Goal: Information Seeking & Learning: Learn about a topic

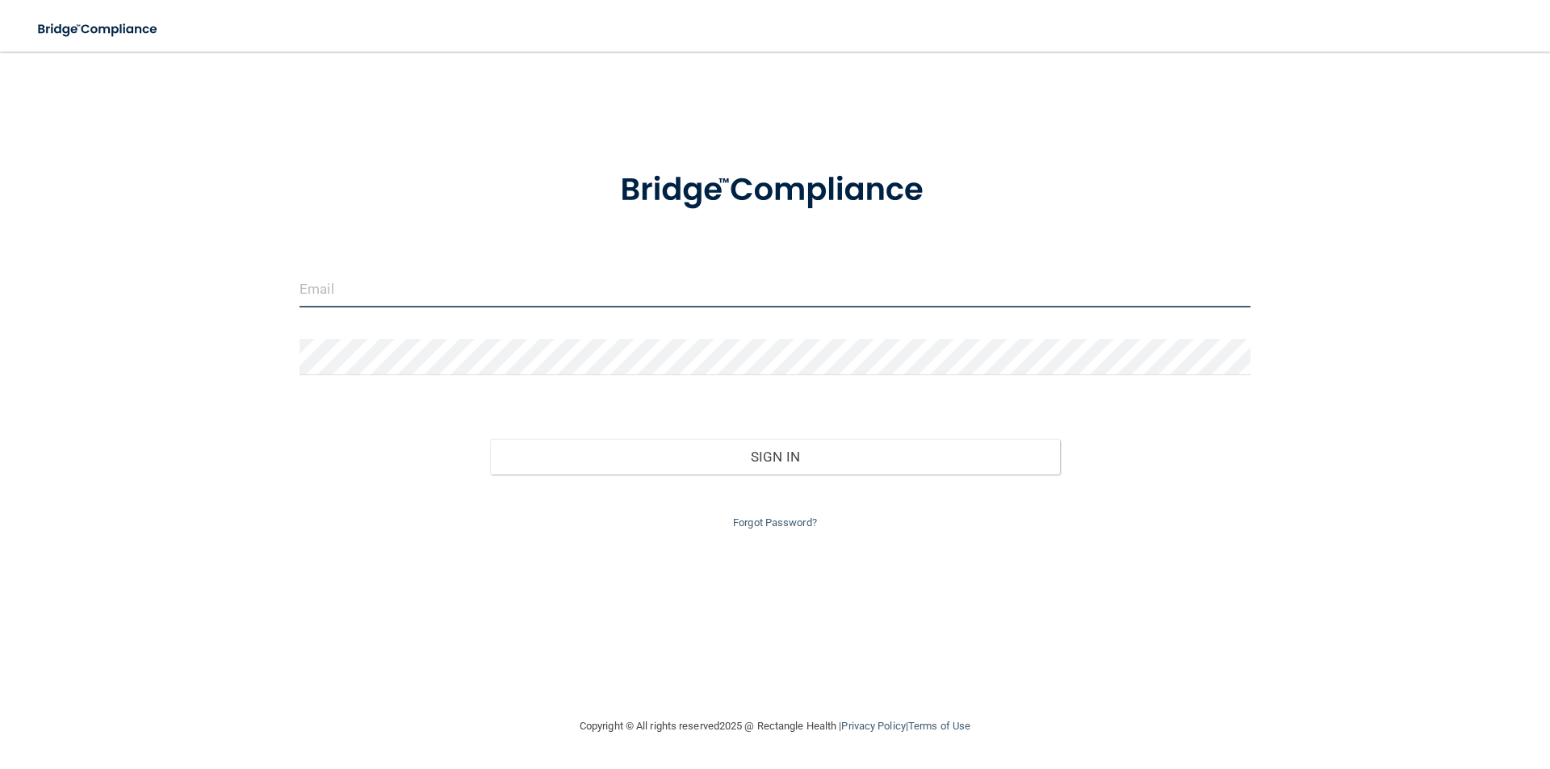
click at [325, 293] on input "email" at bounding box center [774, 289] width 951 height 36
click at [500, 287] on input "email" at bounding box center [774, 289] width 951 height 36
type input "[EMAIL_ADDRESS][DOMAIN_NAME]"
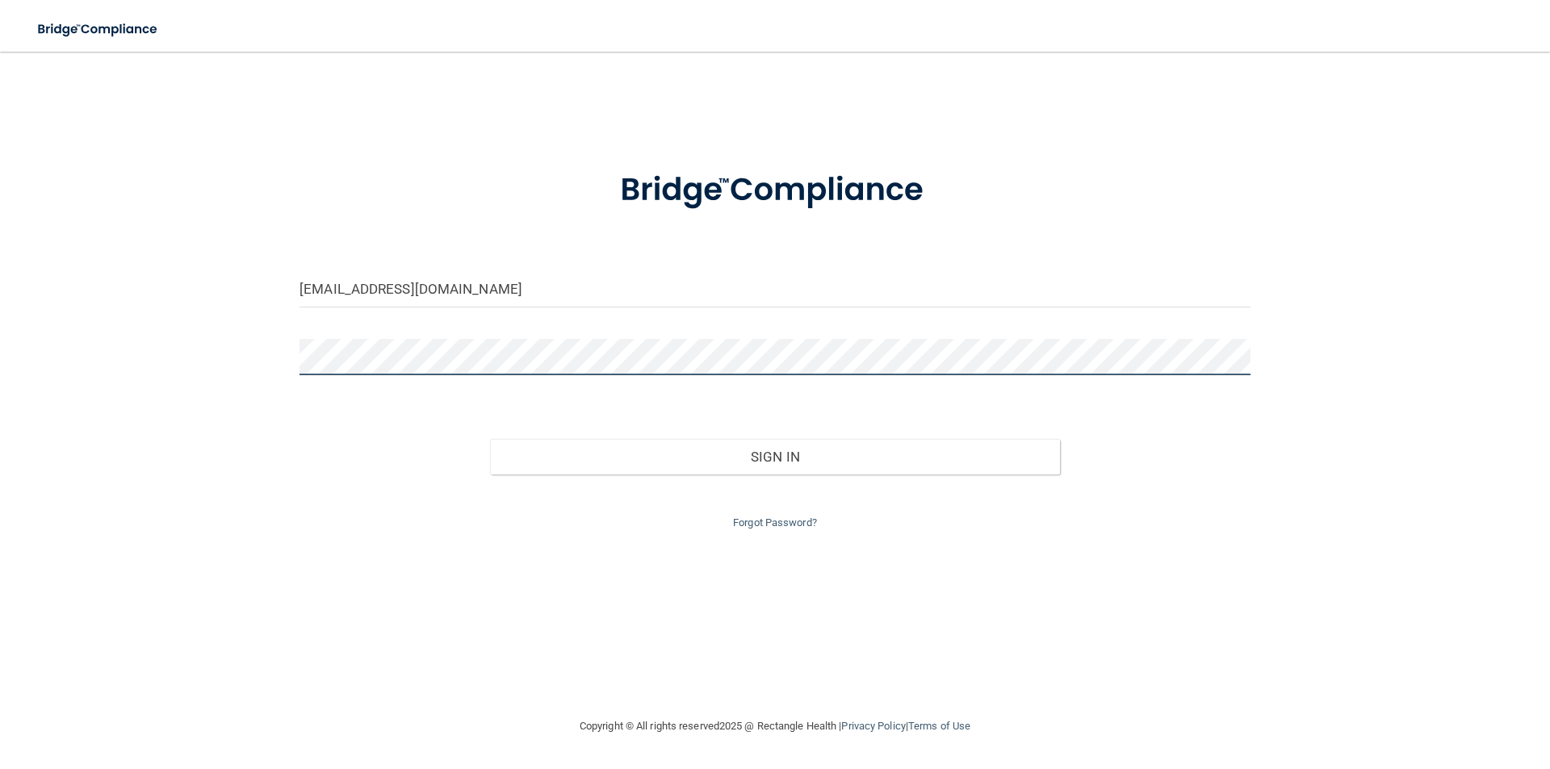
click at [490, 439] on button "Sign In" at bounding box center [775, 457] width 571 height 36
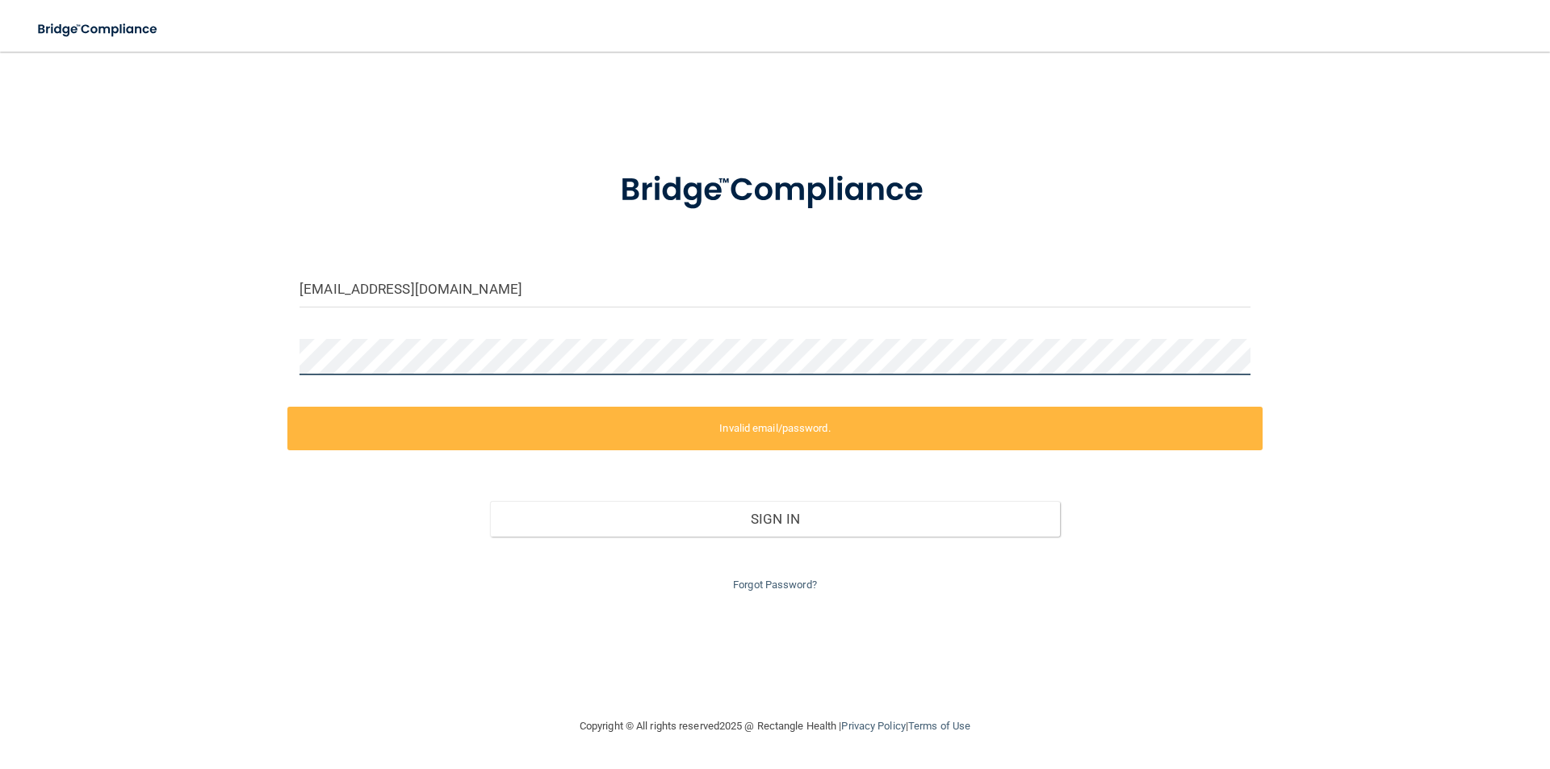
click at [276, 362] on div "[EMAIL_ADDRESS][DOMAIN_NAME] Invalid email/password. You don't have permission …" at bounding box center [774, 384] width 1485 height 633
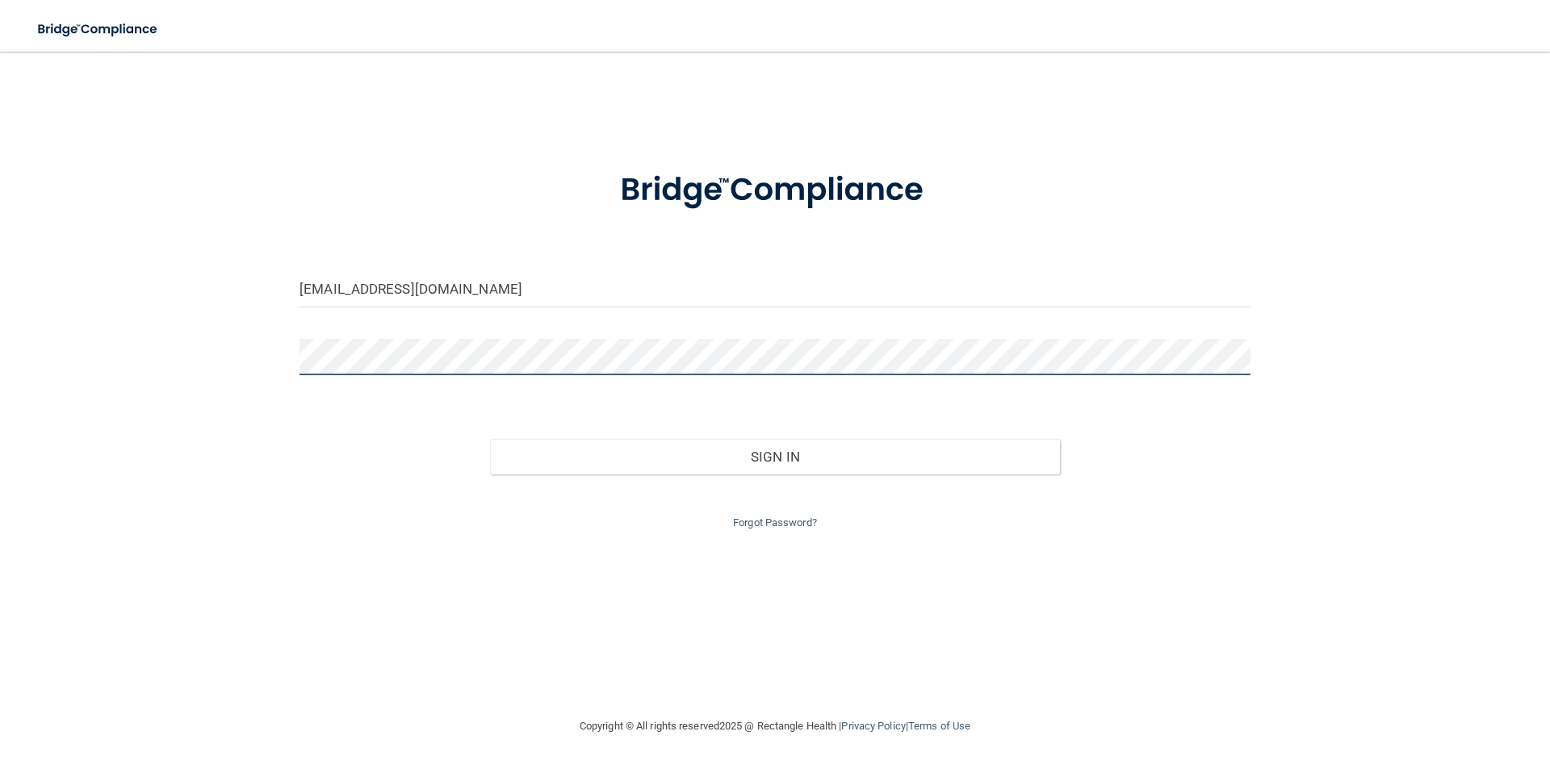
click at [490, 439] on button "Sign In" at bounding box center [775, 457] width 571 height 36
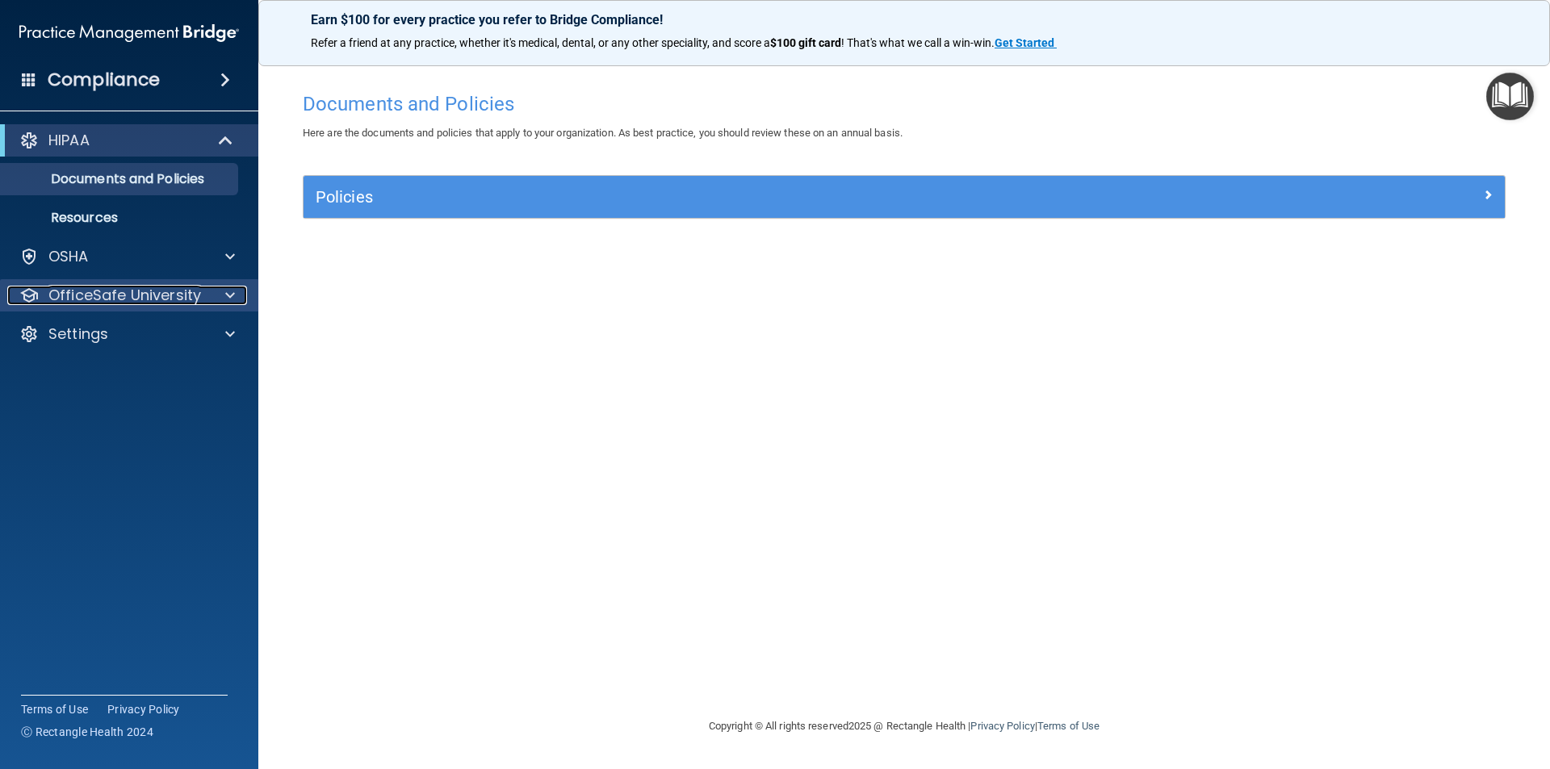
click at [84, 297] on p "OfficeSafe University" at bounding box center [124, 295] width 153 height 19
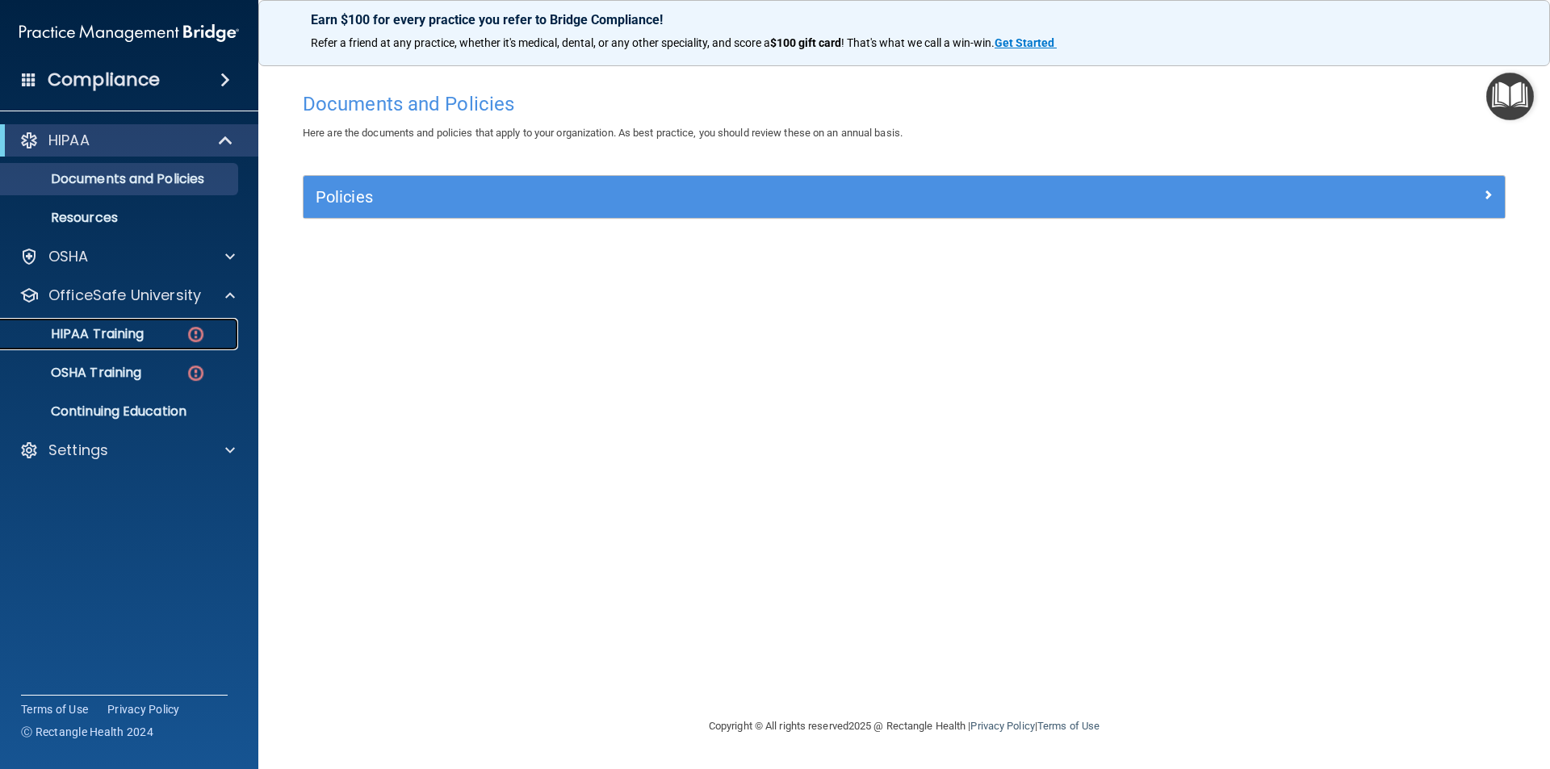
click at [149, 337] on div "HIPAA Training" at bounding box center [120, 334] width 220 height 16
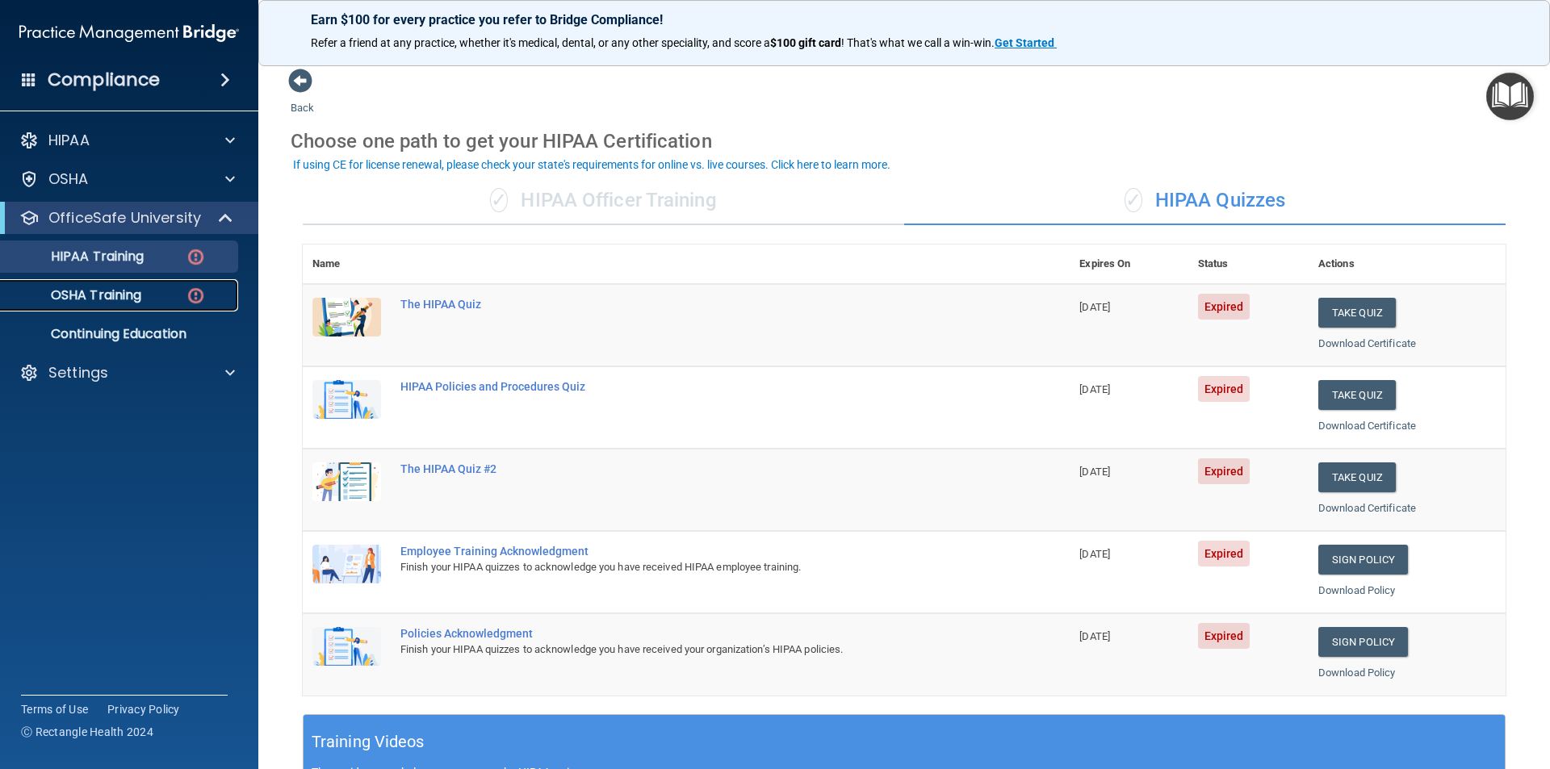
click at [157, 296] on div "OSHA Training" at bounding box center [120, 295] width 220 height 16
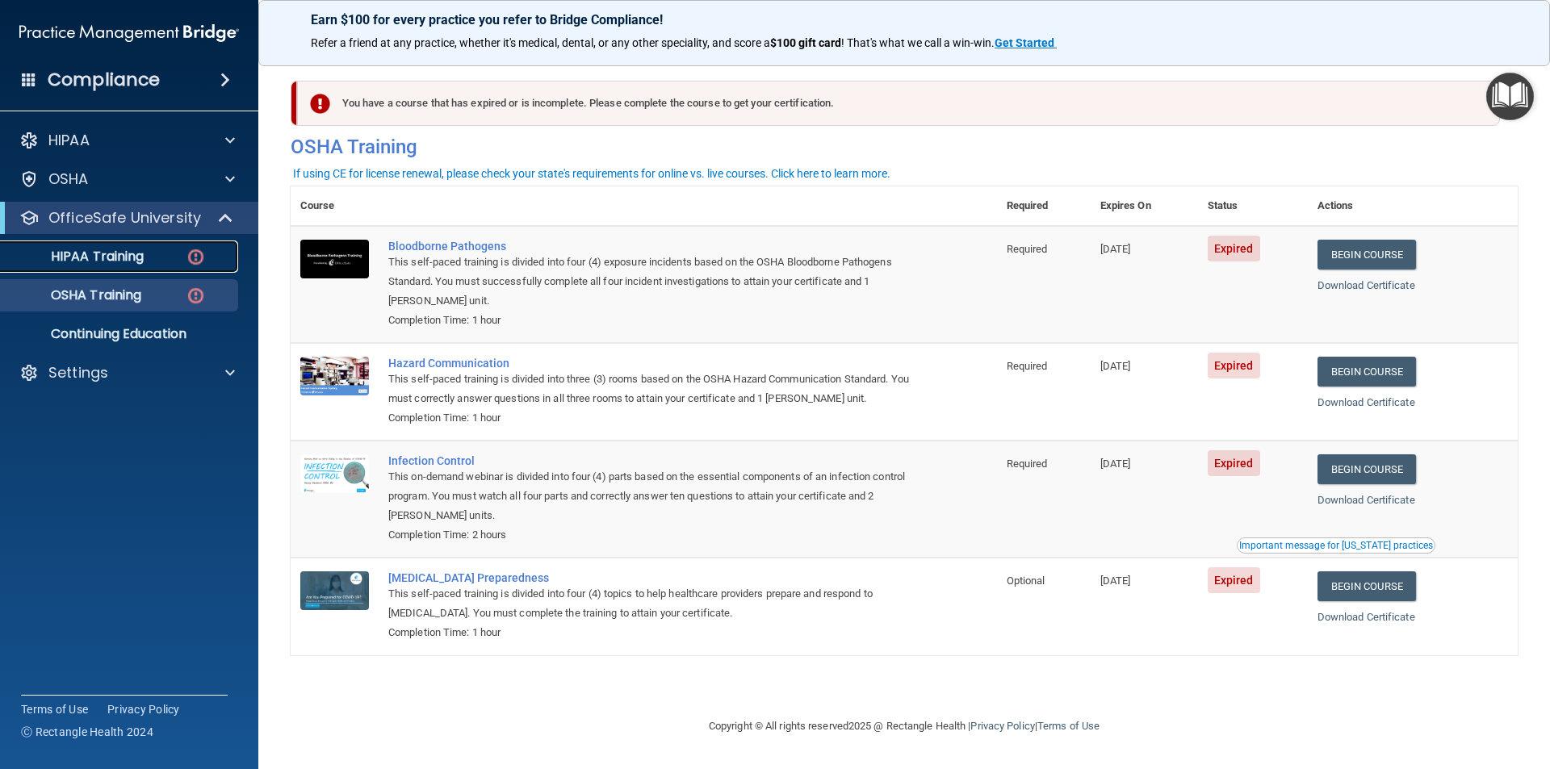
click at [121, 249] on p "HIPAA Training" at bounding box center [76, 257] width 133 height 16
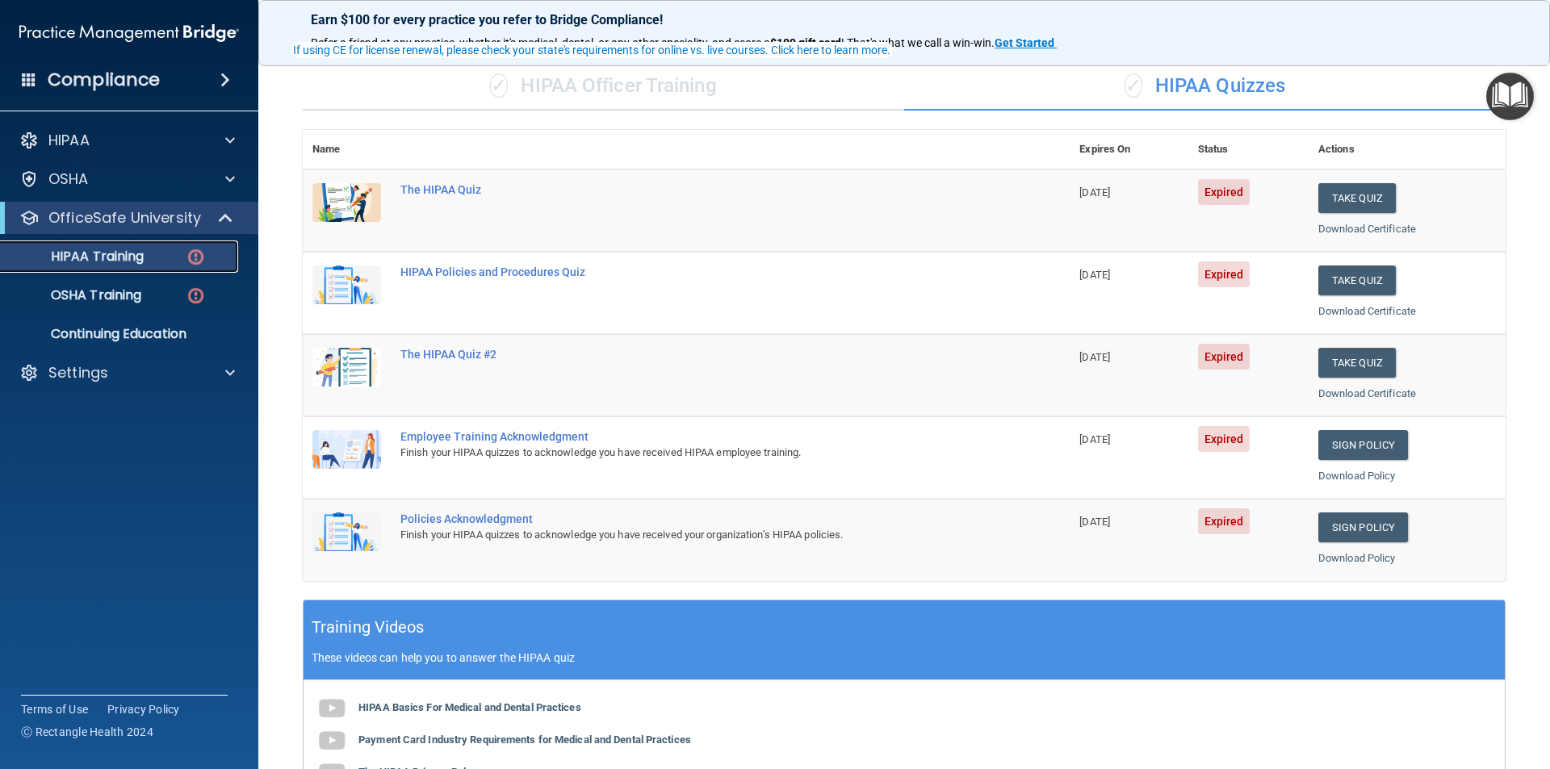
scroll to position [113, 0]
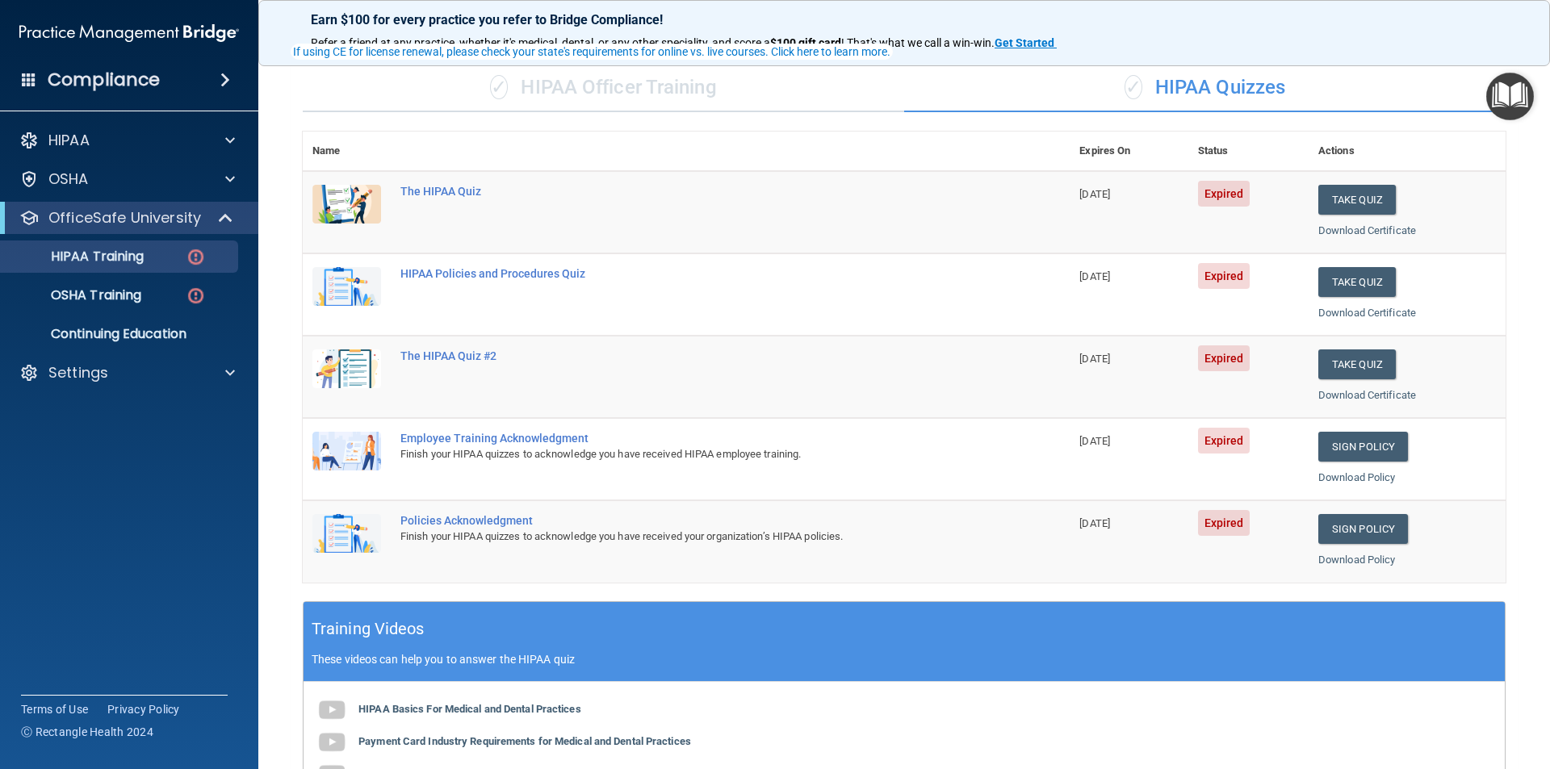
click at [475, 522] on div "Policies Acknowledgment" at bounding box center [694, 520] width 588 height 13
click at [324, 532] on img at bounding box center [346, 533] width 69 height 39
click at [363, 529] on img at bounding box center [346, 533] width 69 height 39
click at [483, 527] on div "Finish your HIPAA quizzes to acknowledge you have received your organization’s …" at bounding box center [694, 536] width 588 height 19
click at [488, 519] on div "Policies Acknowledgment" at bounding box center [694, 520] width 588 height 13
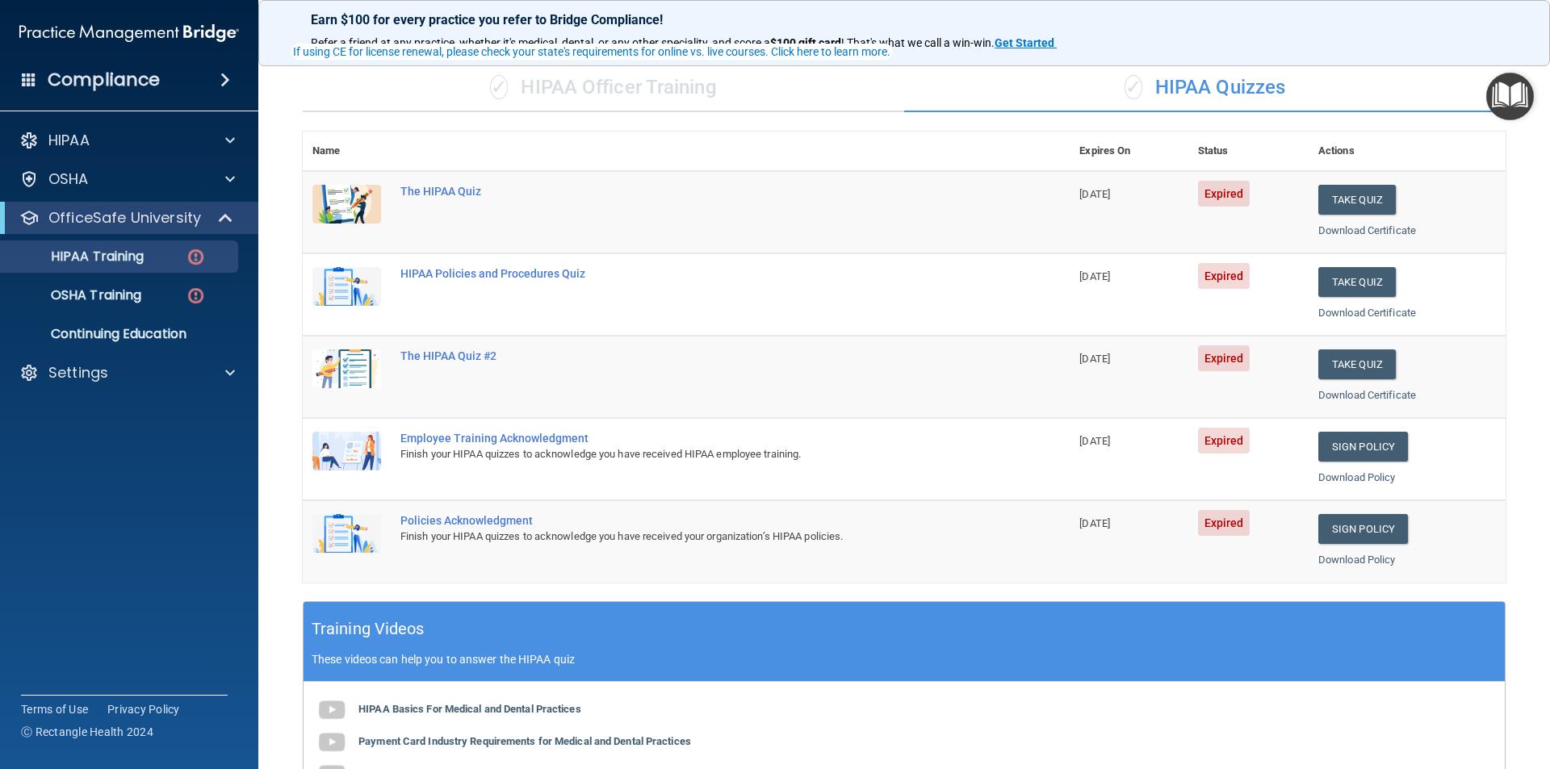
drag, startPoint x: 445, startPoint y: 434, endPoint x: 362, endPoint y: 449, distance: 83.6
click at [443, 436] on div "Employee Training Acknowledgment" at bounding box center [694, 438] width 588 height 13
drag, startPoint x: 341, startPoint y: 448, endPoint x: 353, endPoint y: 448, distance: 12.9
click at [343, 448] on img at bounding box center [346, 451] width 69 height 39
click at [466, 446] on div "Finish your HIPAA quizzes to acknowledge you have received HIPAA employee train…" at bounding box center [694, 454] width 588 height 19
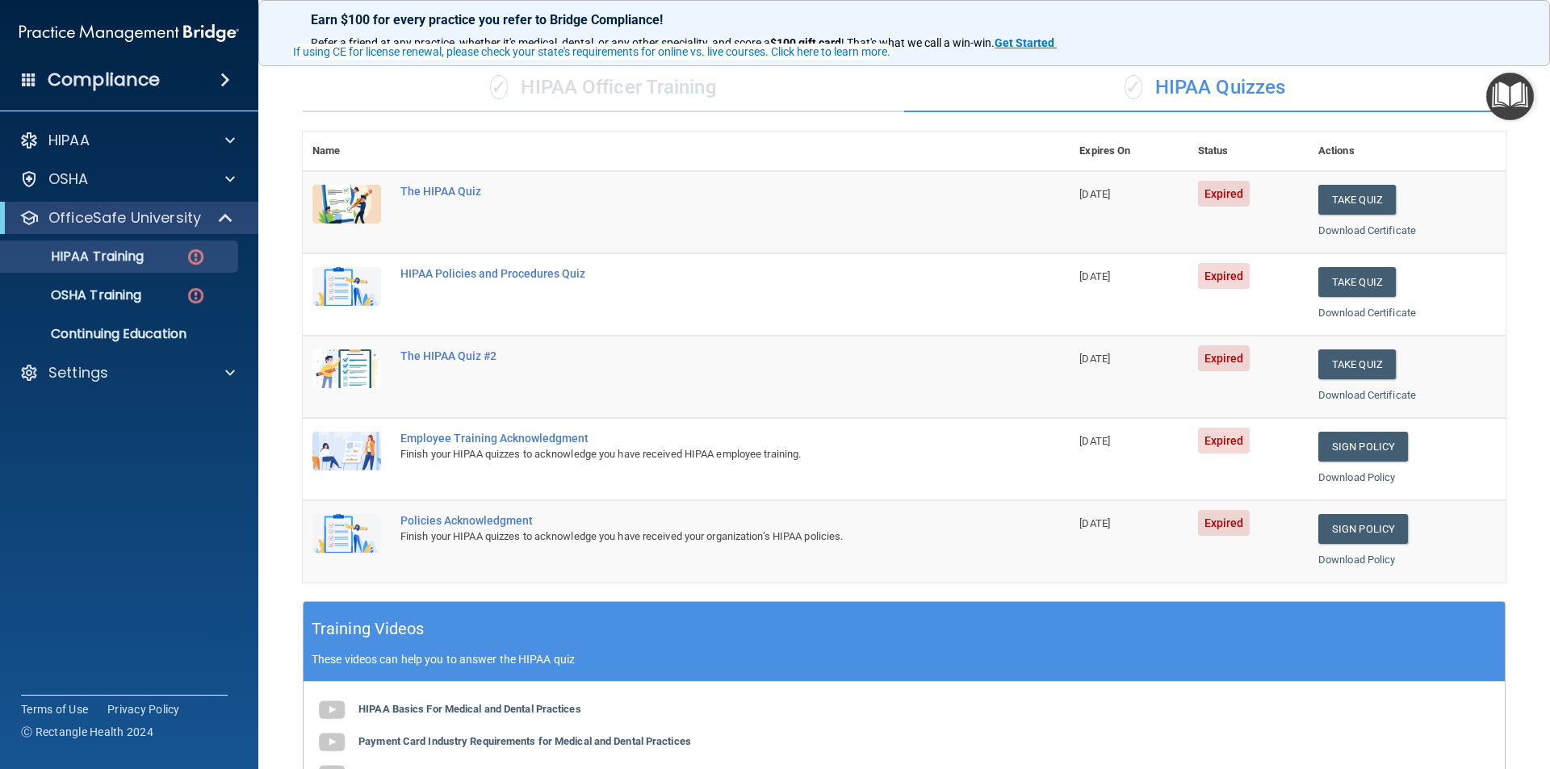
click at [464, 440] on div "Employee Training Acknowledgment" at bounding box center [694, 438] width 588 height 13
click at [1349, 525] on link "Sign Policy" at bounding box center [1363, 529] width 90 height 30
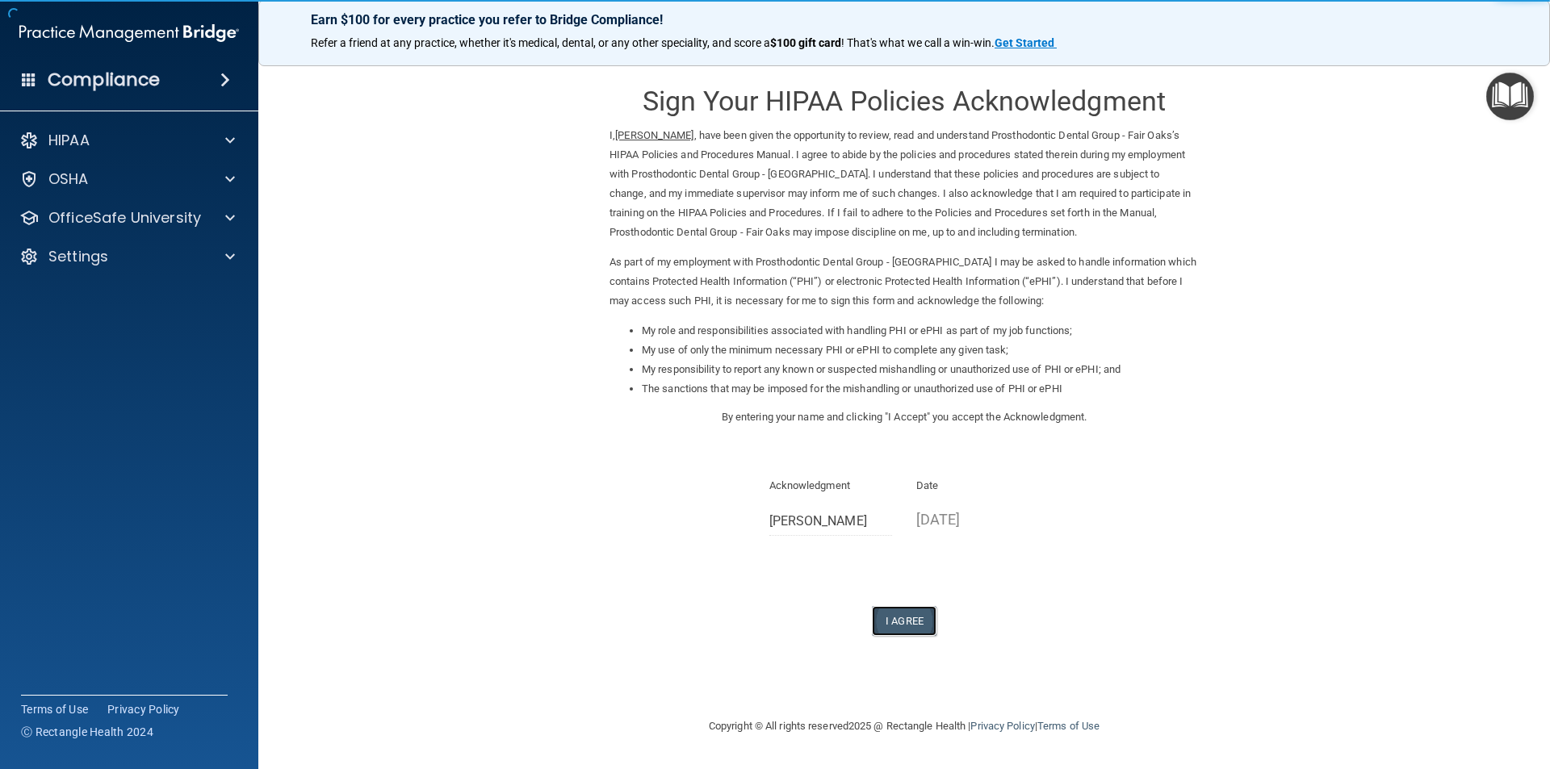
click at [899, 623] on button "I Agree" at bounding box center [904, 621] width 65 height 30
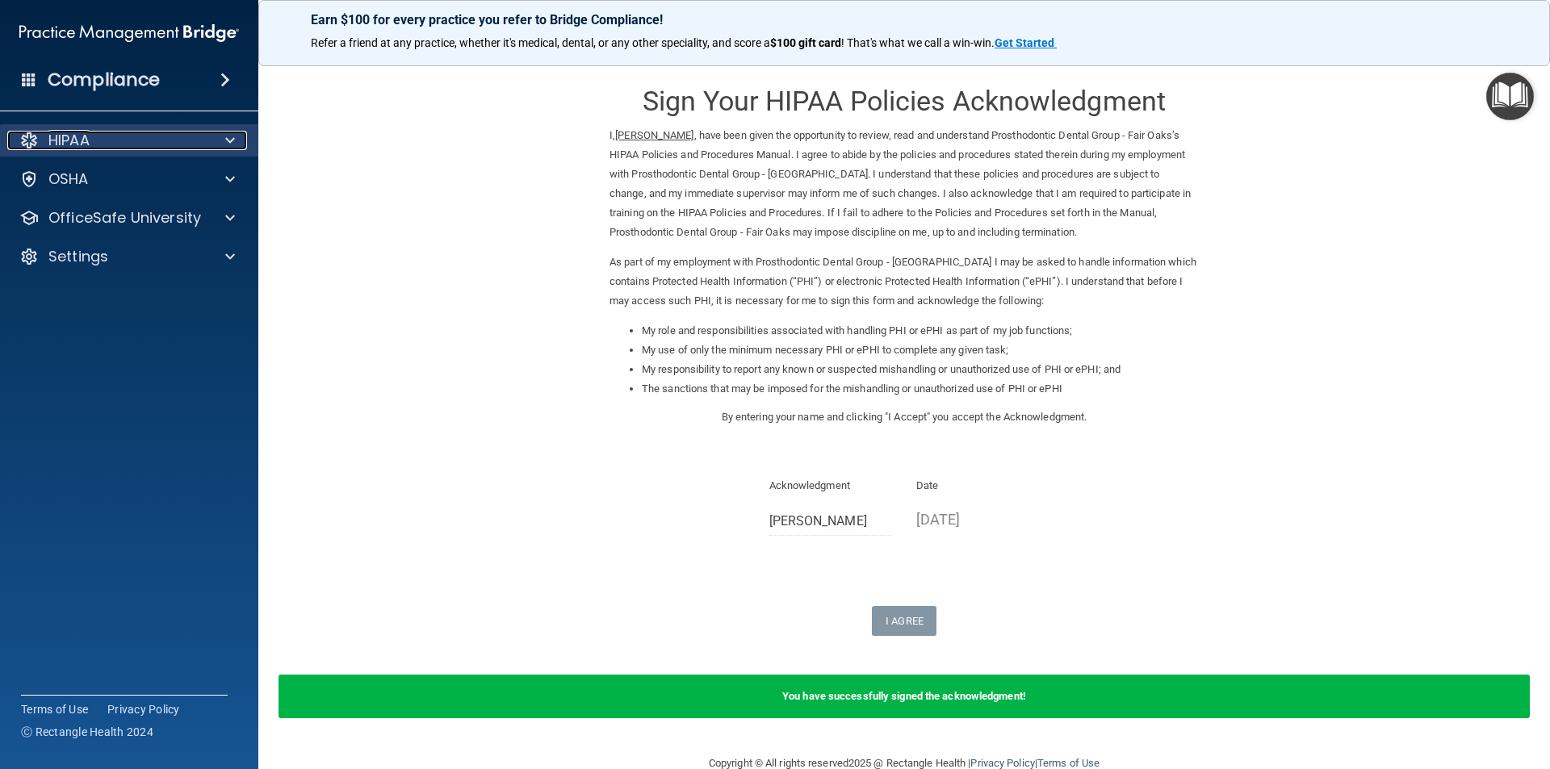
click at [107, 140] on div "HIPAA" at bounding box center [107, 140] width 200 height 19
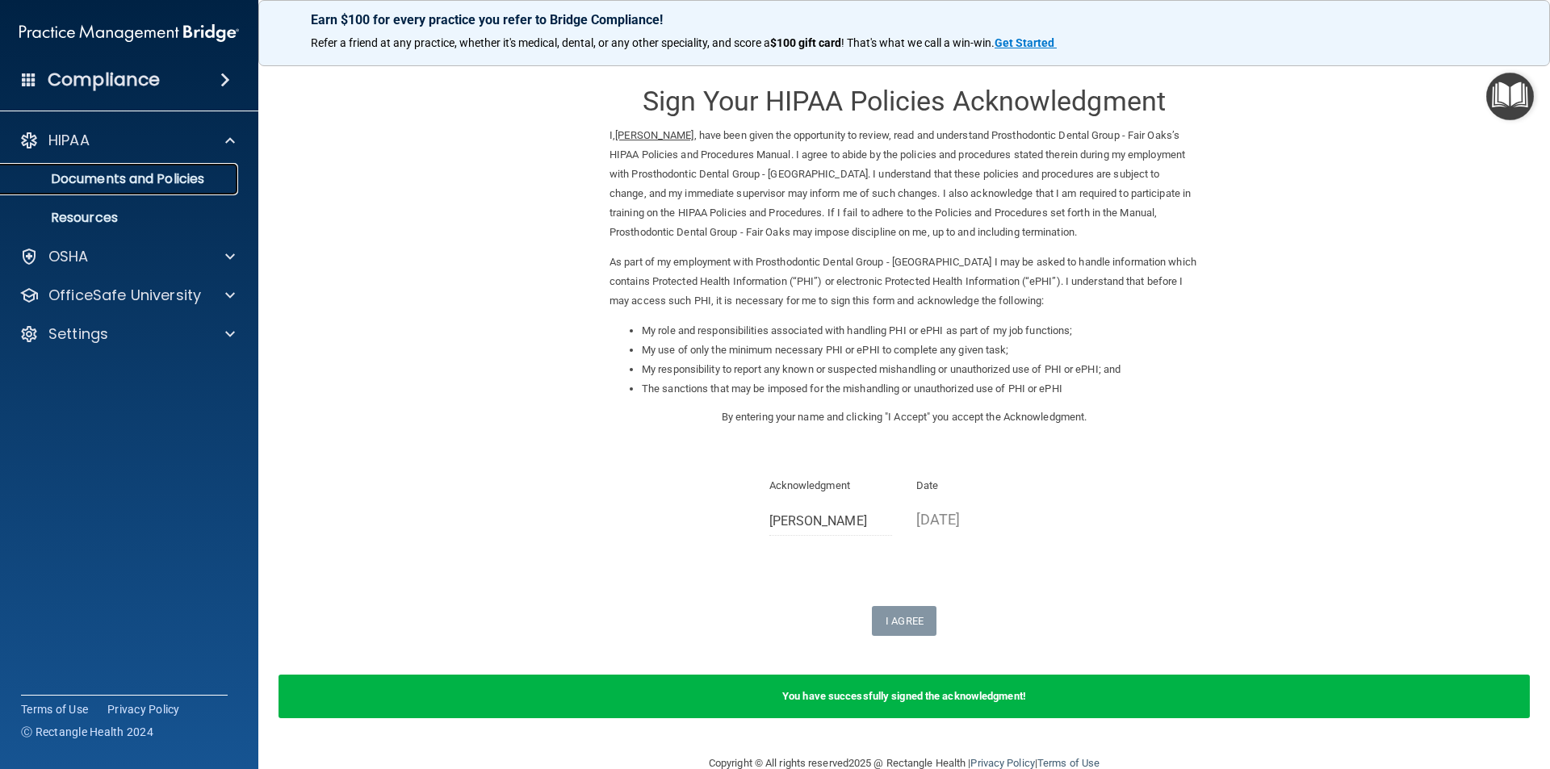
click at [114, 182] on p "Documents and Policies" at bounding box center [120, 179] width 220 height 16
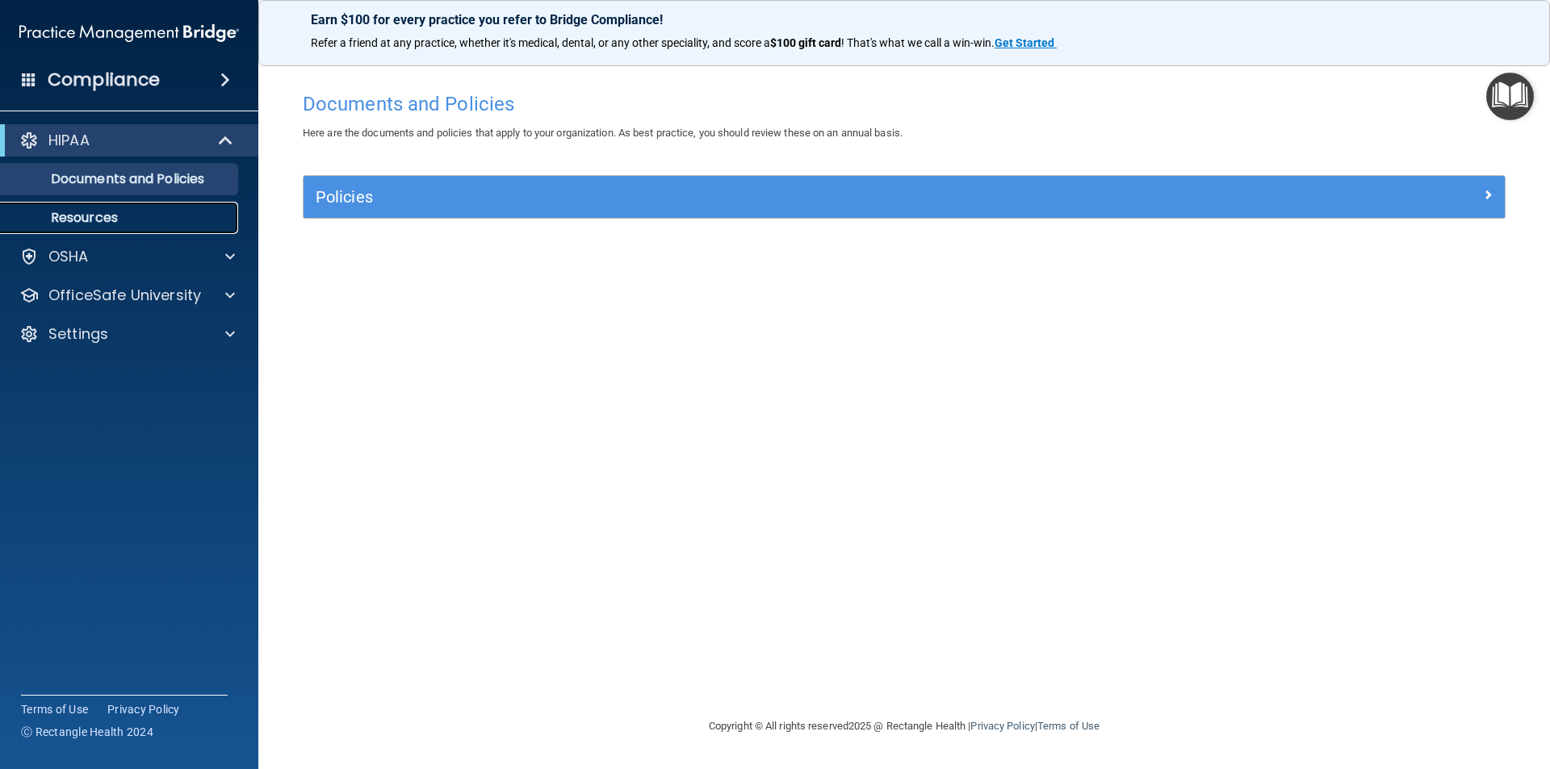
click at [92, 215] on p "Resources" at bounding box center [120, 218] width 220 height 16
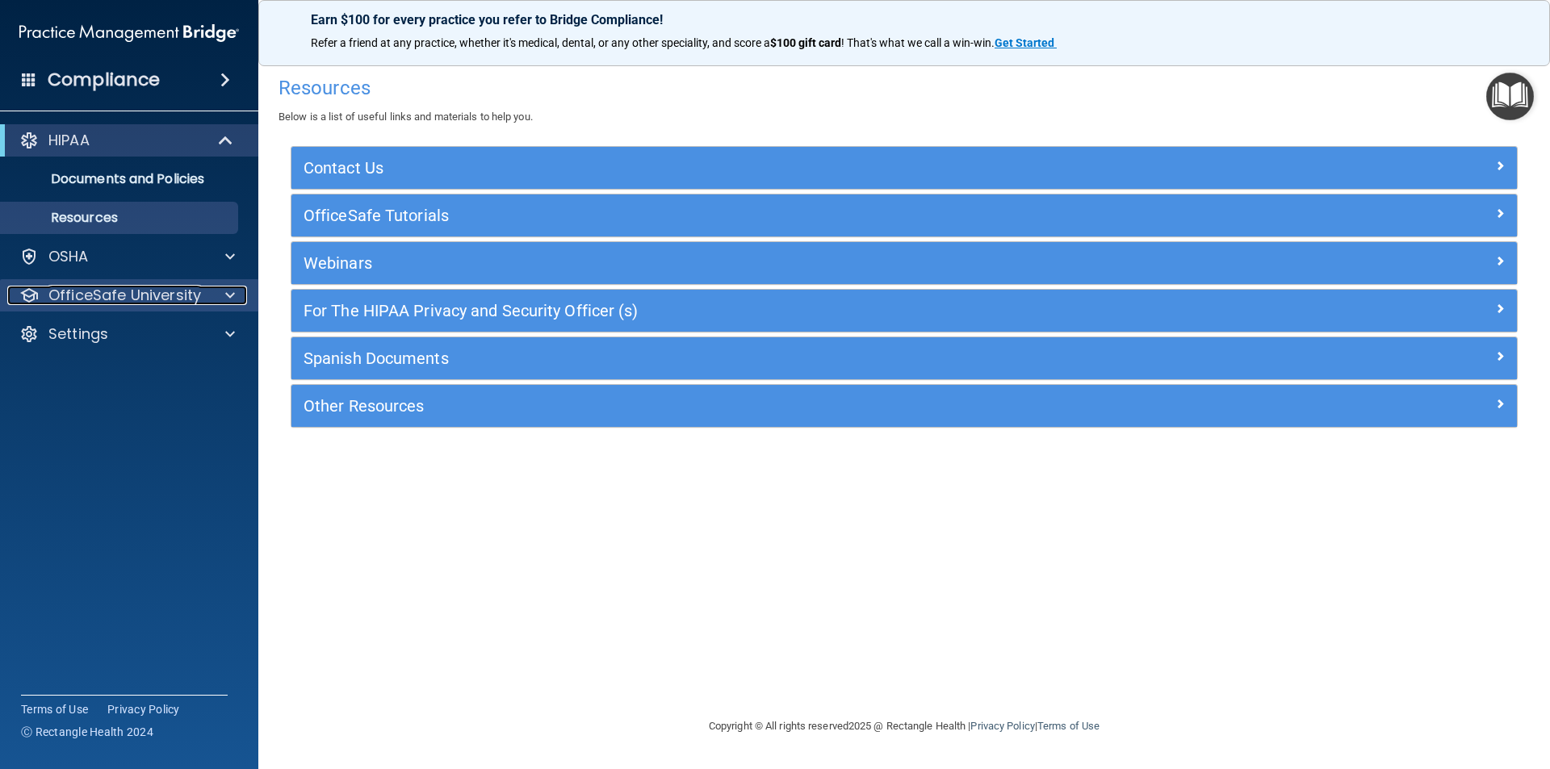
click at [120, 291] on p "OfficeSafe University" at bounding box center [124, 295] width 153 height 19
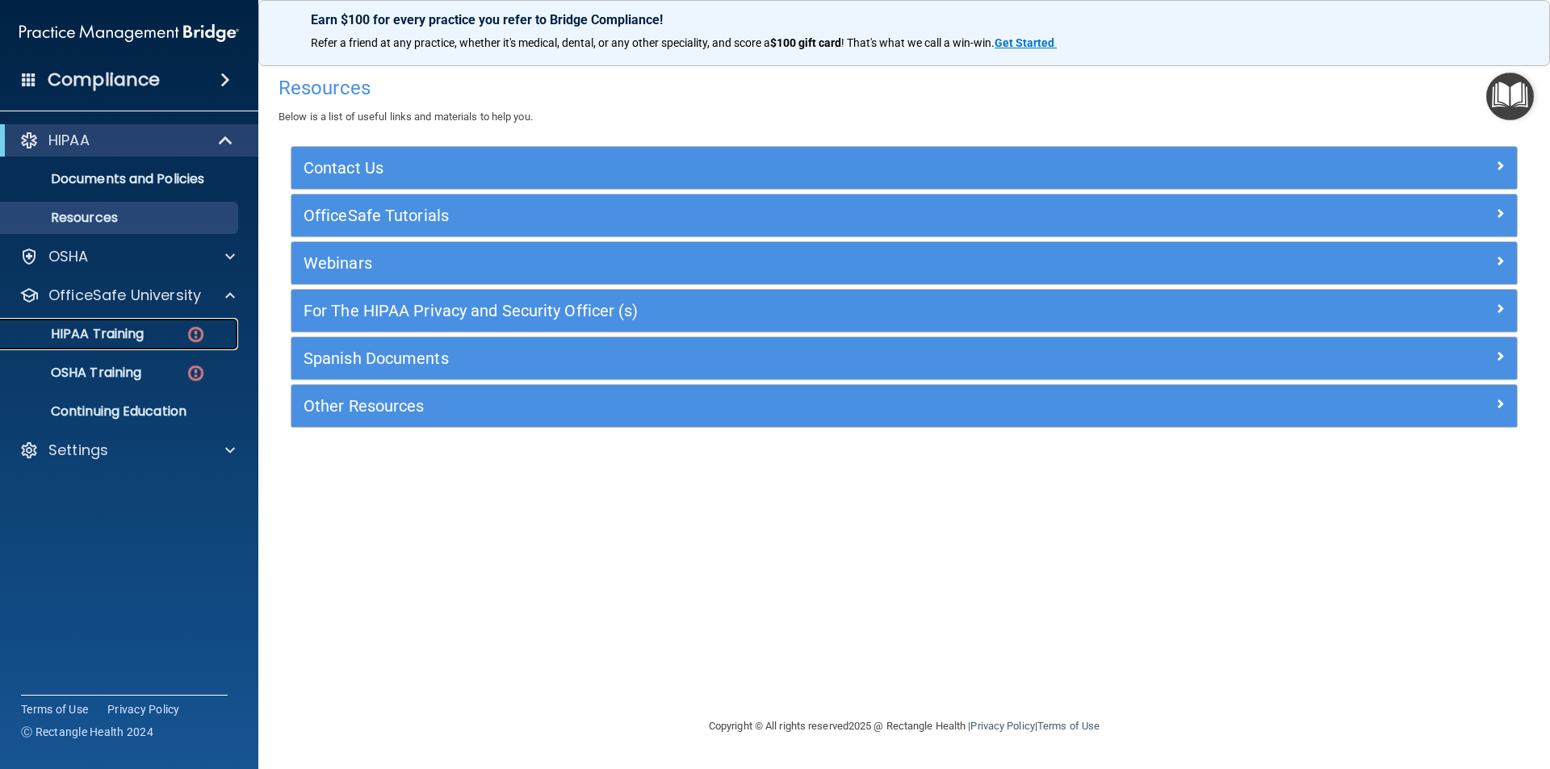
click at [114, 336] on p "HIPAA Training" at bounding box center [76, 334] width 133 height 16
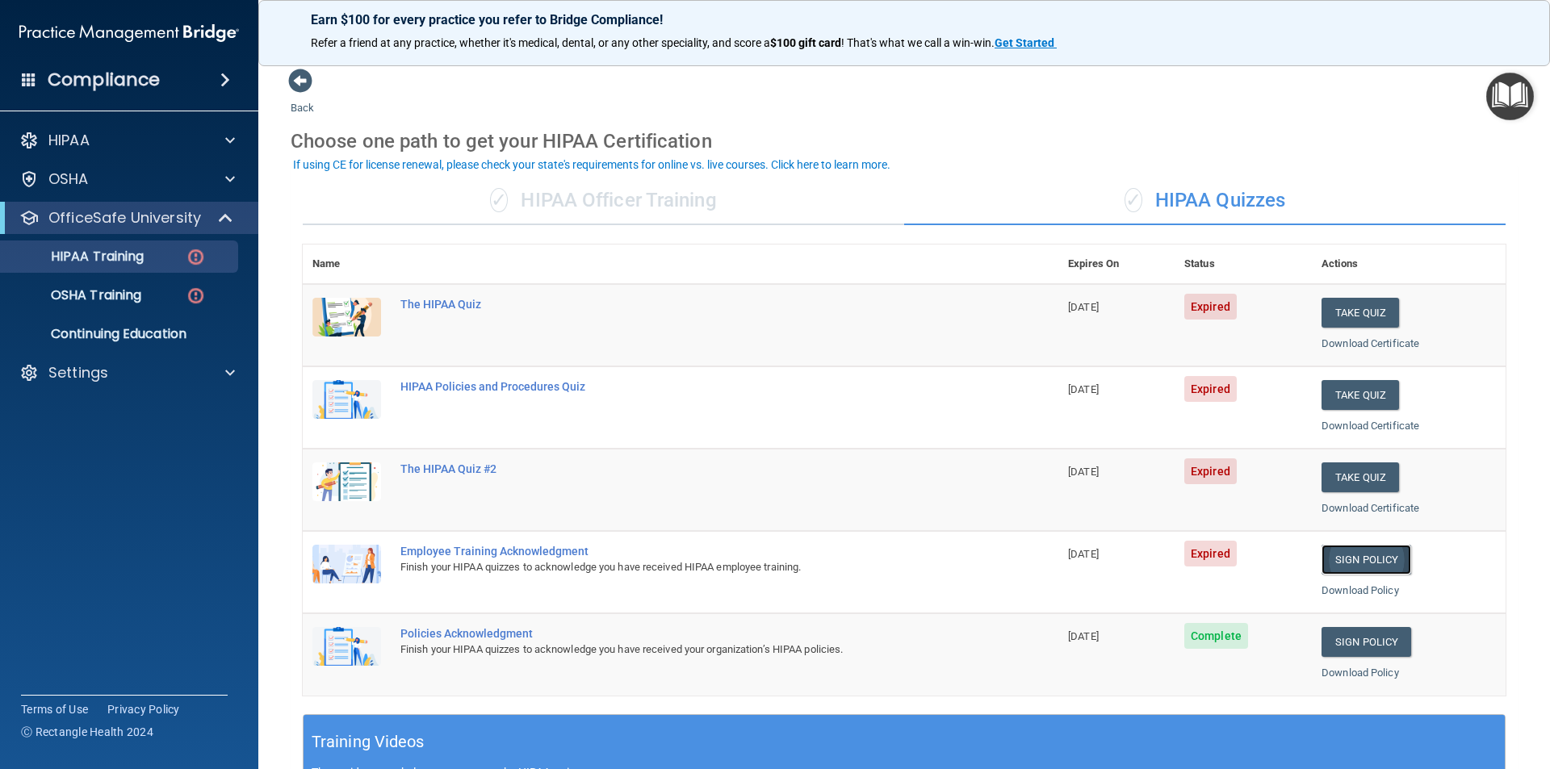
click at [1357, 554] on link "Sign Policy" at bounding box center [1366, 560] width 90 height 30
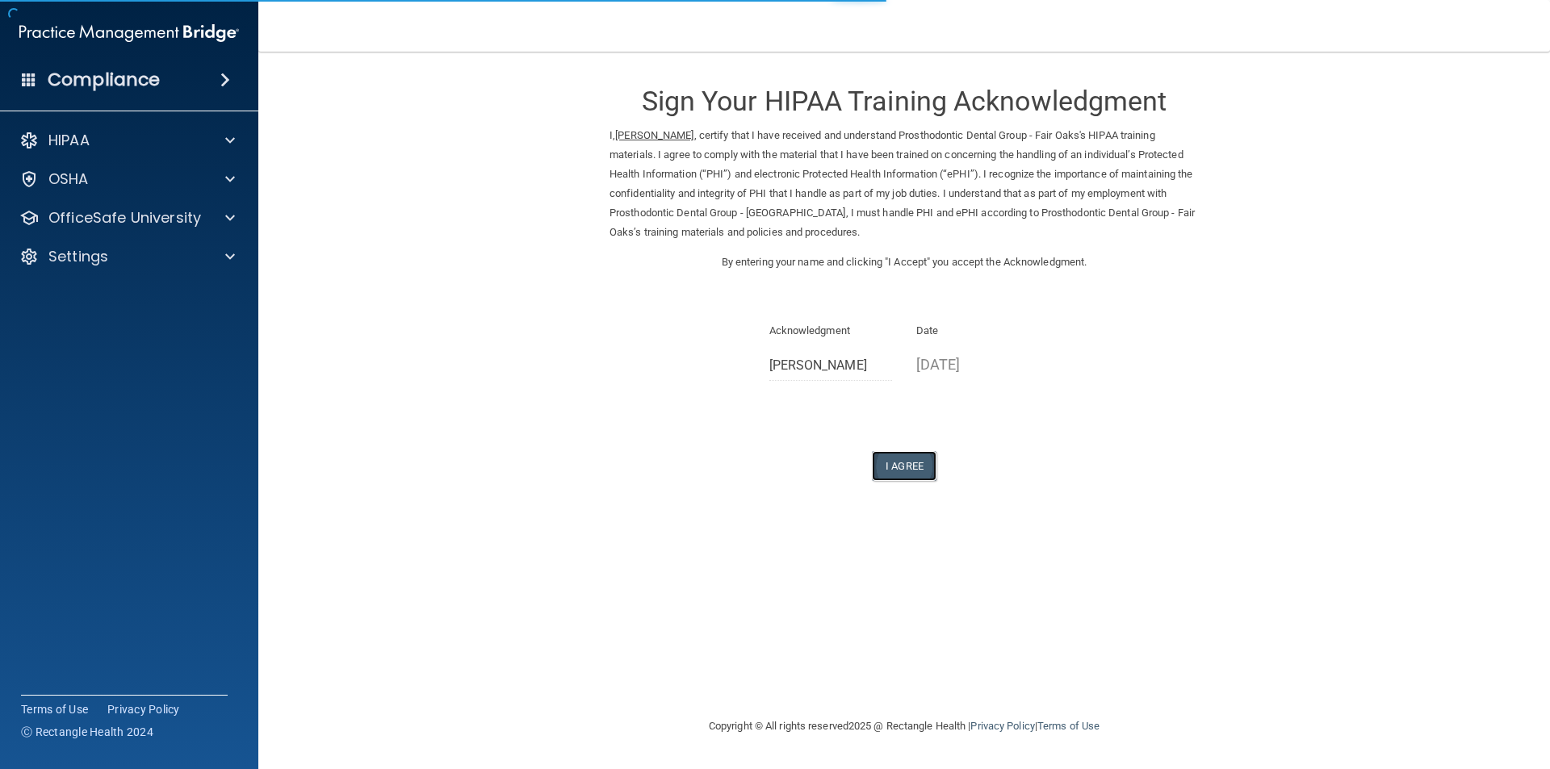
click at [907, 468] on button "I Agree" at bounding box center [904, 466] width 65 height 30
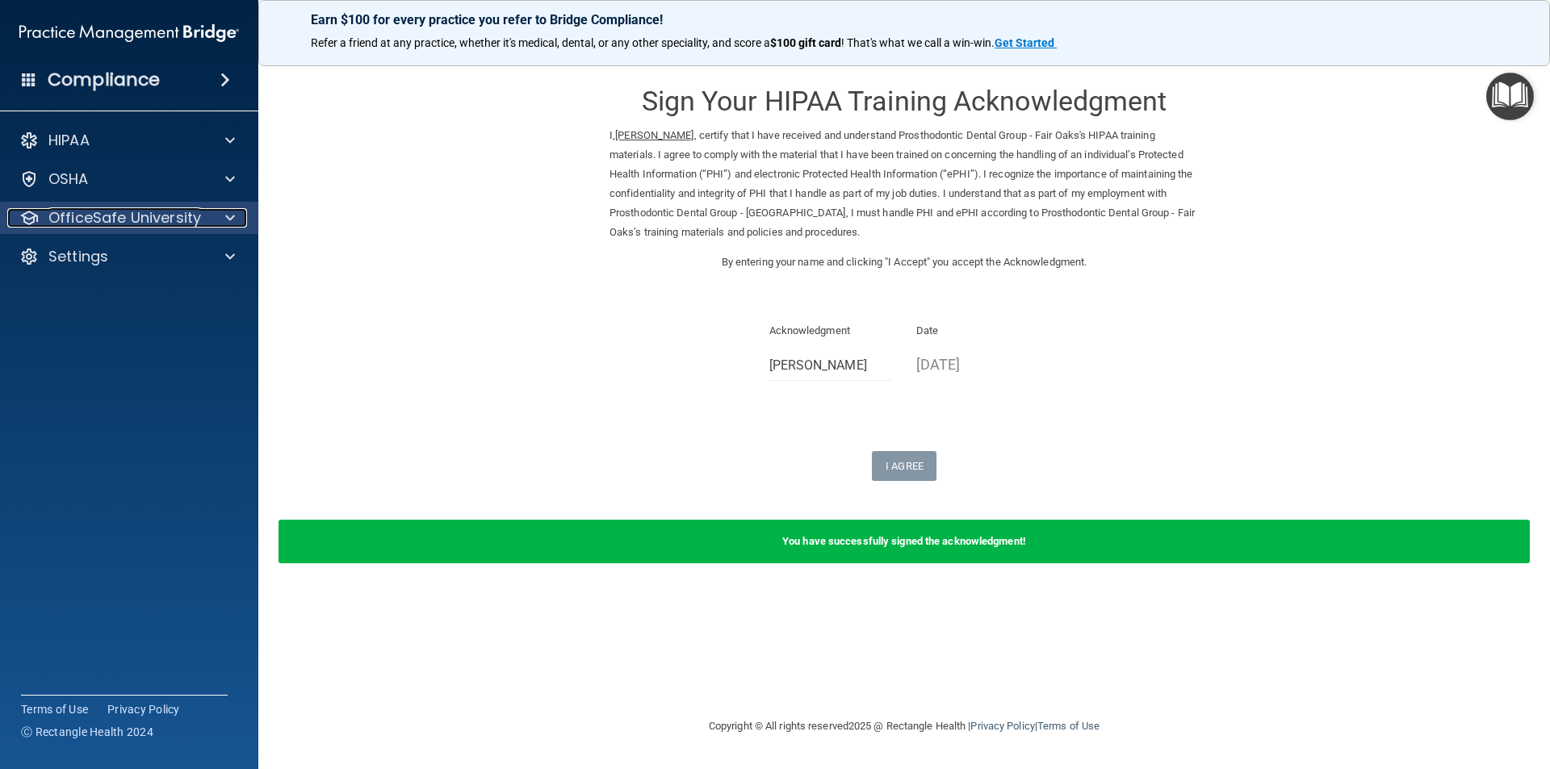
click at [105, 217] on p "OfficeSafe University" at bounding box center [124, 217] width 153 height 19
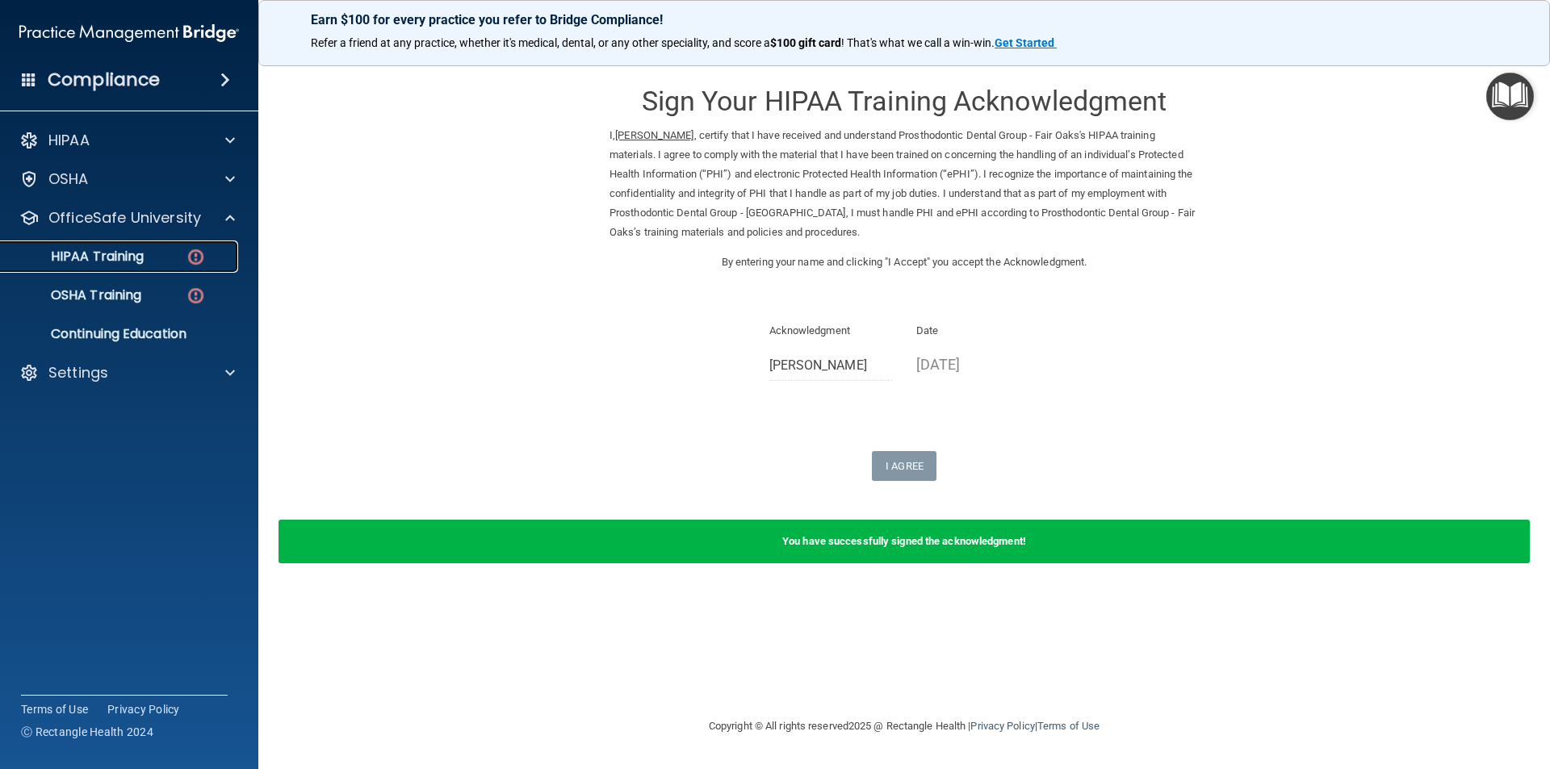
click at [141, 257] on p "HIPAA Training" at bounding box center [76, 257] width 133 height 16
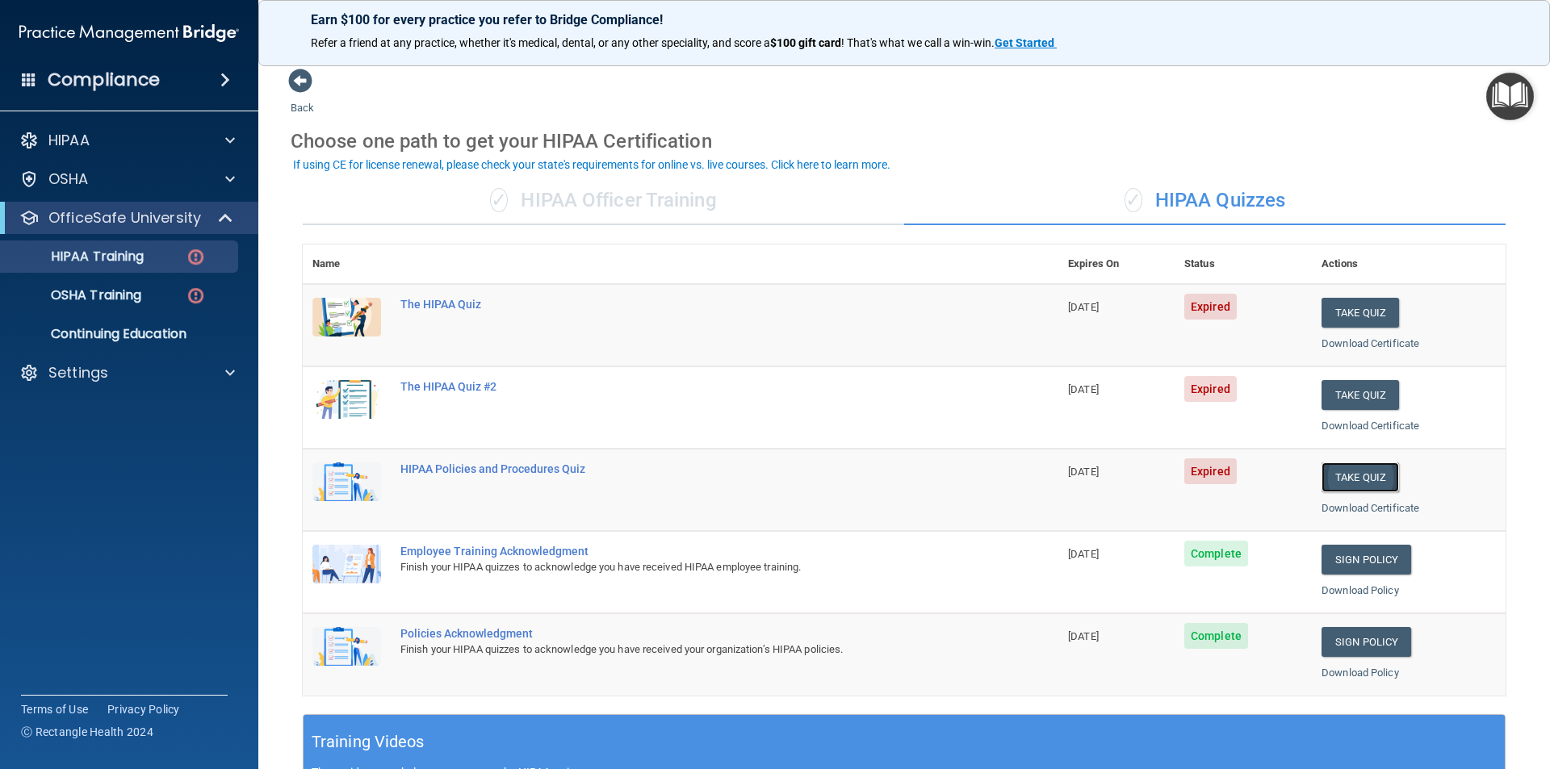
click at [1344, 471] on button "Take Quiz" at bounding box center [1359, 477] width 77 height 30
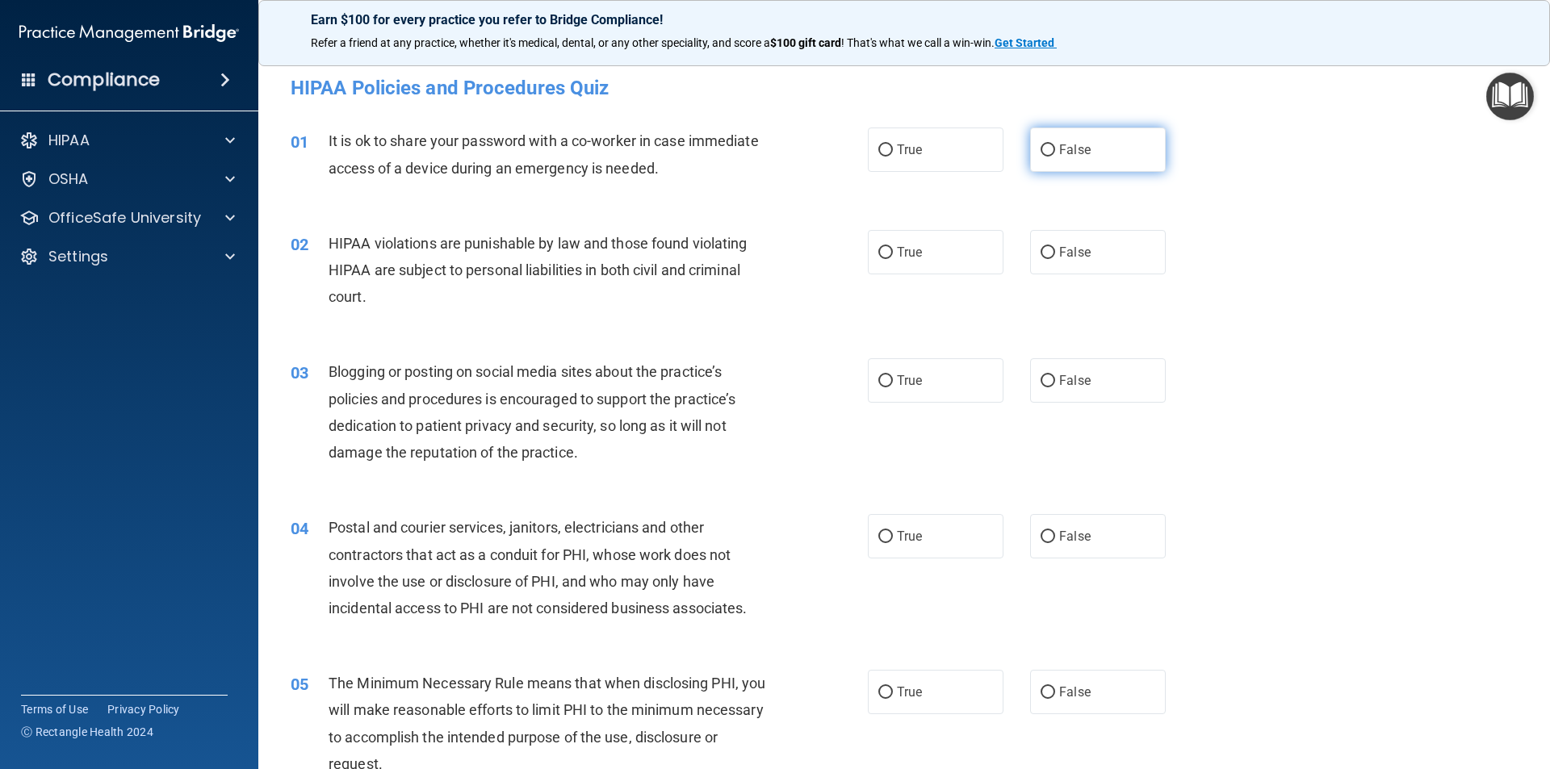
click at [1049, 151] on label "False" at bounding box center [1098, 150] width 136 height 44
click at [1049, 151] on input "False" at bounding box center [1047, 150] width 15 height 12
radio input "true"
click at [878, 257] on input "True" at bounding box center [885, 253] width 15 height 12
radio input "true"
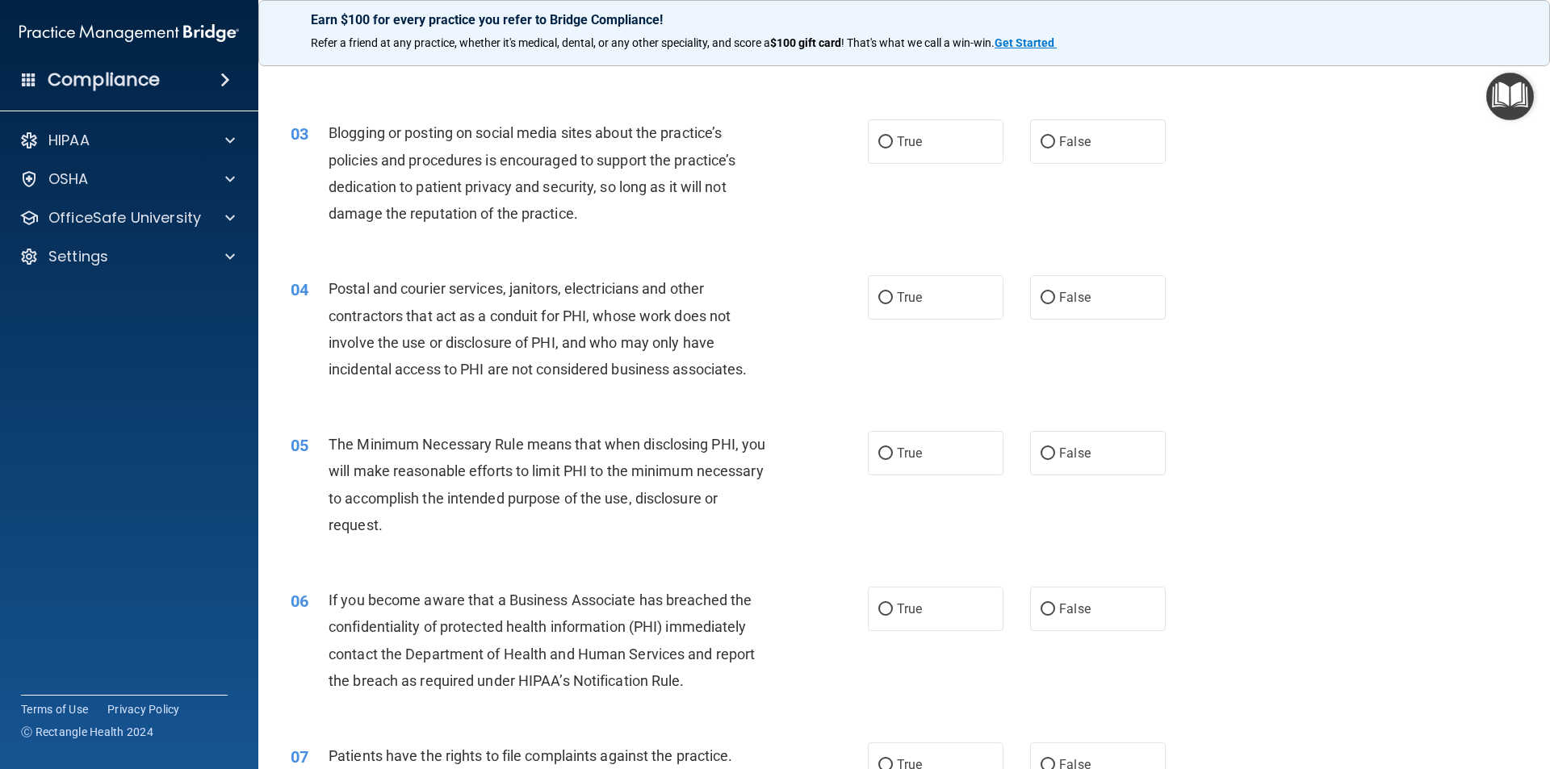
scroll to position [244, 0]
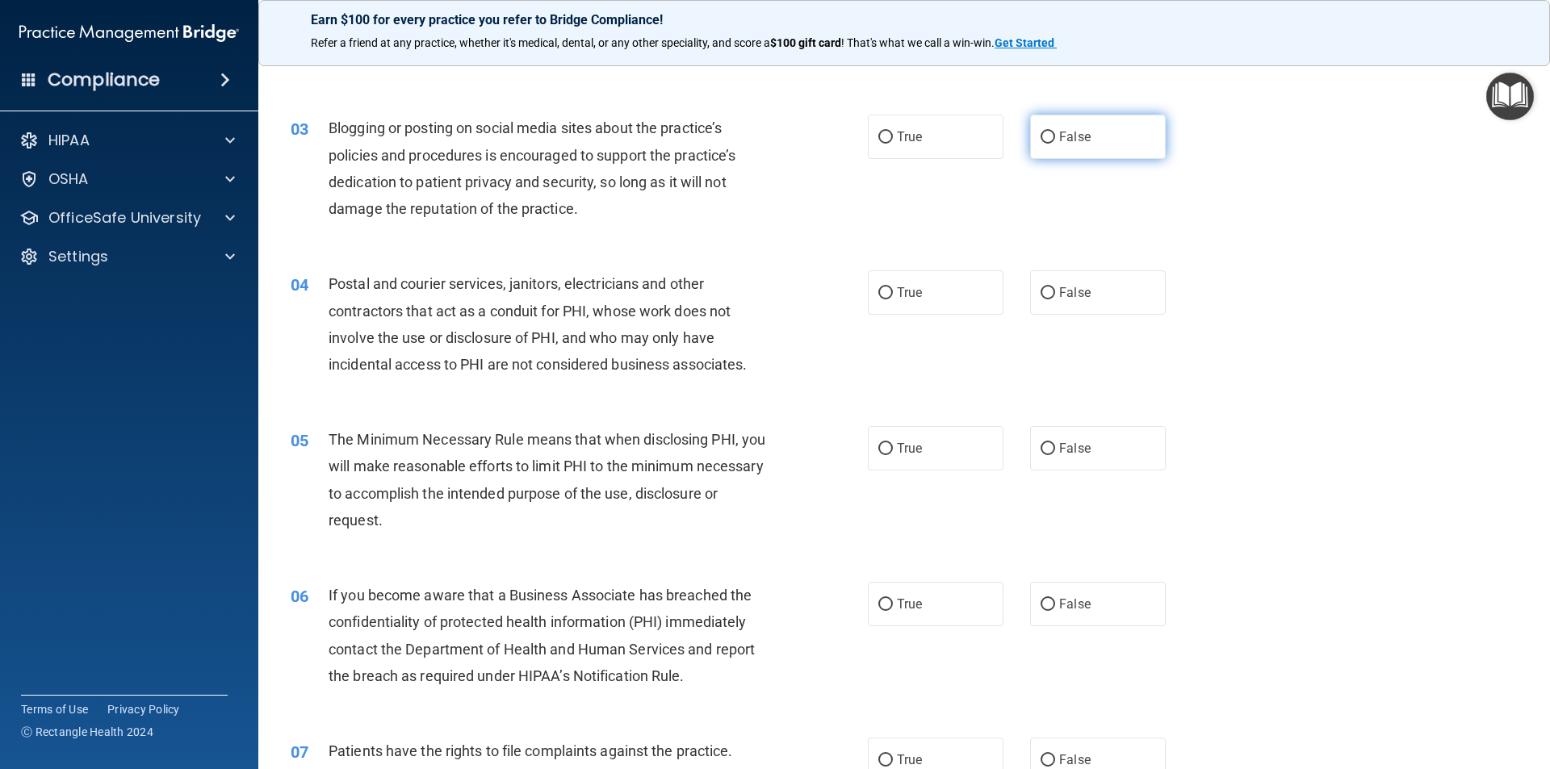
click at [1050, 138] on label "False" at bounding box center [1098, 137] width 136 height 44
click at [1050, 138] on input "False" at bounding box center [1047, 138] width 15 height 12
radio input "true"
click at [1078, 290] on span "False" at bounding box center [1074, 292] width 31 height 15
click at [1055, 290] on input "False" at bounding box center [1047, 293] width 15 height 12
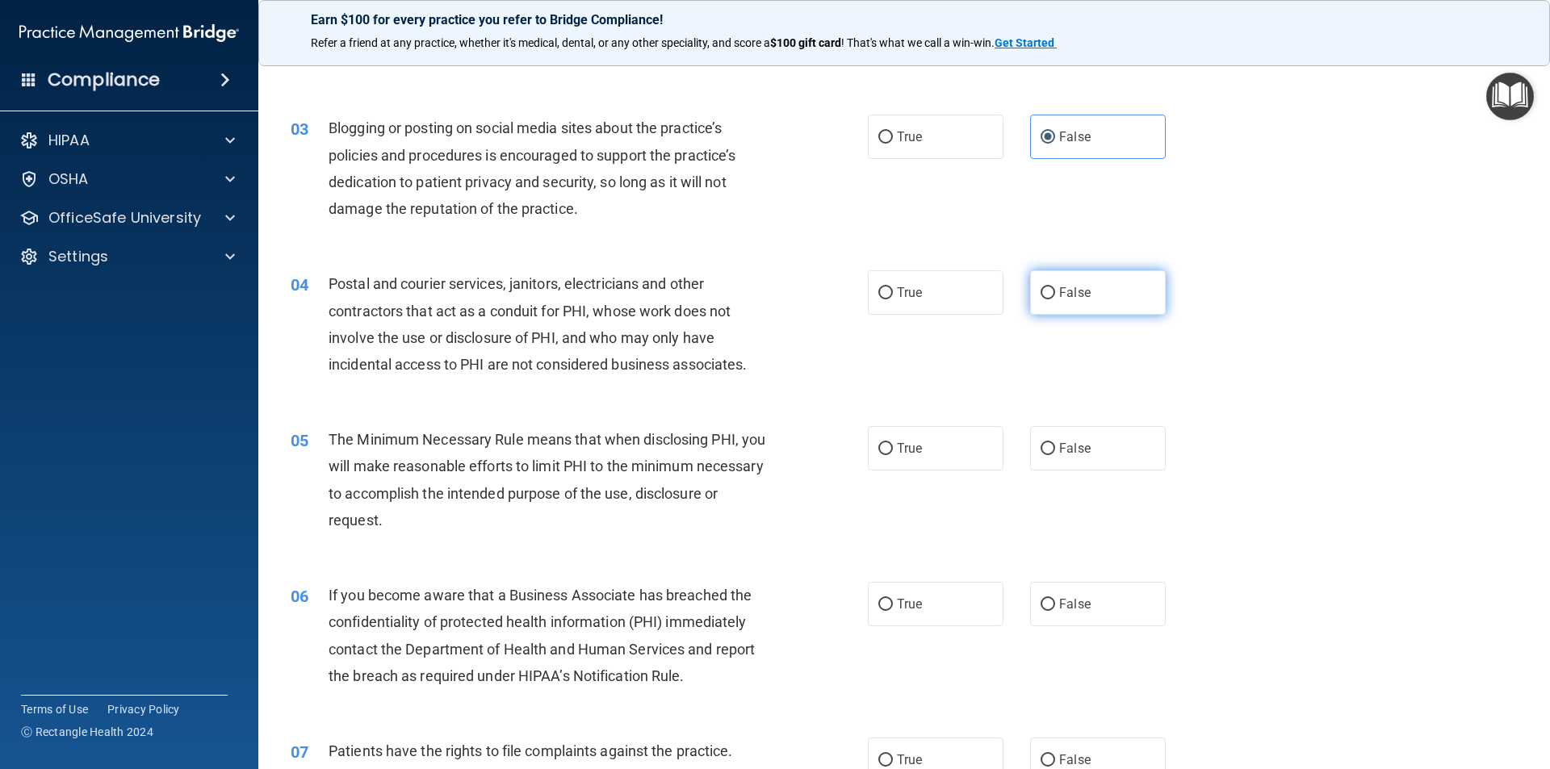
radio input "true"
click at [915, 289] on span "True" at bounding box center [909, 292] width 25 height 15
click at [893, 289] on input "True" at bounding box center [885, 293] width 15 height 12
radio input "true"
radio input "false"
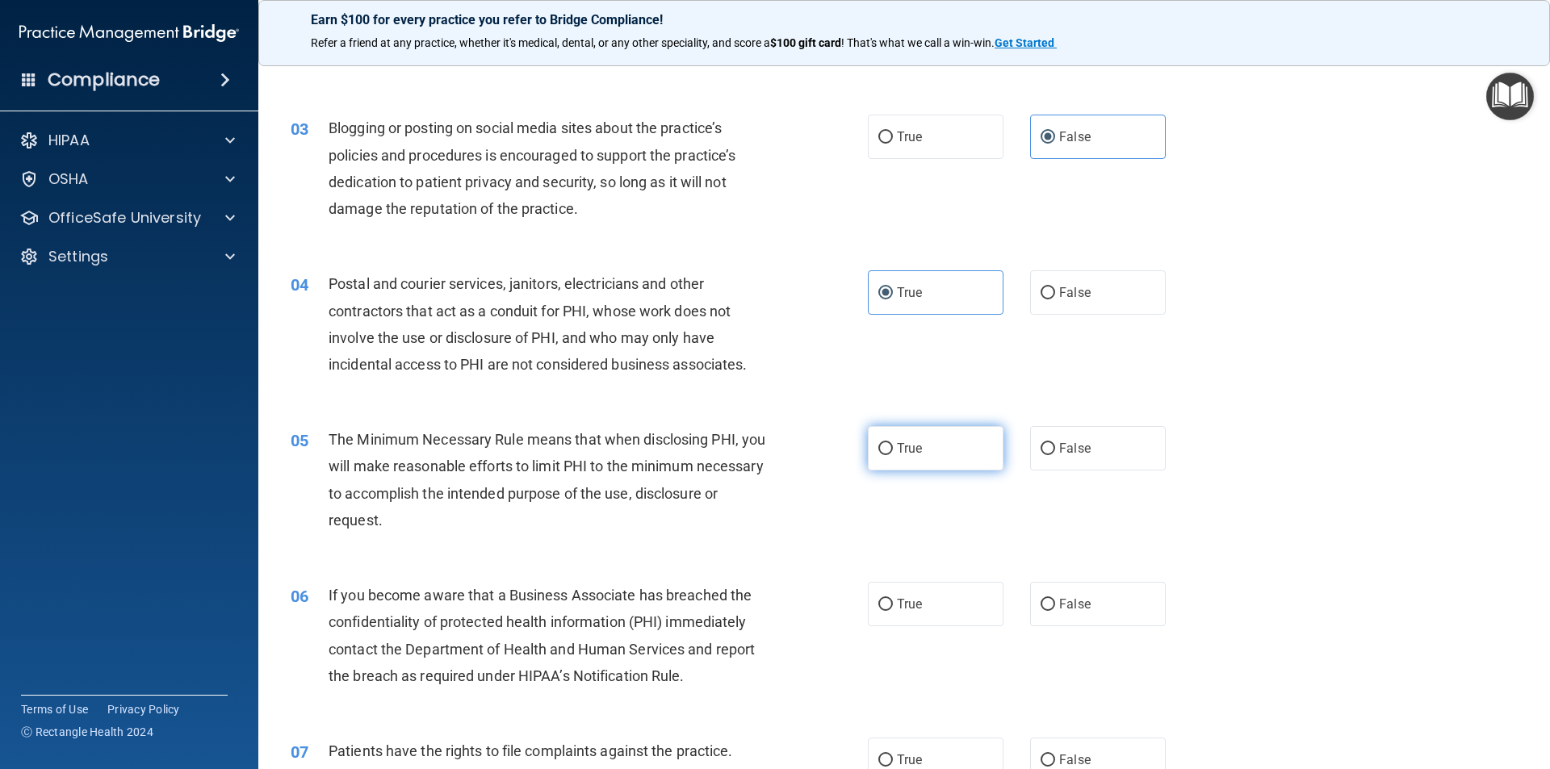
click at [921, 452] on label "True" at bounding box center [936, 448] width 136 height 44
click at [893, 452] on input "True" at bounding box center [885, 449] width 15 height 12
radio input "true"
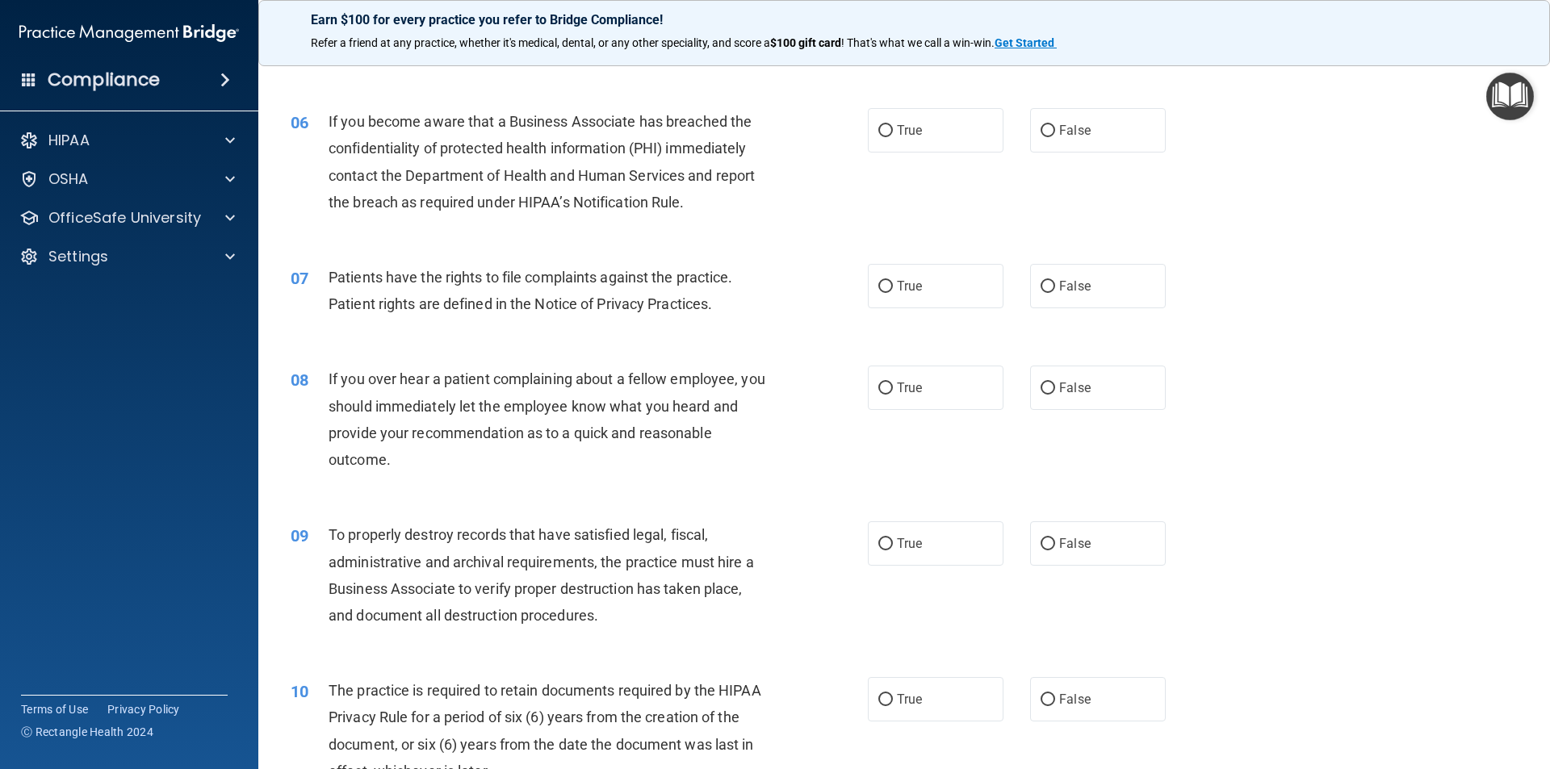
scroll to position [736, 0]
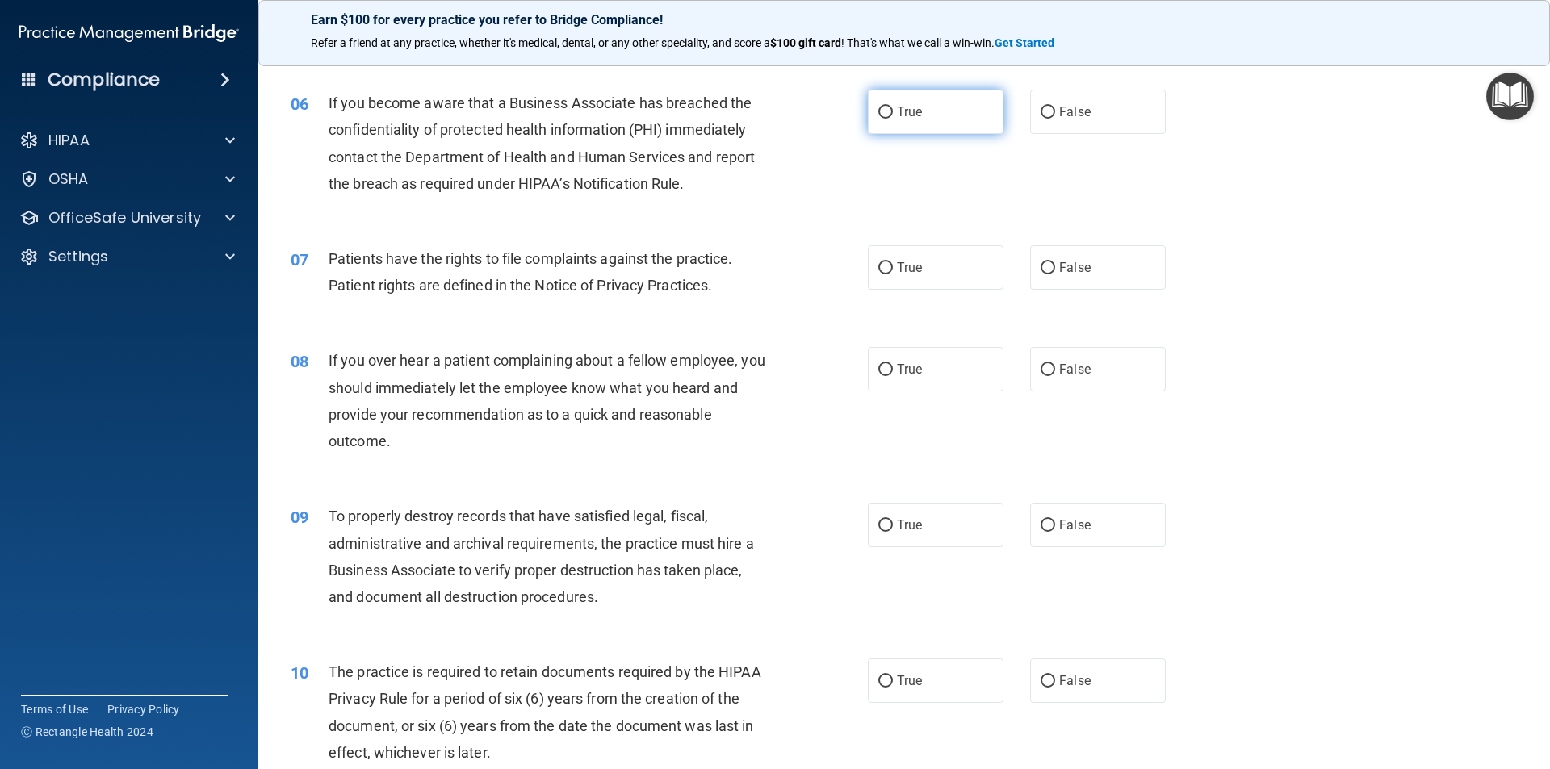
click at [878, 113] on input "True" at bounding box center [885, 113] width 15 height 12
radio input "true"
click at [886, 268] on input "True" at bounding box center [885, 268] width 15 height 12
radio input "true"
click at [1040, 371] on input "False" at bounding box center [1047, 370] width 15 height 12
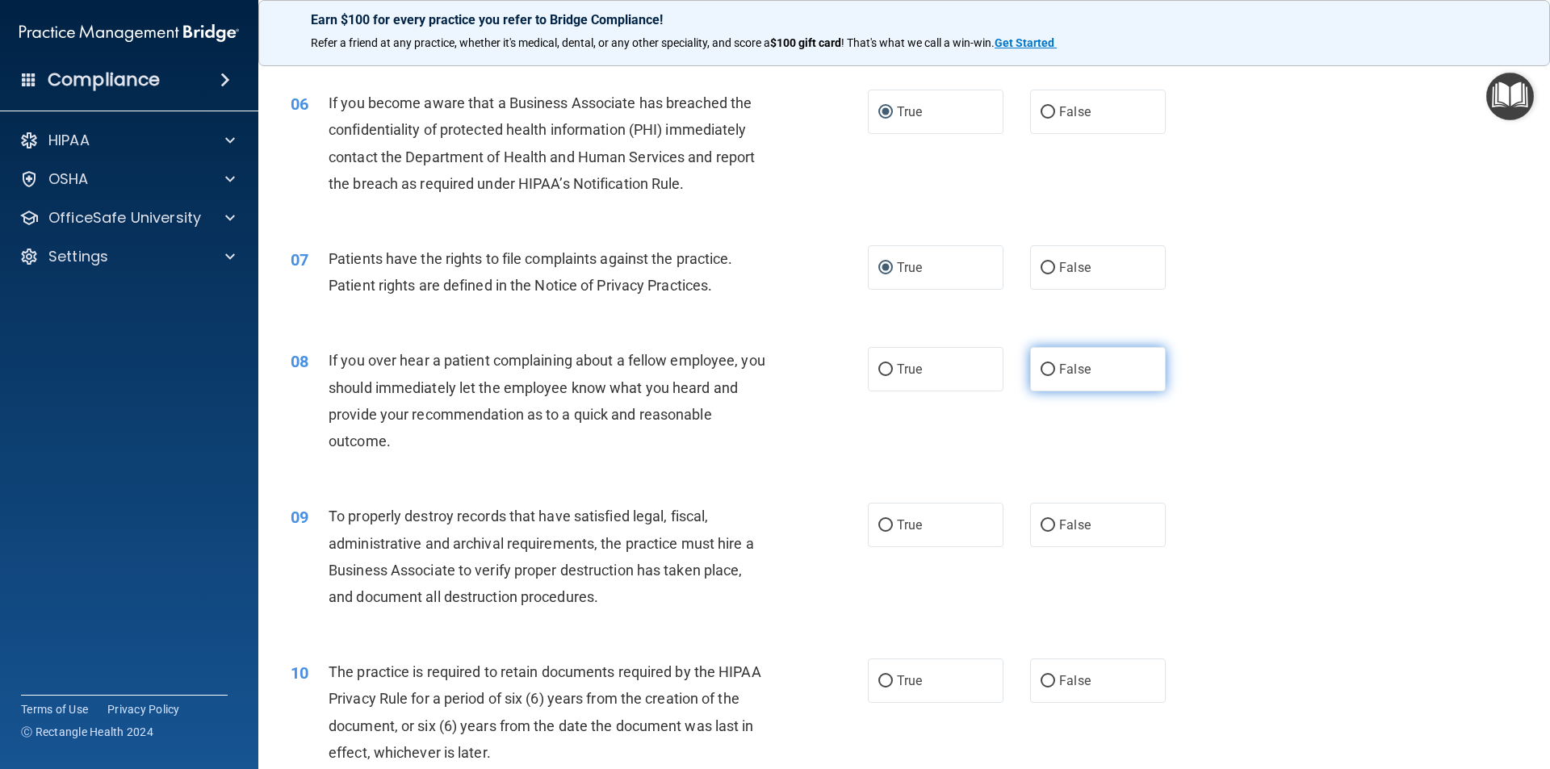
radio input "true"
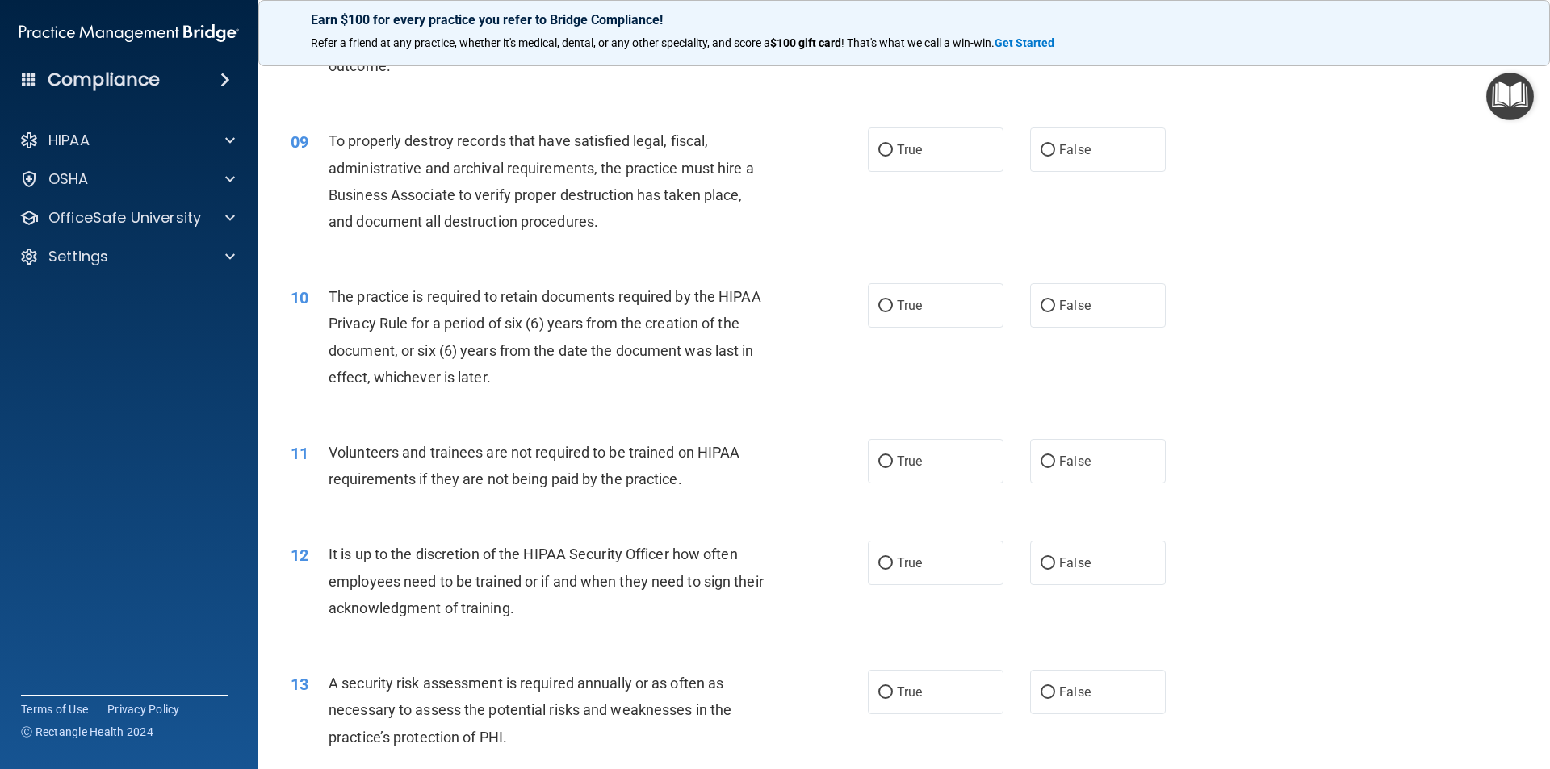
scroll to position [1125, 0]
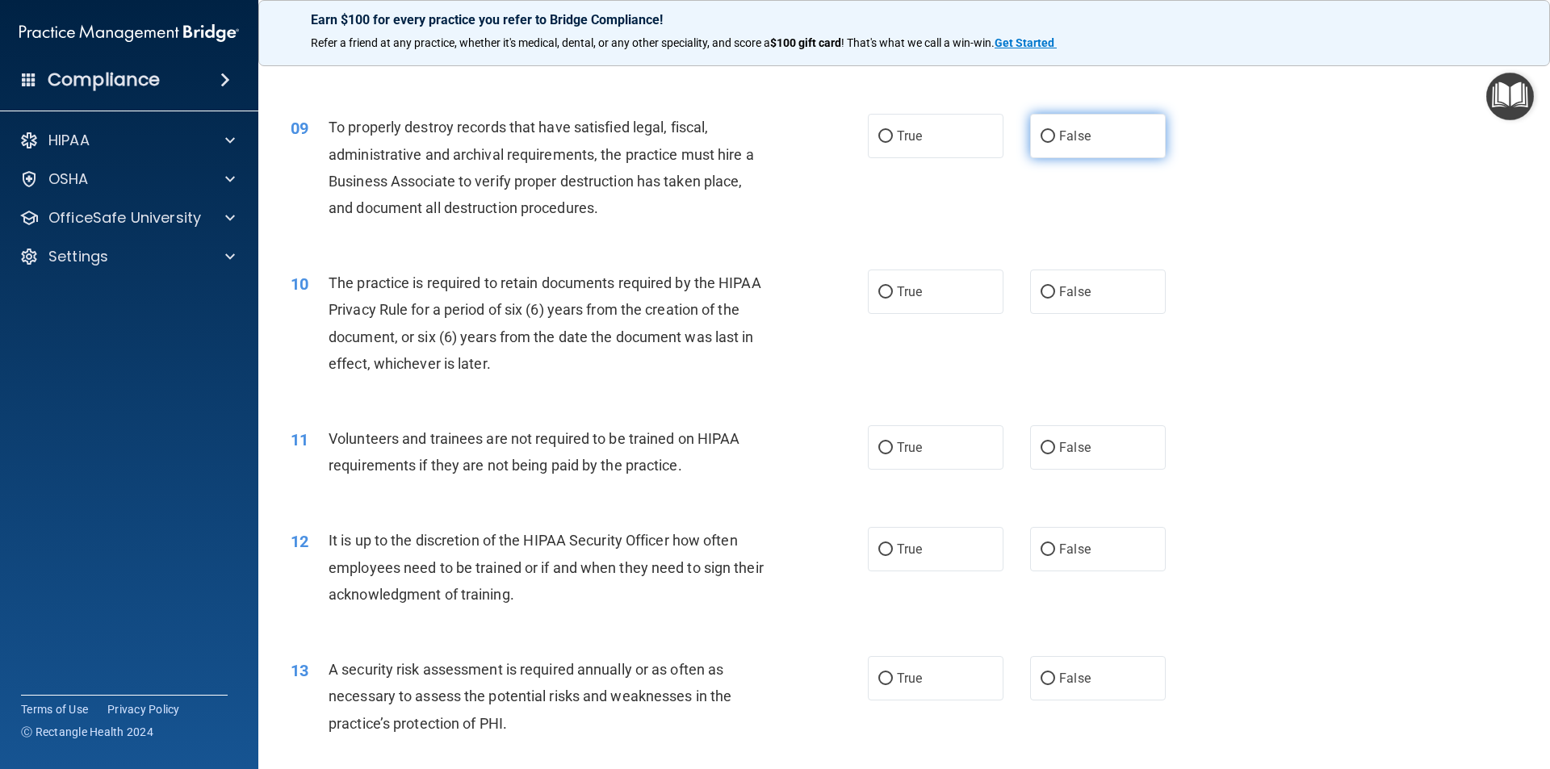
click at [1059, 134] on span "False" at bounding box center [1074, 135] width 31 height 15
click at [1054, 134] on input "False" at bounding box center [1047, 137] width 15 height 12
radio input "true"
click at [927, 296] on label "True" at bounding box center [936, 292] width 136 height 44
click at [893, 296] on input "True" at bounding box center [885, 293] width 15 height 12
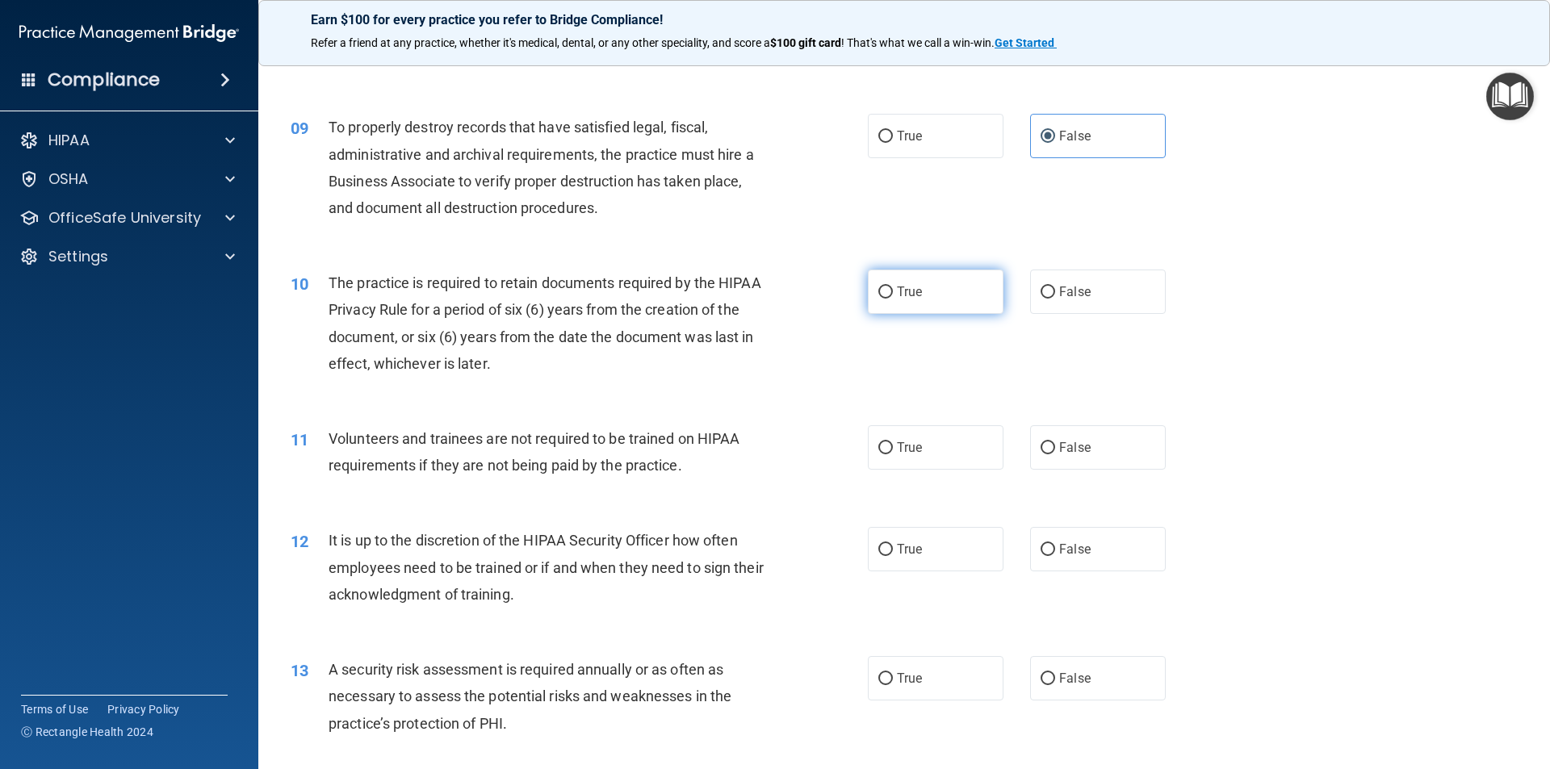
radio input "true"
click at [1059, 451] on span "False" at bounding box center [1074, 447] width 31 height 15
click at [1054, 451] on input "False" at bounding box center [1047, 448] width 15 height 12
radio input "true"
click at [1057, 562] on label "False" at bounding box center [1098, 549] width 136 height 44
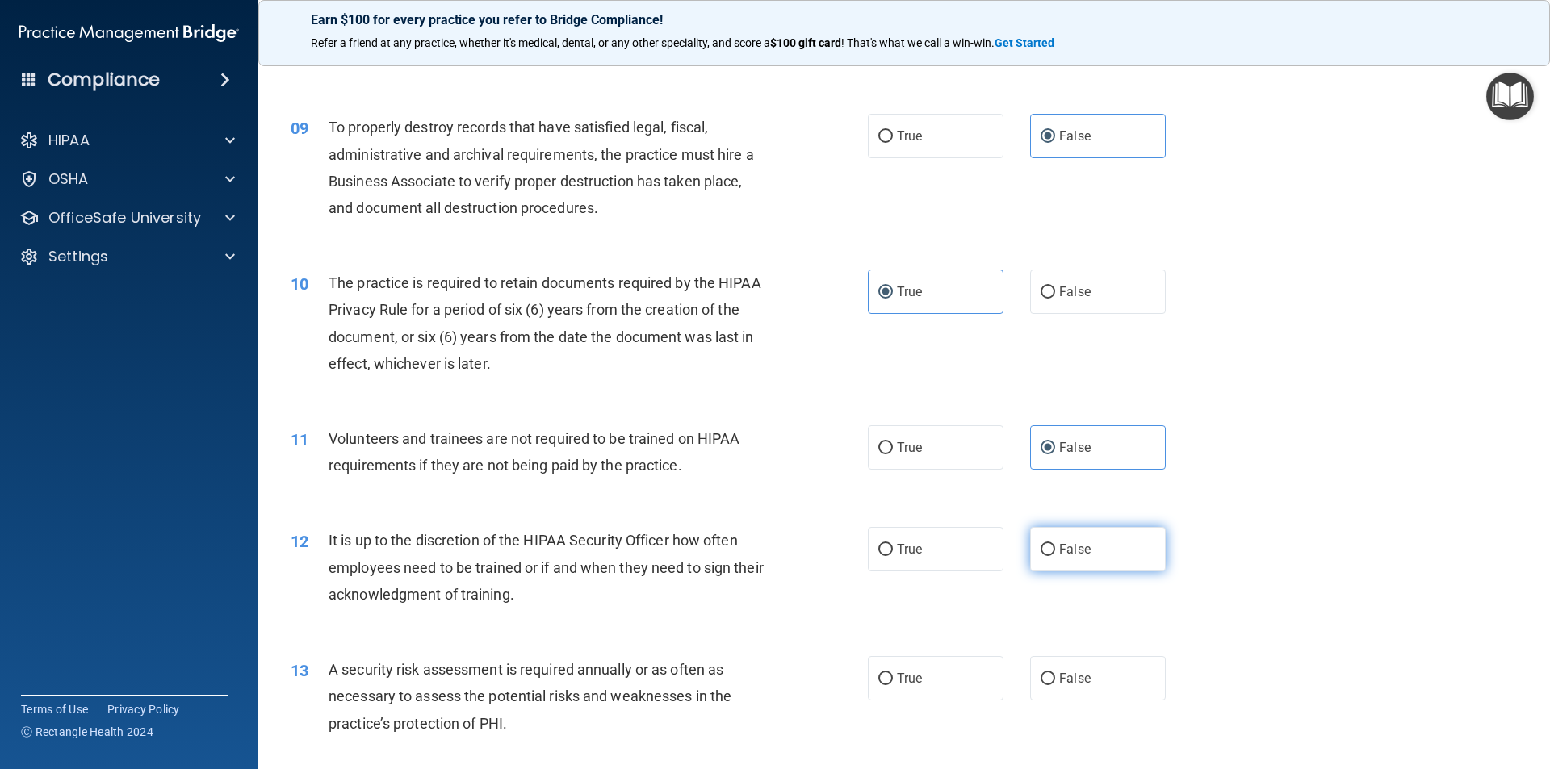
click at [1055, 556] on input "False" at bounding box center [1047, 550] width 15 height 12
radio input "true"
click at [879, 667] on label "True" at bounding box center [936, 678] width 136 height 44
click at [879, 673] on input "True" at bounding box center [885, 679] width 15 height 12
radio input "true"
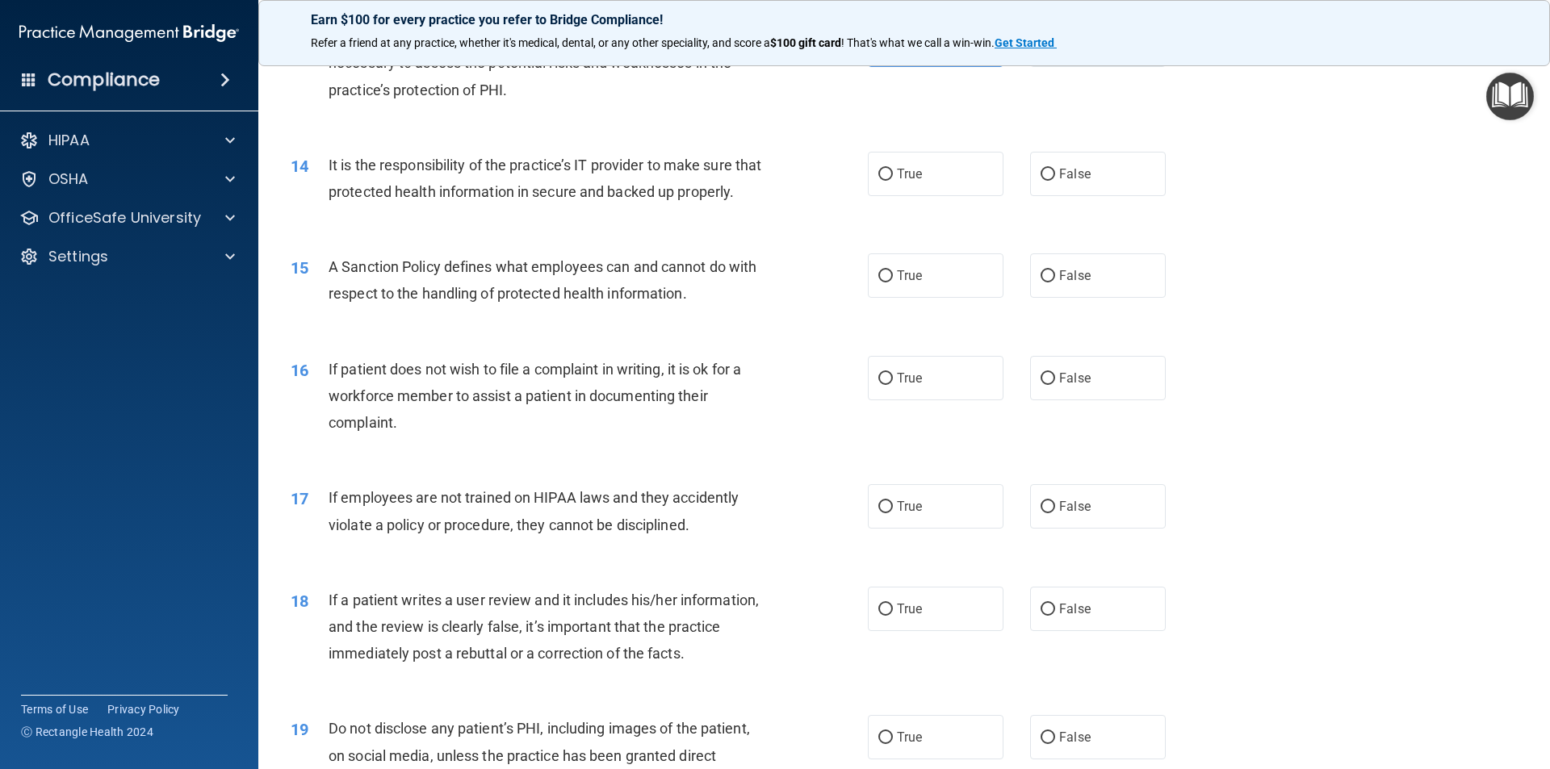
scroll to position [1791, 0]
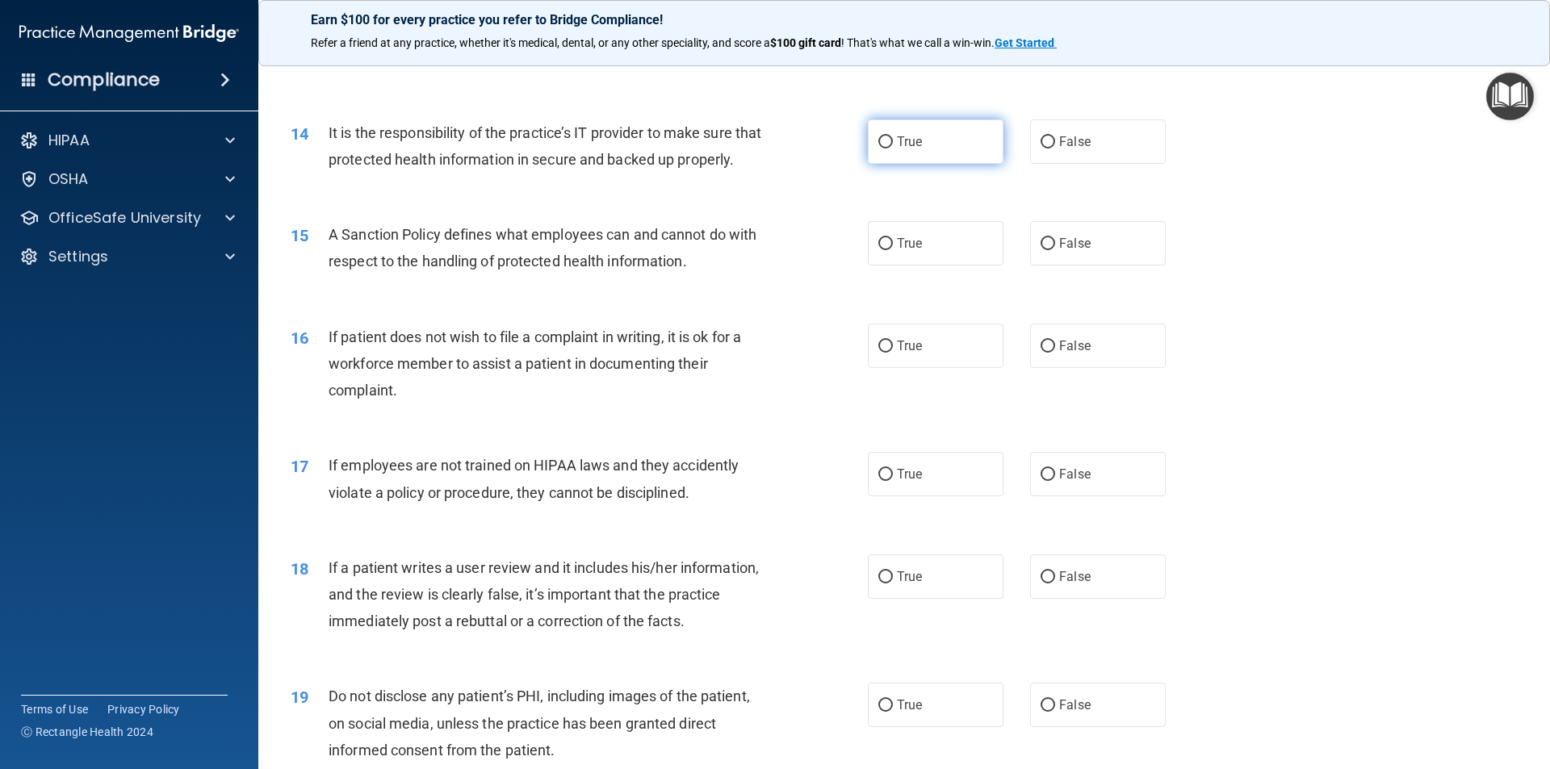
click at [922, 144] on label "True" at bounding box center [936, 141] width 136 height 44
click at [893, 144] on input "True" at bounding box center [885, 142] width 15 height 12
radio input "true"
click at [918, 266] on label "True" at bounding box center [936, 243] width 136 height 44
click at [893, 250] on input "True" at bounding box center [885, 244] width 15 height 12
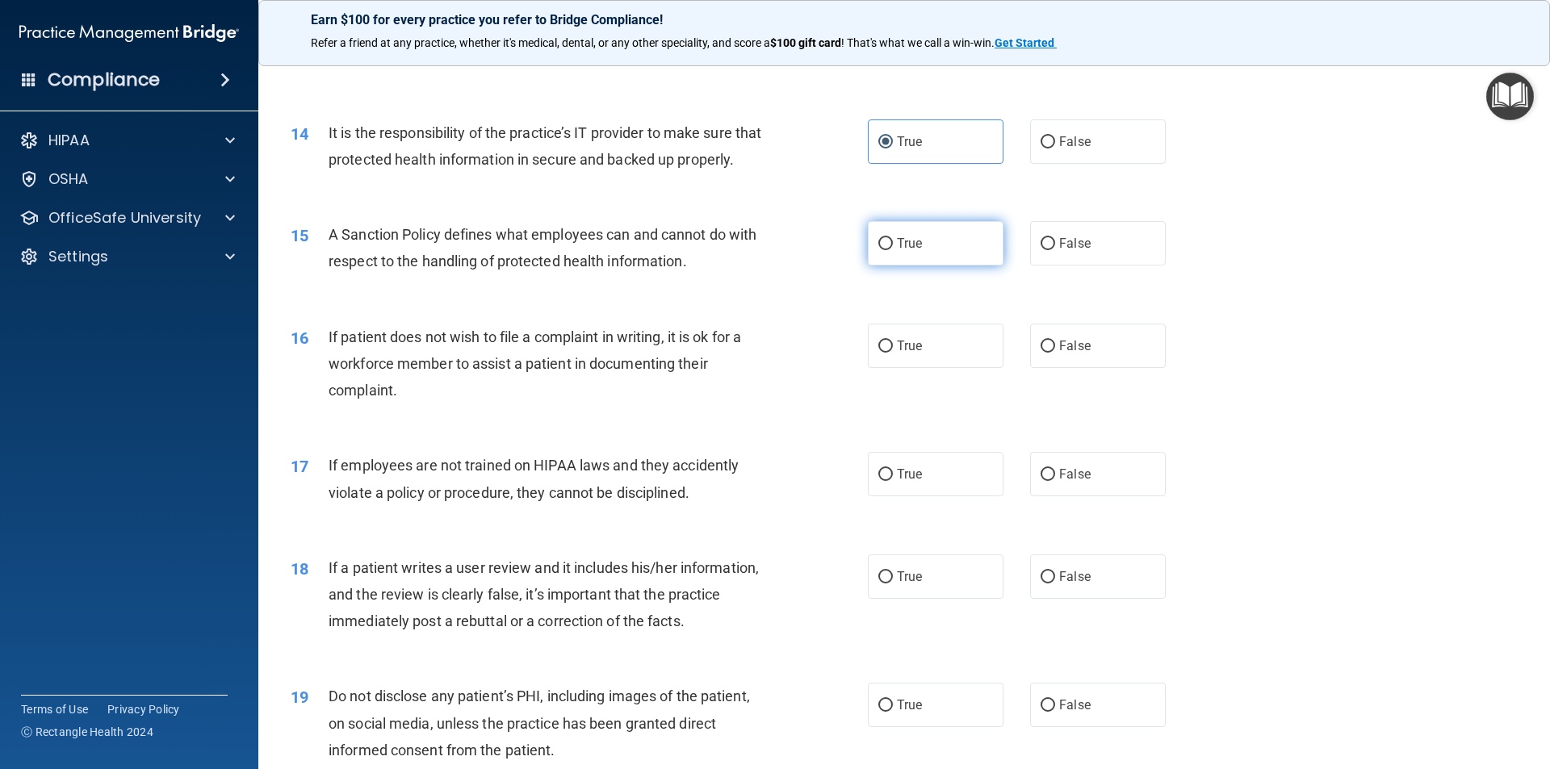
radio input "true"
click at [1078, 353] on span "False" at bounding box center [1074, 345] width 31 height 15
click at [1055, 353] on input "False" at bounding box center [1047, 347] width 15 height 12
radio input "true"
click at [952, 368] on label "True" at bounding box center [936, 346] width 136 height 44
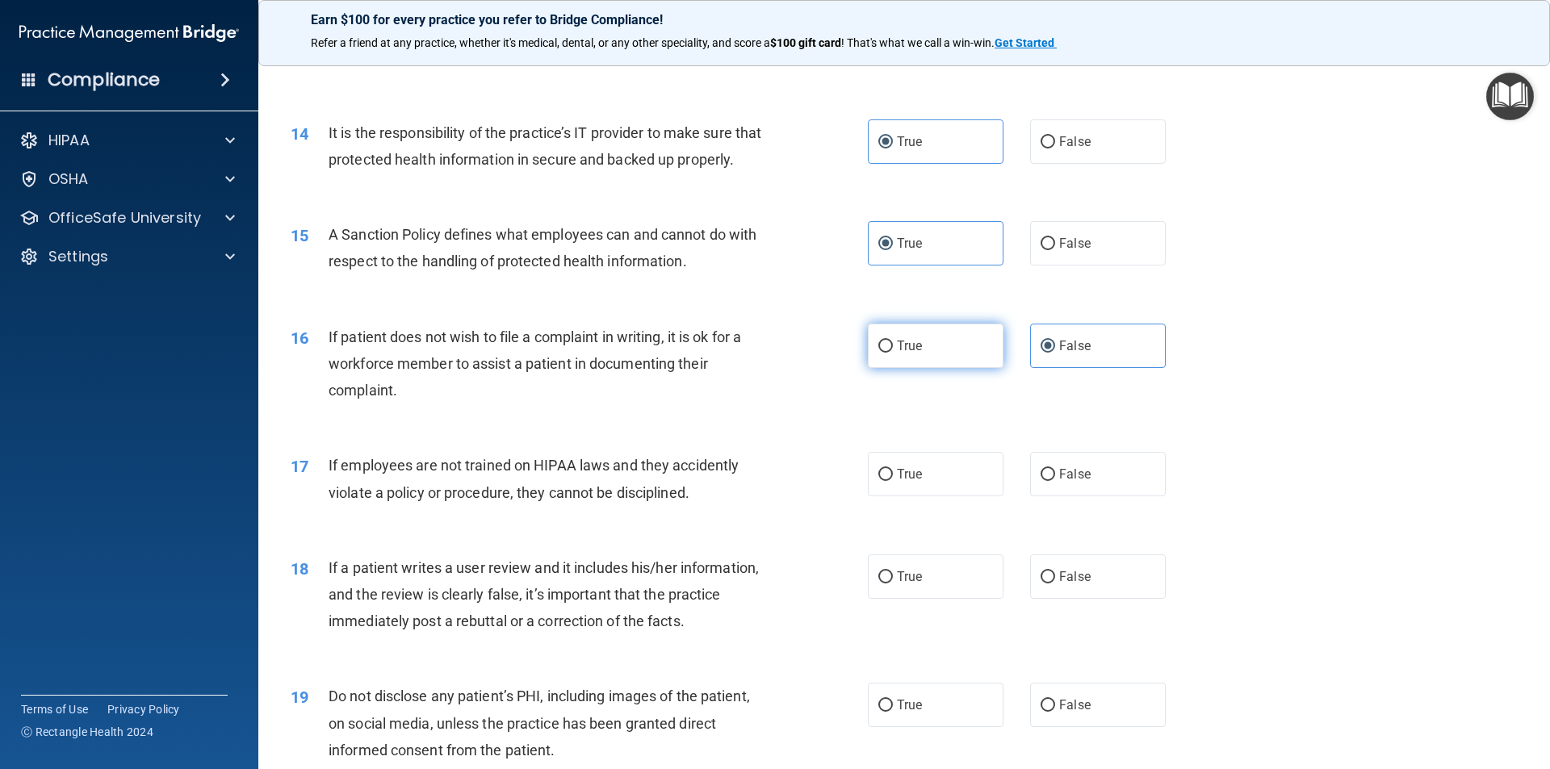
click at [893, 353] on input "True" at bounding box center [885, 347] width 15 height 12
radio input "true"
radio input "false"
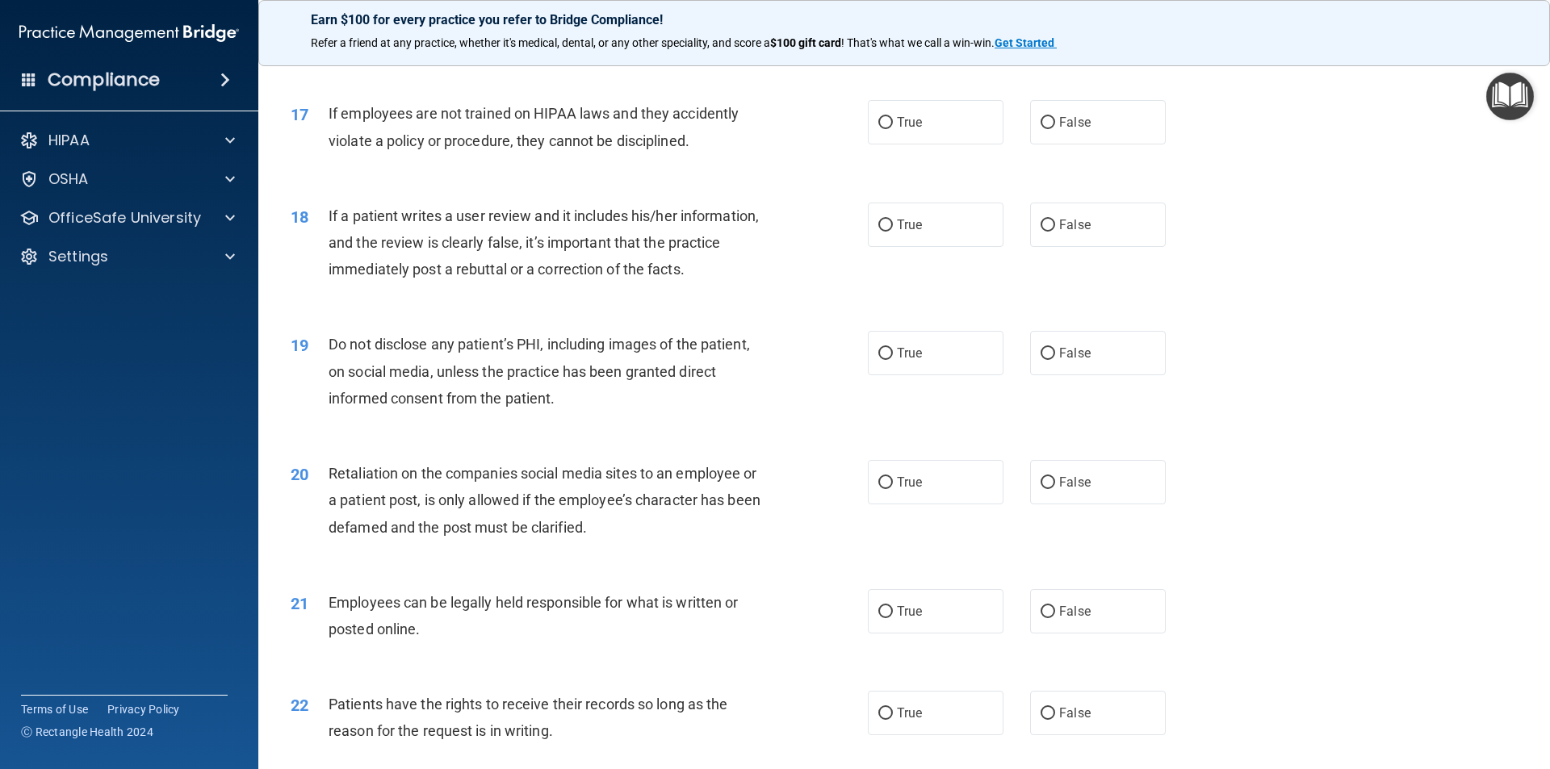
scroll to position [2152, 0]
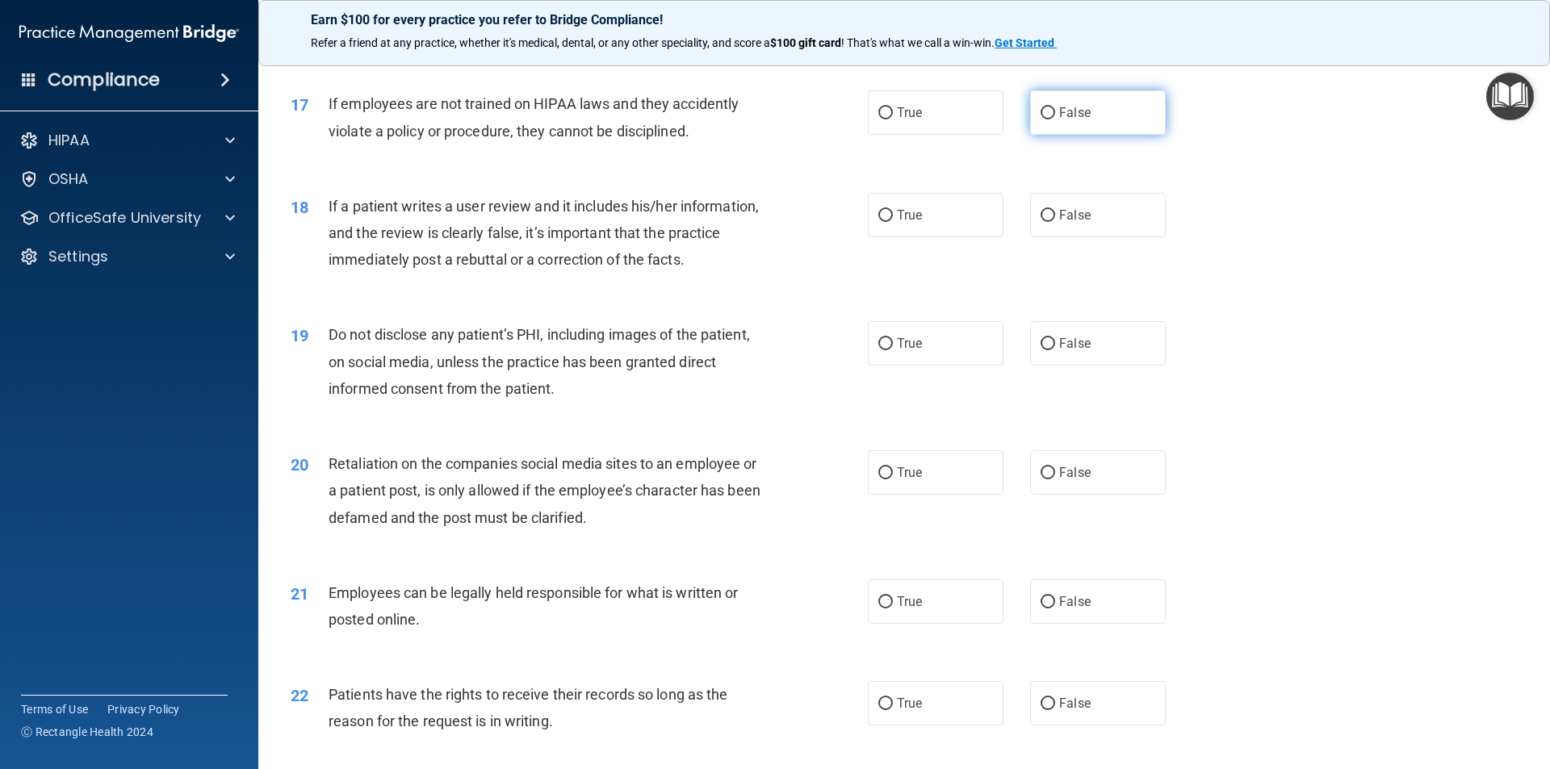
click at [1105, 135] on label "False" at bounding box center [1098, 112] width 136 height 44
click at [1055, 119] on input "False" at bounding box center [1047, 113] width 15 height 12
radio input "true"
click at [902, 223] on span "True" at bounding box center [909, 214] width 25 height 15
click at [893, 222] on input "True" at bounding box center [885, 216] width 15 height 12
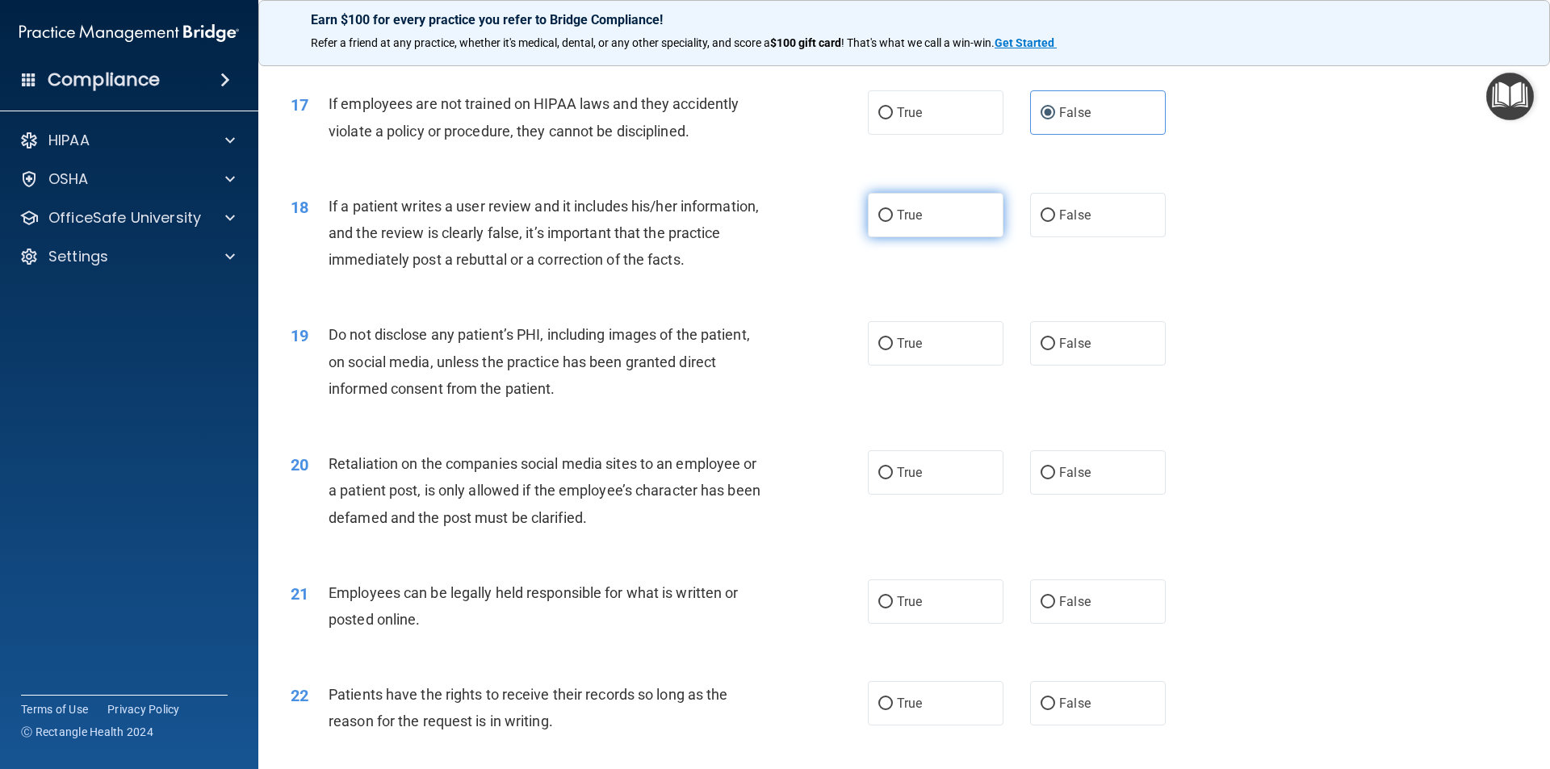
radio input "true"
click at [918, 366] on label "True" at bounding box center [936, 343] width 136 height 44
click at [893, 350] on input "True" at bounding box center [885, 344] width 15 height 12
radio input "true"
click at [897, 624] on label "True" at bounding box center [936, 601] width 136 height 44
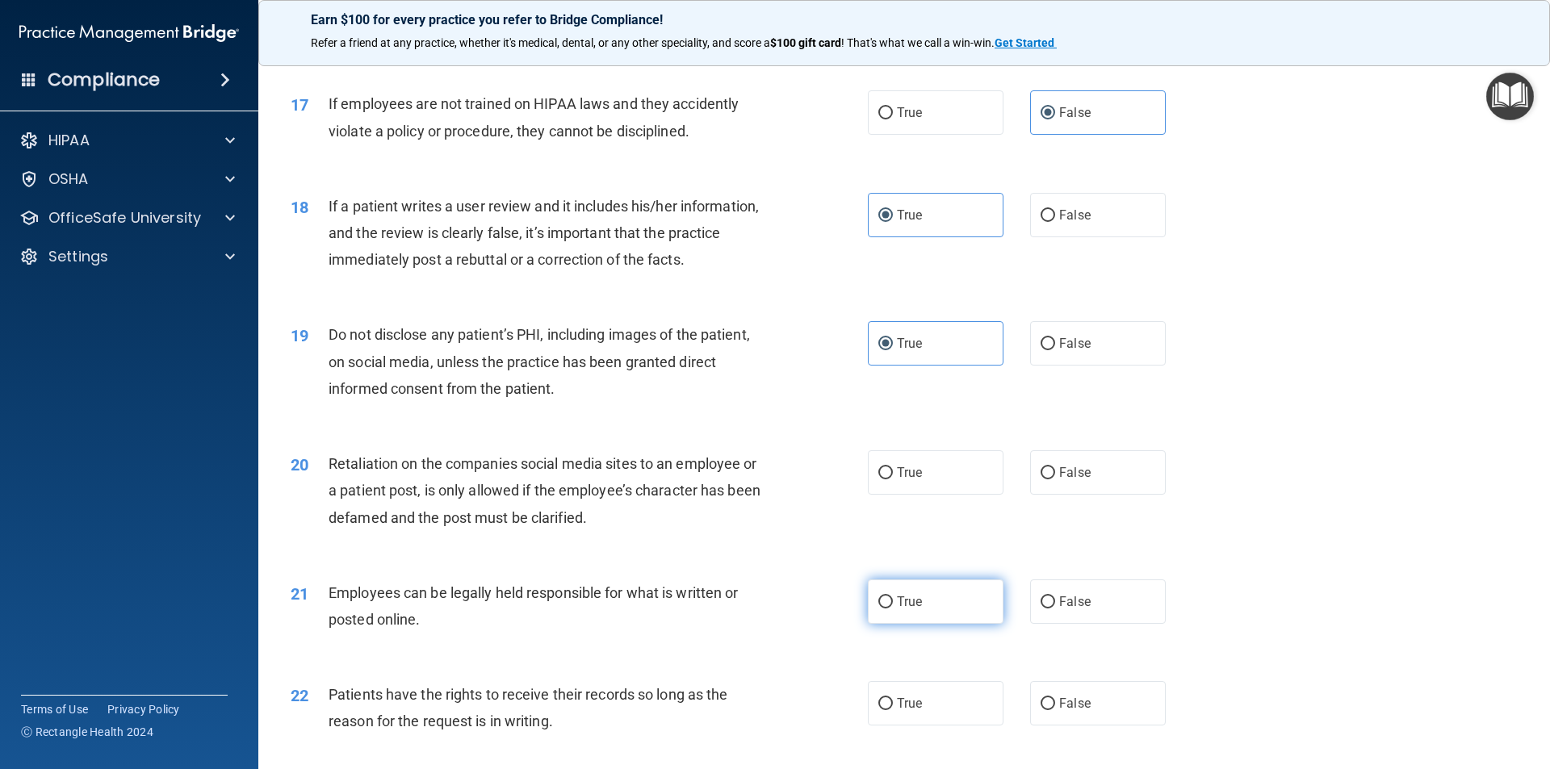
click at [893, 609] on input "True" at bounding box center [885, 602] width 15 height 12
radio input "true"
click at [1049, 495] on label "False" at bounding box center [1098, 472] width 136 height 44
click at [1049, 479] on input "False" at bounding box center [1047, 473] width 15 height 12
radio input "true"
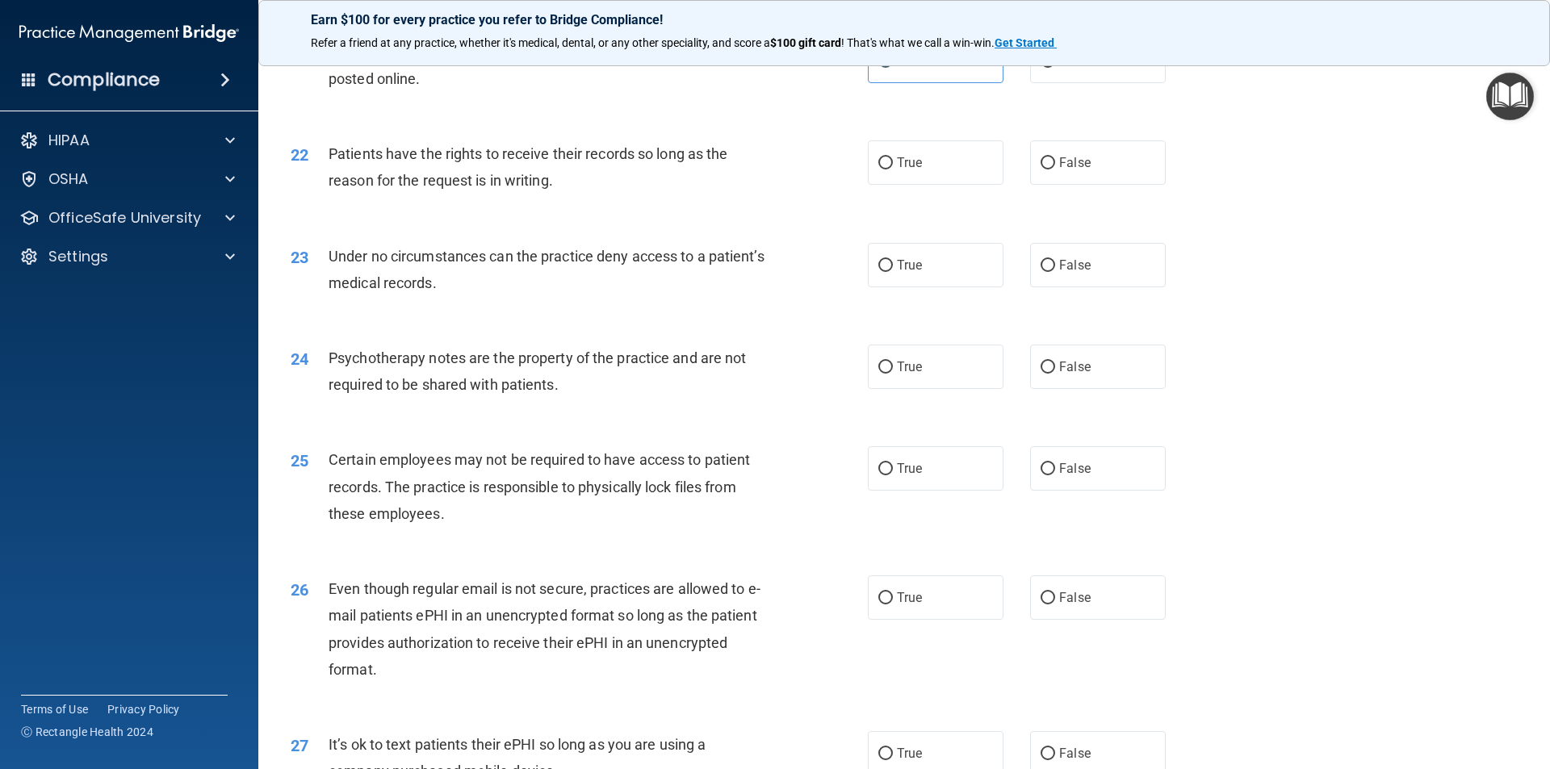
scroll to position [2726, 0]
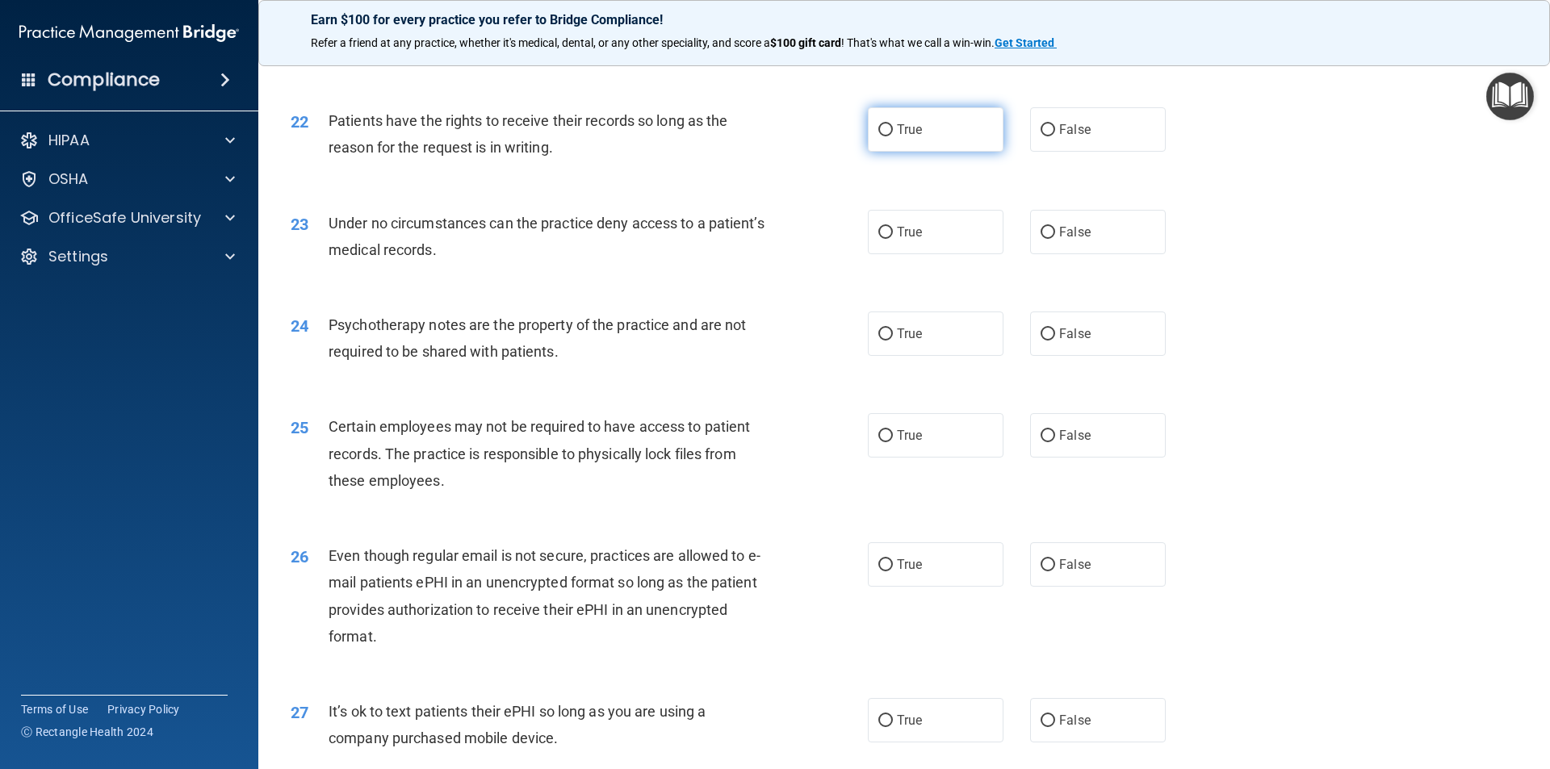
click at [935, 152] on label "True" at bounding box center [936, 129] width 136 height 44
click at [893, 136] on input "True" at bounding box center [885, 130] width 15 height 12
radio input "true"
click at [908, 254] on label "True" at bounding box center [936, 232] width 136 height 44
click at [893, 239] on input "True" at bounding box center [885, 233] width 15 height 12
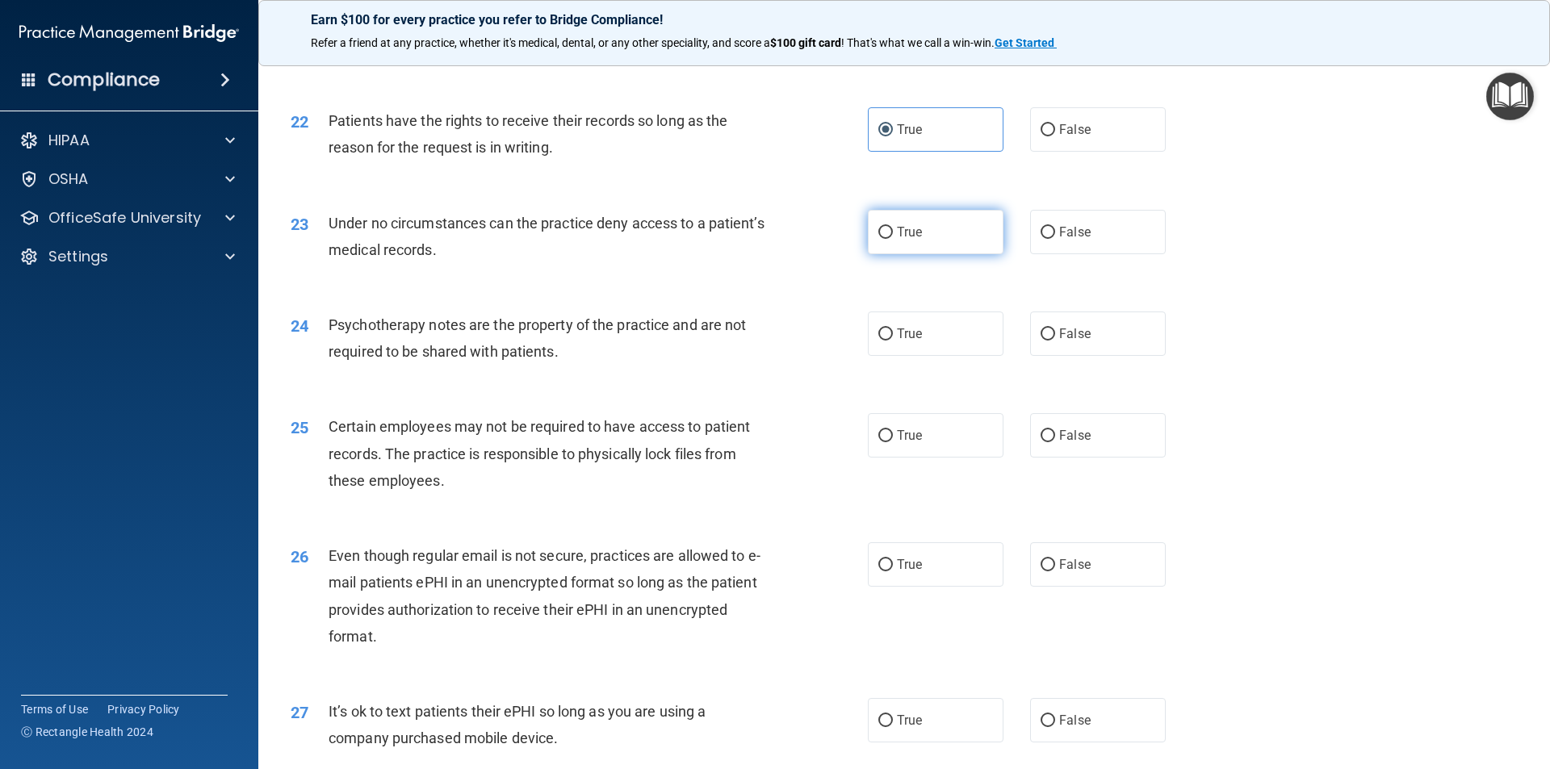
radio input "true"
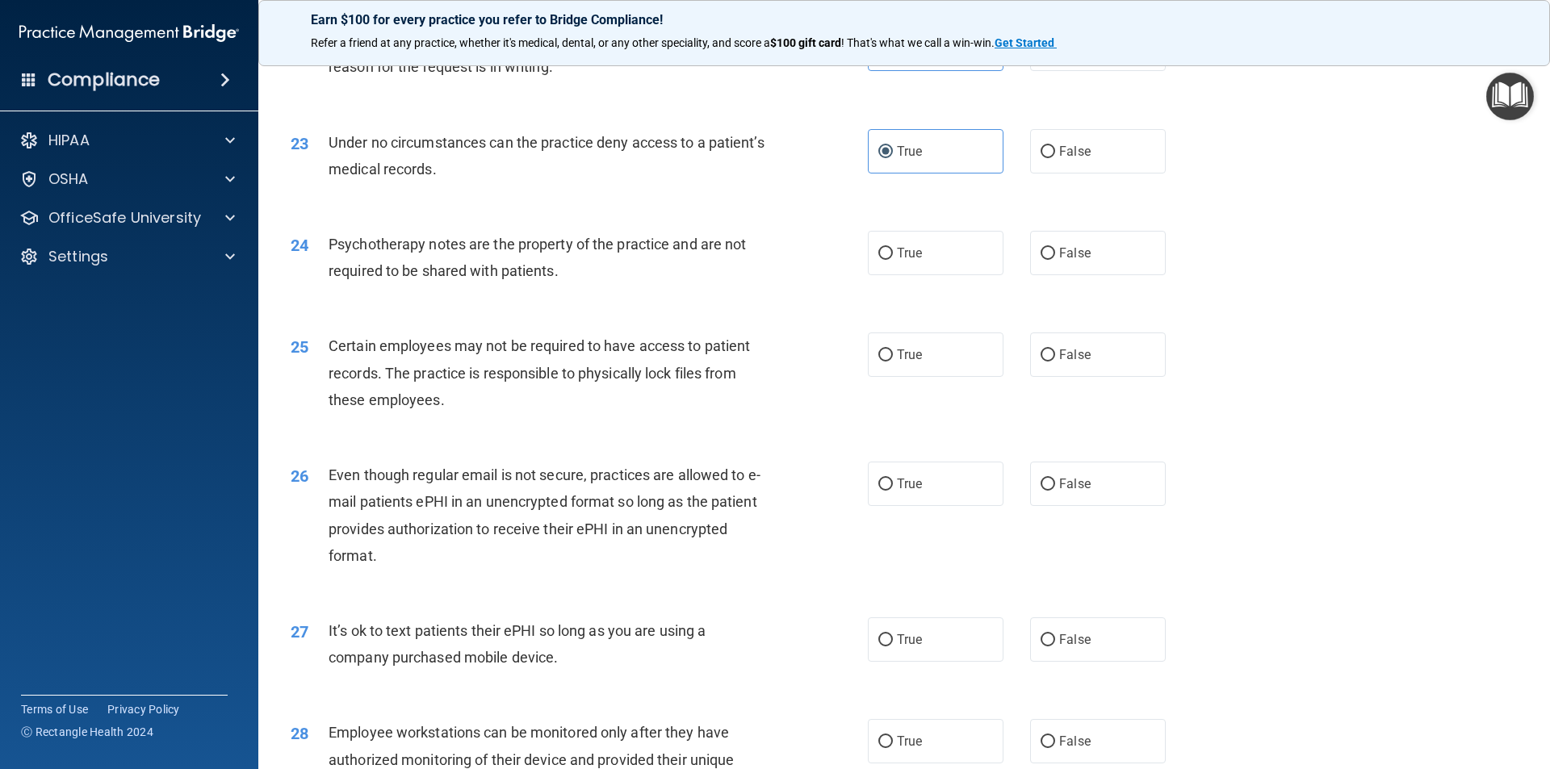
scroll to position [2888, 0]
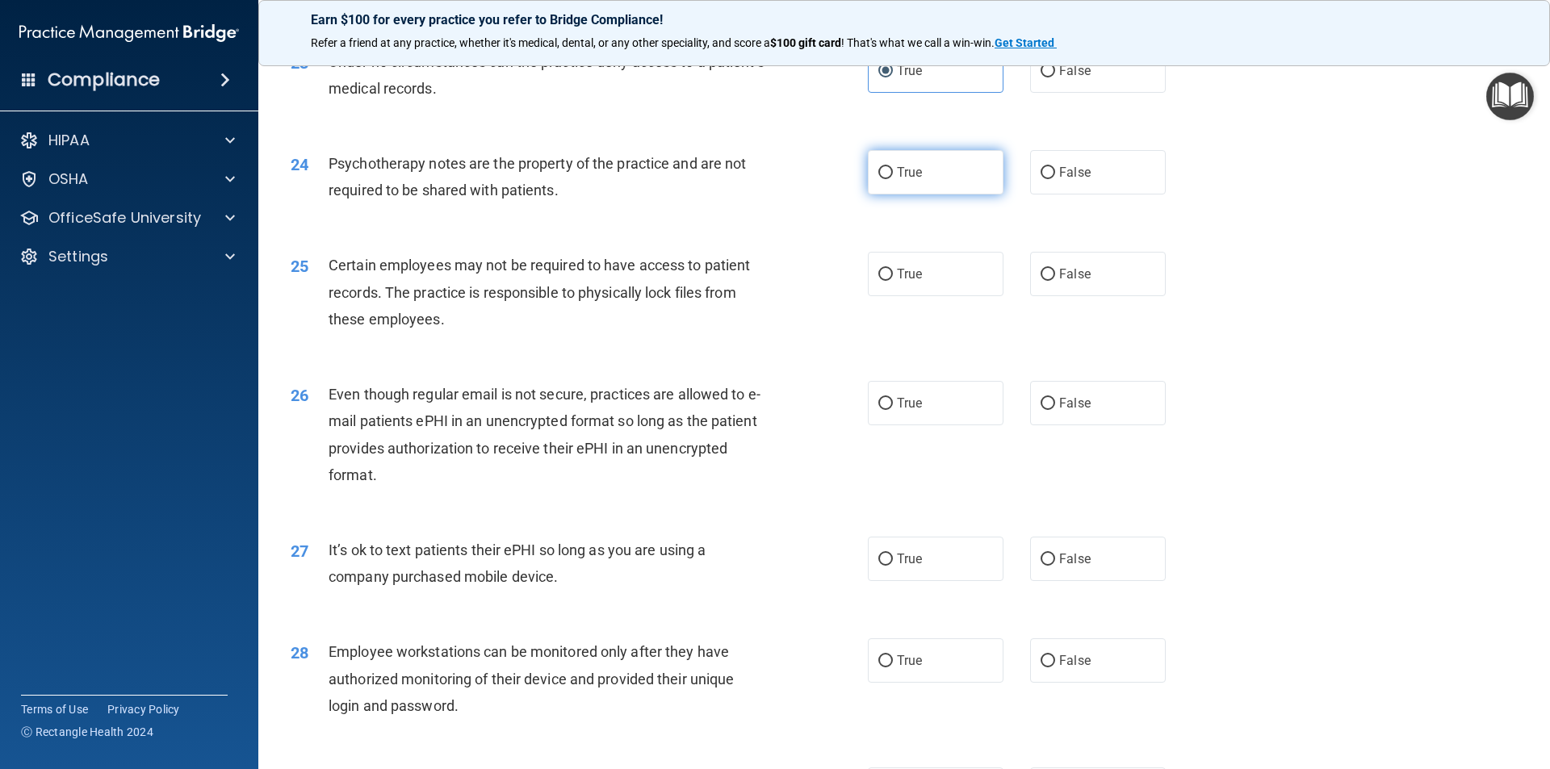
click at [897, 180] on span "True" at bounding box center [909, 172] width 25 height 15
click at [893, 179] on input "True" at bounding box center [885, 173] width 15 height 12
radio input "true"
click at [885, 281] on input "True" at bounding box center [885, 275] width 15 height 12
radio input "true"
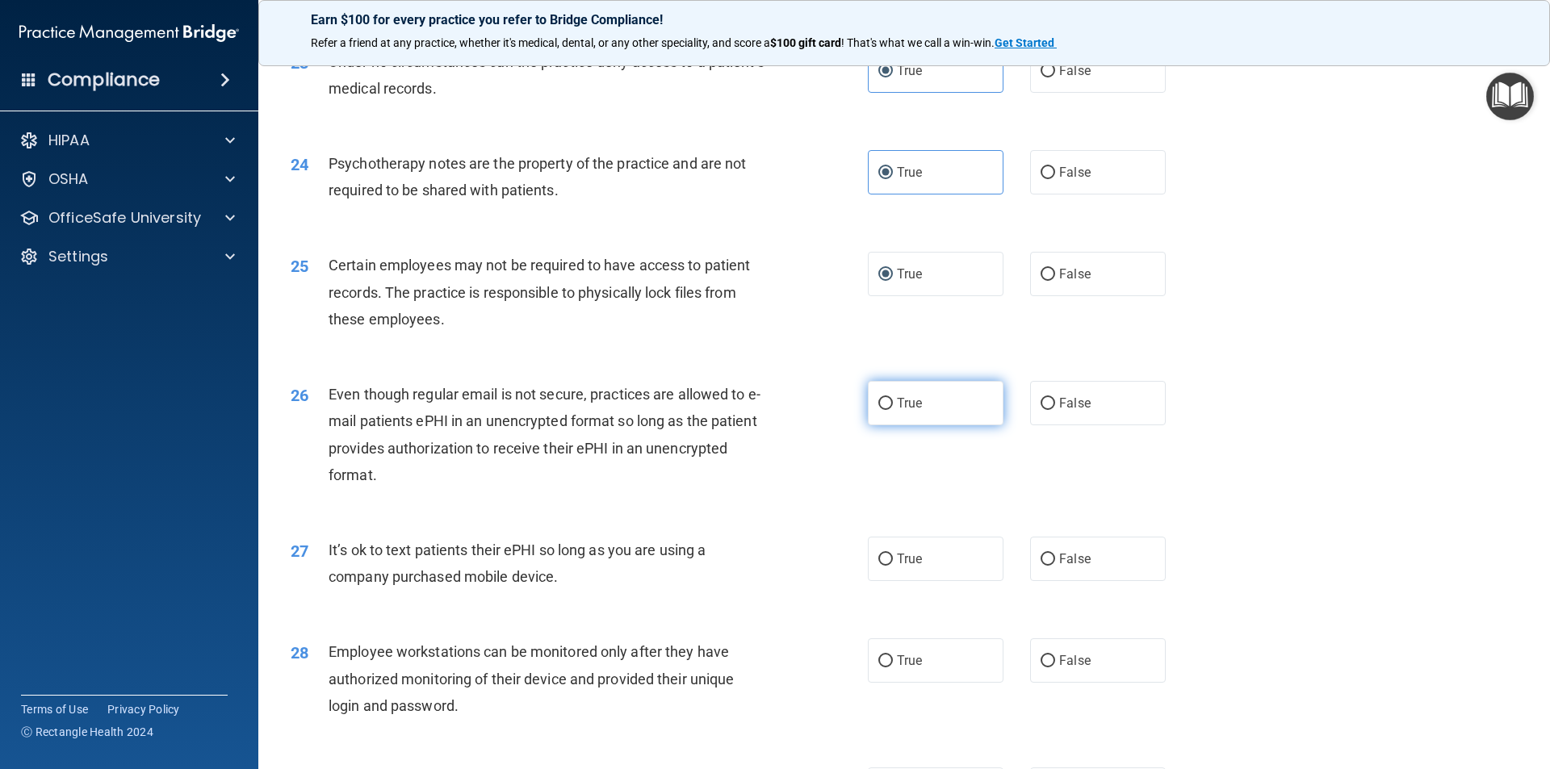
click at [929, 425] on label "True" at bounding box center [936, 403] width 136 height 44
click at [893, 410] on input "True" at bounding box center [885, 404] width 15 height 12
radio input "true"
click at [1040, 566] on input "False" at bounding box center [1047, 560] width 15 height 12
radio input "true"
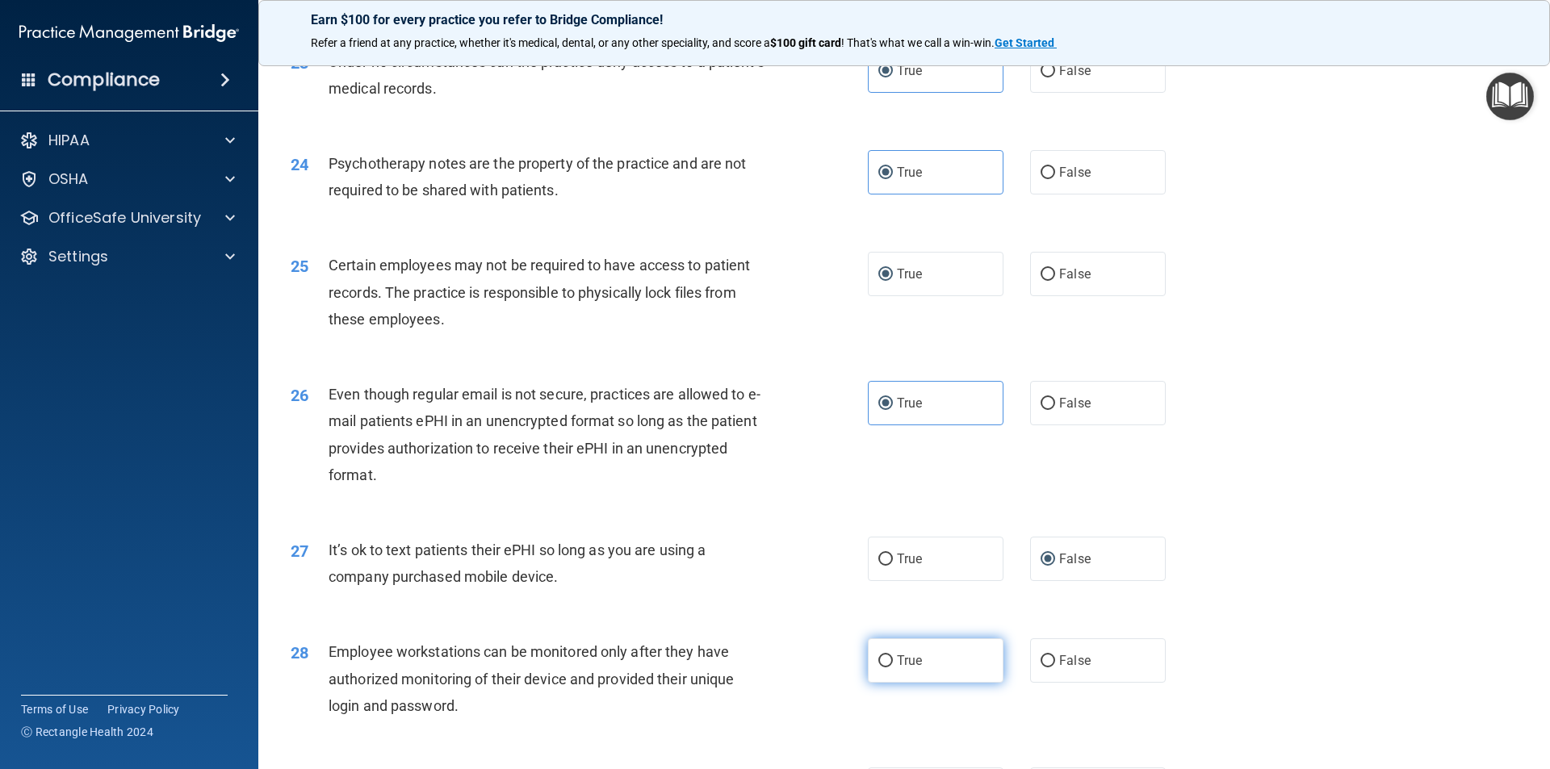
click at [899, 668] on span "True" at bounding box center [909, 660] width 25 height 15
click at [893, 667] on input "True" at bounding box center [885, 661] width 15 height 12
radio input "true"
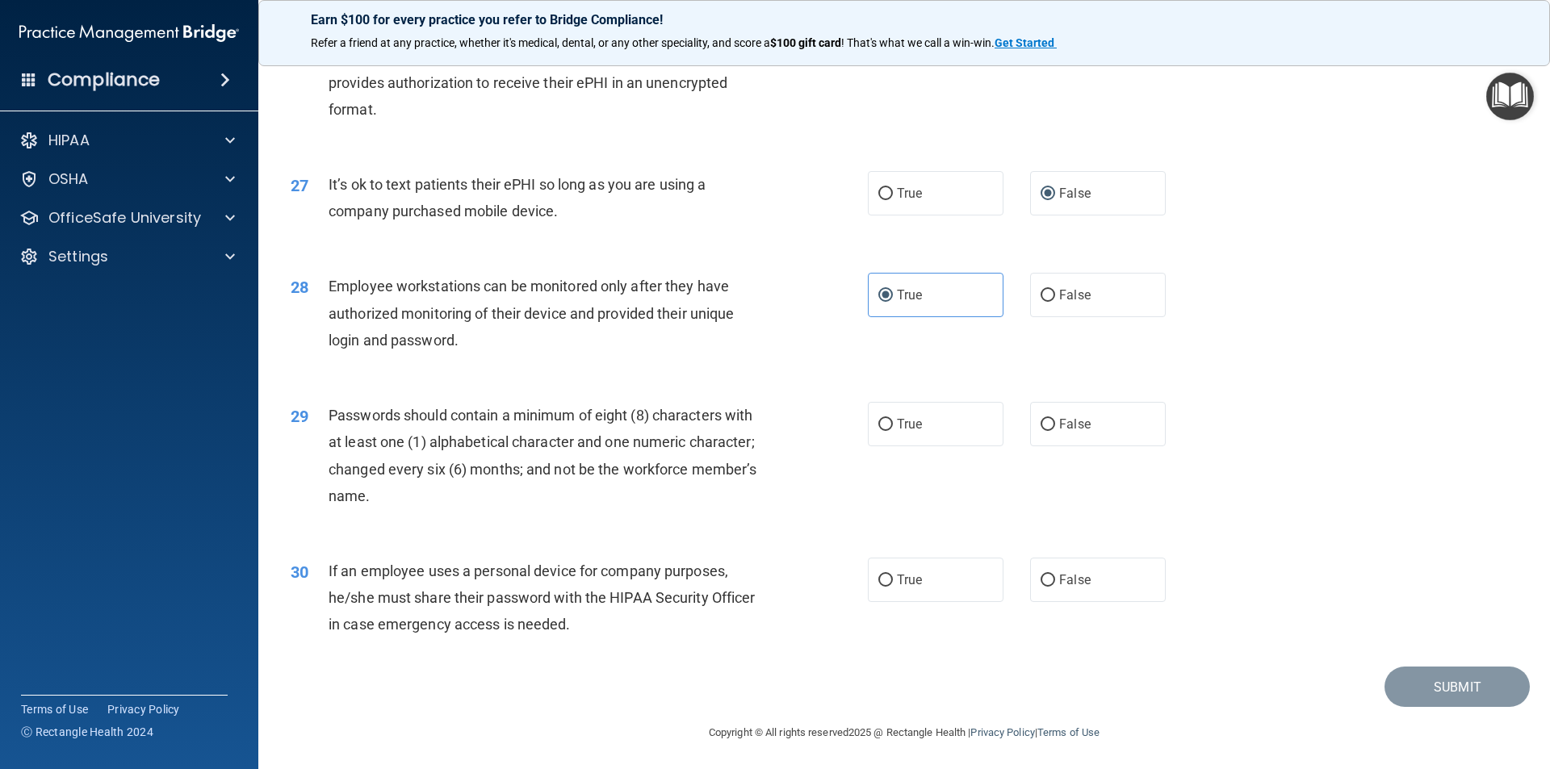
scroll to position [3282, 0]
click at [985, 425] on label "True" at bounding box center [936, 421] width 136 height 44
click at [893, 425] on input "True" at bounding box center [885, 422] width 15 height 12
radio input "true"
click at [868, 578] on label "True" at bounding box center [936, 577] width 136 height 44
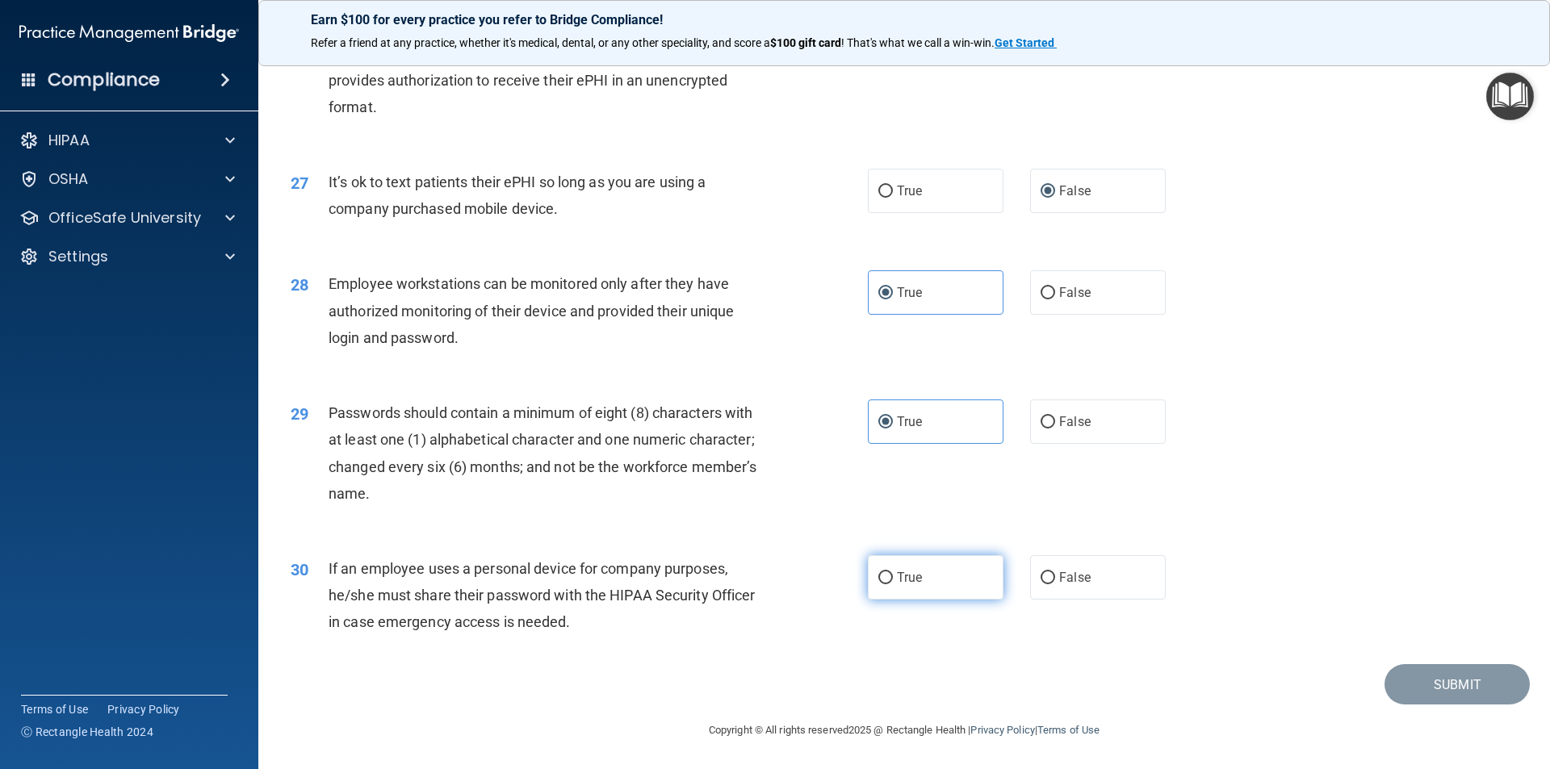
click at [878, 578] on input "True" at bounding box center [885, 578] width 15 height 12
radio input "true"
click at [1431, 672] on button "Submit" at bounding box center [1456, 684] width 145 height 41
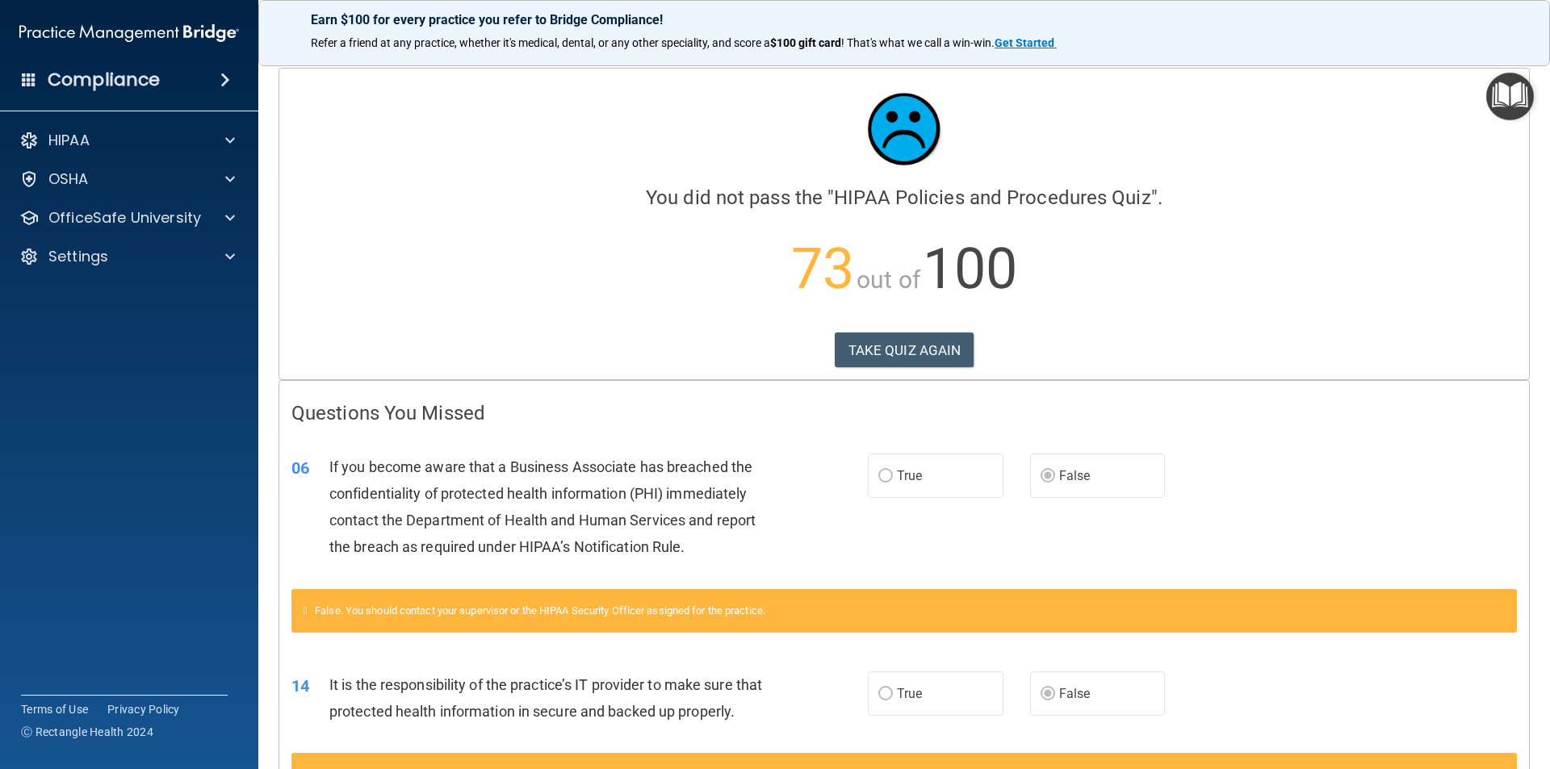
scroll to position [81, 0]
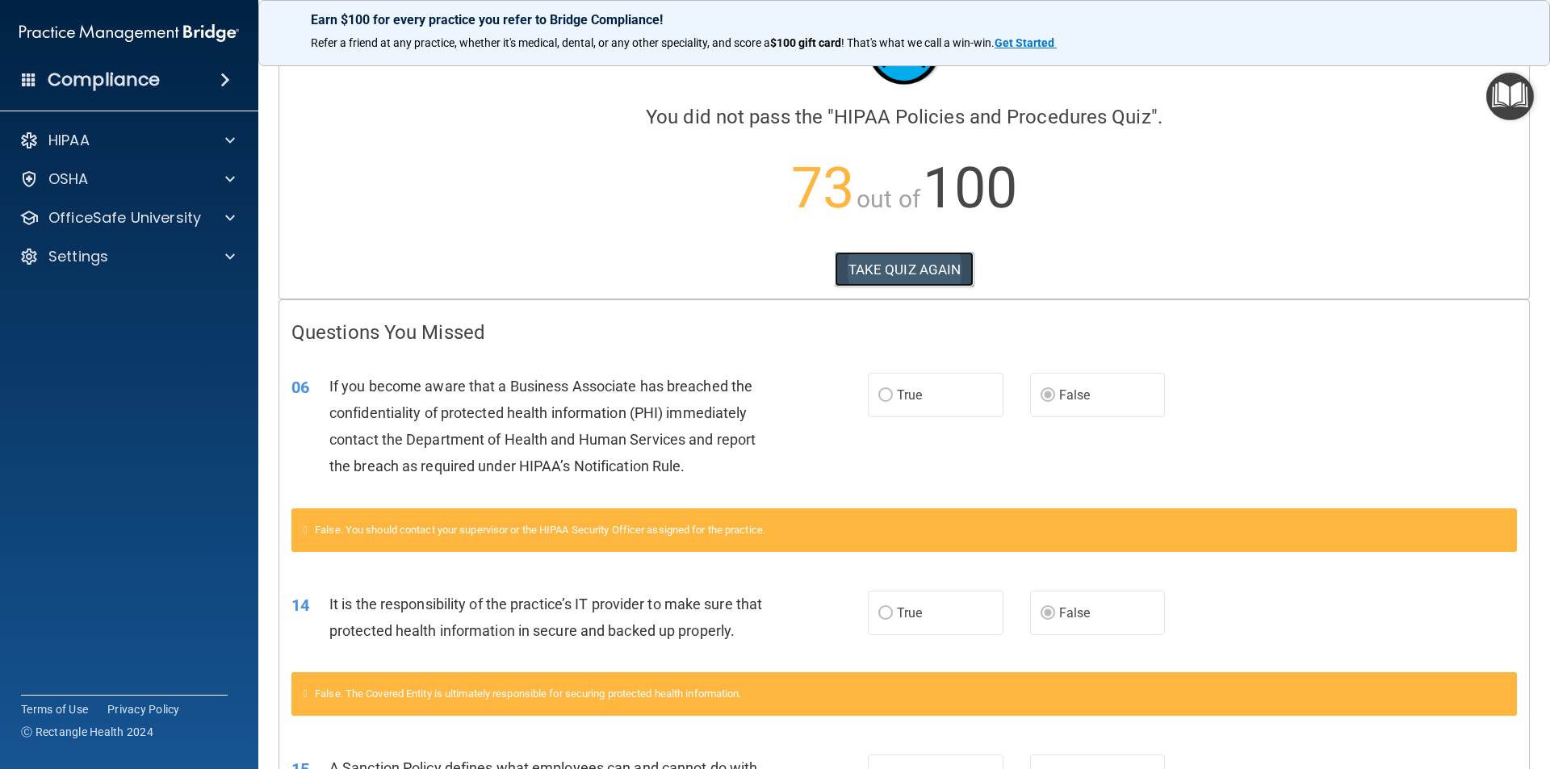
click at [905, 272] on button "TAKE QUIZ AGAIN" at bounding box center [905, 270] width 140 height 36
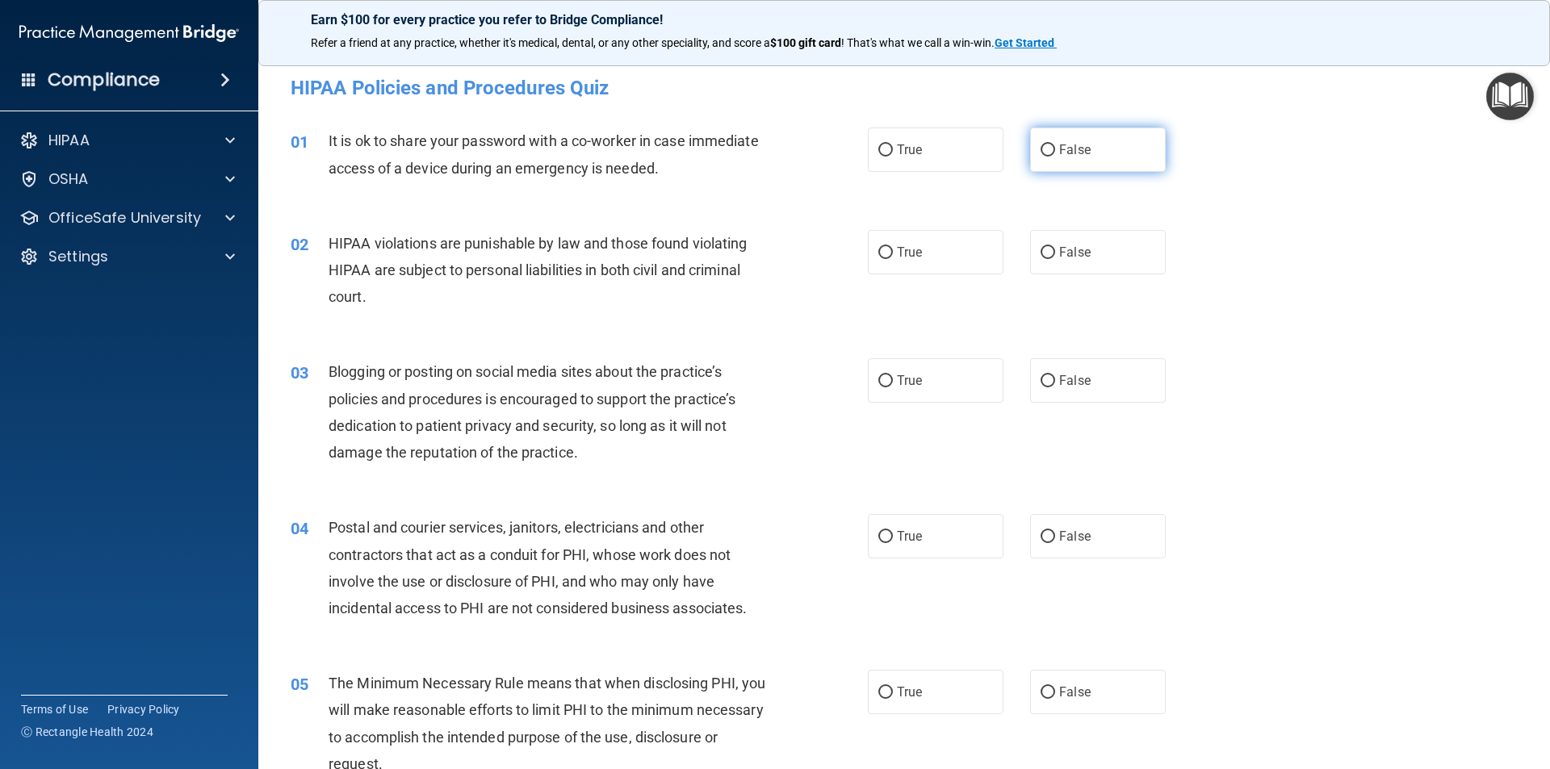
click at [1059, 144] on span "False" at bounding box center [1074, 149] width 31 height 15
click at [1053, 144] on input "False" at bounding box center [1047, 150] width 15 height 12
radio input "true"
click at [881, 253] on input "True" at bounding box center [885, 253] width 15 height 12
radio input "true"
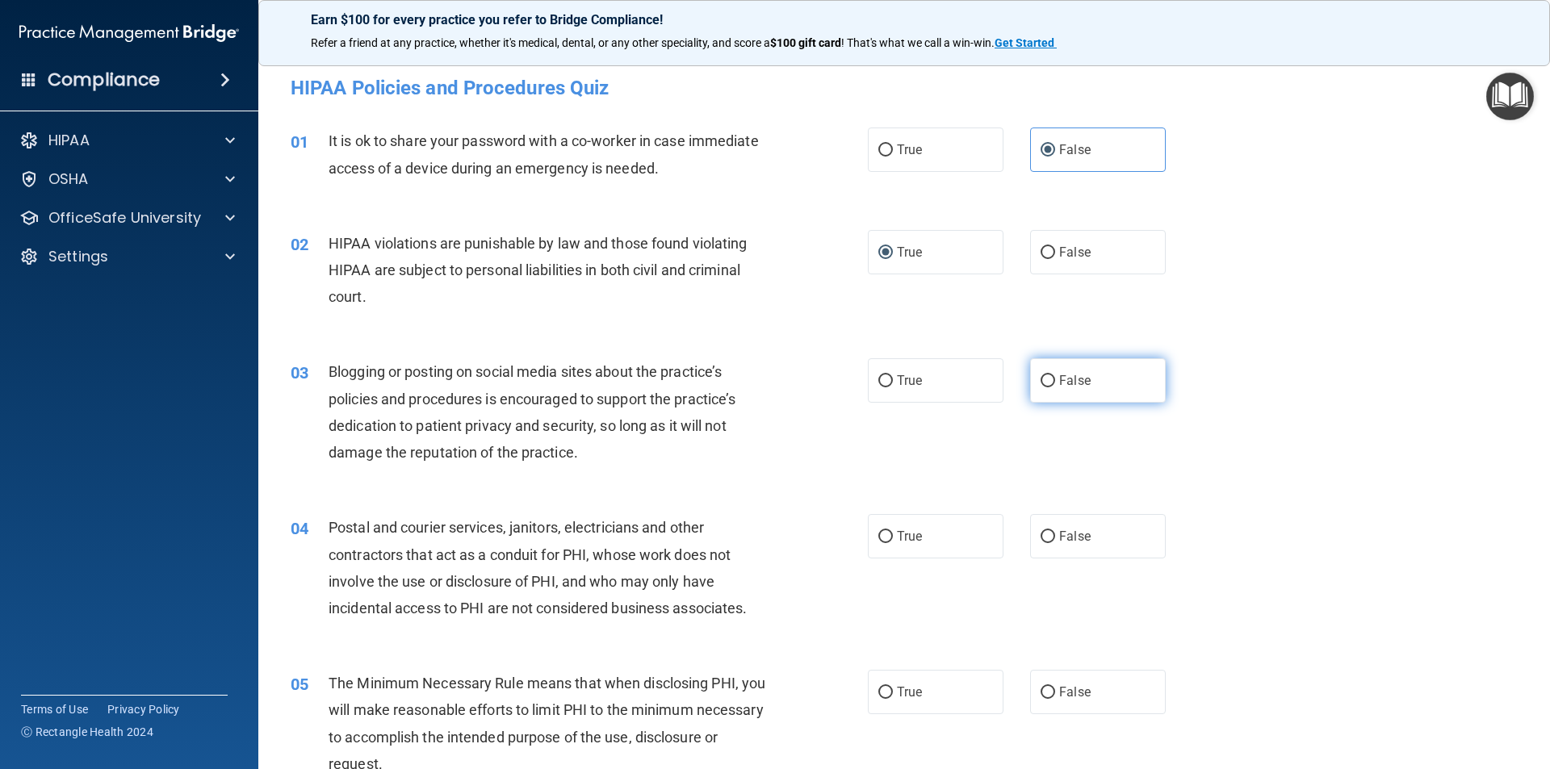
click at [1041, 377] on input "False" at bounding box center [1047, 381] width 15 height 12
radio input "true"
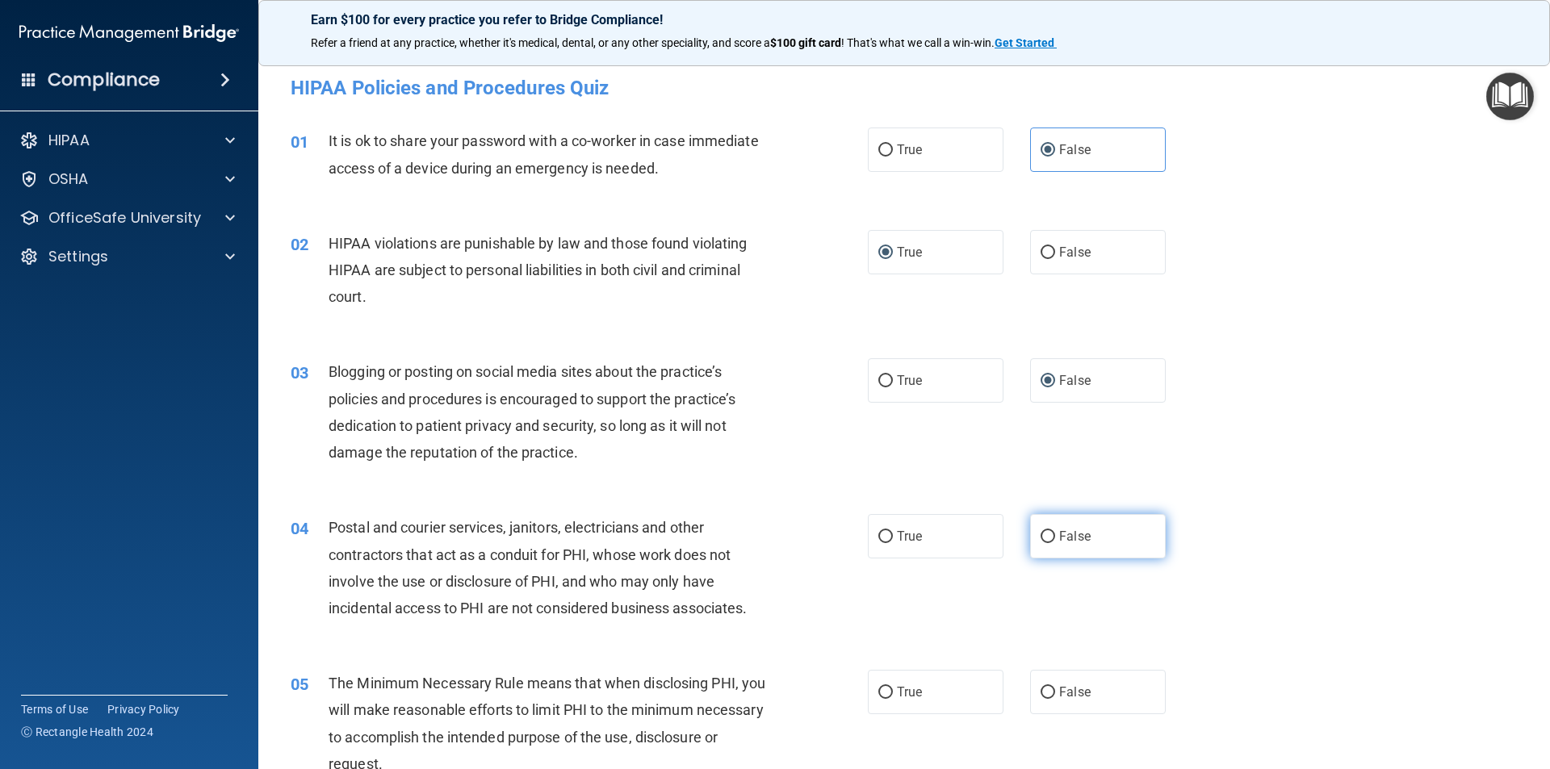
click at [1051, 543] on label "False" at bounding box center [1098, 536] width 136 height 44
click at [1051, 543] on input "False" at bounding box center [1047, 537] width 15 height 12
radio input "true"
click at [889, 696] on label "True" at bounding box center [936, 692] width 136 height 44
click at [889, 696] on input "True" at bounding box center [885, 693] width 15 height 12
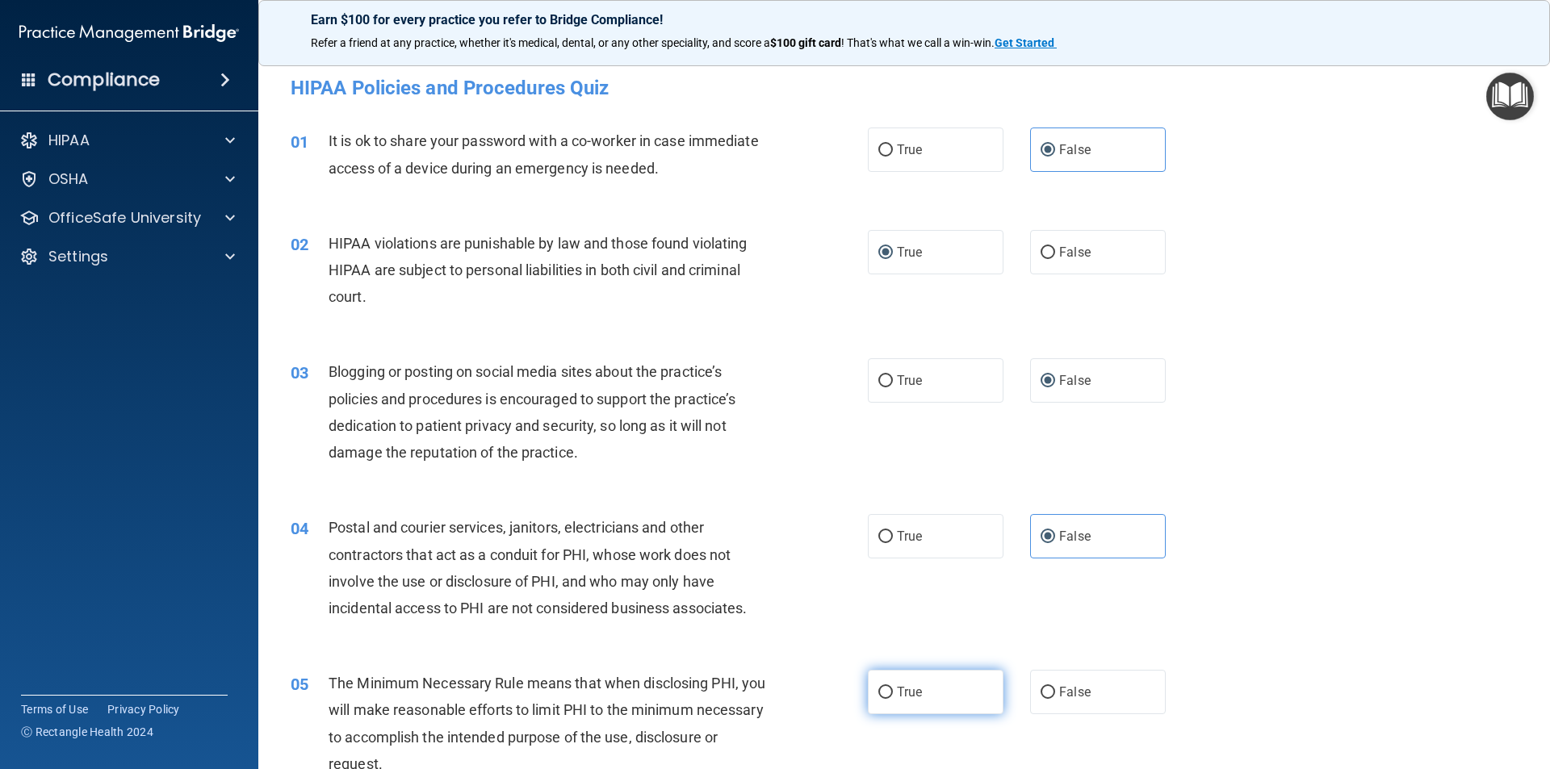
radio input "true"
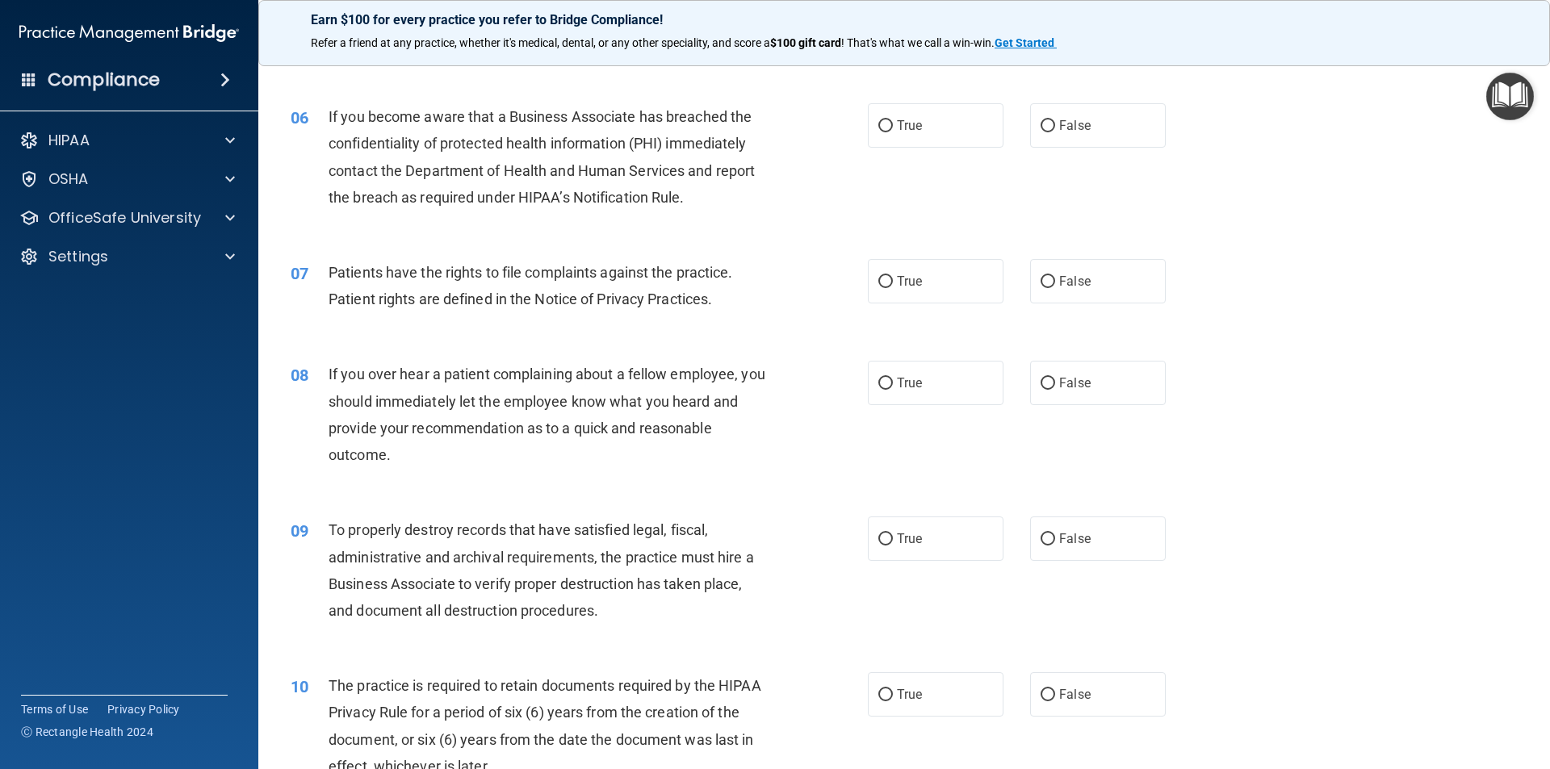
scroll to position [727, 0]
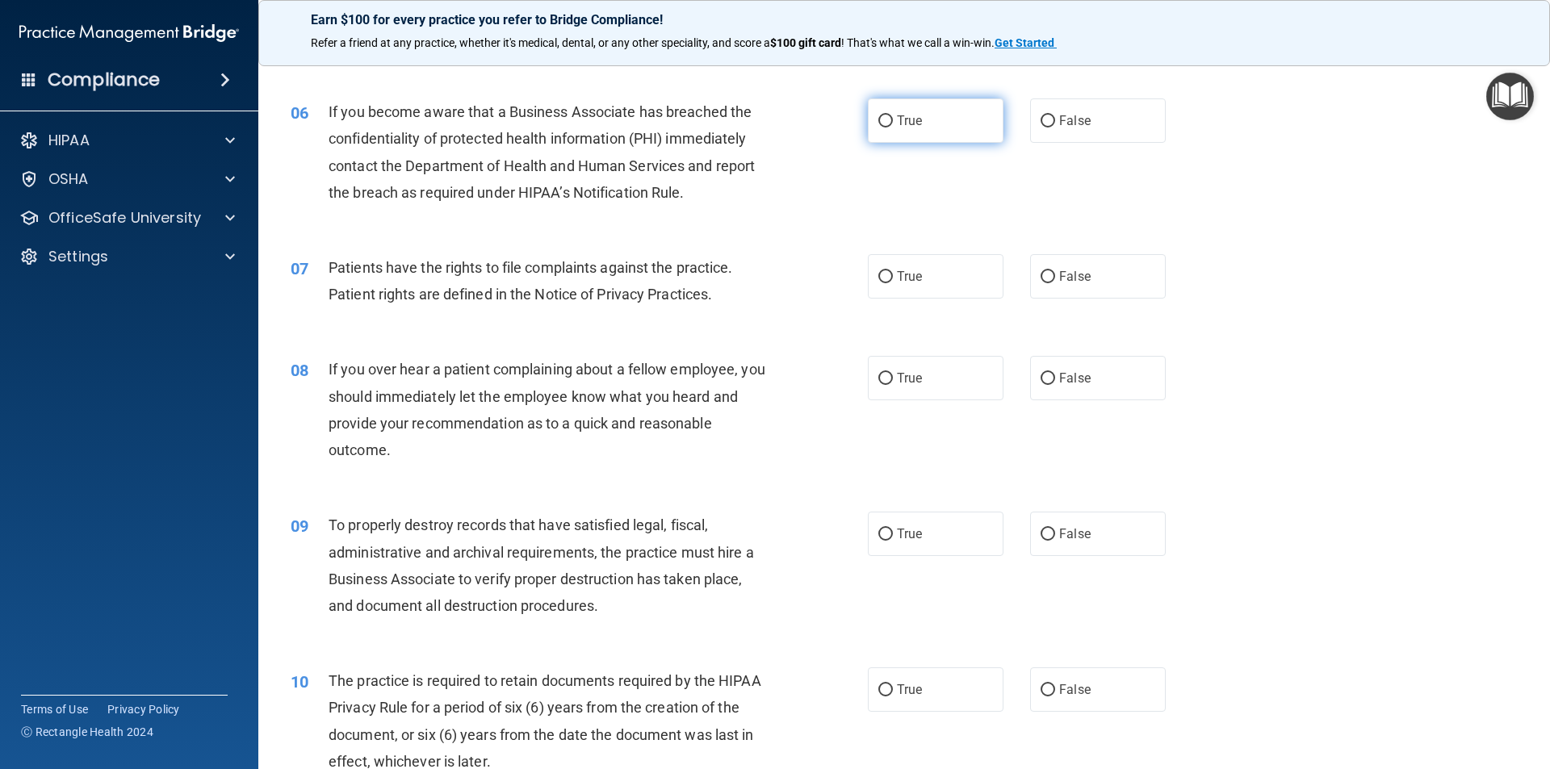
click at [878, 115] on input "True" at bounding box center [885, 121] width 15 height 12
radio input "true"
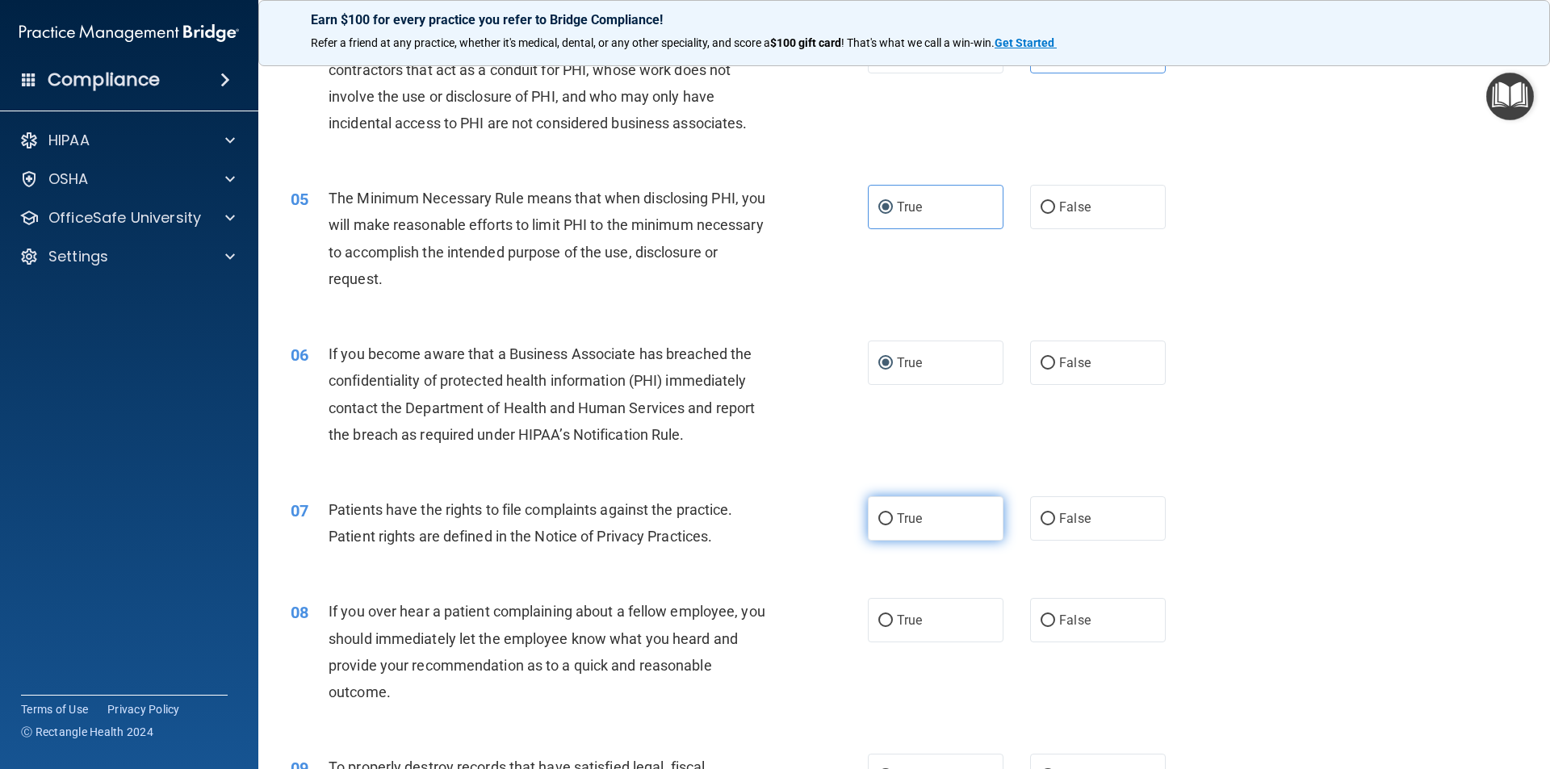
click at [911, 519] on span "True" at bounding box center [909, 518] width 25 height 15
click at [893, 519] on input "True" at bounding box center [885, 519] width 15 height 12
radio input "true"
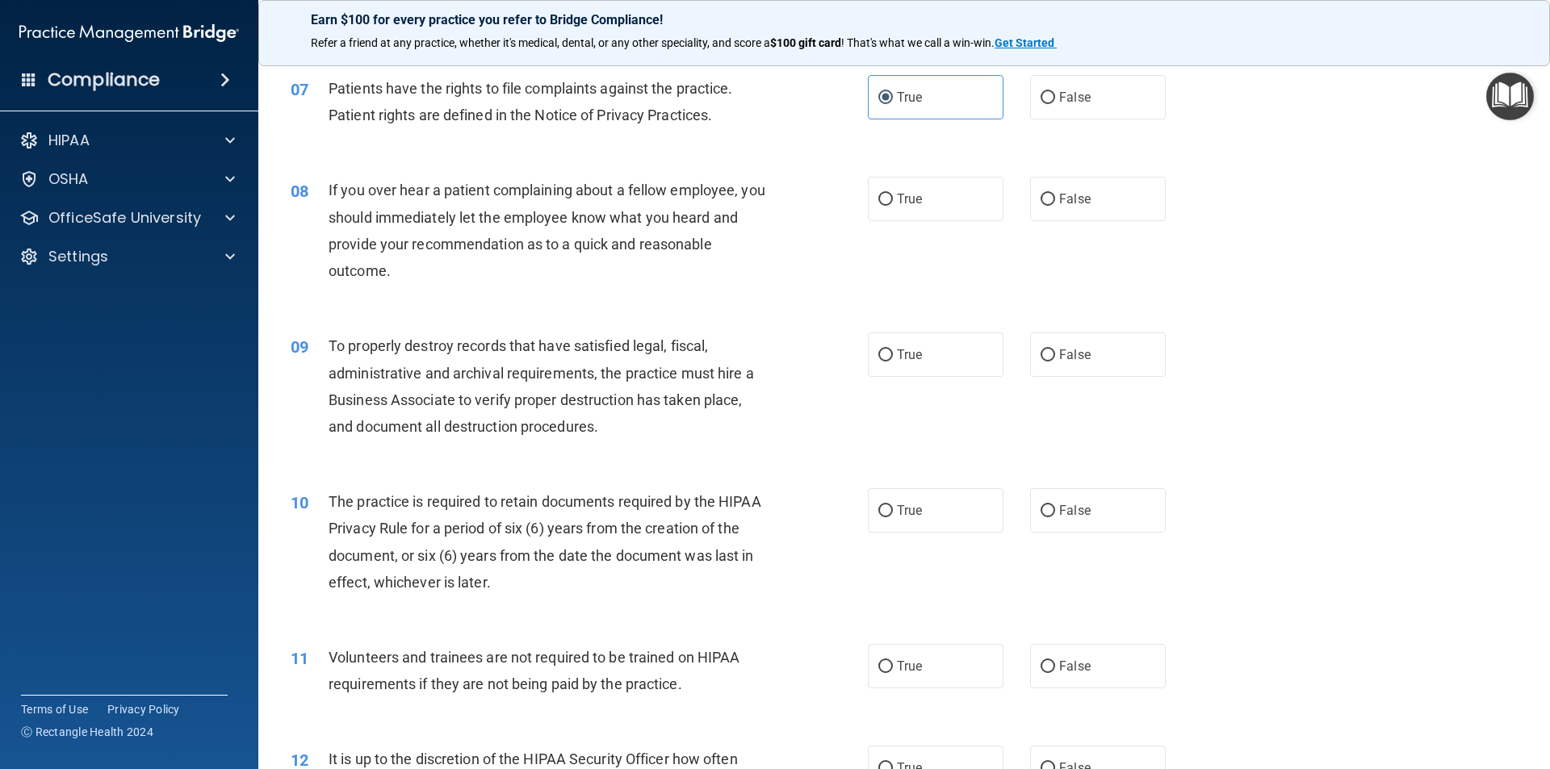
scroll to position [911, 0]
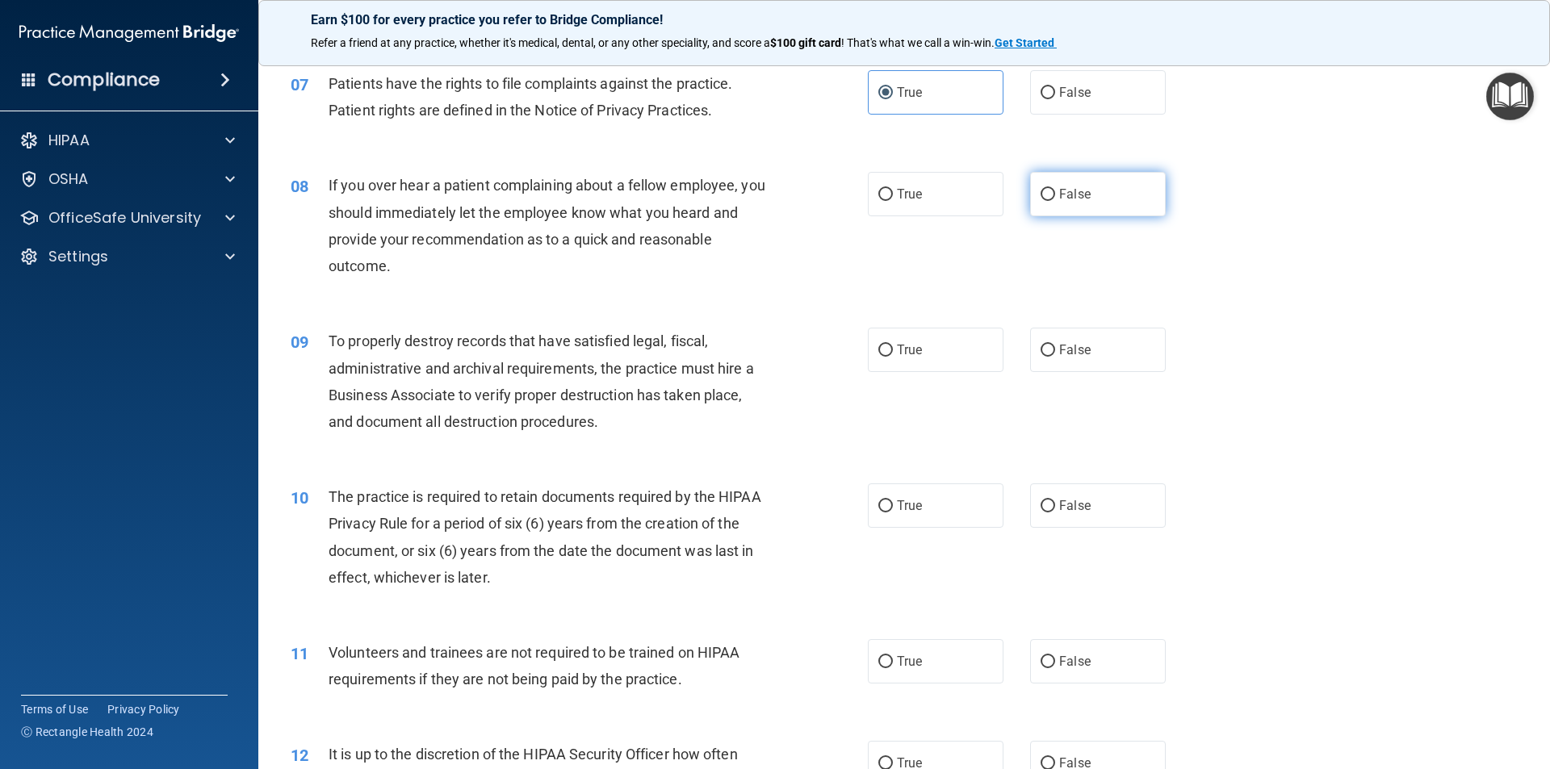
click at [1040, 197] on input "False" at bounding box center [1047, 195] width 15 height 12
radio input "true"
click at [1040, 354] on input "False" at bounding box center [1047, 351] width 15 height 12
radio input "true"
click at [946, 517] on label "True" at bounding box center [936, 505] width 136 height 44
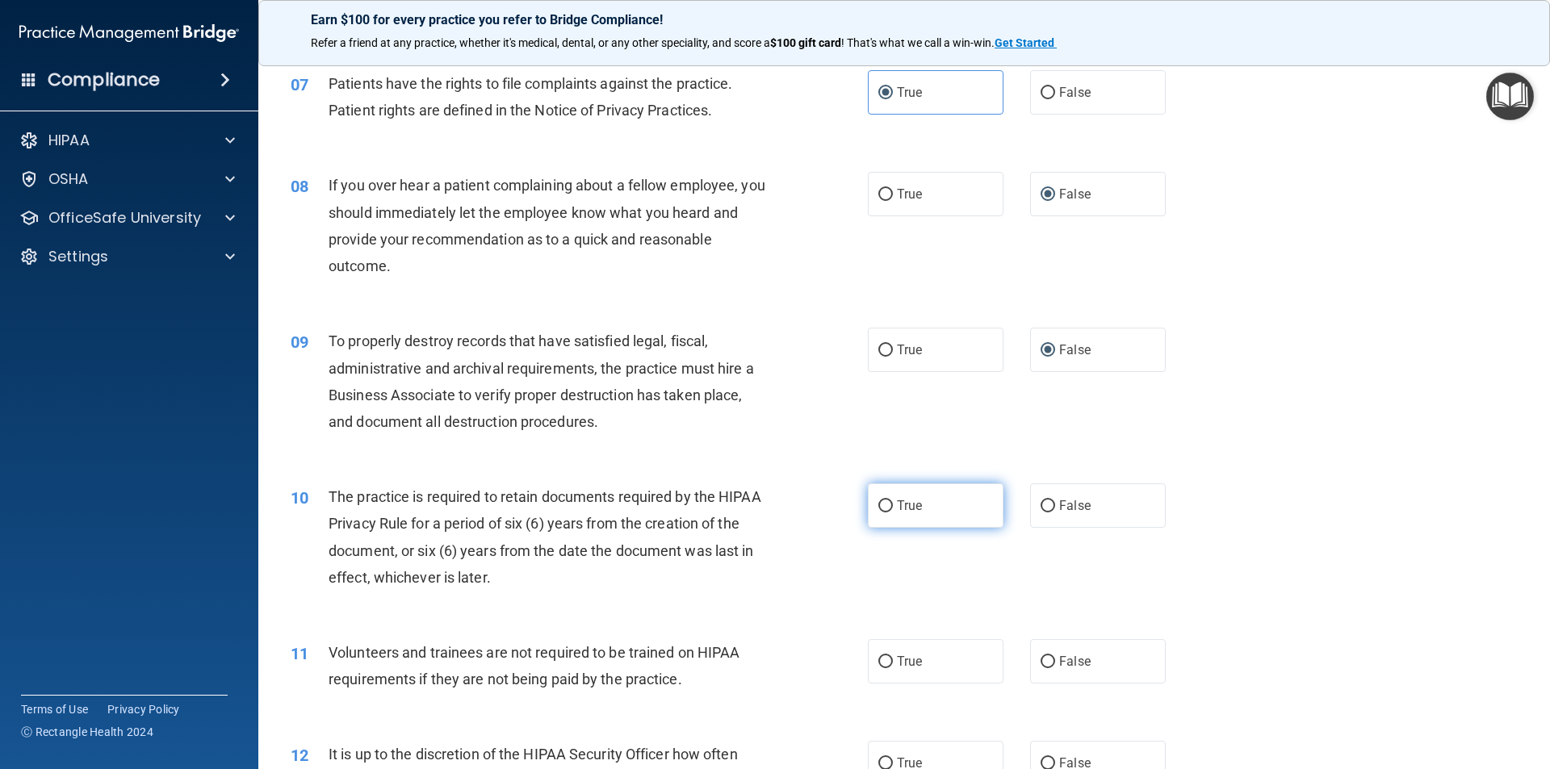
click at [893, 512] on input "True" at bounding box center [885, 506] width 15 height 12
radio input "true"
click at [1040, 658] on input "False" at bounding box center [1047, 662] width 15 height 12
radio input "true"
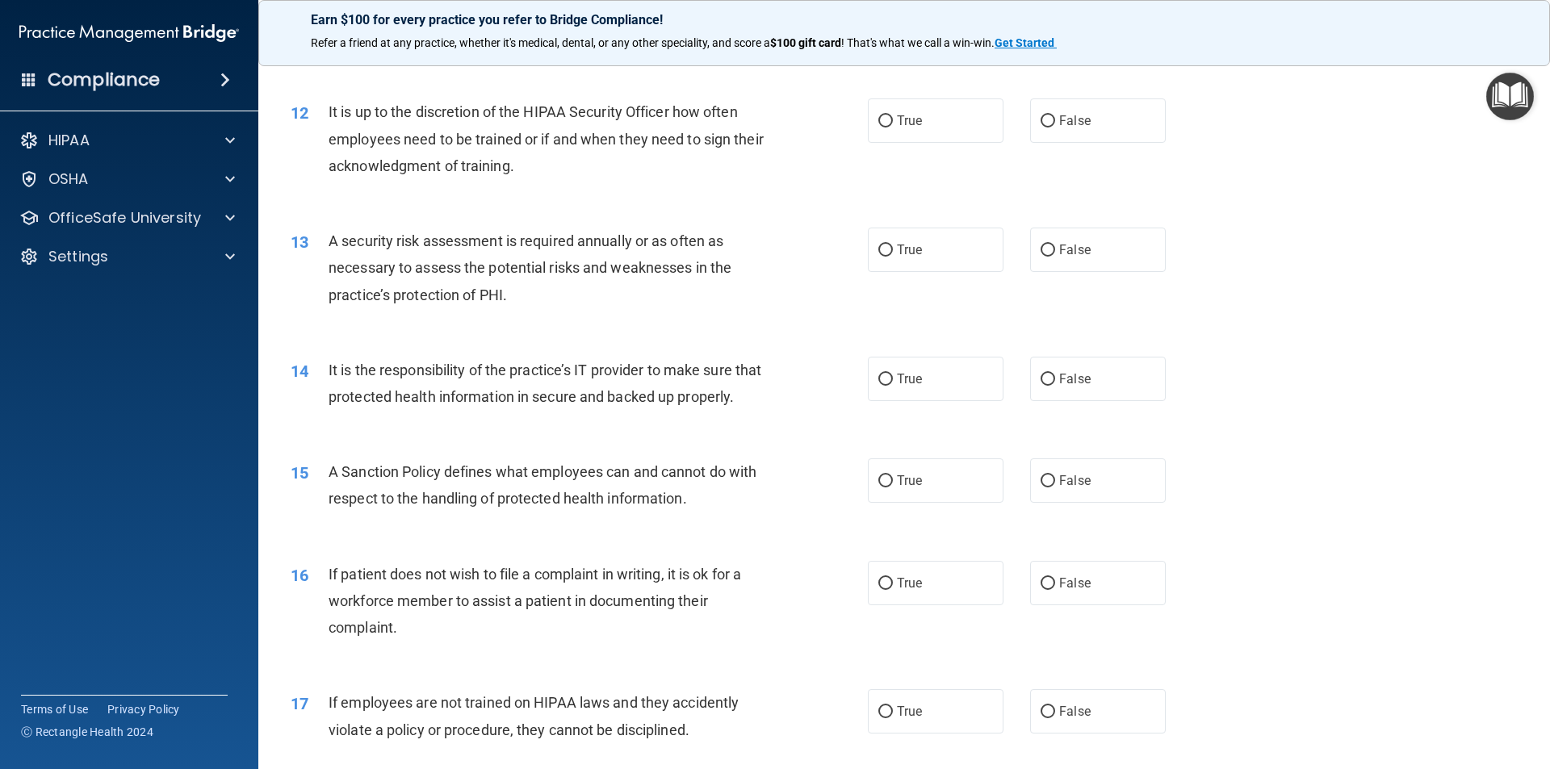
scroll to position [1558, 0]
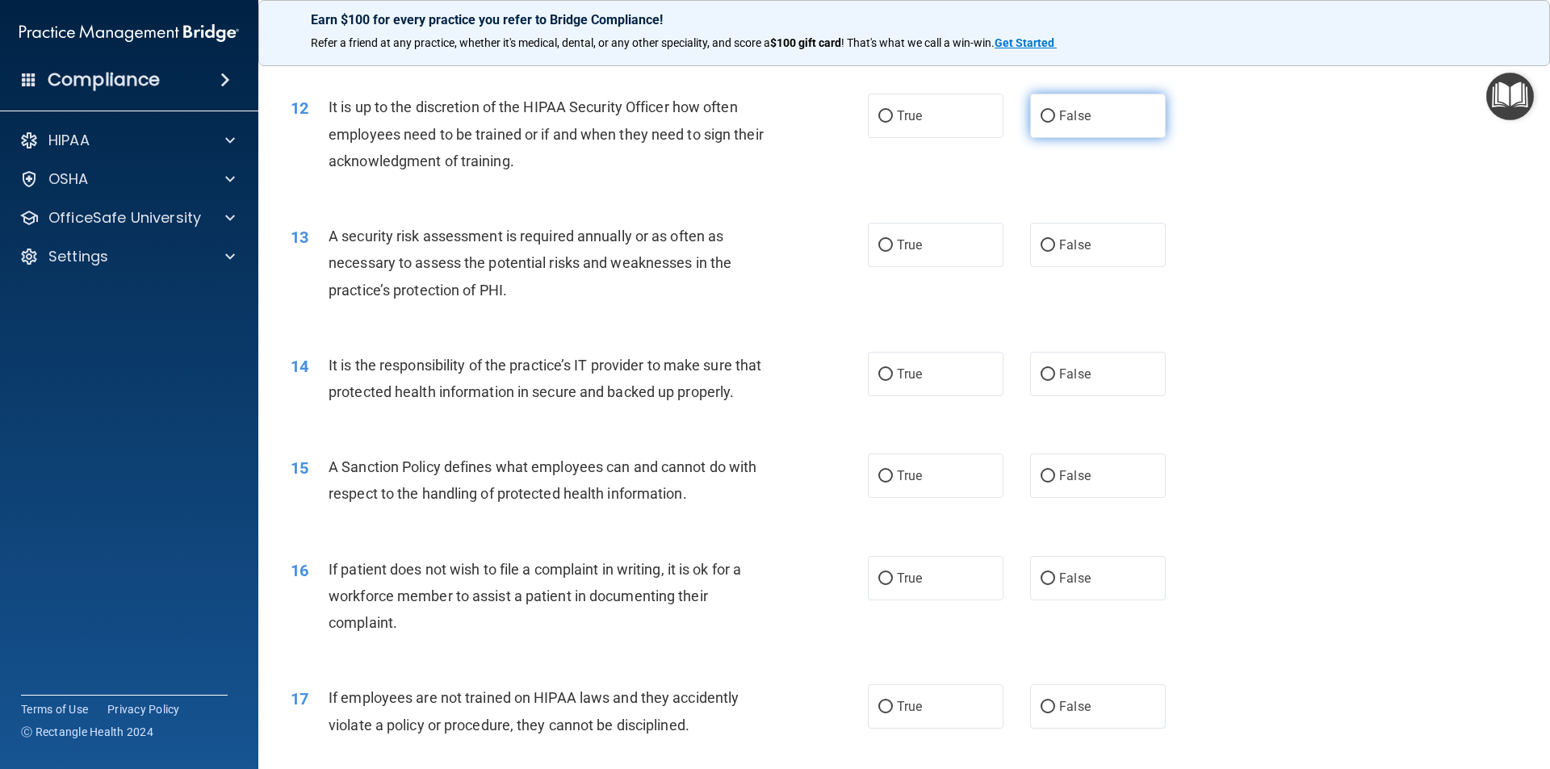
click at [1043, 111] on input "False" at bounding box center [1047, 117] width 15 height 12
radio input "true"
click at [929, 487] on label "True" at bounding box center [936, 476] width 136 height 44
click at [893, 483] on input "True" at bounding box center [885, 477] width 15 height 12
radio input "true"
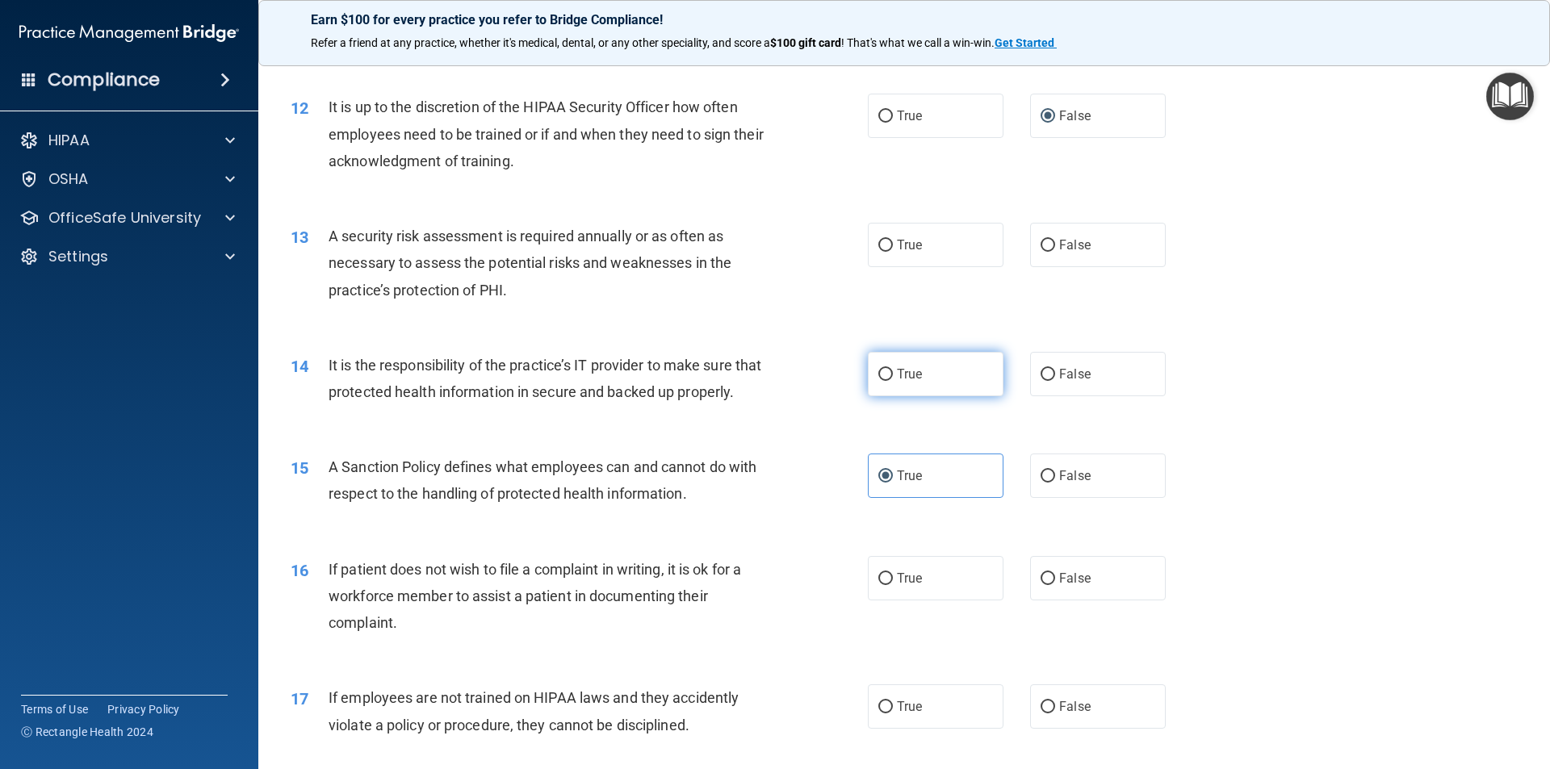
click at [897, 377] on span "True" at bounding box center [909, 373] width 25 height 15
click at [892, 377] on input "True" at bounding box center [885, 375] width 15 height 12
radio input "true"
click at [902, 245] on span "True" at bounding box center [909, 244] width 25 height 15
click at [893, 245] on input "True" at bounding box center [885, 246] width 15 height 12
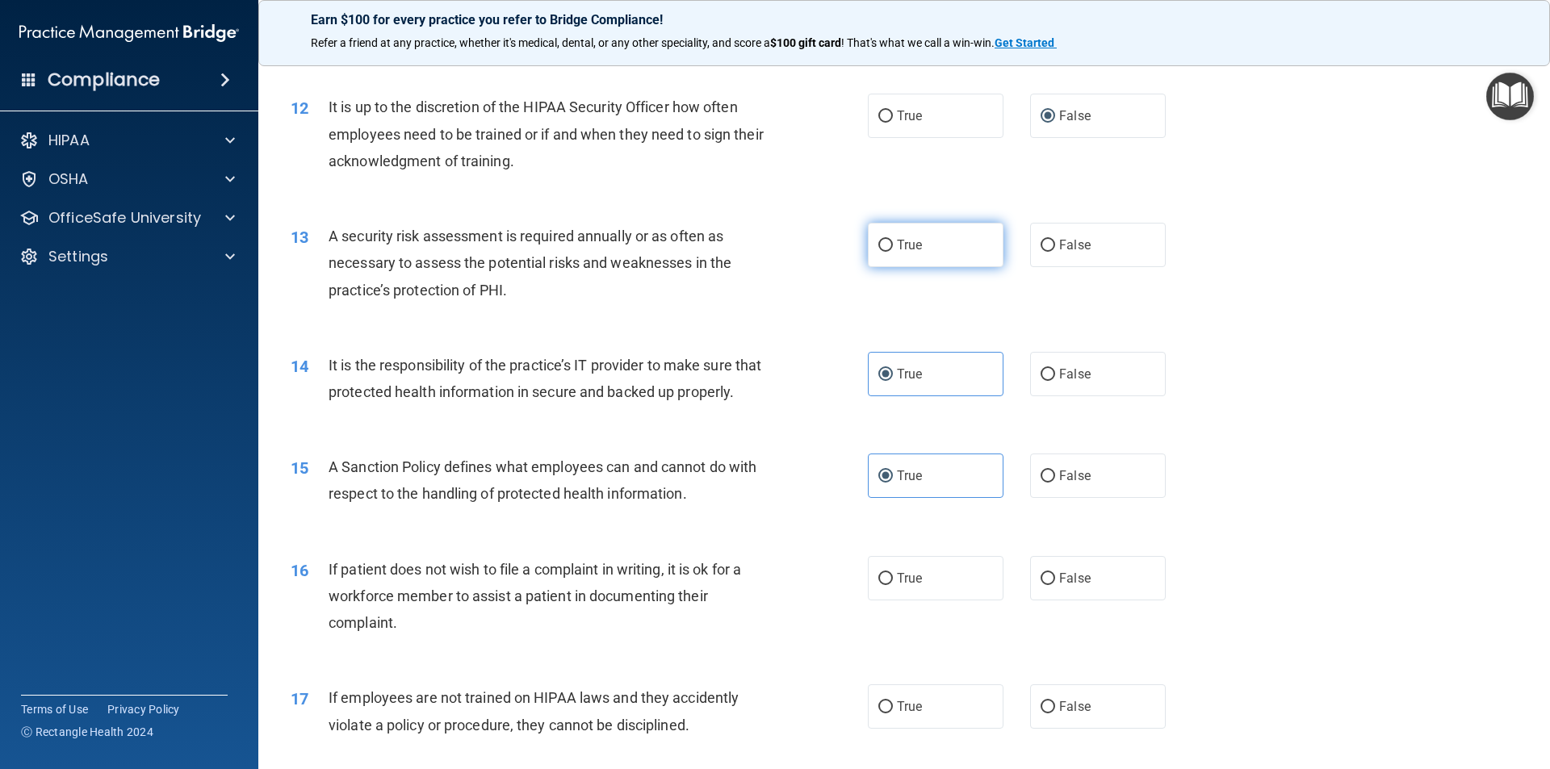
radio input "true"
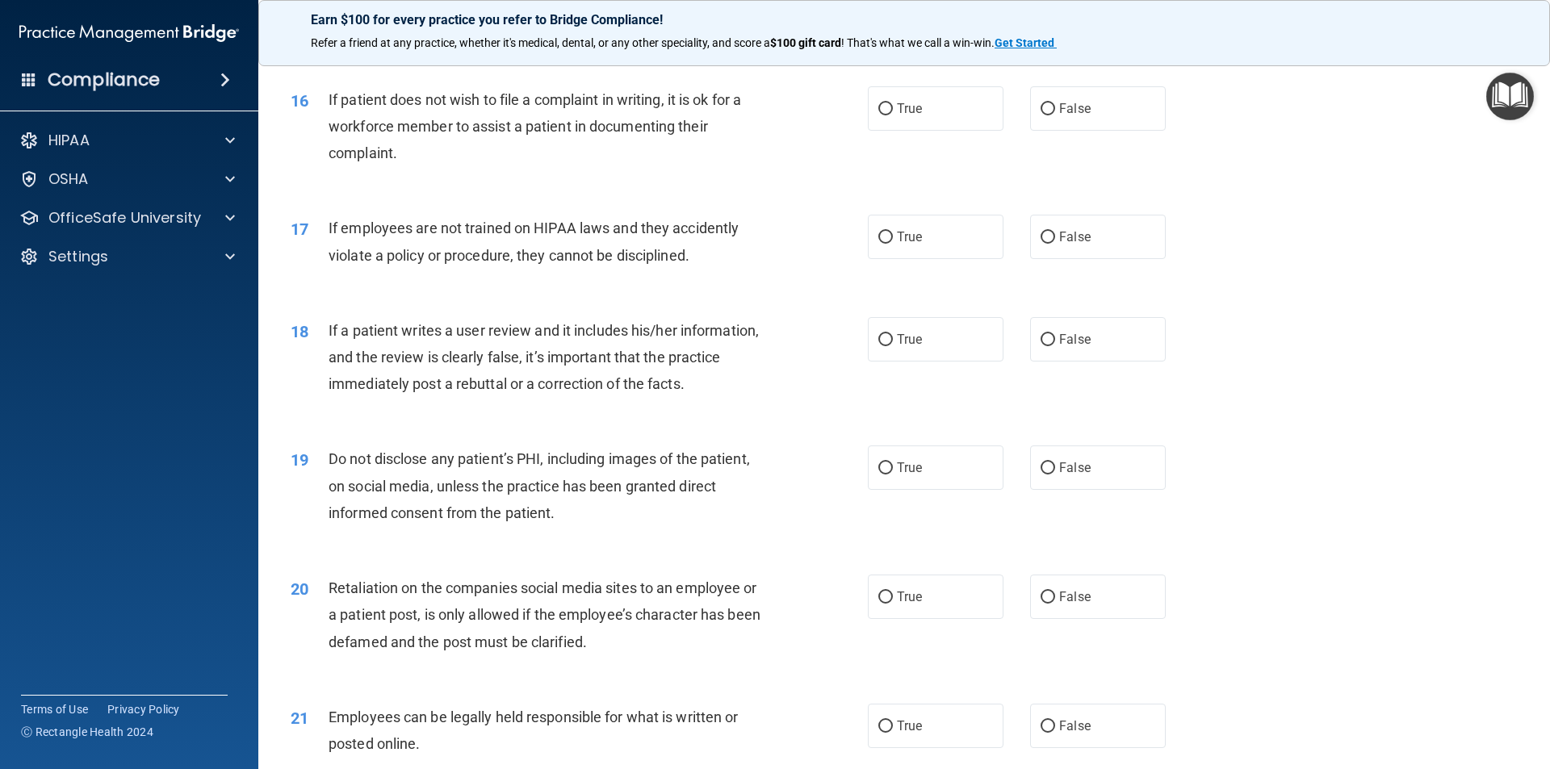
scroll to position [1947, 0]
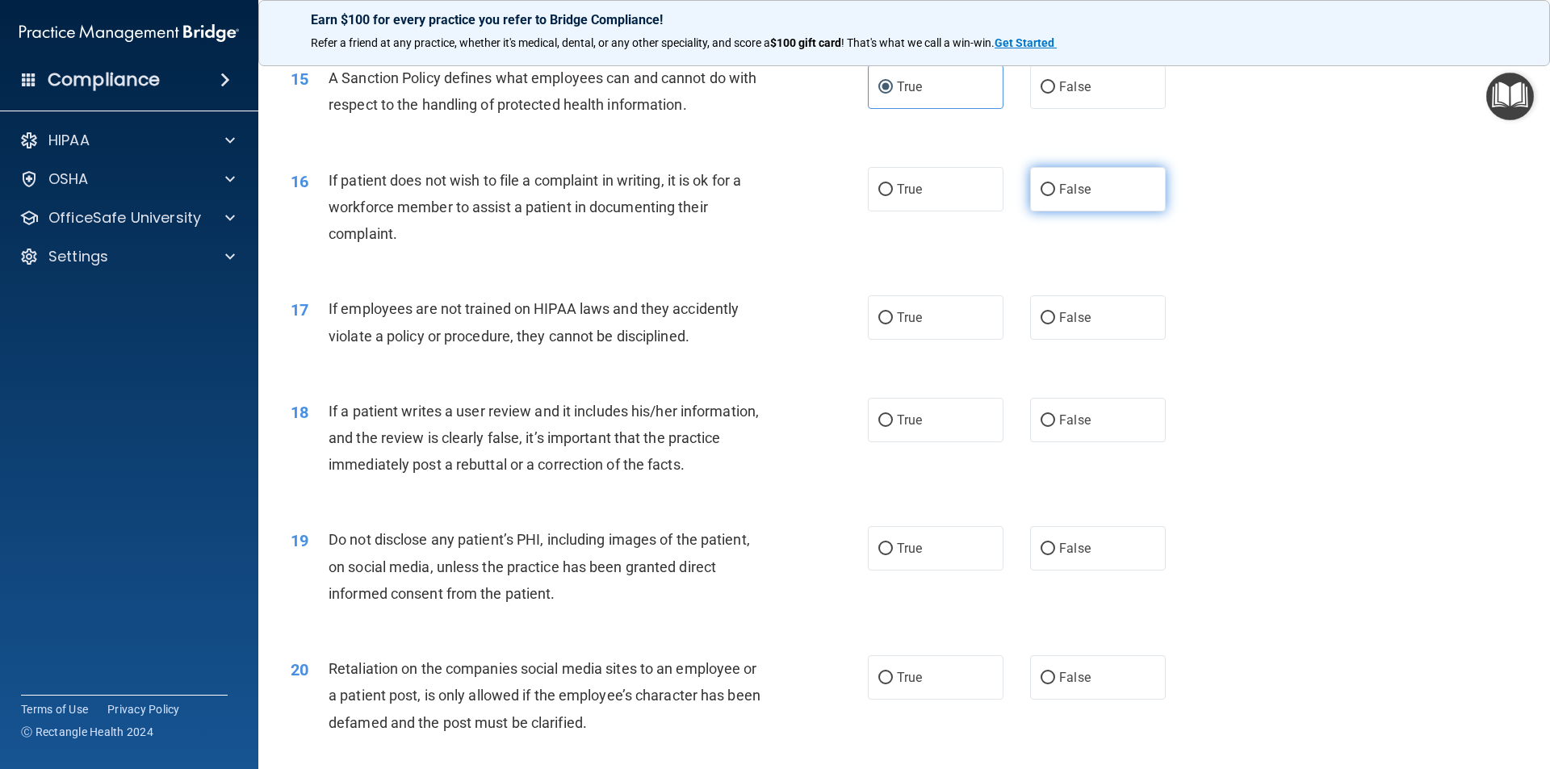
click at [1042, 196] on input "False" at bounding box center [1047, 190] width 15 height 12
radio input "true"
click at [1044, 324] on input "False" at bounding box center [1047, 318] width 15 height 12
radio input "true"
click at [884, 442] on label "True" at bounding box center [936, 420] width 136 height 44
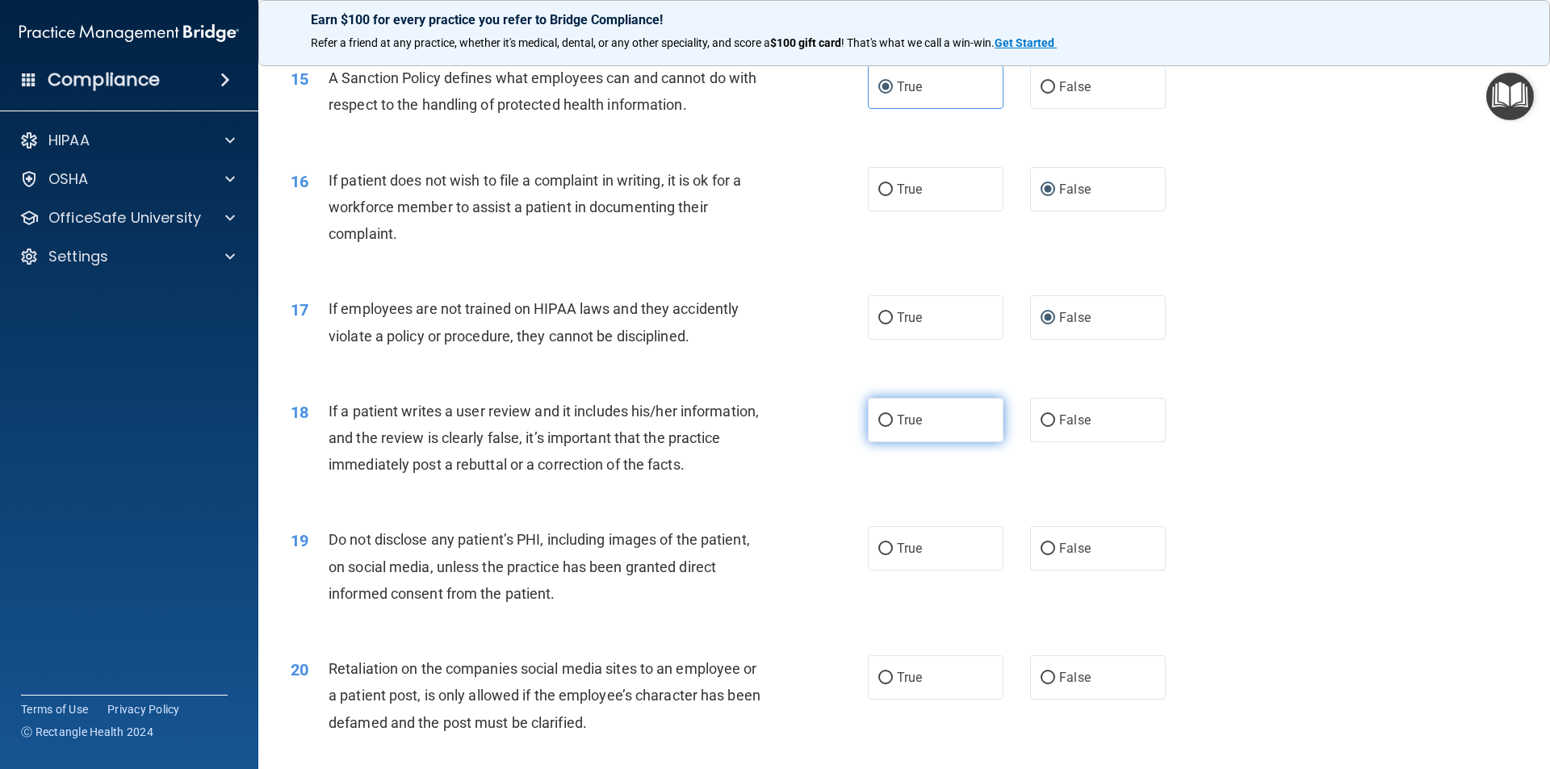
click at [884, 427] on input "True" at bounding box center [885, 421] width 15 height 12
radio input "true"
click at [910, 556] on span "True" at bounding box center [909, 548] width 25 height 15
click at [893, 555] on input "True" at bounding box center [885, 549] width 15 height 12
radio input "true"
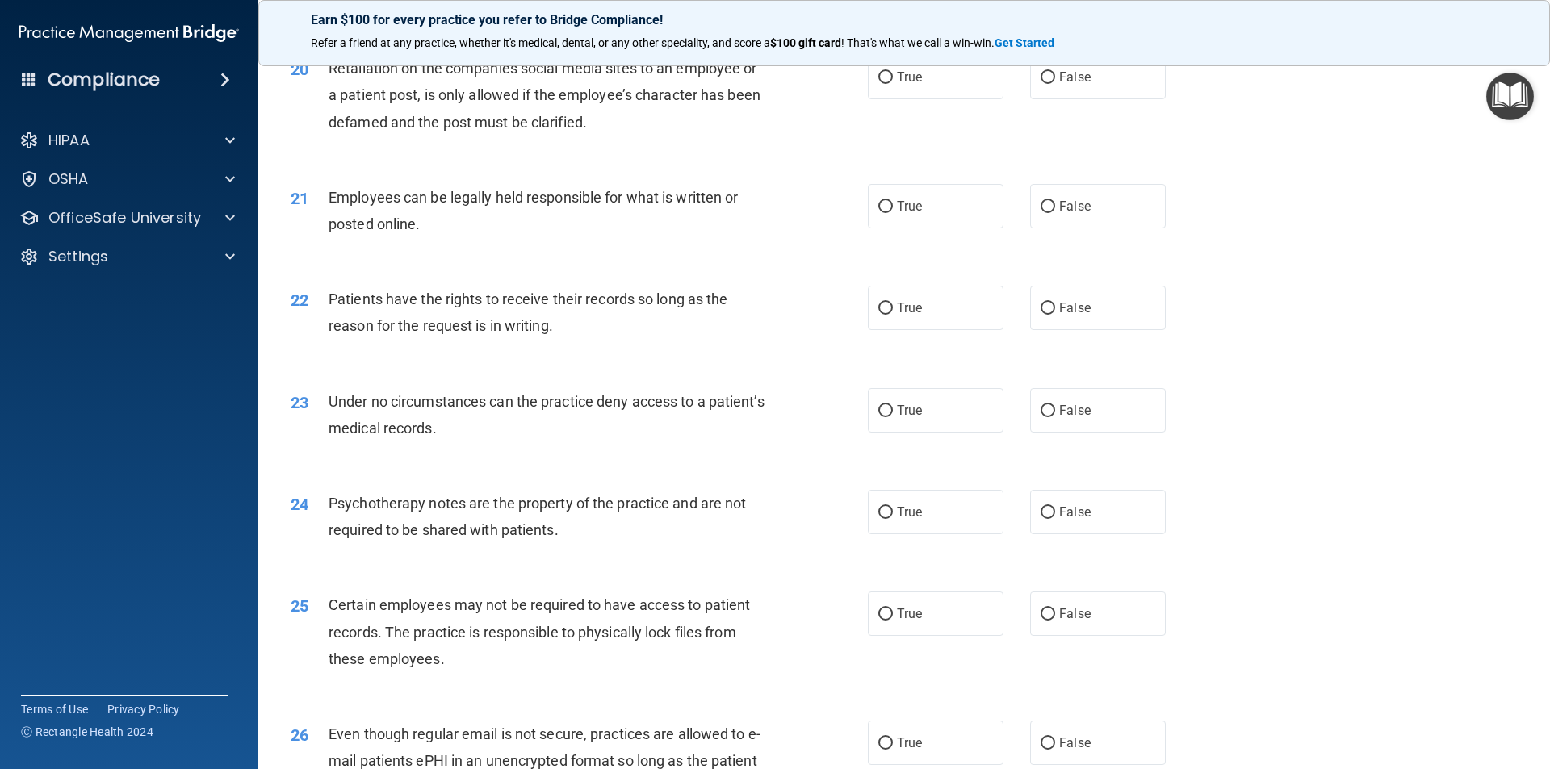
scroll to position [2562, 0]
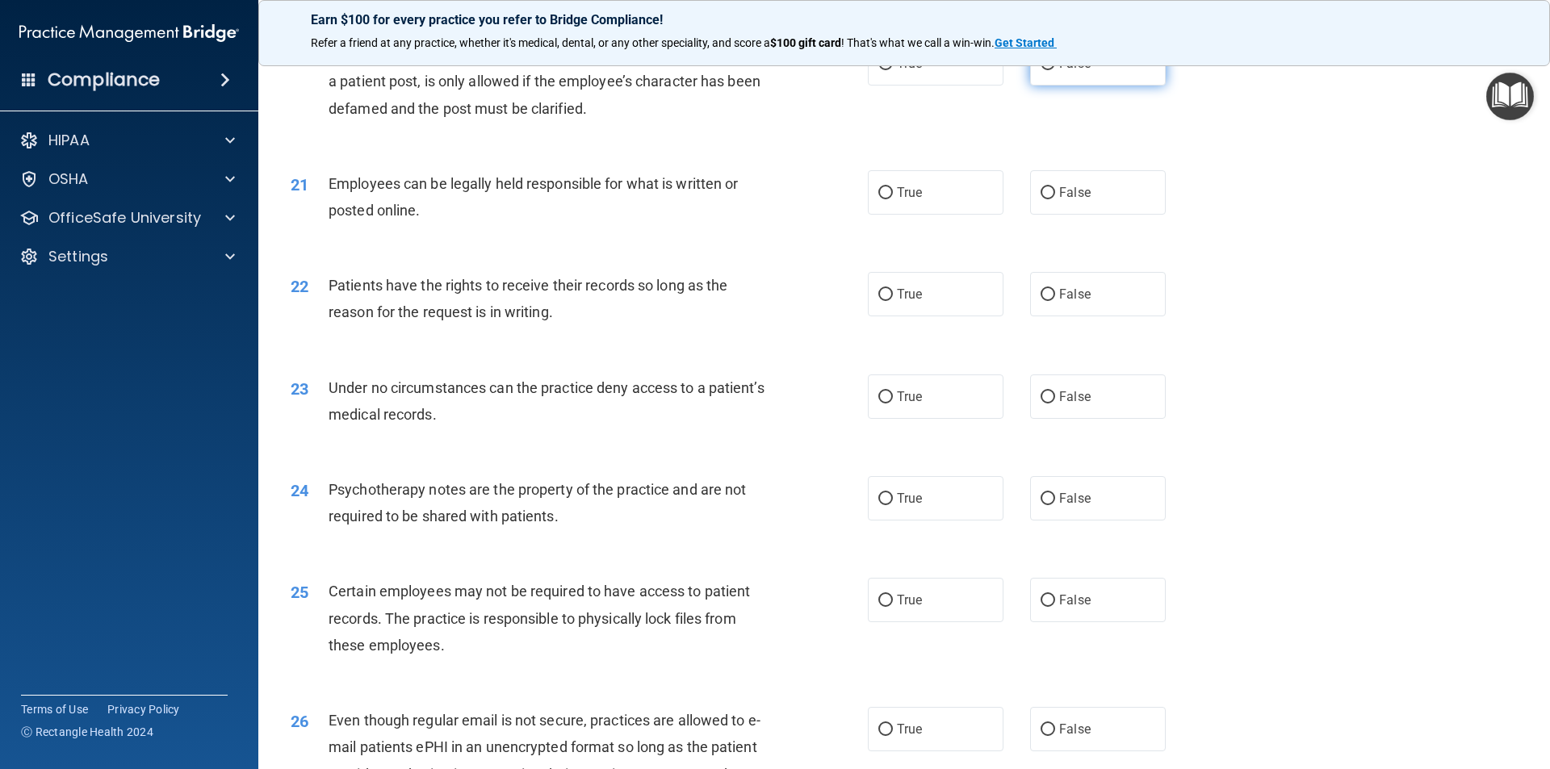
click at [1040, 70] on input "False" at bounding box center [1047, 64] width 15 height 12
radio input "true"
click at [897, 200] on span "True" at bounding box center [909, 192] width 25 height 15
click at [893, 199] on input "True" at bounding box center [885, 193] width 15 height 12
radio input "true"
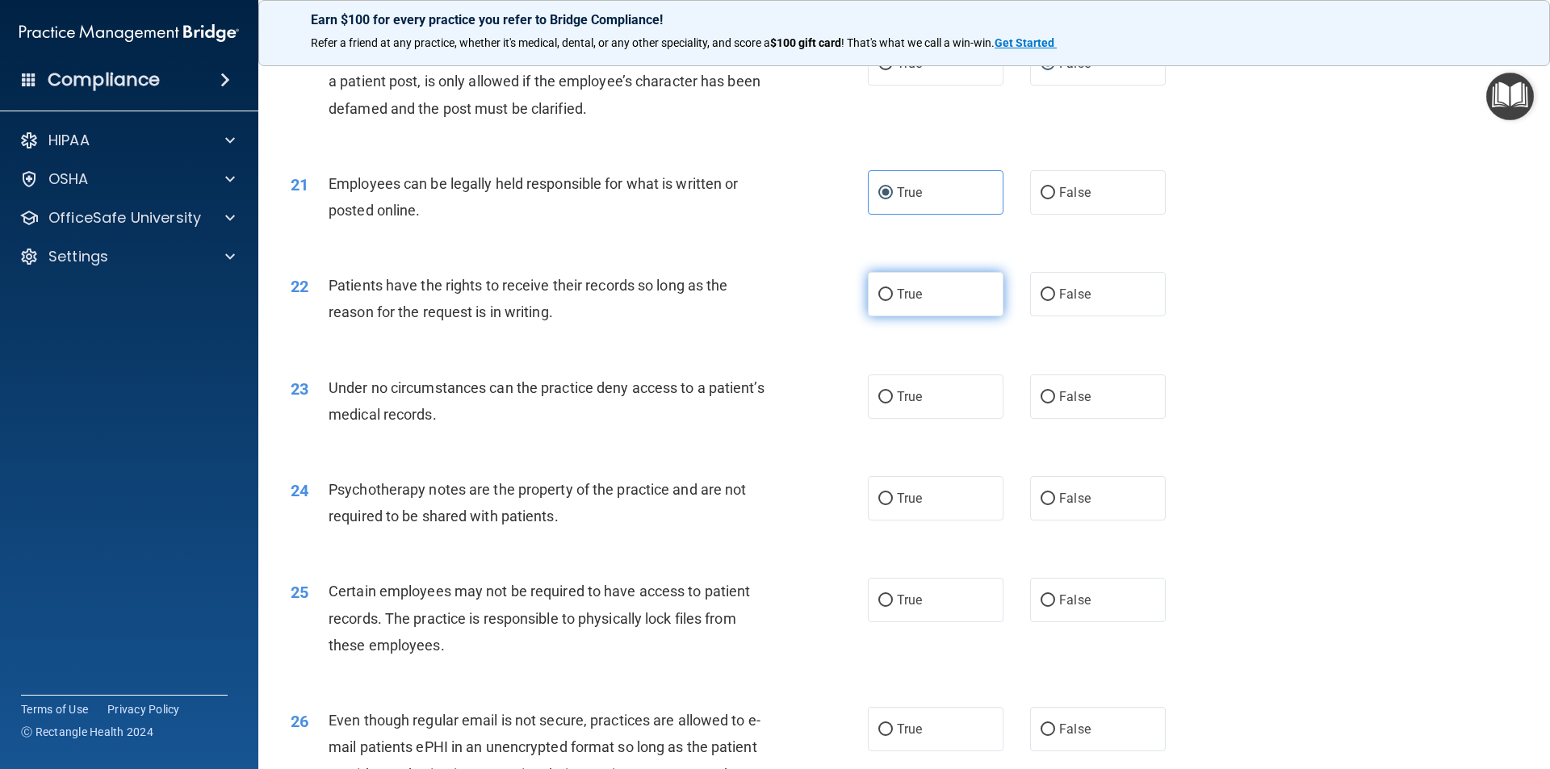
click at [883, 301] on input "True" at bounding box center [885, 295] width 15 height 12
radio input "true"
click at [882, 404] on input "True" at bounding box center [885, 397] width 15 height 12
radio input "true"
click at [1049, 521] on label "False" at bounding box center [1098, 498] width 136 height 44
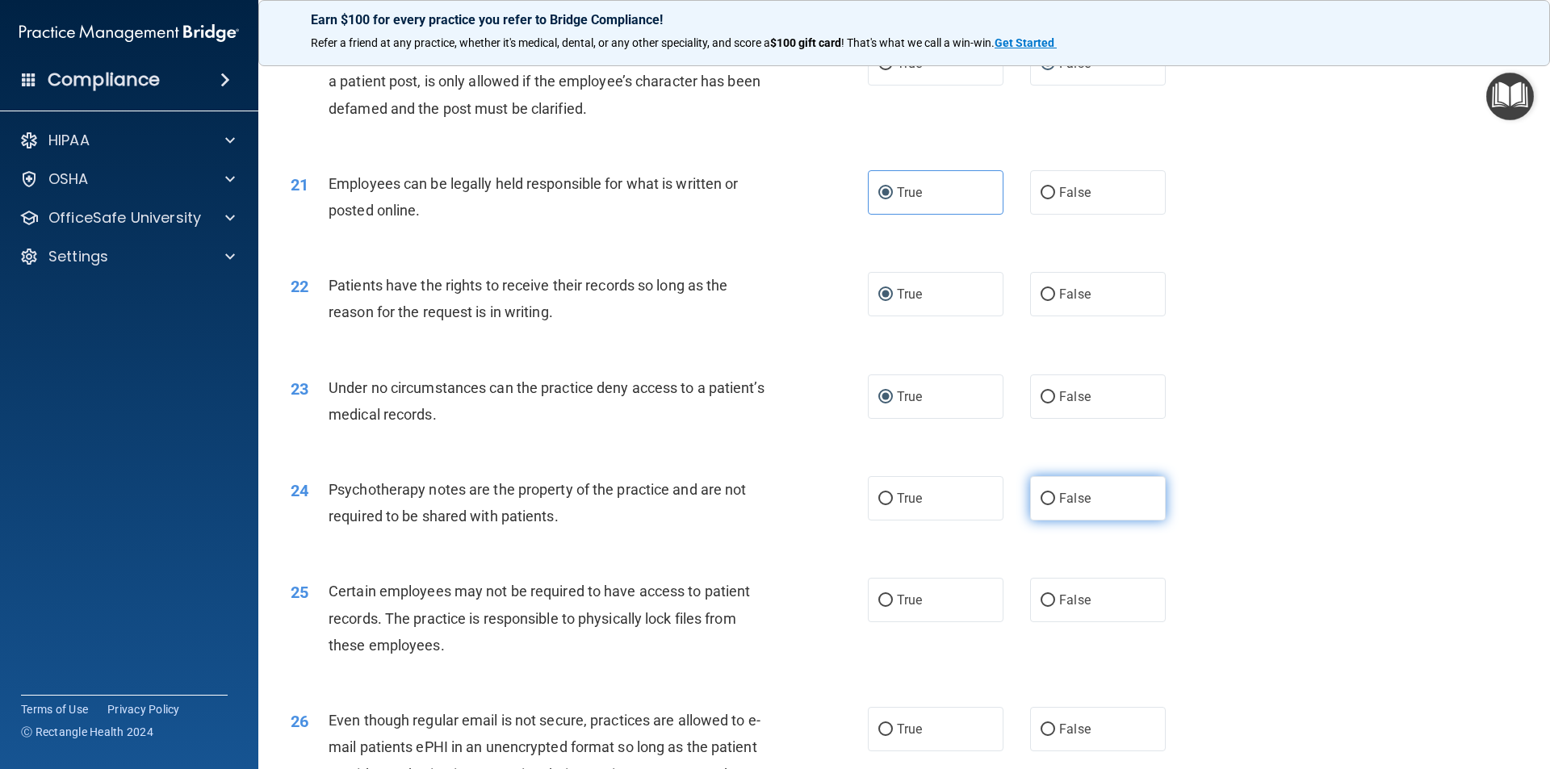
click at [1049, 505] on input "False" at bounding box center [1047, 499] width 15 height 12
radio input "true"
click at [898, 506] on span "True" at bounding box center [909, 498] width 25 height 15
click at [893, 505] on input "True" at bounding box center [885, 499] width 15 height 12
radio input "true"
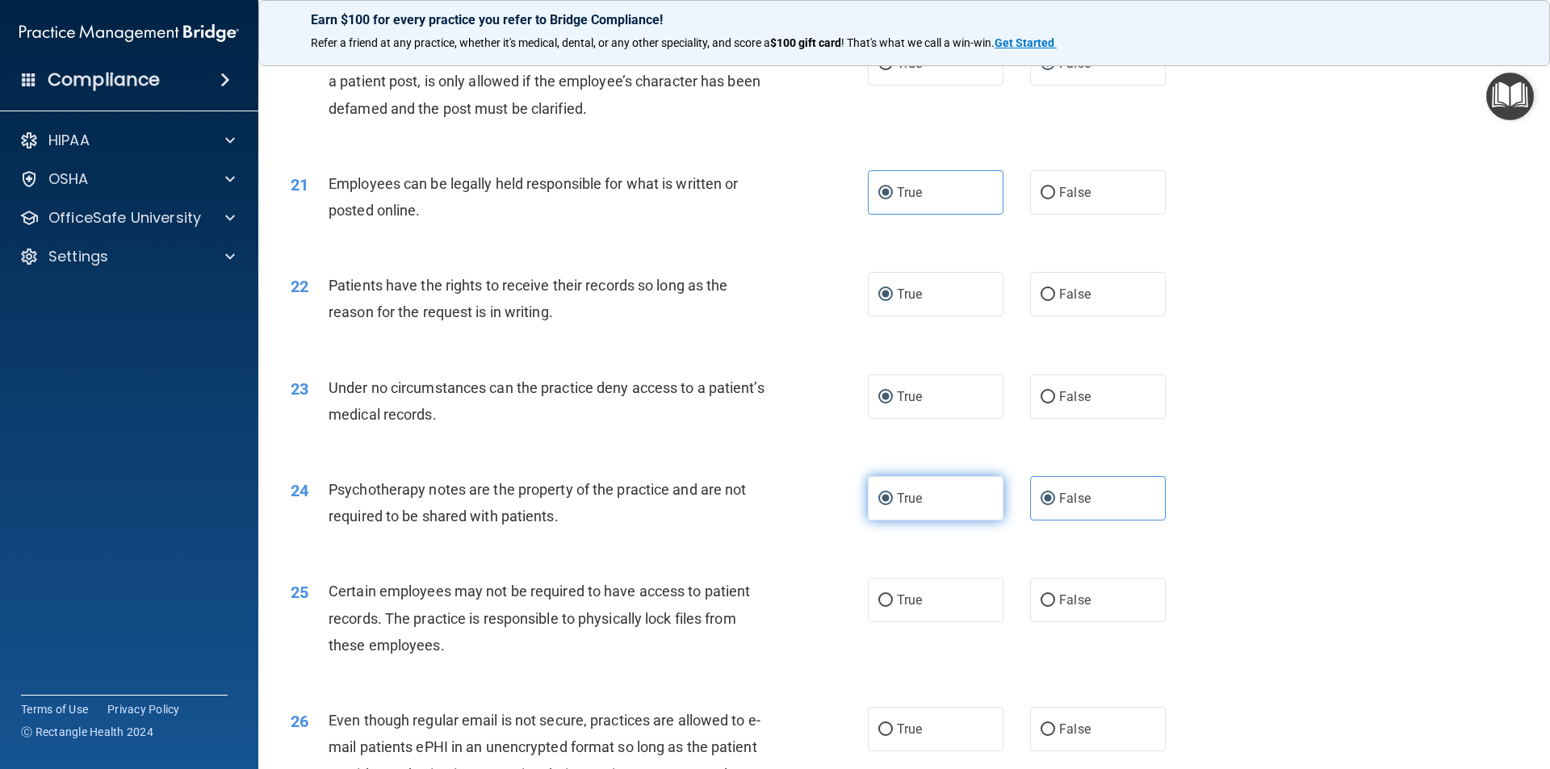
radio input "false"
click at [903, 608] on span "True" at bounding box center [909, 599] width 25 height 15
click at [893, 607] on input "True" at bounding box center [885, 601] width 15 height 12
radio input "true"
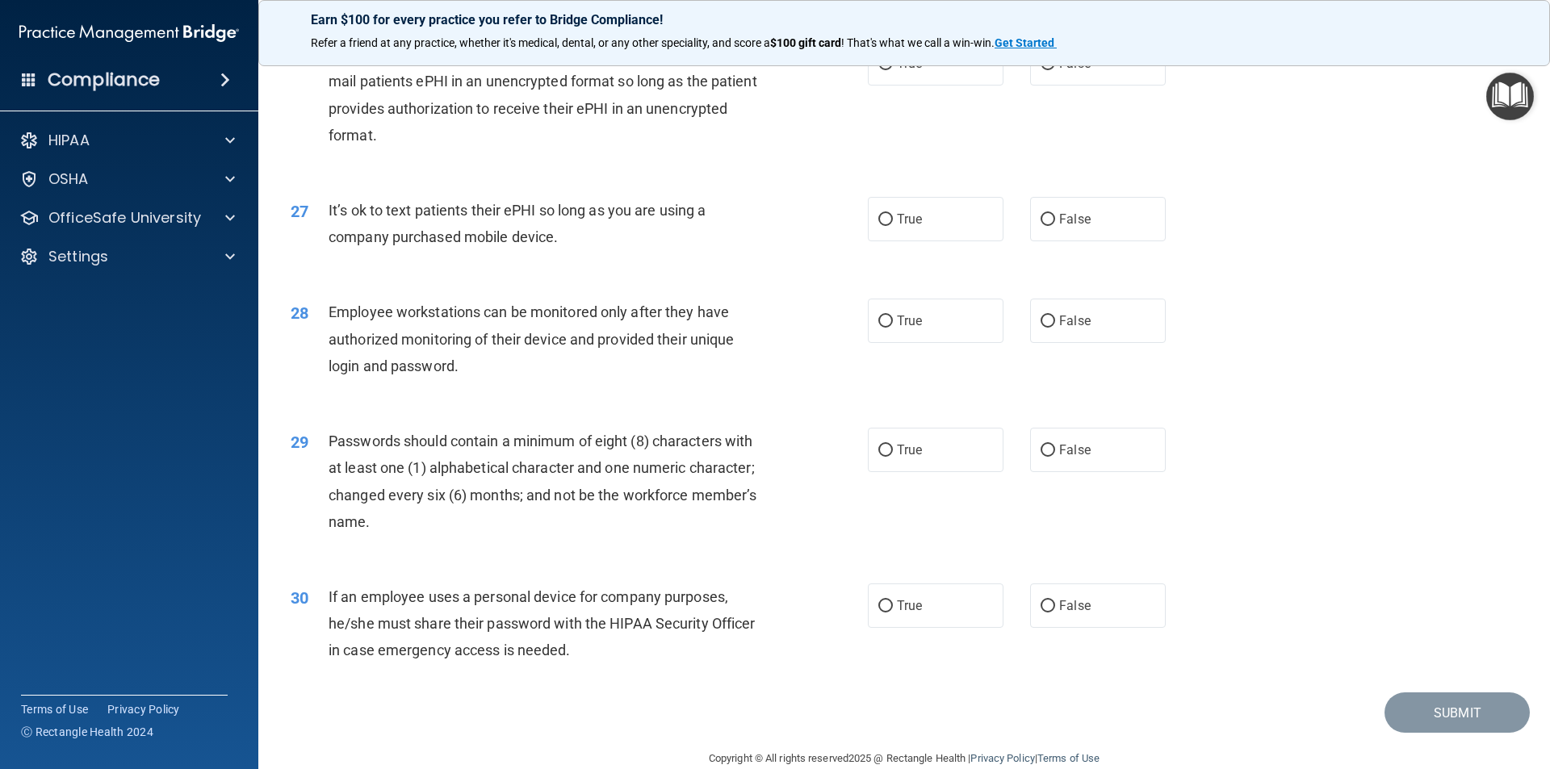
scroll to position [3232, 0]
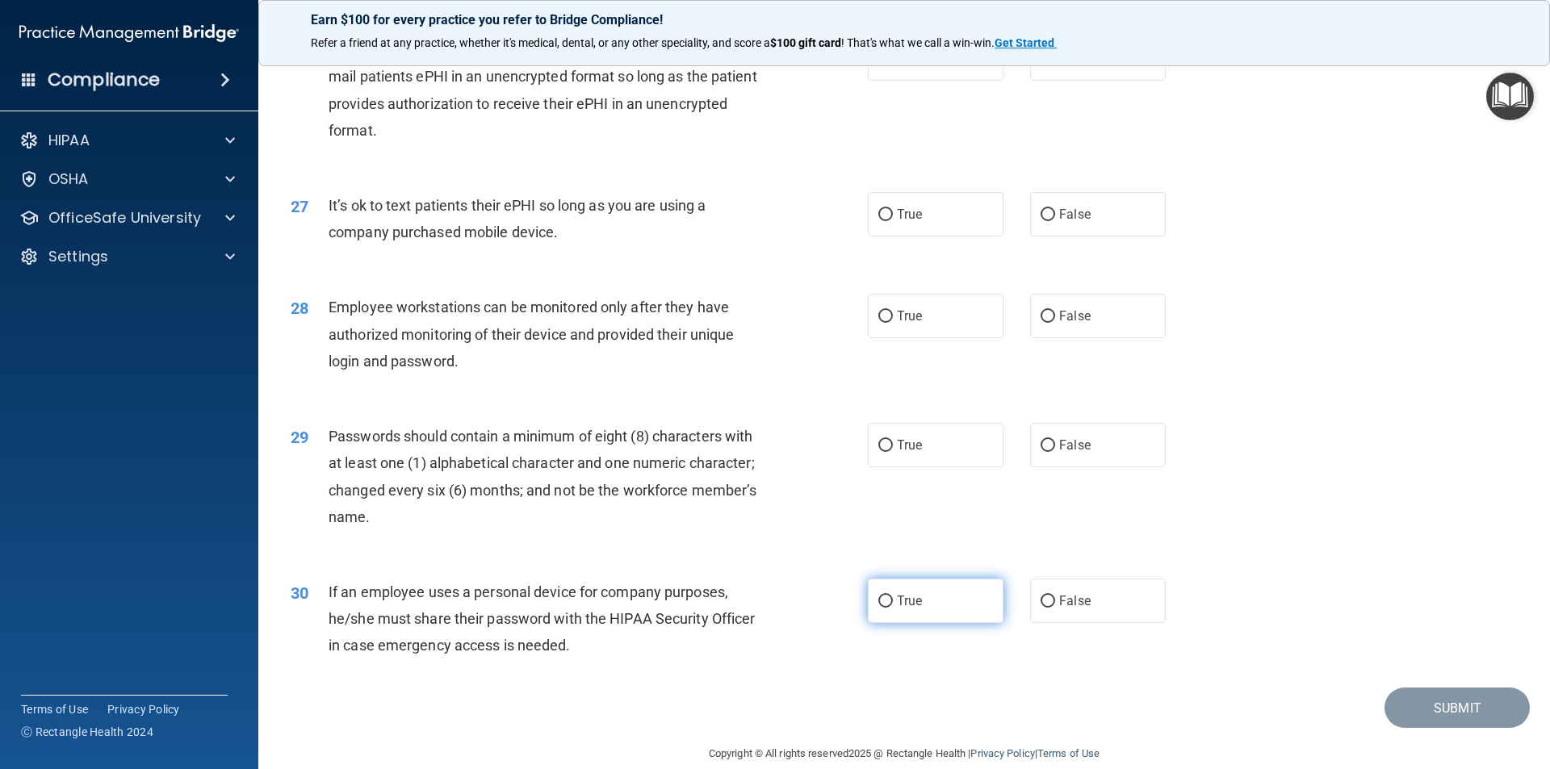
click at [901, 609] on span "True" at bounding box center [909, 600] width 25 height 15
click at [893, 608] on input "True" at bounding box center [885, 602] width 15 height 12
radio input "true"
click at [883, 323] on input "True" at bounding box center [885, 317] width 15 height 12
radio input "true"
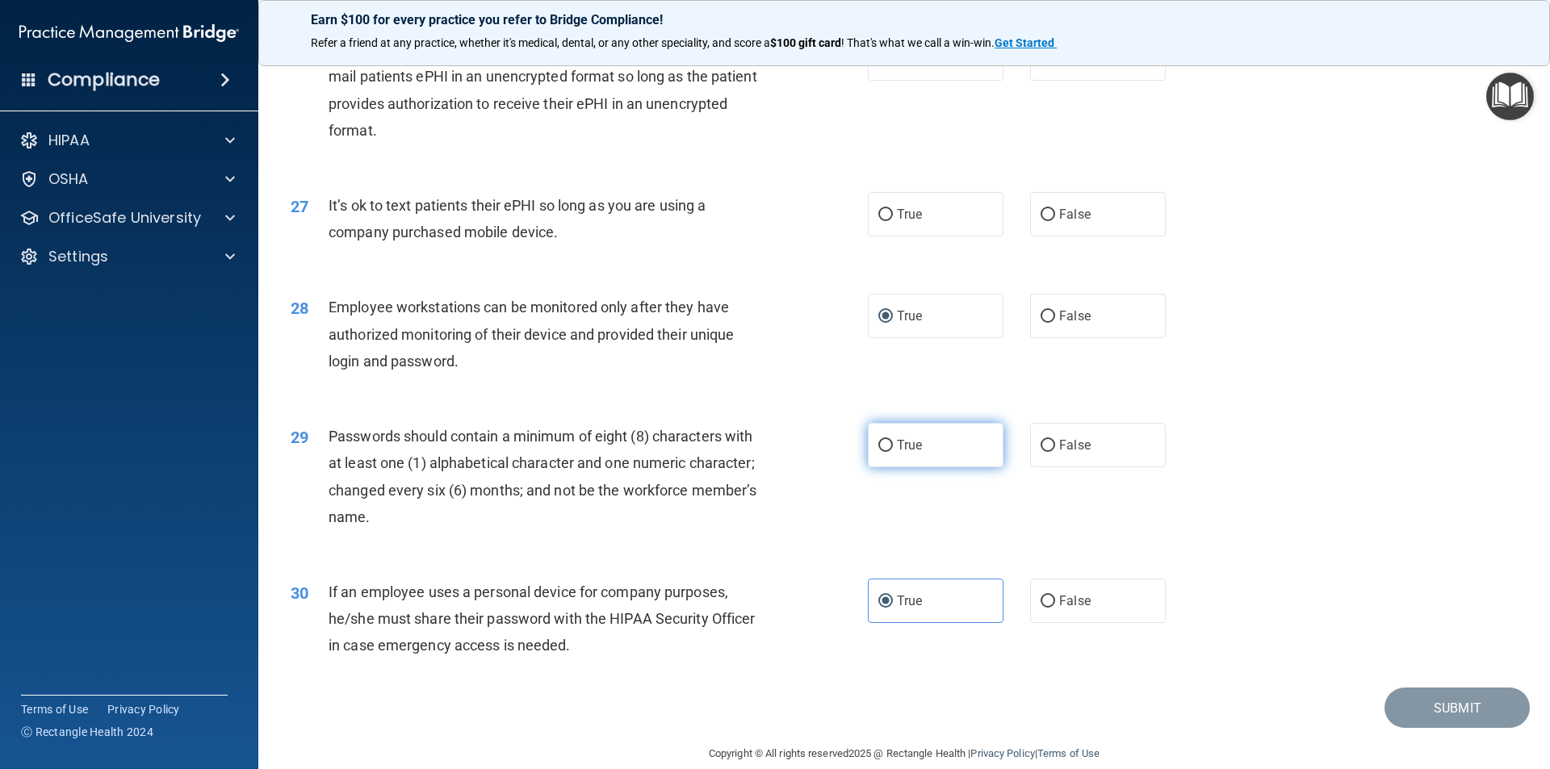
click at [872, 466] on label "True" at bounding box center [936, 445] width 136 height 44
click at [878, 452] on input "True" at bounding box center [885, 446] width 15 height 12
radio input "true"
click at [1046, 221] on input "False" at bounding box center [1047, 215] width 15 height 12
radio input "true"
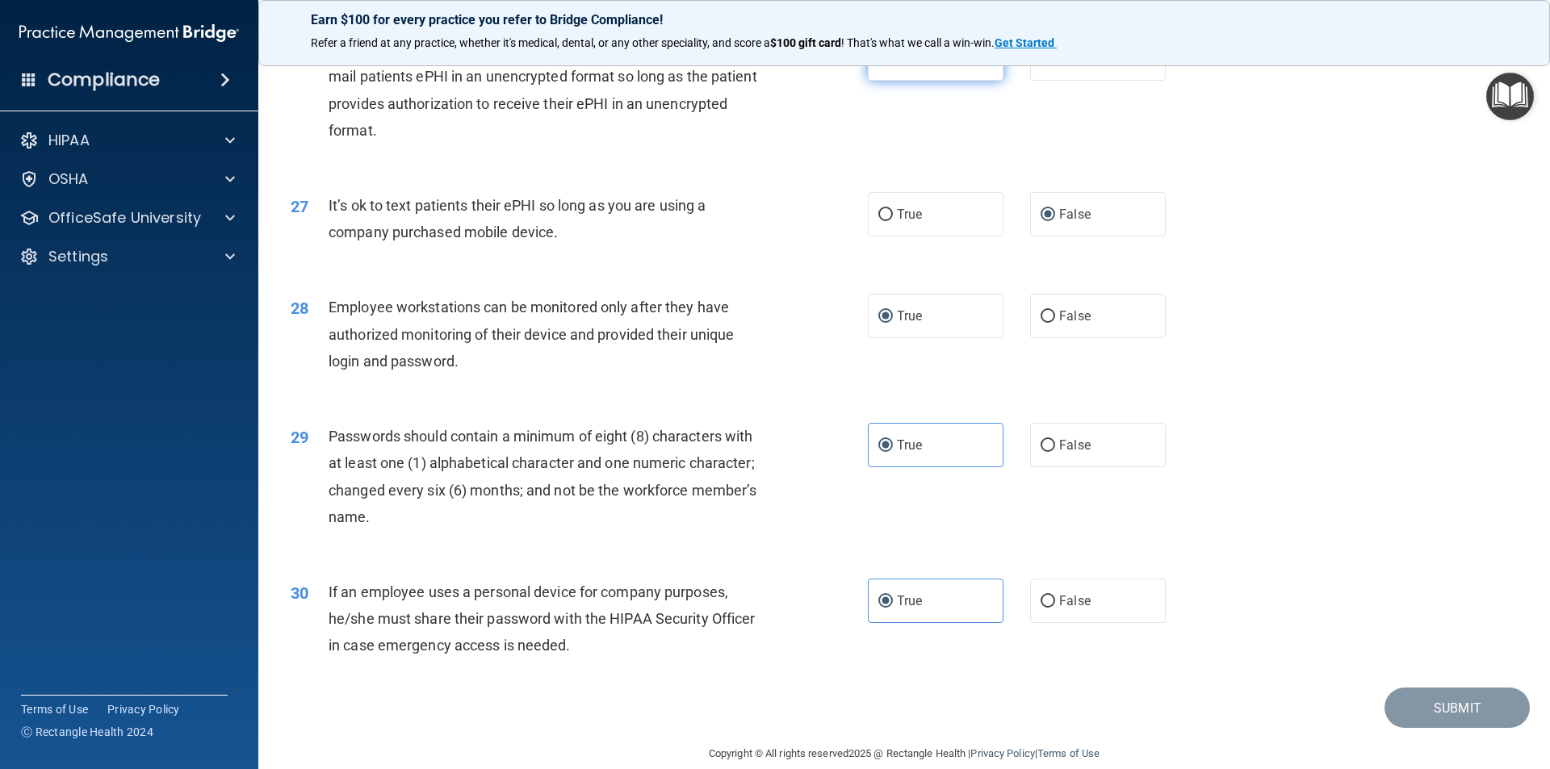
click at [924, 77] on label "True" at bounding box center [936, 58] width 136 height 44
click at [893, 65] on input "True" at bounding box center [885, 59] width 15 height 12
radio input "true"
click at [1441, 729] on button "Submit" at bounding box center [1456, 708] width 145 height 41
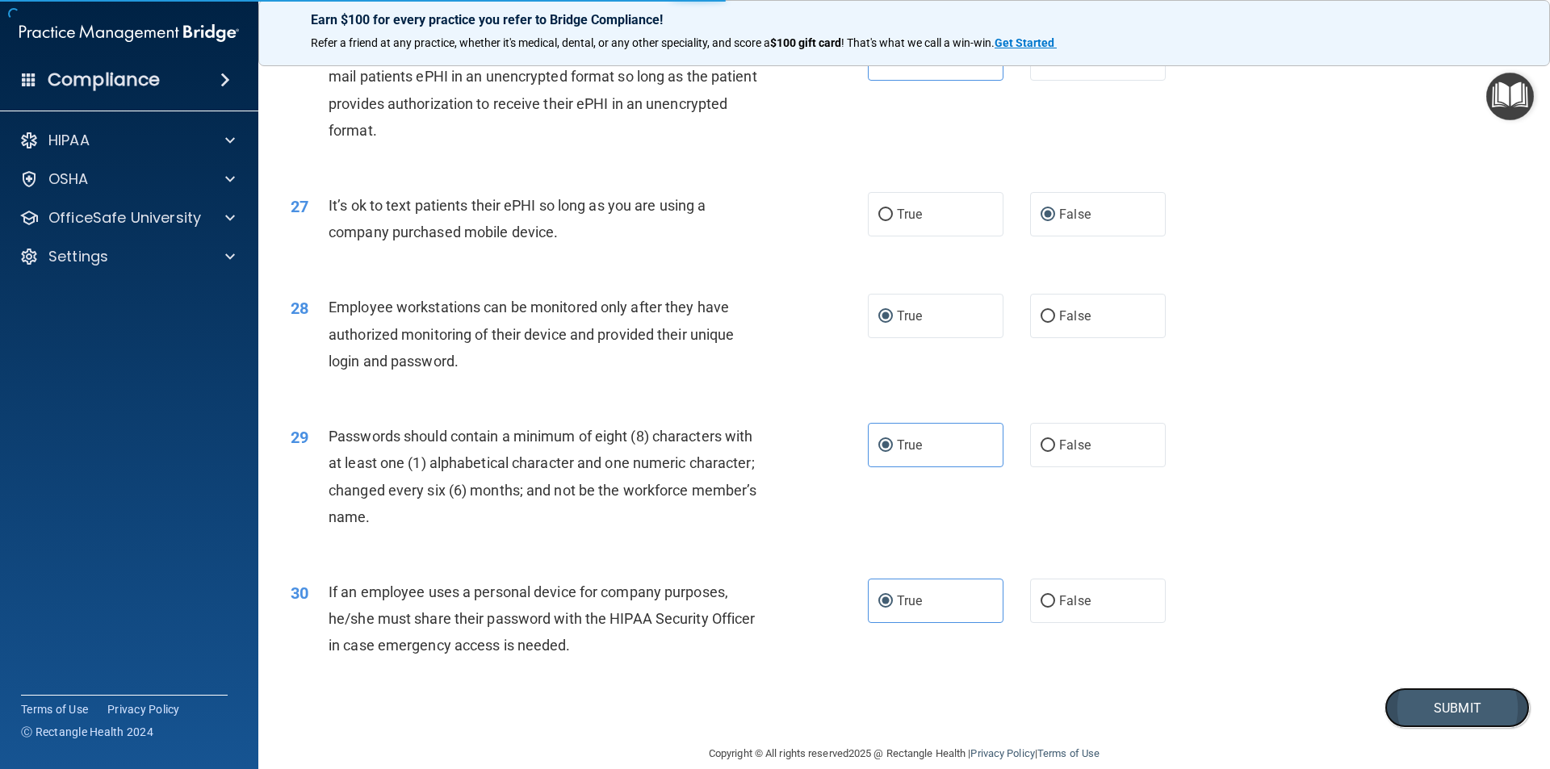
click at [1451, 729] on button "Submit" at bounding box center [1456, 708] width 145 height 41
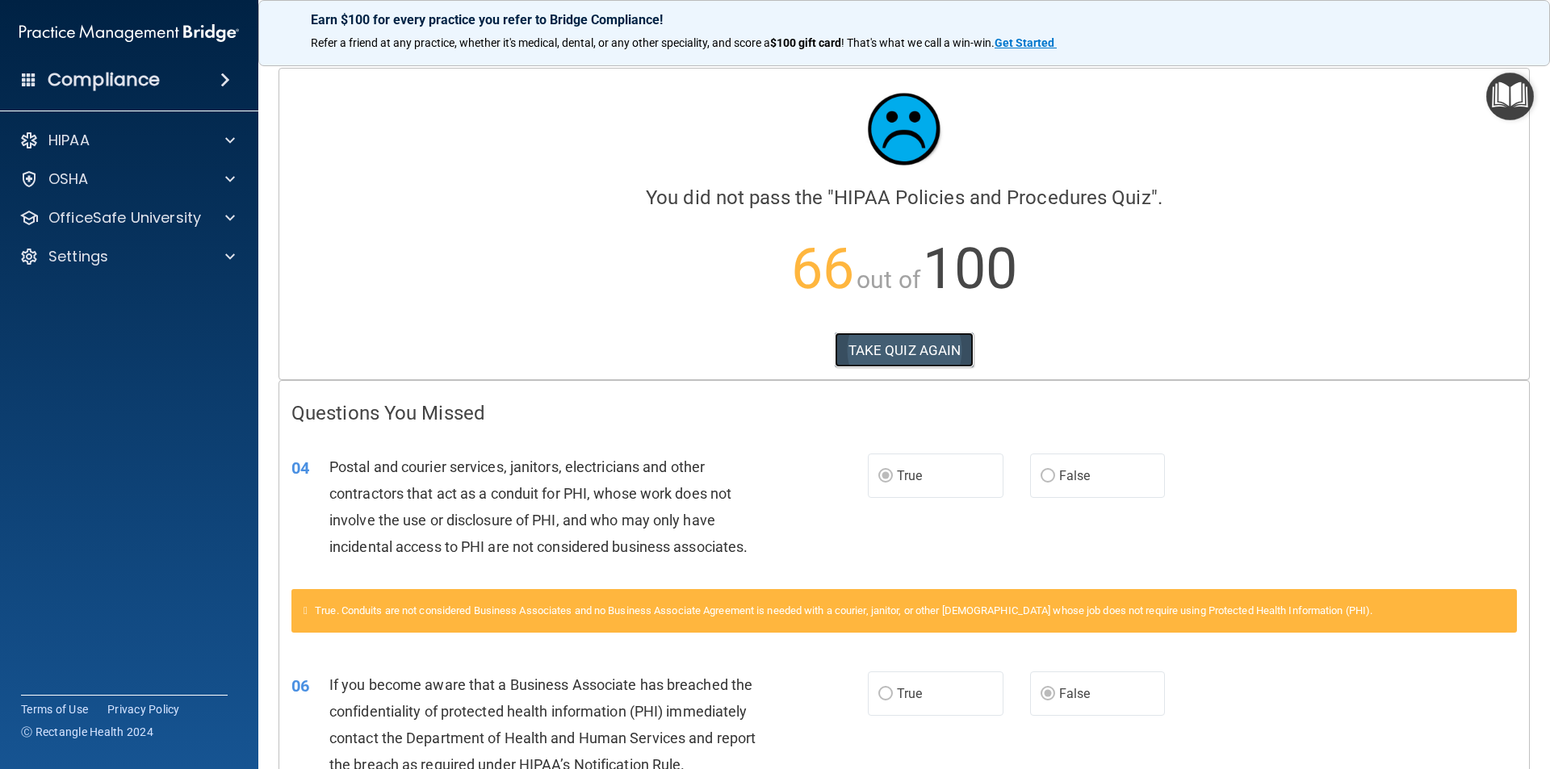
click at [911, 349] on button "TAKE QUIZ AGAIN" at bounding box center [905, 351] width 140 height 36
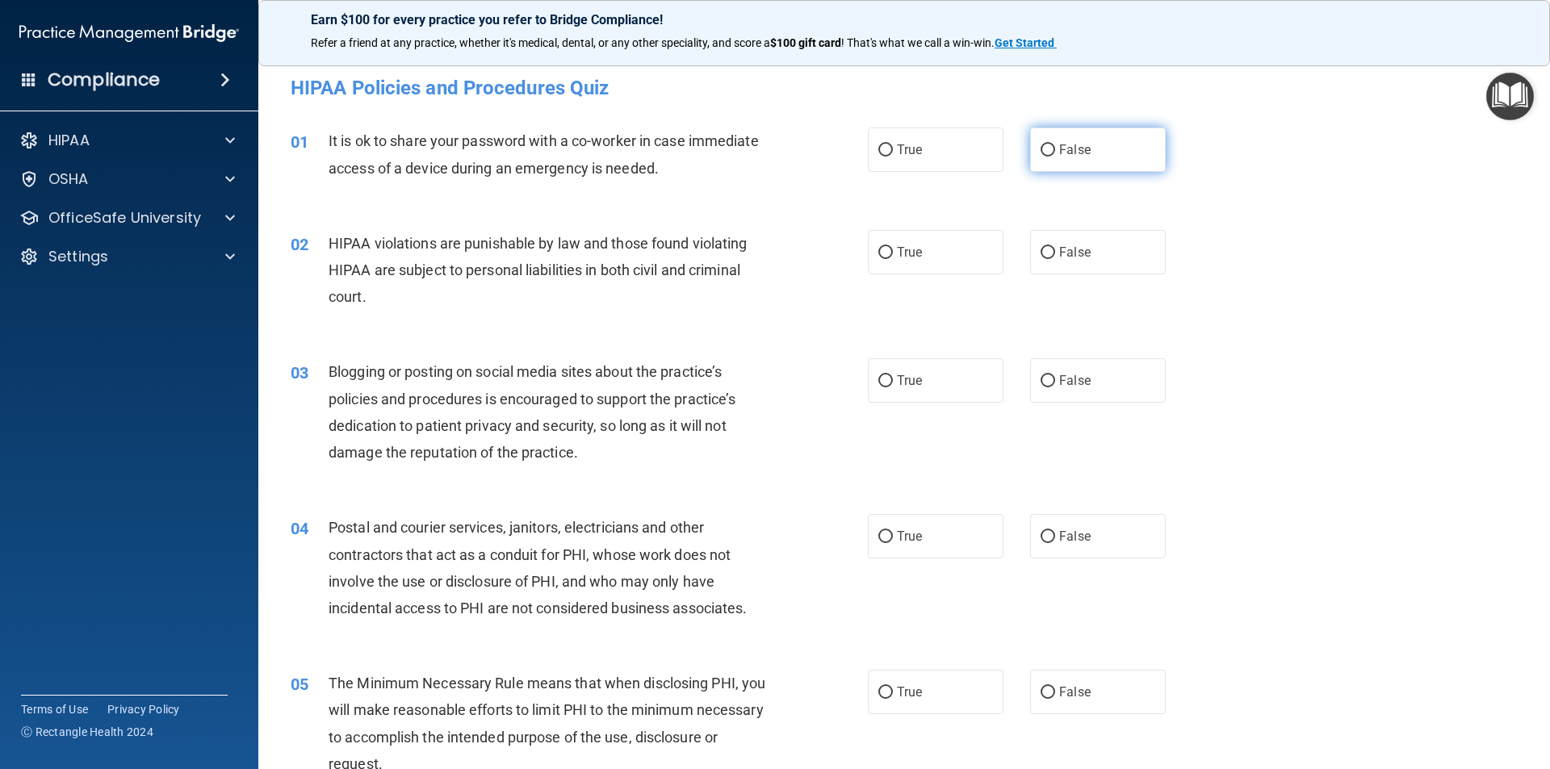
click at [1042, 149] on input "False" at bounding box center [1047, 150] width 15 height 12
radio input "true"
click at [897, 248] on span "True" at bounding box center [909, 252] width 25 height 15
click at [893, 248] on input "True" at bounding box center [885, 253] width 15 height 12
radio input "true"
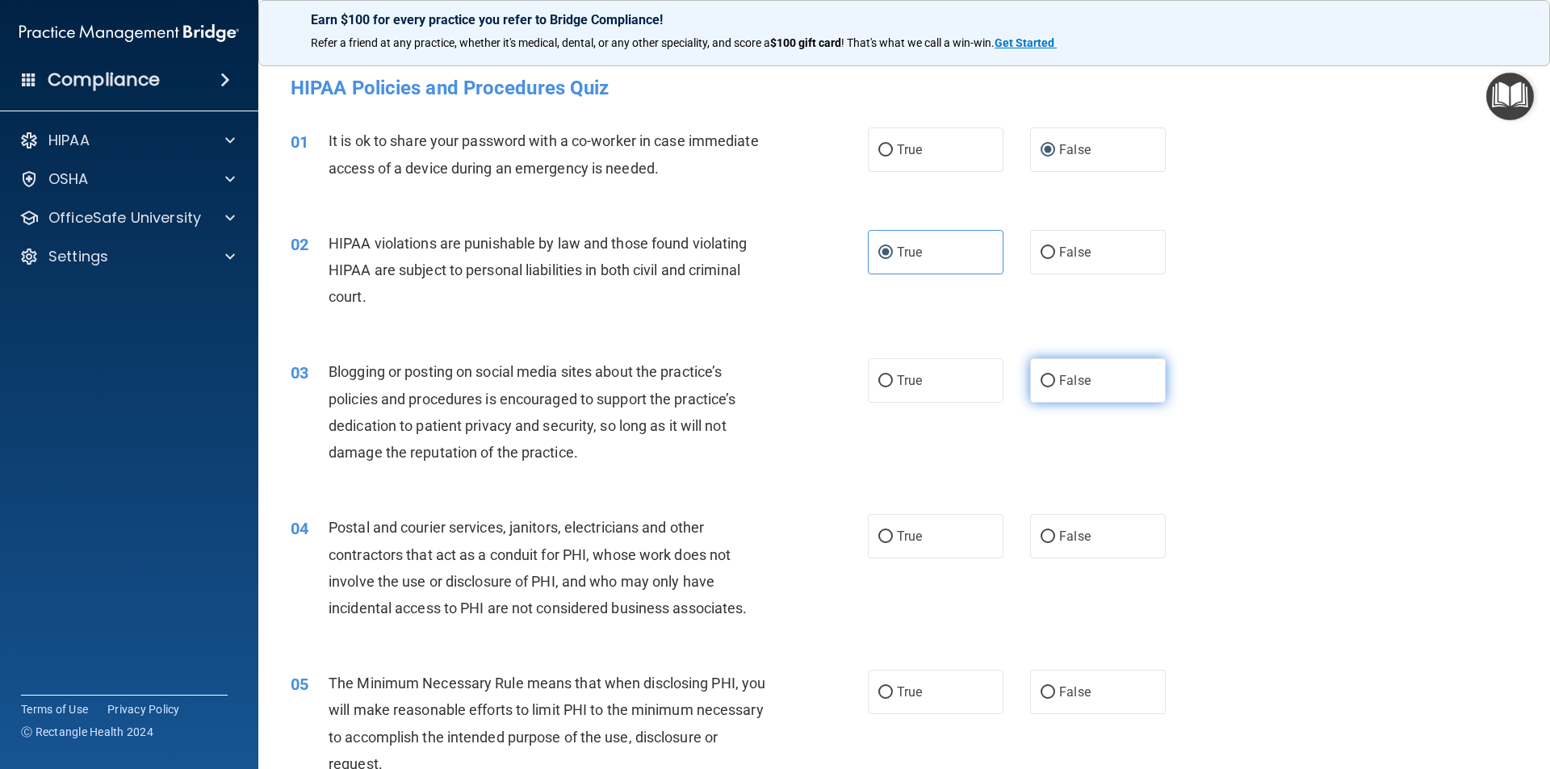
click at [1048, 382] on label "False" at bounding box center [1098, 380] width 136 height 44
click at [1048, 382] on input "False" at bounding box center [1047, 381] width 15 height 12
radio input "true"
click at [881, 541] on input "True" at bounding box center [885, 537] width 15 height 12
radio input "true"
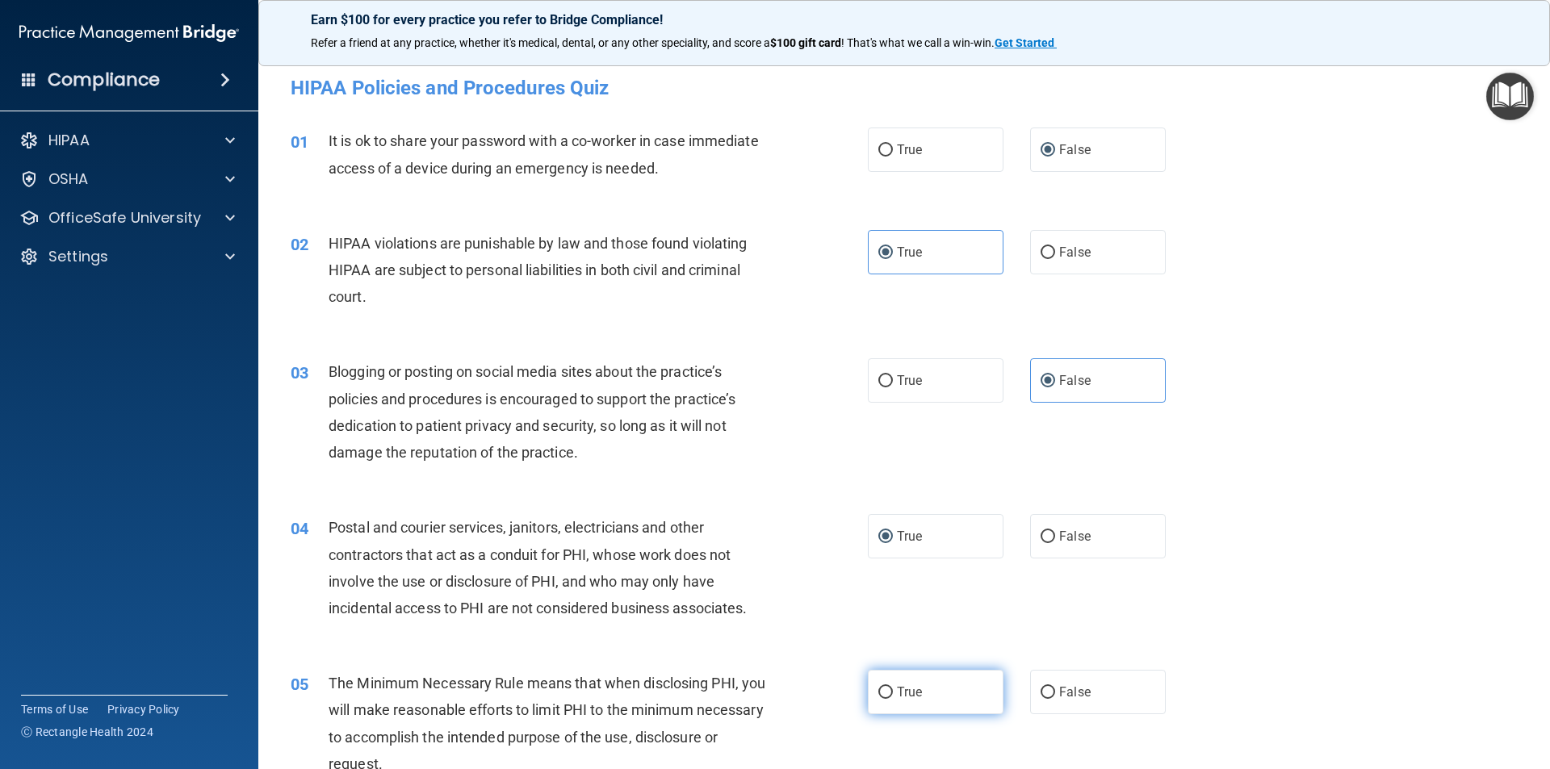
click at [878, 691] on input "True" at bounding box center [885, 693] width 15 height 12
radio input "true"
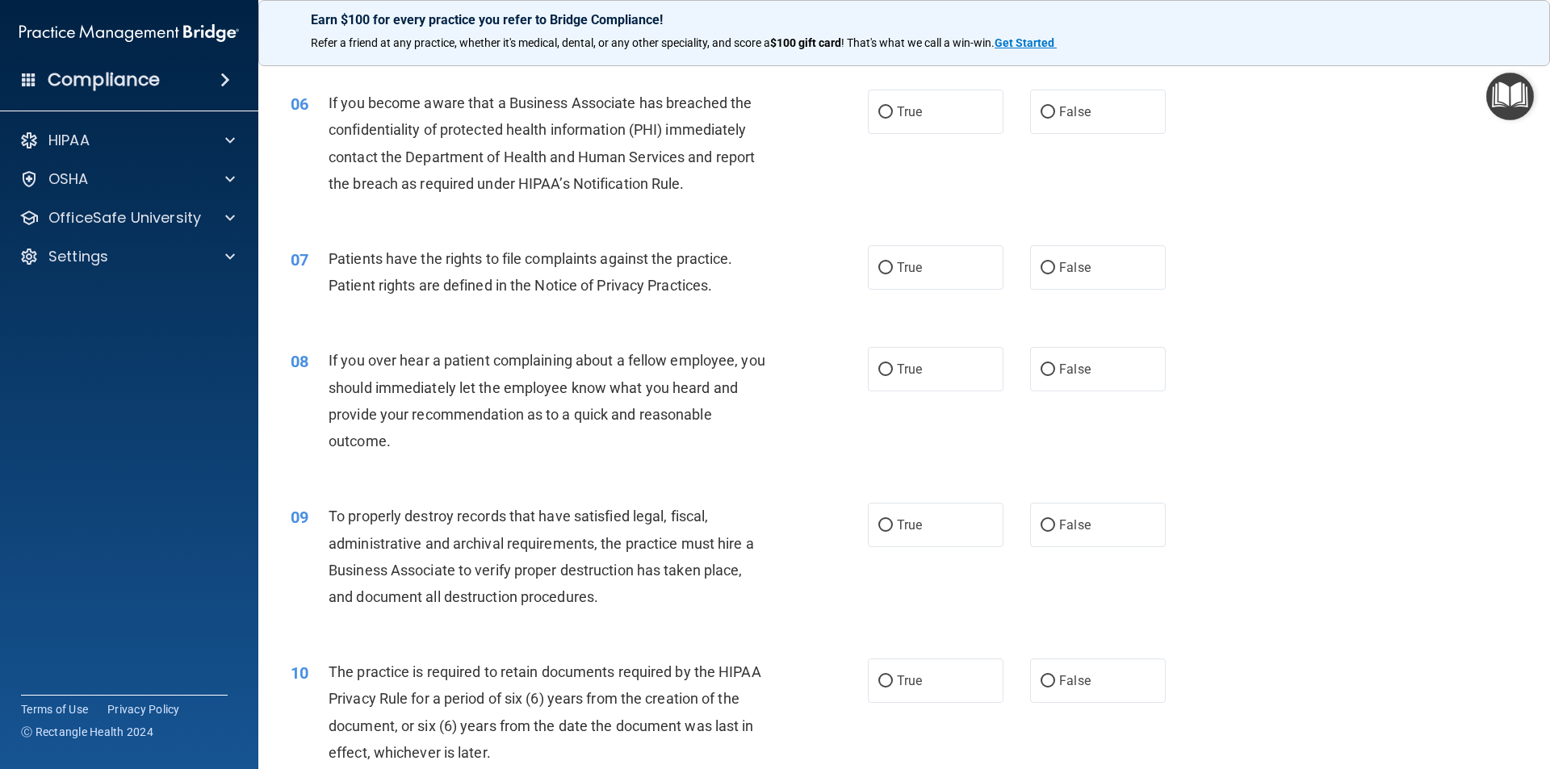
scroll to position [741, 0]
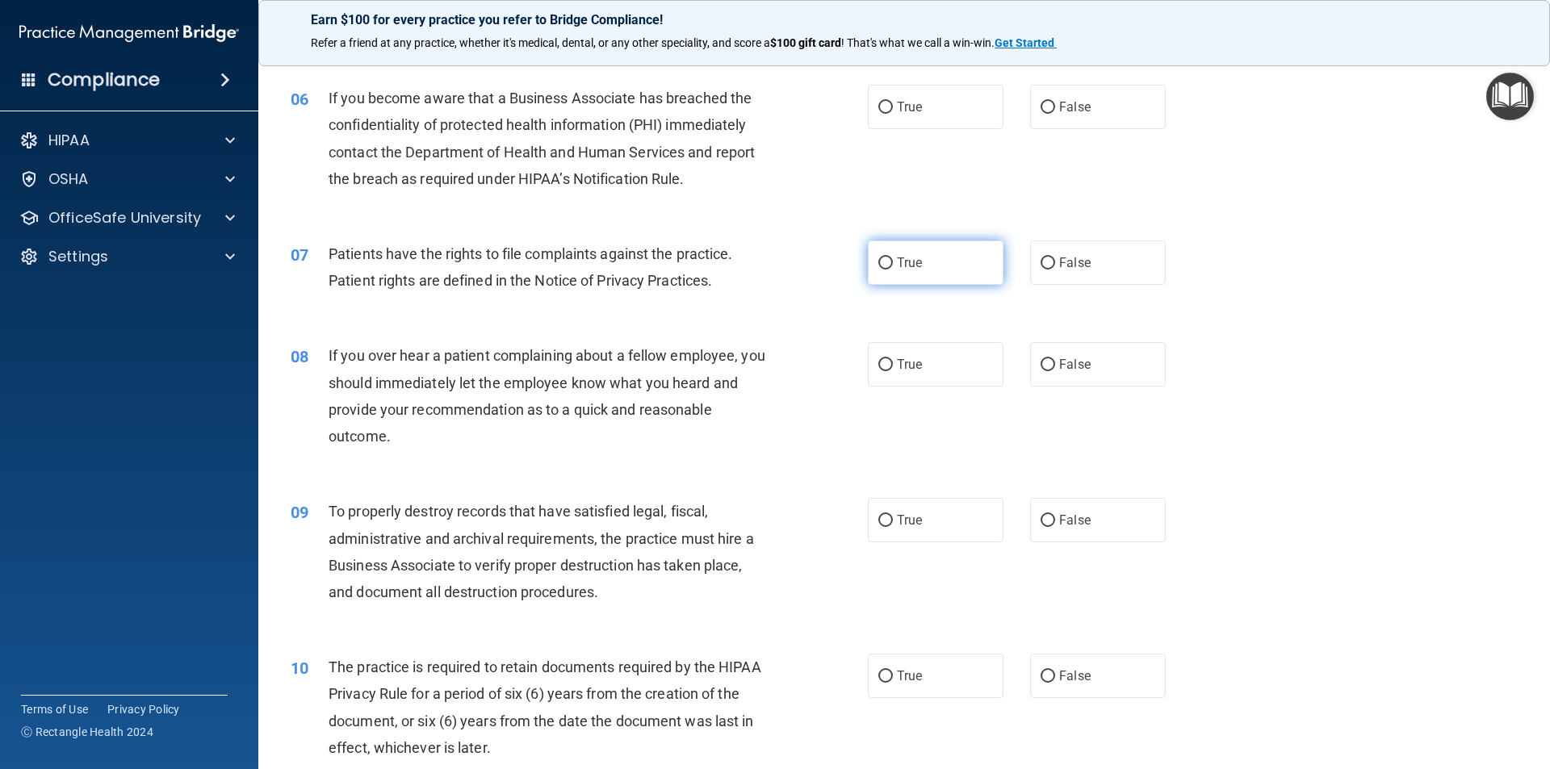
click at [878, 260] on input "True" at bounding box center [885, 263] width 15 height 12
radio input "true"
click at [1040, 106] on input "False" at bounding box center [1047, 108] width 15 height 12
radio input "true"
click at [1047, 363] on input "False" at bounding box center [1047, 365] width 15 height 12
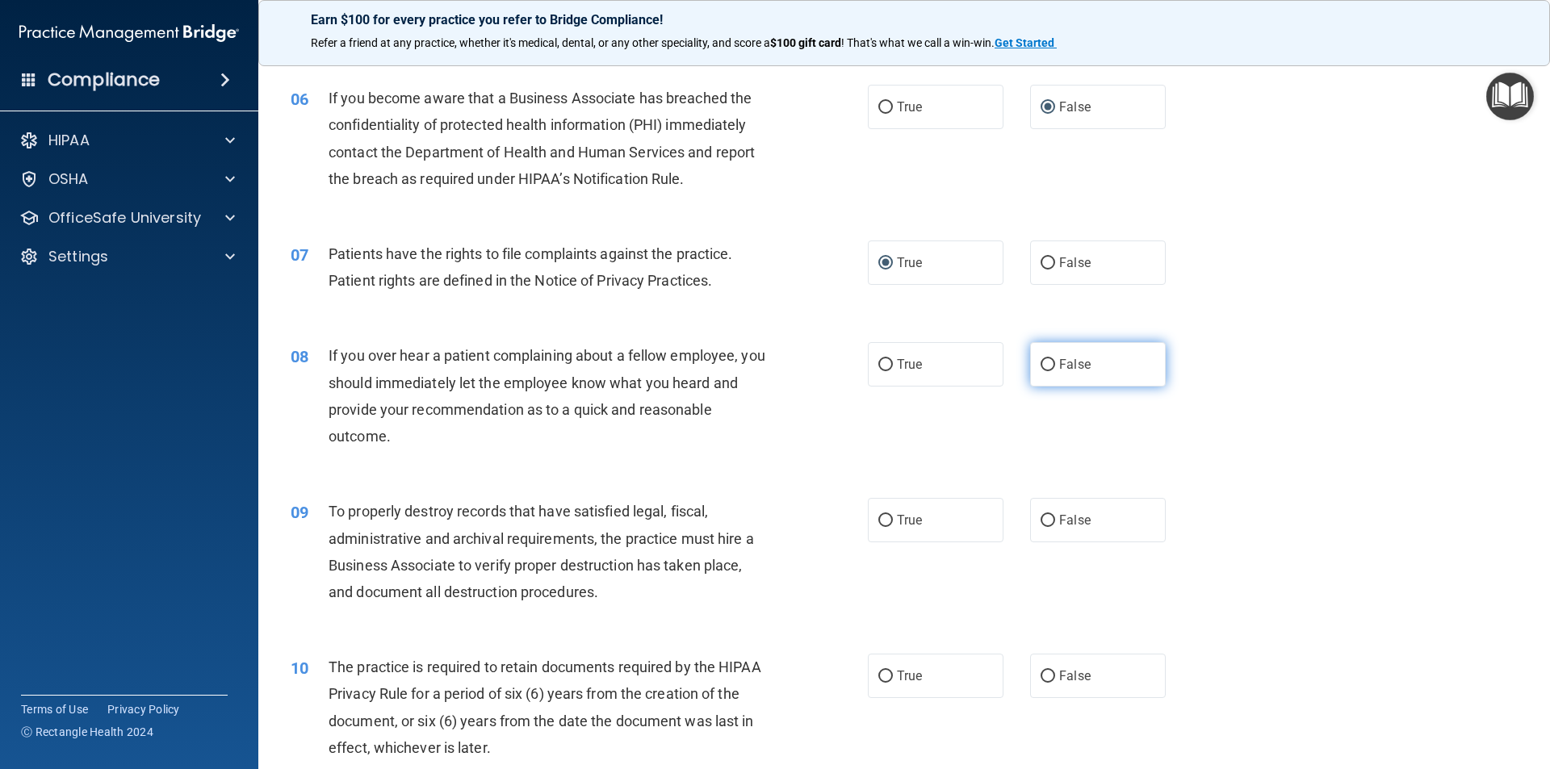
radio input "true"
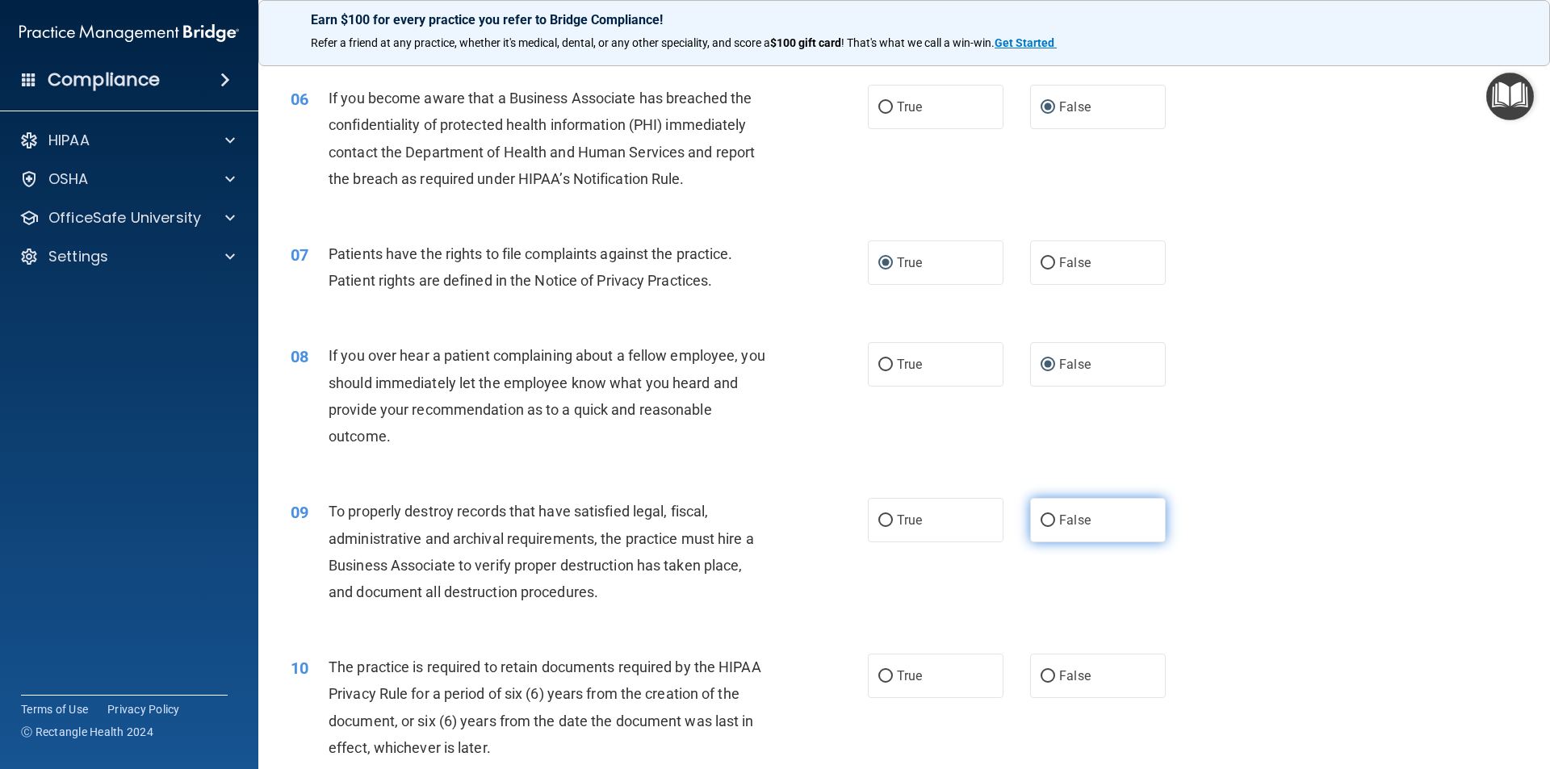
click at [1046, 517] on input "False" at bounding box center [1047, 521] width 15 height 12
radio input "true"
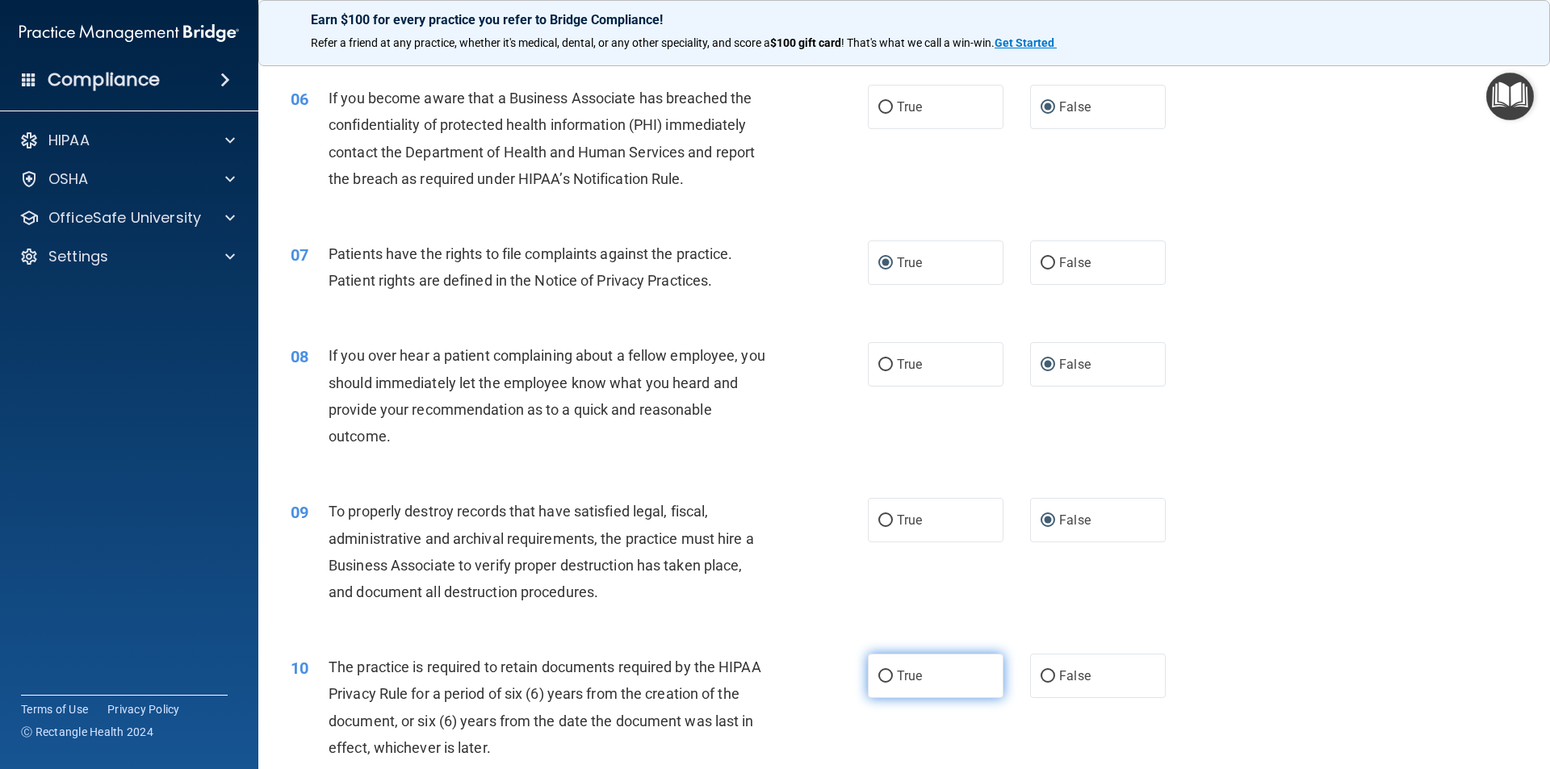
click at [880, 671] on input "True" at bounding box center [885, 677] width 15 height 12
radio input "true"
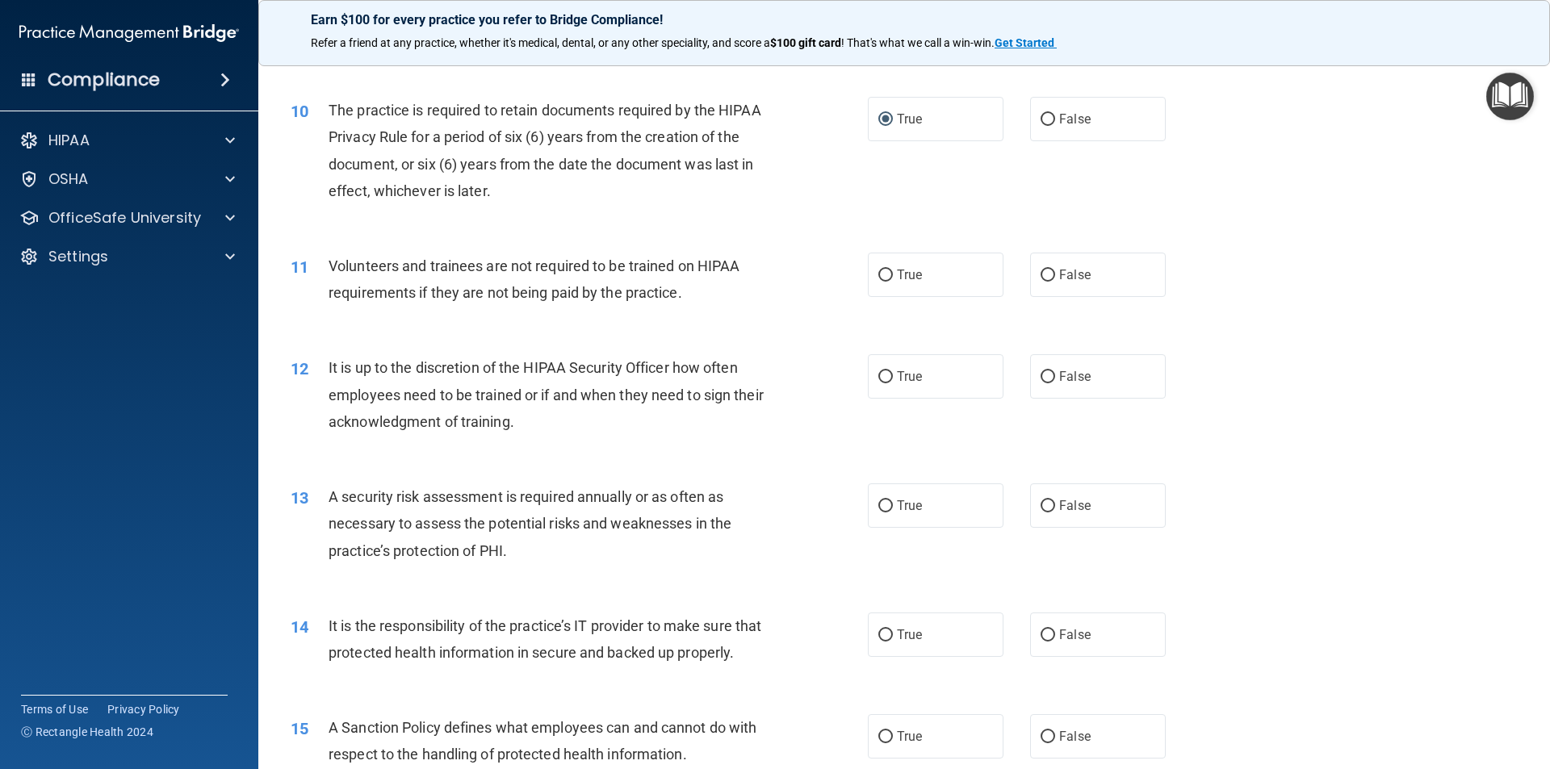
scroll to position [1330, 0]
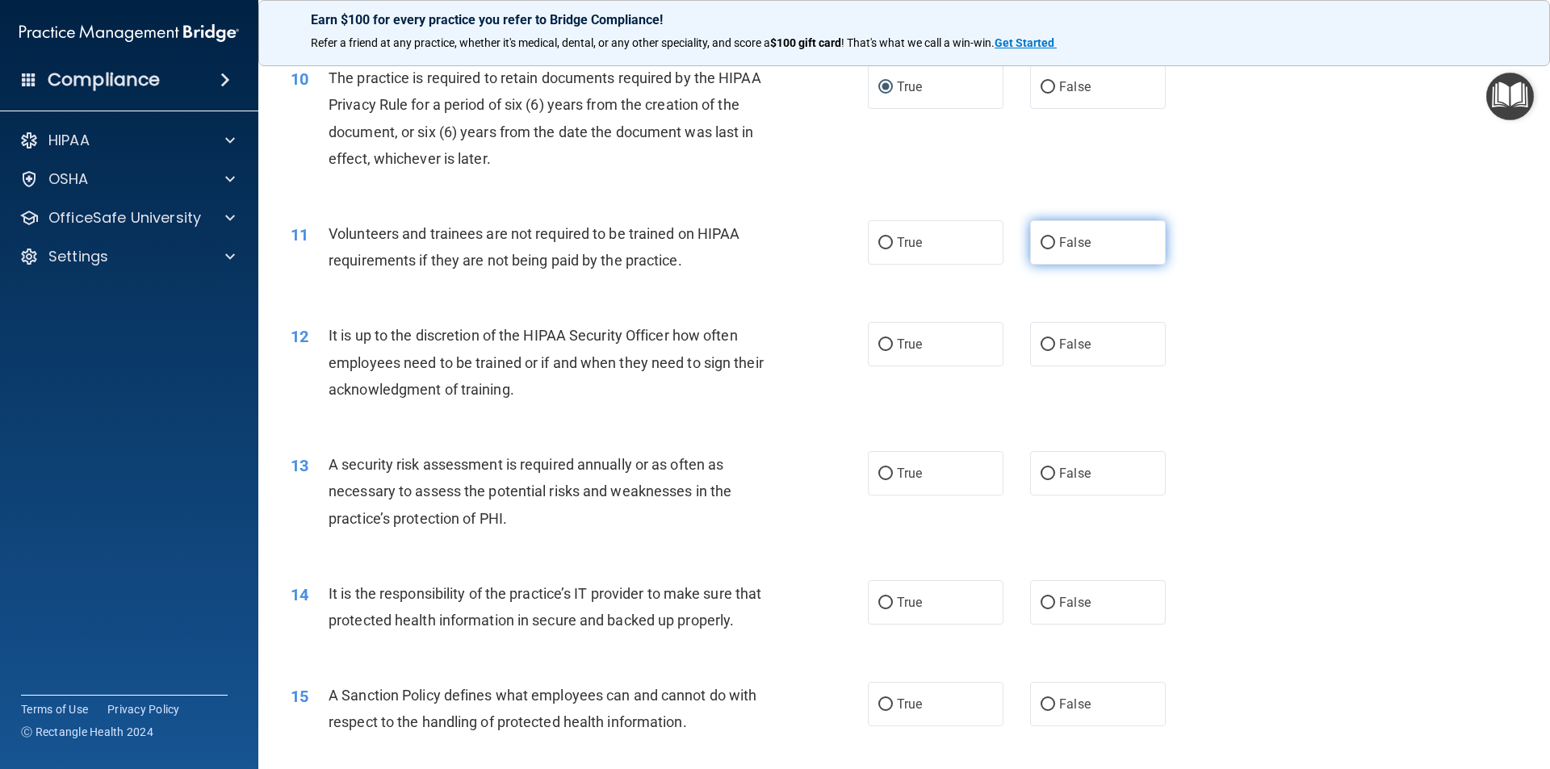
click at [1031, 238] on label "False" at bounding box center [1098, 242] width 136 height 44
click at [1040, 238] on input "False" at bounding box center [1047, 243] width 15 height 12
radio input "true"
click at [1048, 348] on label "False" at bounding box center [1098, 344] width 136 height 44
click at [1048, 348] on input "False" at bounding box center [1047, 345] width 15 height 12
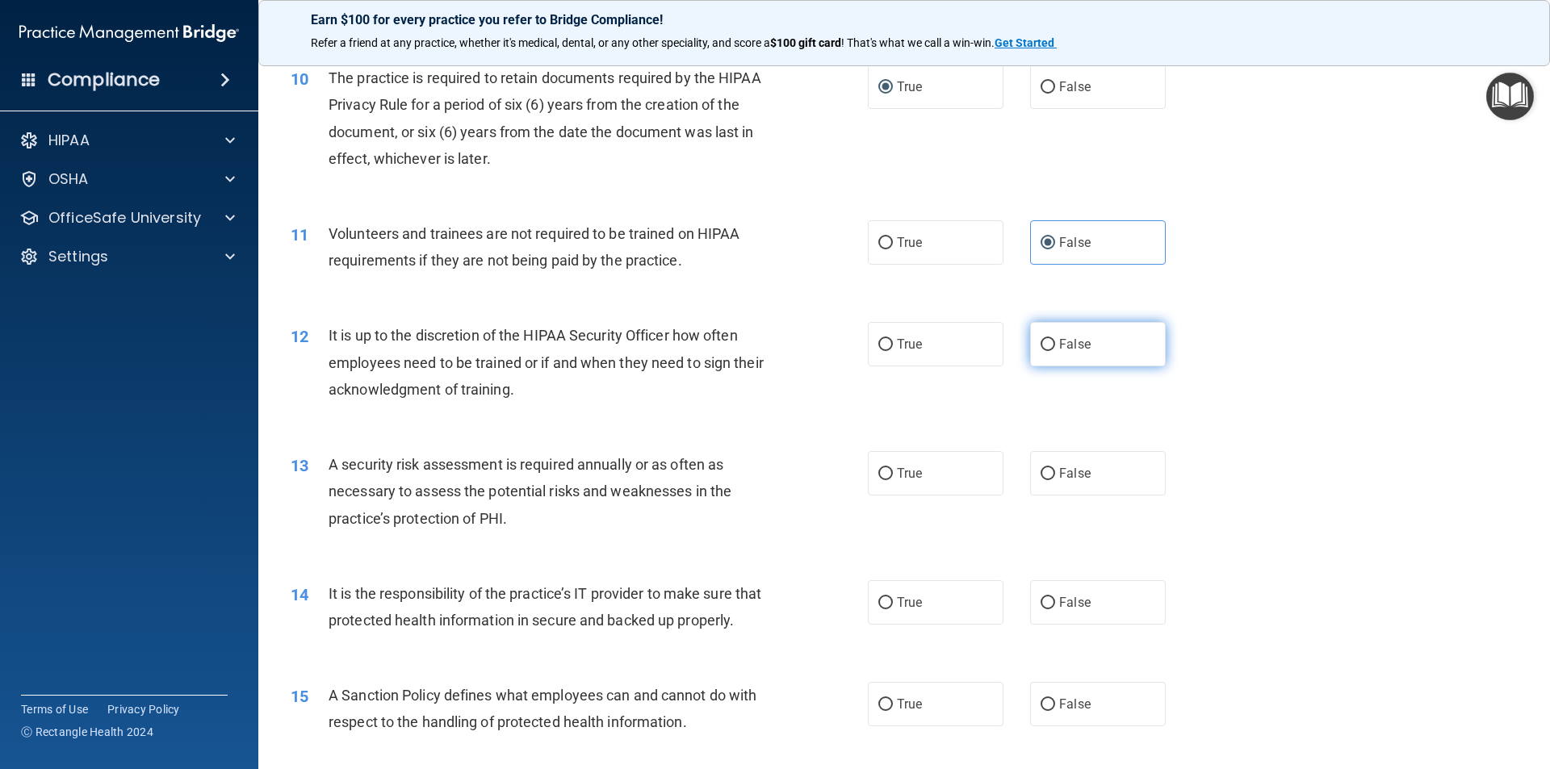
radio input "true"
click at [886, 479] on input "True" at bounding box center [885, 474] width 15 height 12
radio input "true"
click at [1040, 604] on input "False" at bounding box center [1047, 603] width 15 height 12
radio input "true"
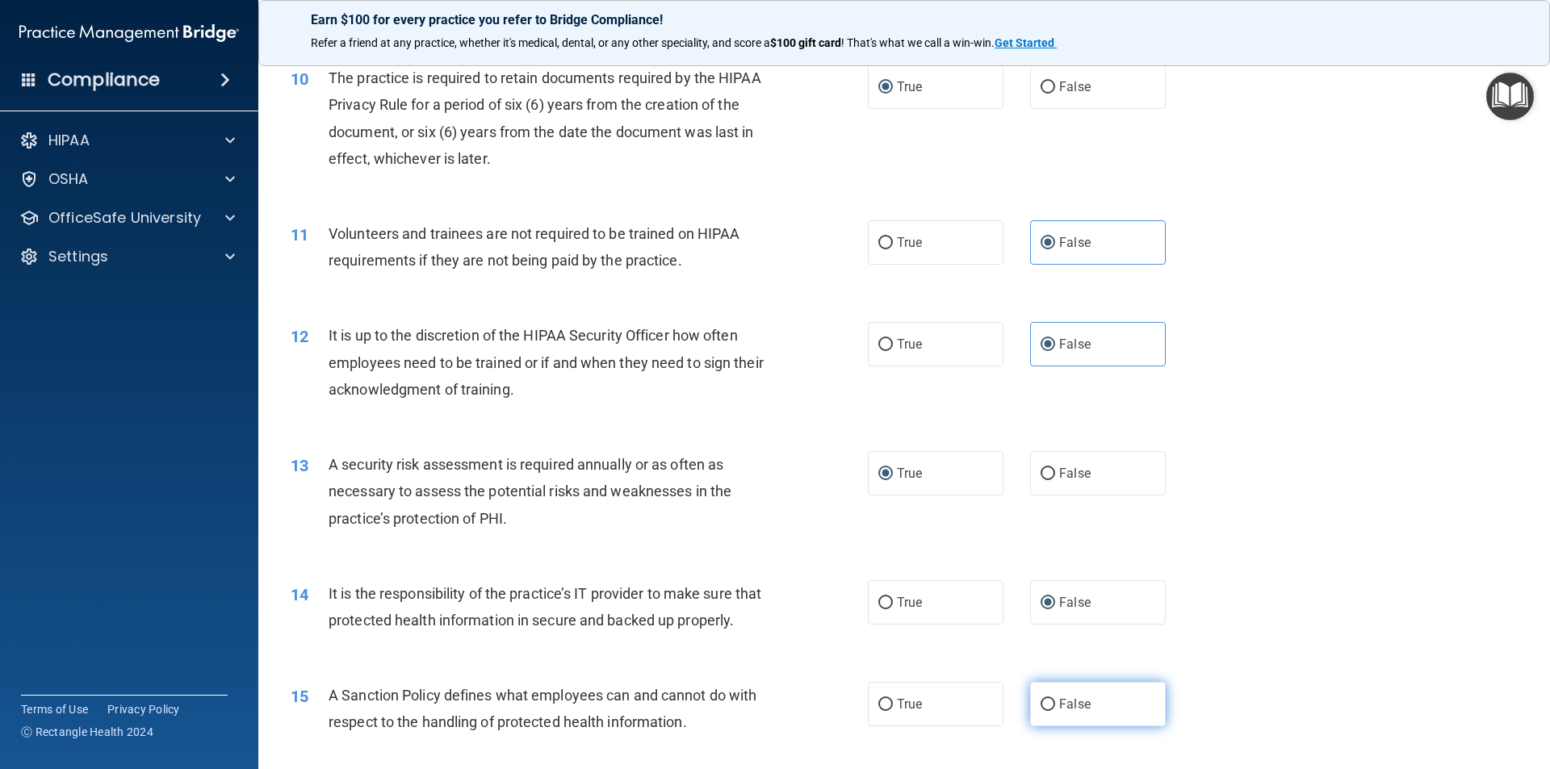
click at [1040, 711] on input "False" at bounding box center [1047, 705] width 15 height 12
radio input "true"
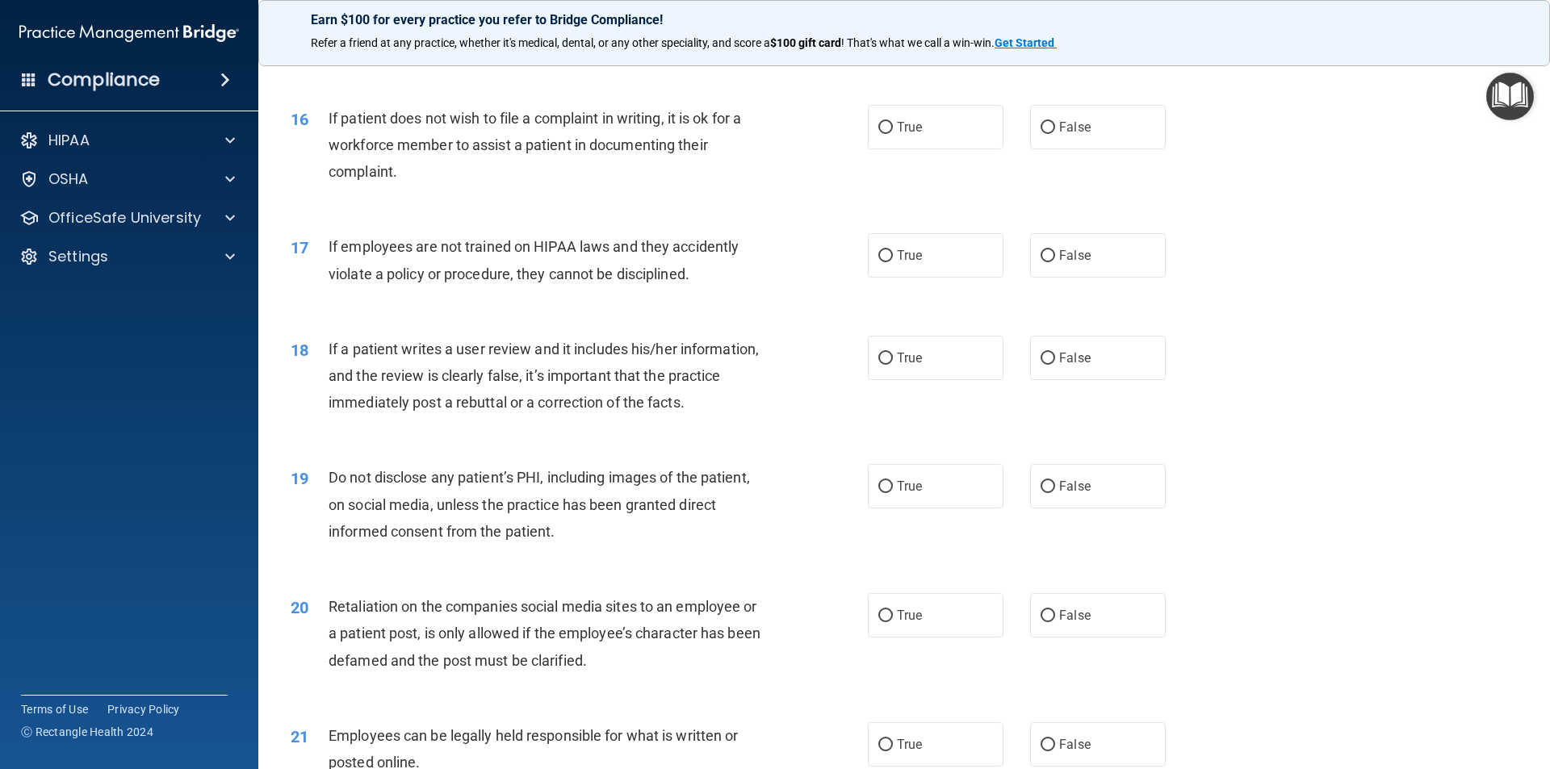
scroll to position [2014, 0]
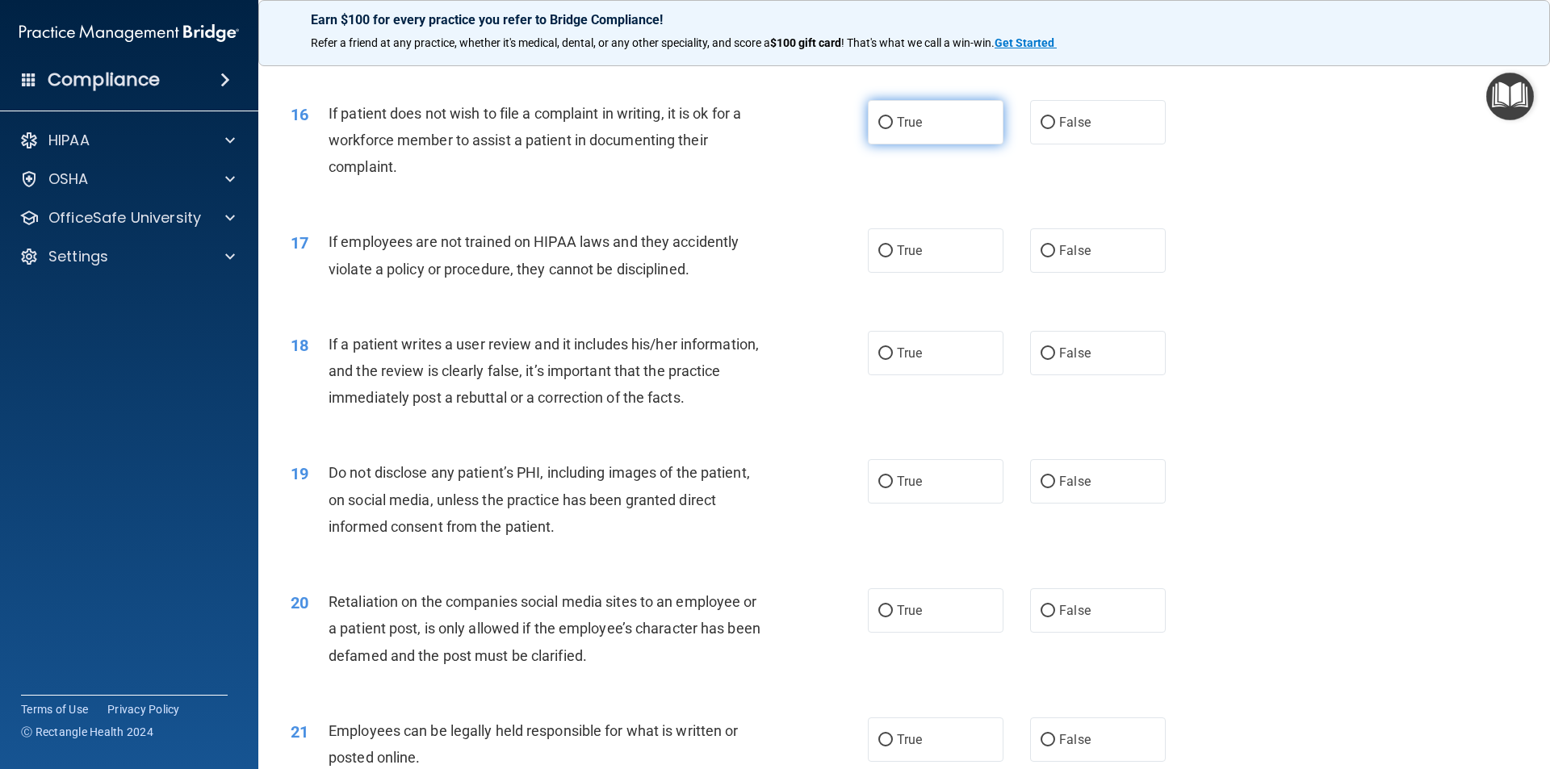
click at [890, 144] on label "True" at bounding box center [936, 122] width 136 height 44
click at [890, 129] on input "True" at bounding box center [885, 123] width 15 height 12
radio input "true"
click at [1040, 257] on input "False" at bounding box center [1047, 251] width 15 height 12
radio input "true"
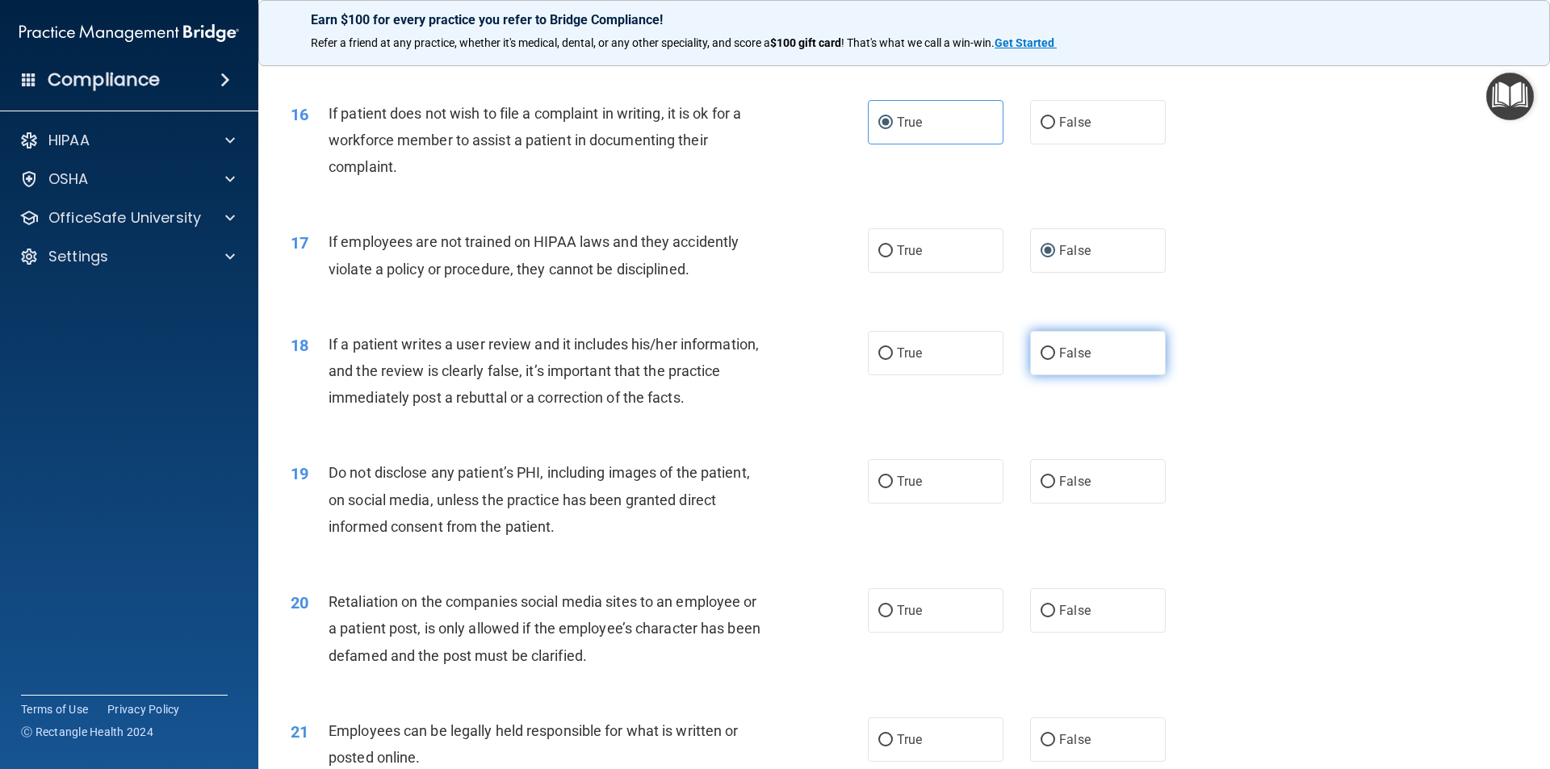
click at [1042, 360] on input "False" at bounding box center [1047, 354] width 15 height 12
radio input "true"
click at [885, 488] on input "True" at bounding box center [885, 482] width 15 height 12
radio input "true"
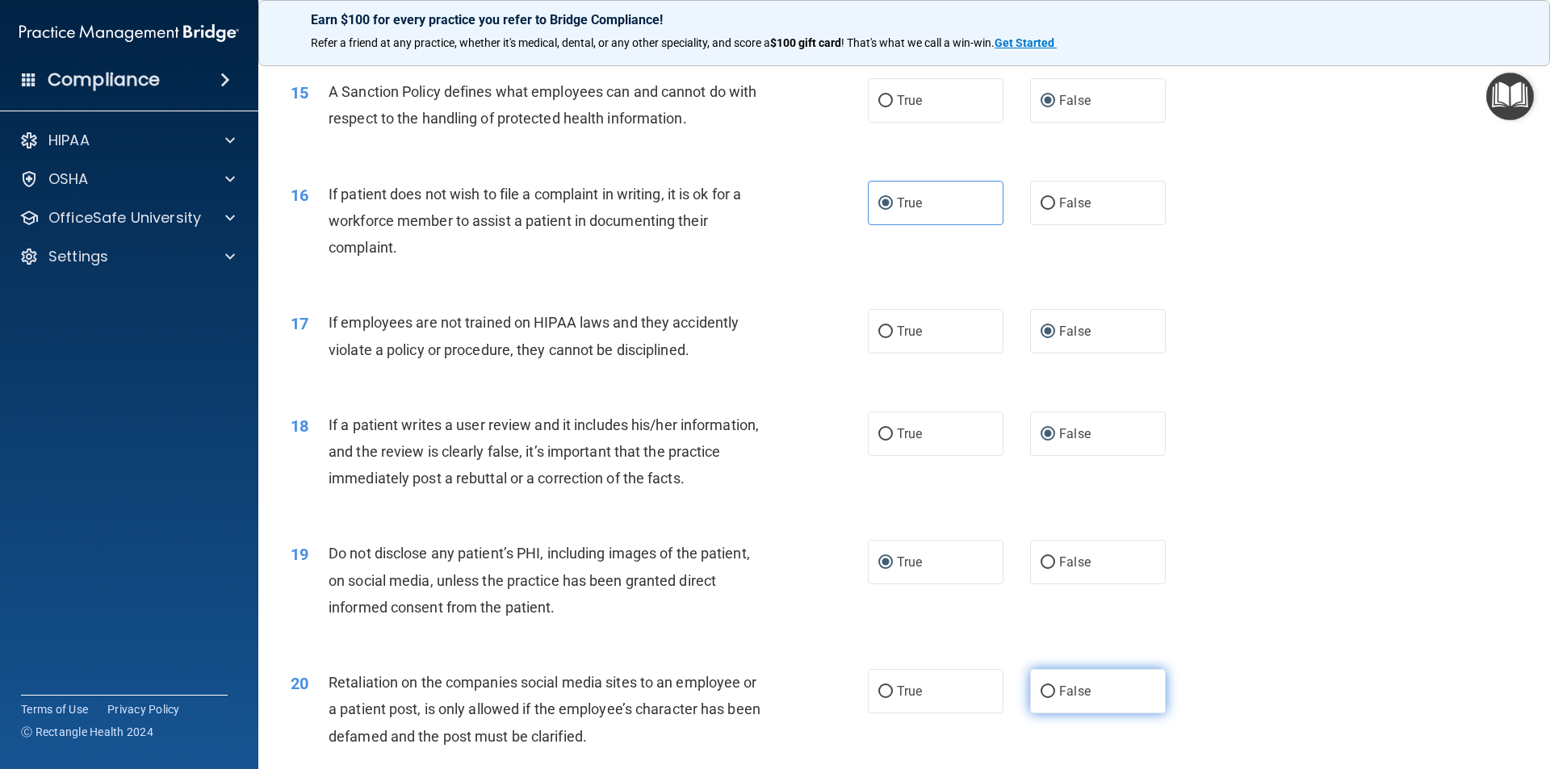
click at [1045, 711] on label "False" at bounding box center [1098, 691] width 136 height 44
click at [1045, 698] on input "False" at bounding box center [1047, 692] width 15 height 12
radio input "true"
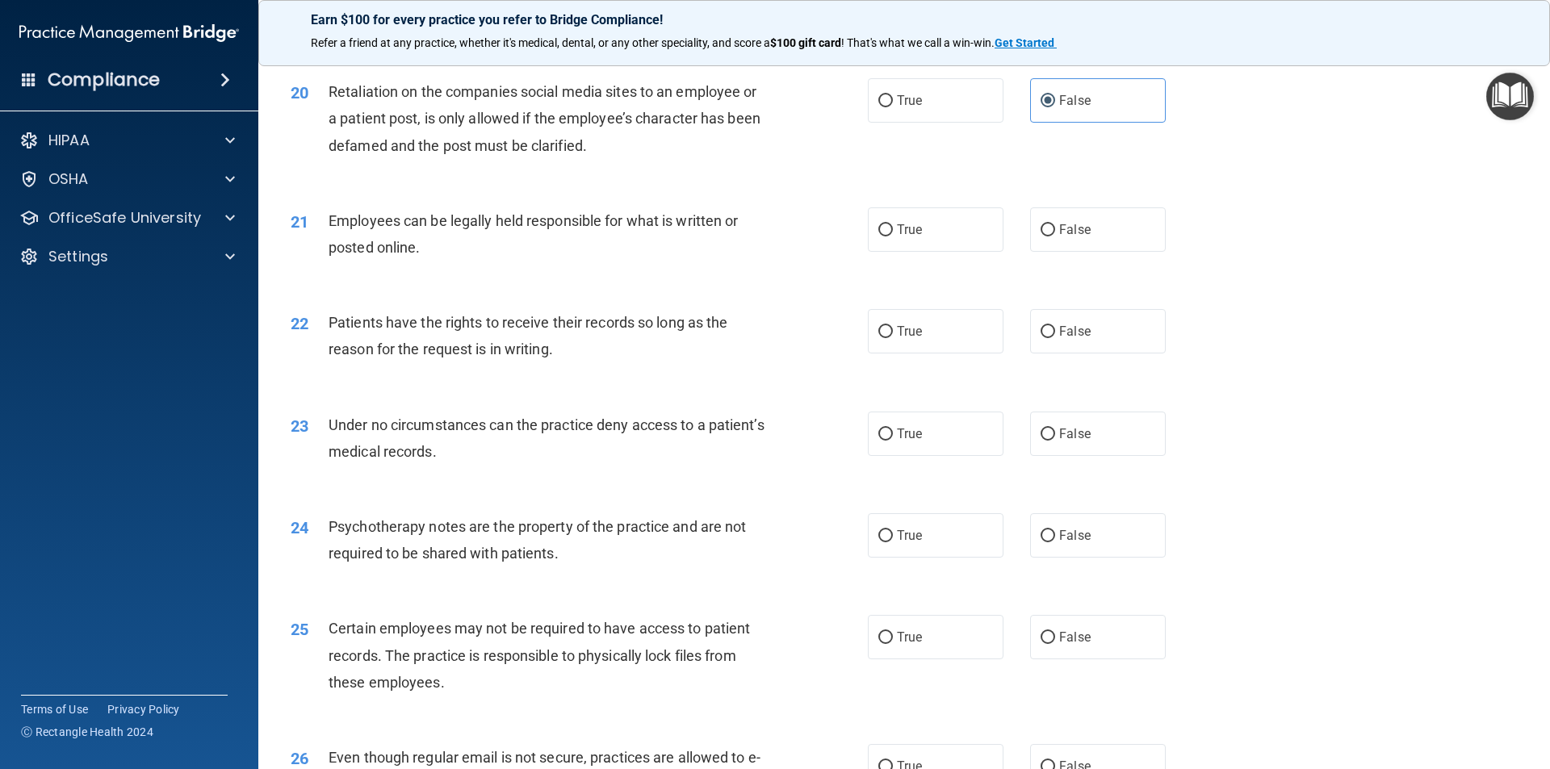
scroll to position [2516, 0]
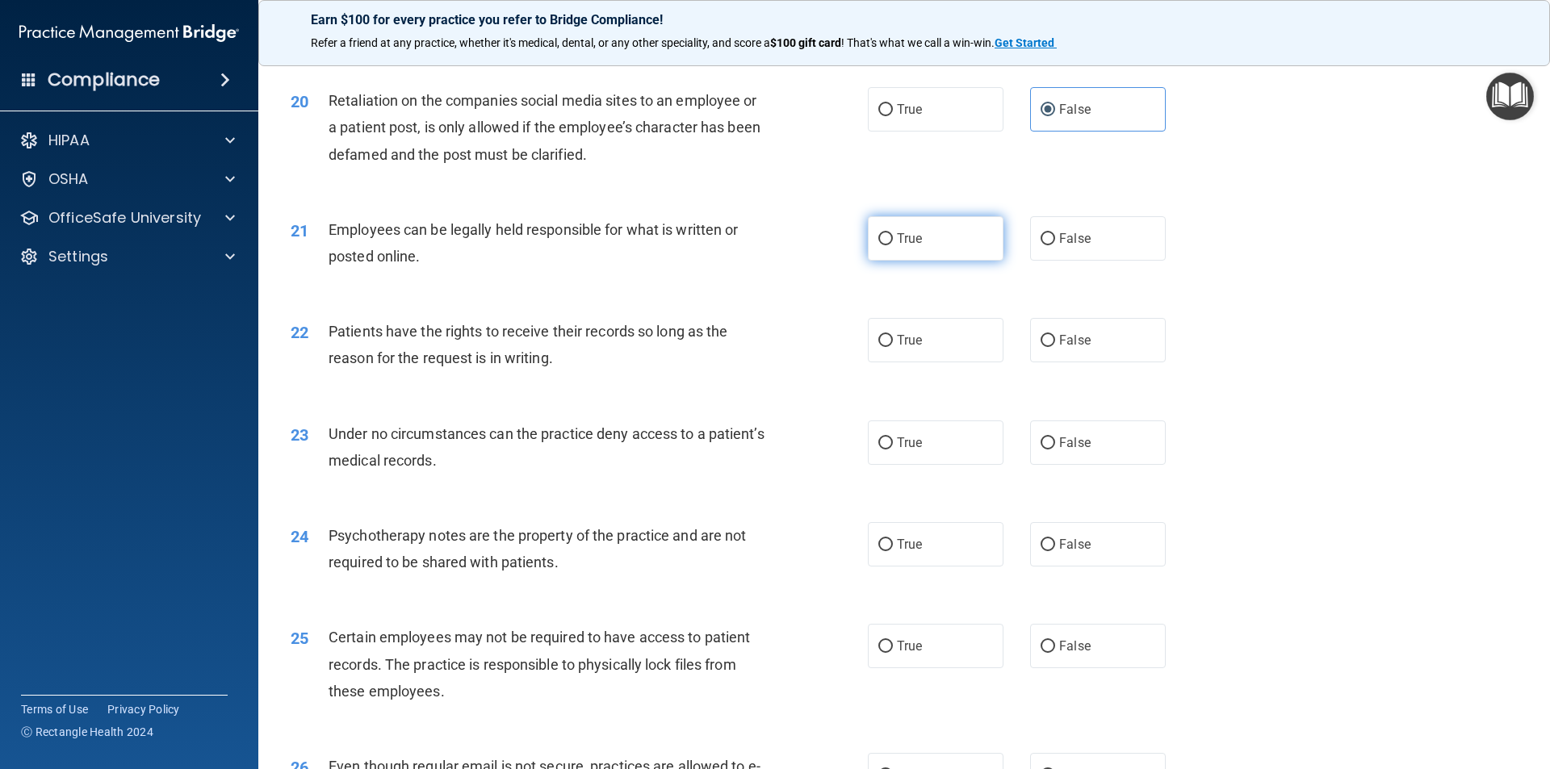
click at [885, 245] on input "True" at bounding box center [885, 239] width 15 height 12
radio input "true"
click at [1044, 347] on input "False" at bounding box center [1047, 341] width 15 height 12
radio input "true"
click at [1040, 460] on label "False" at bounding box center [1098, 442] width 136 height 44
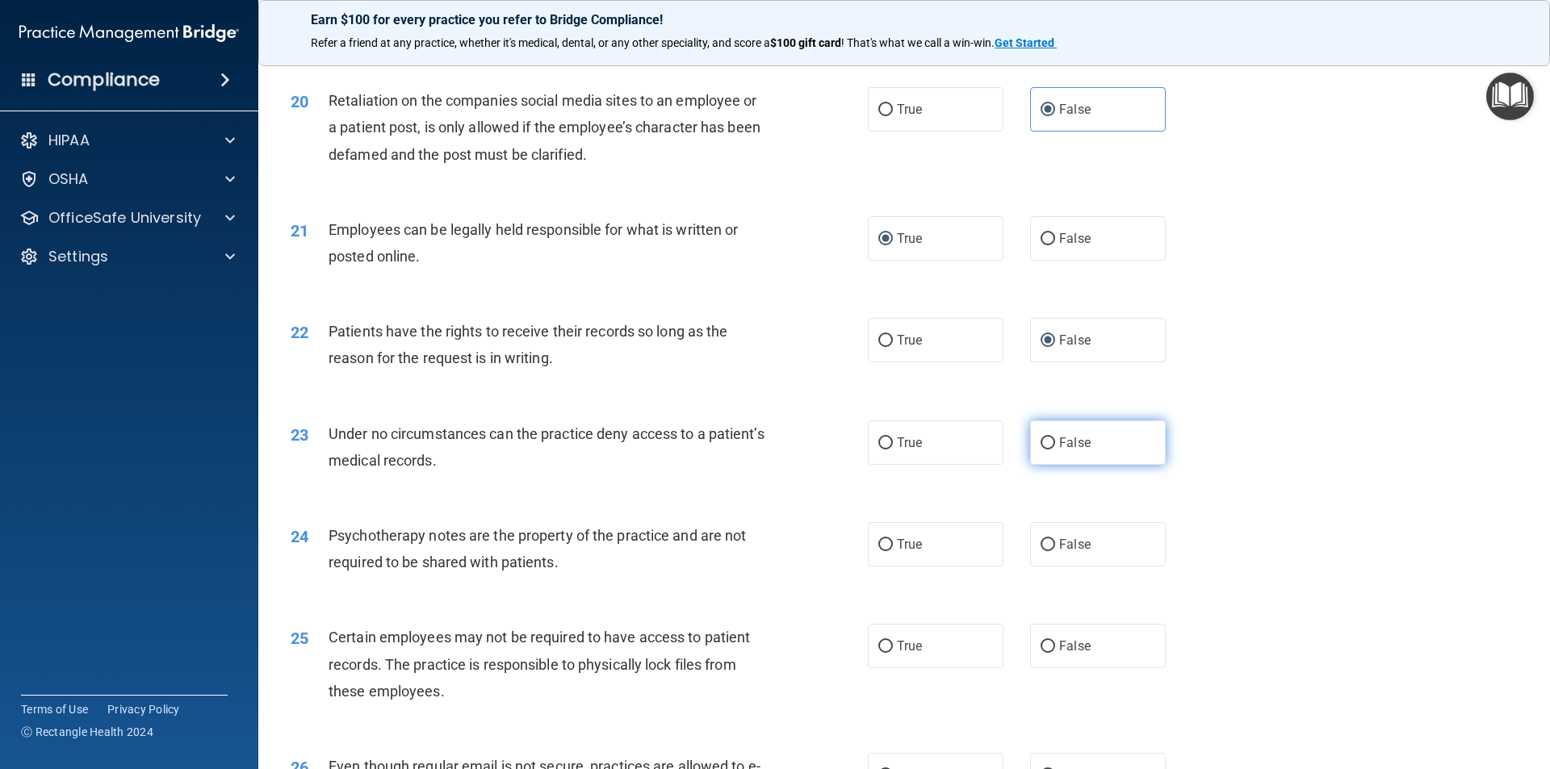
click at [1040, 450] on input "False" at bounding box center [1047, 443] width 15 height 12
radio input "true"
click at [909, 552] on span "True" at bounding box center [909, 544] width 25 height 15
click at [893, 551] on input "True" at bounding box center [885, 545] width 15 height 12
radio input "true"
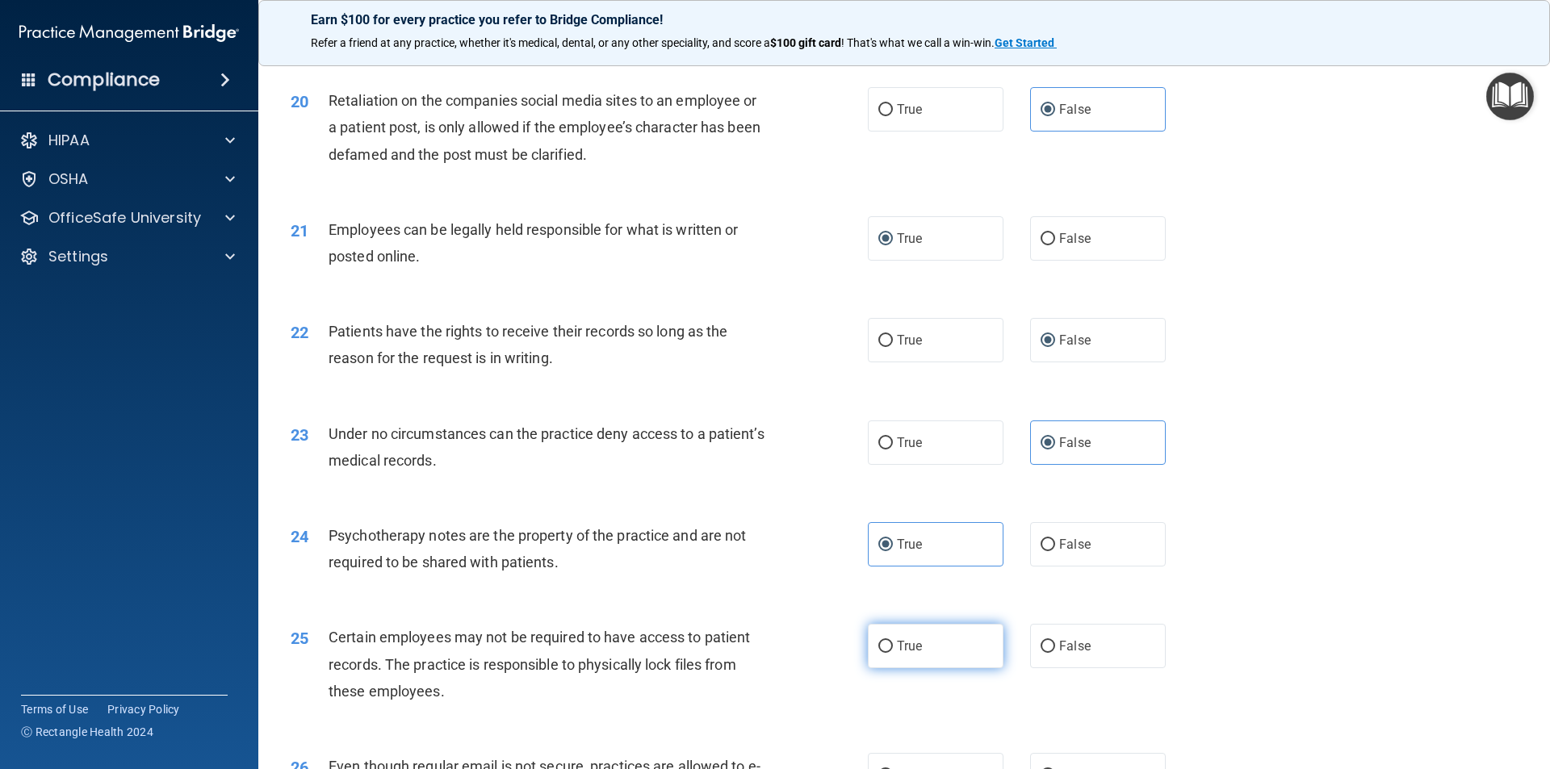
click at [881, 653] on input "True" at bounding box center [885, 647] width 15 height 12
radio input "true"
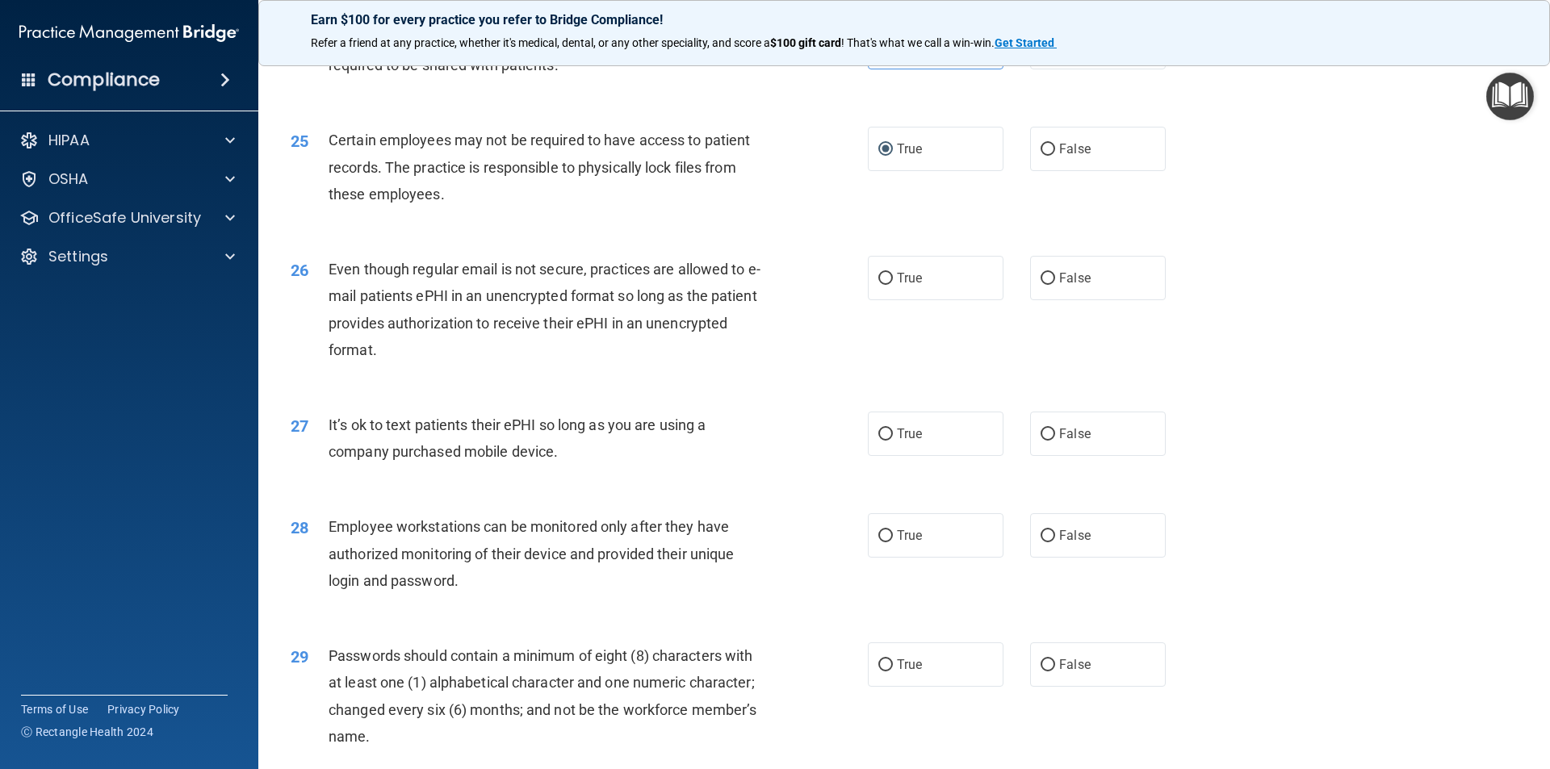
scroll to position [3017, 0]
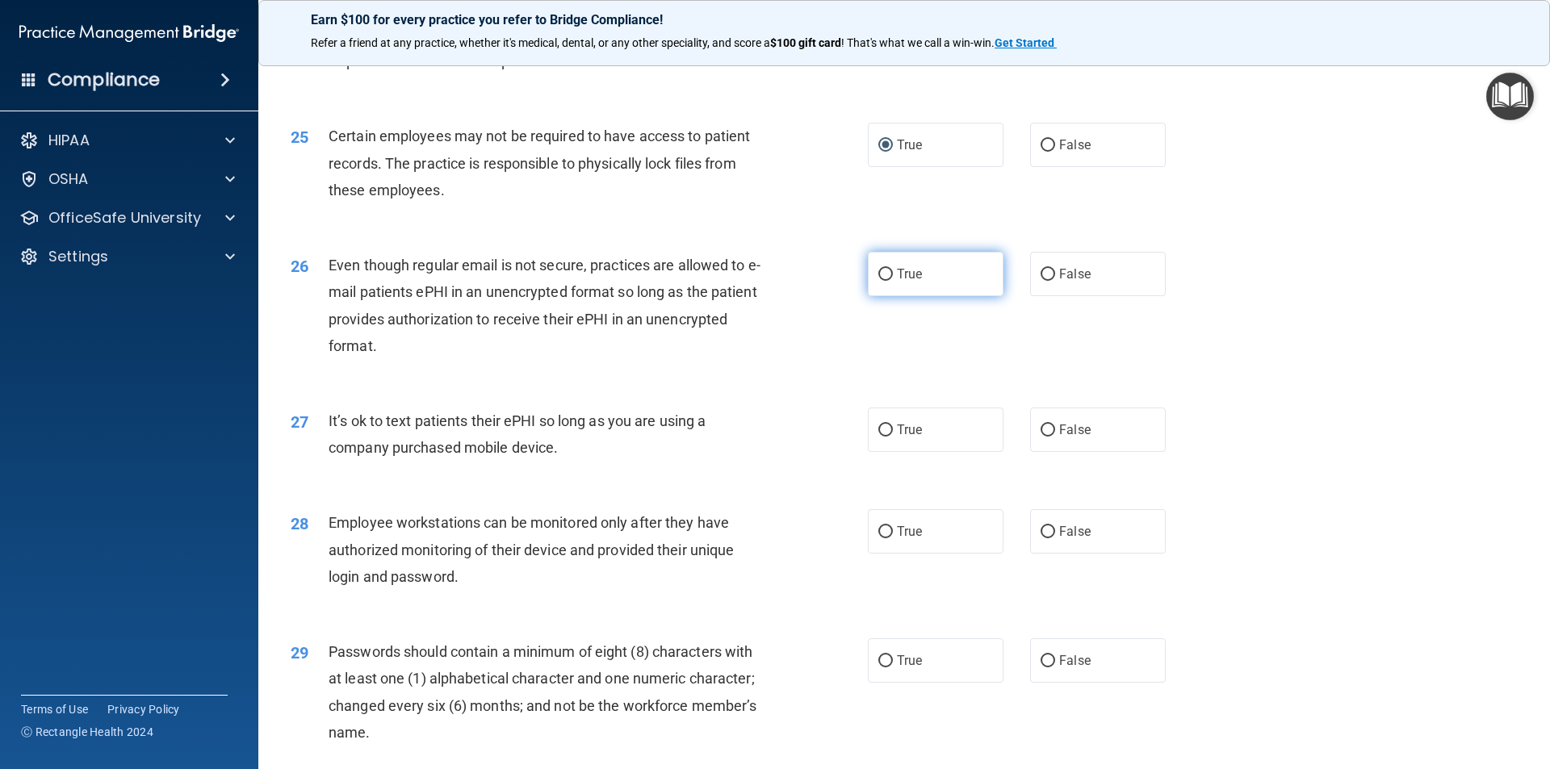
click at [887, 296] on label "True" at bounding box center [936, 274] width 136 height 44
click at [887, 281] on input "True" at bounding box center [885, 275] width 15 height 12
radio input "true"
click at [1044, 437] on input "False" at bounding box center [1047, 431] width 15 height 12
radio input "true"
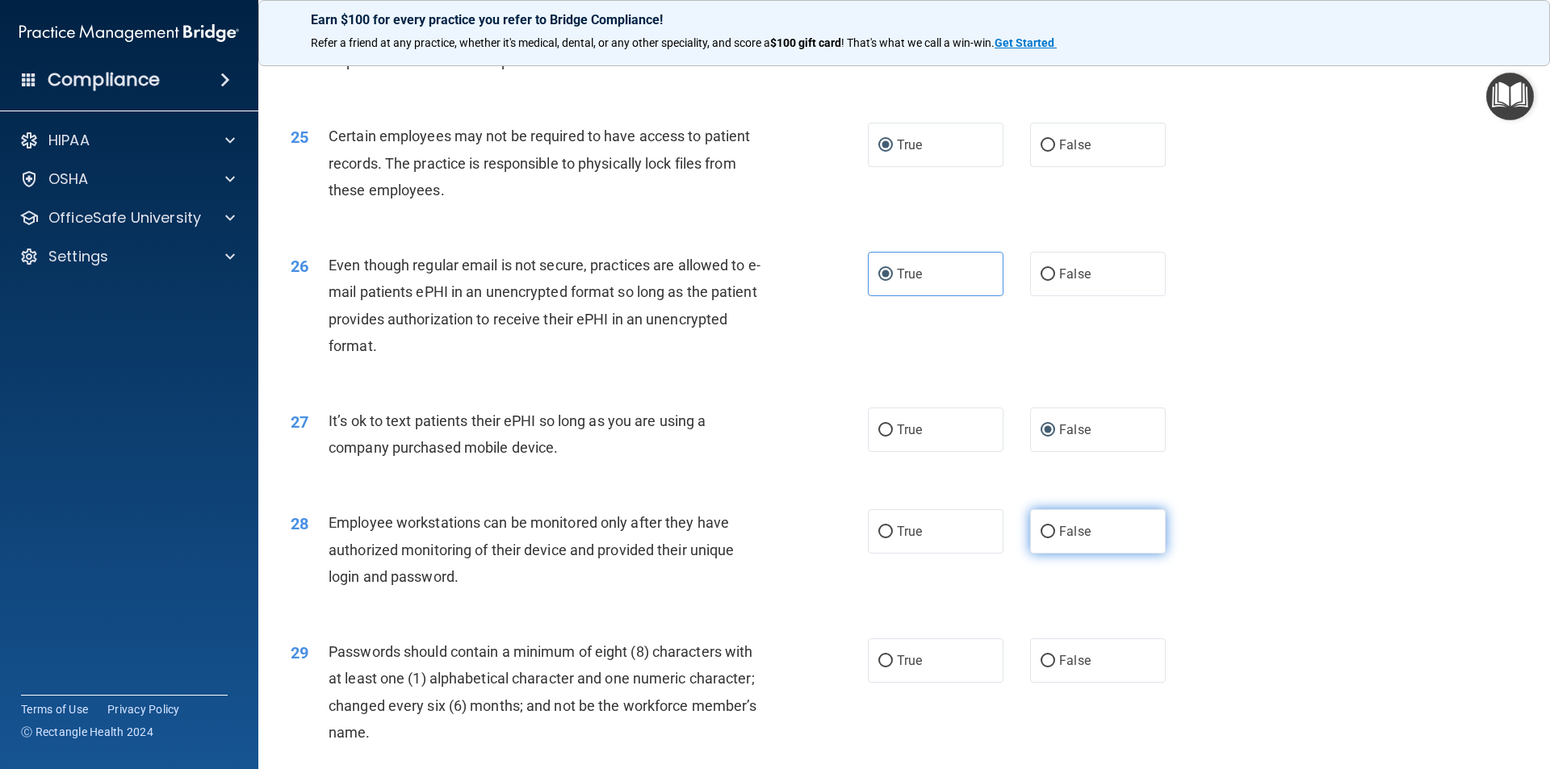
click at [1070, 539] on span "False" at bounding box center [1074, 531] width 31 height 15
click at [1055, 538] on input "False" at bounding box center [1047, 532] width 15 height 12
radio input "true"
click at [906, 668] on span "True" at bounding box center [909, 660] width 25 height 15
click at [893, 667] on input "True" at bounding box center [885, 661] width 15 height 12
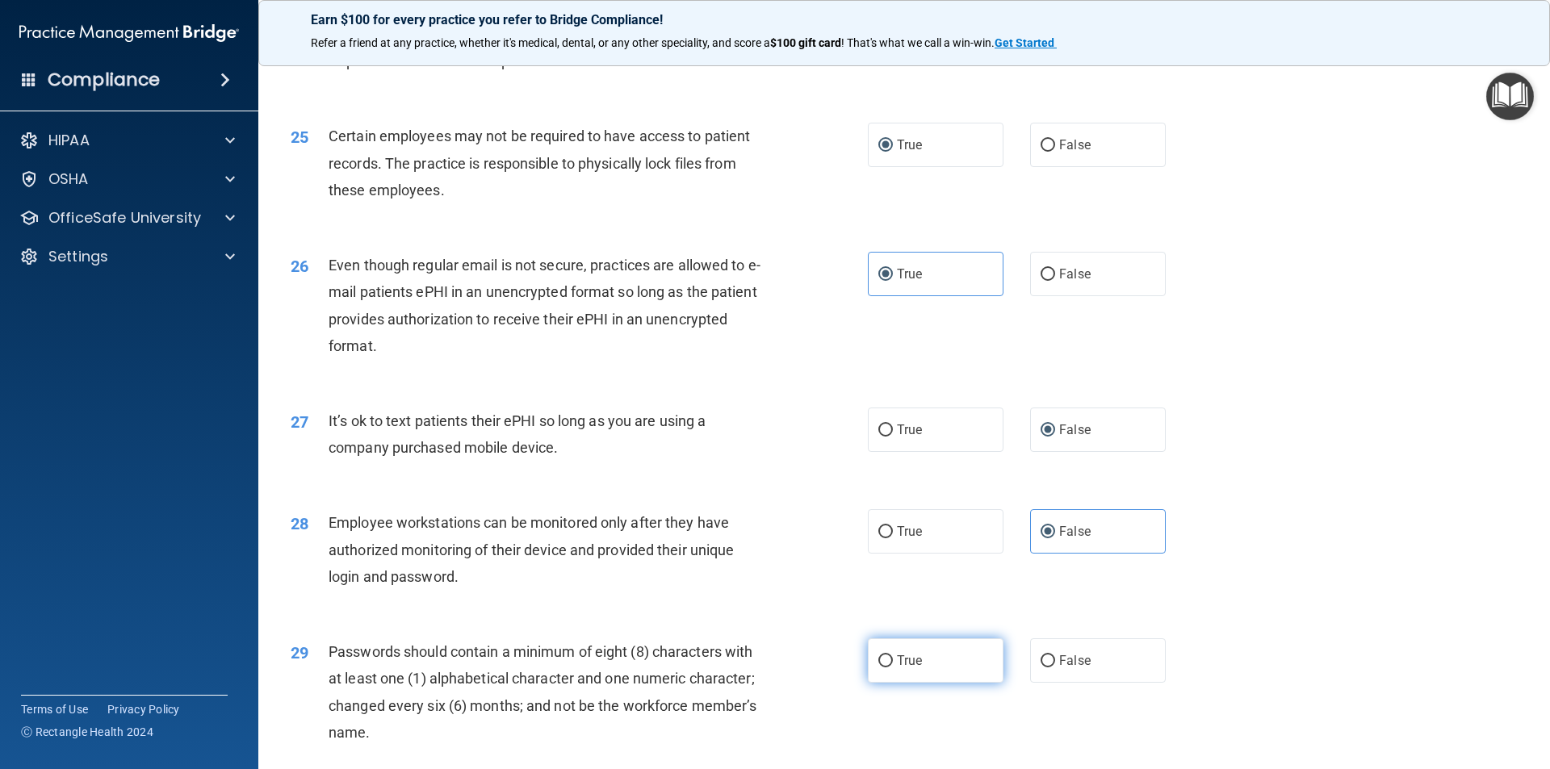
radio input "true"
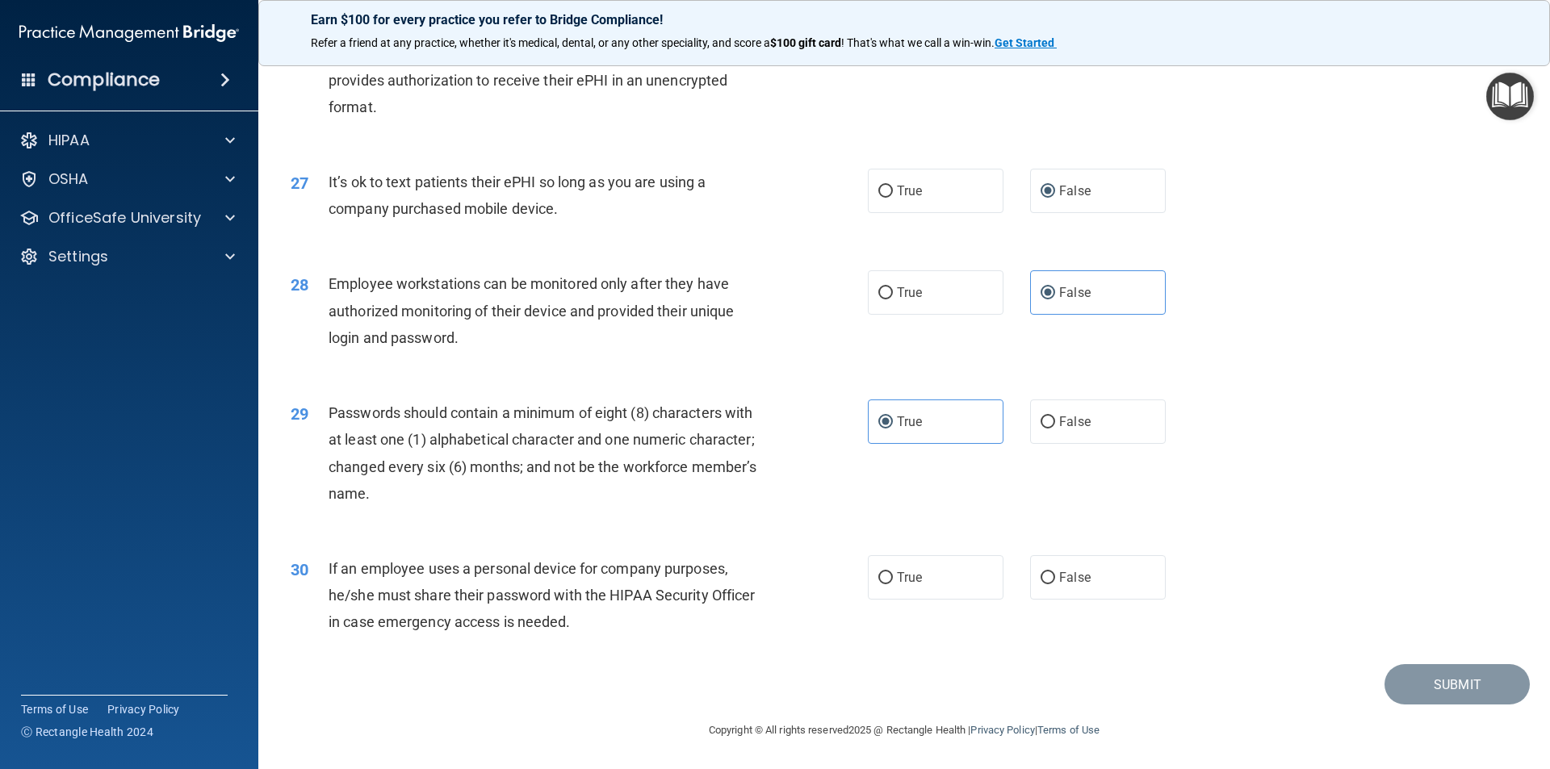
scroll to position [3275, 0]
click at [1069, 582] on span "False" at bounding box center [1074, 577] width 31 height 15
click at [1055, 582] on input "False" at bounding box center [1047, 578] width 15 height 12
radio input "true"
click at [1447, 679] on button "Submit" at bounding box center [1456, 684] width 145 height 41
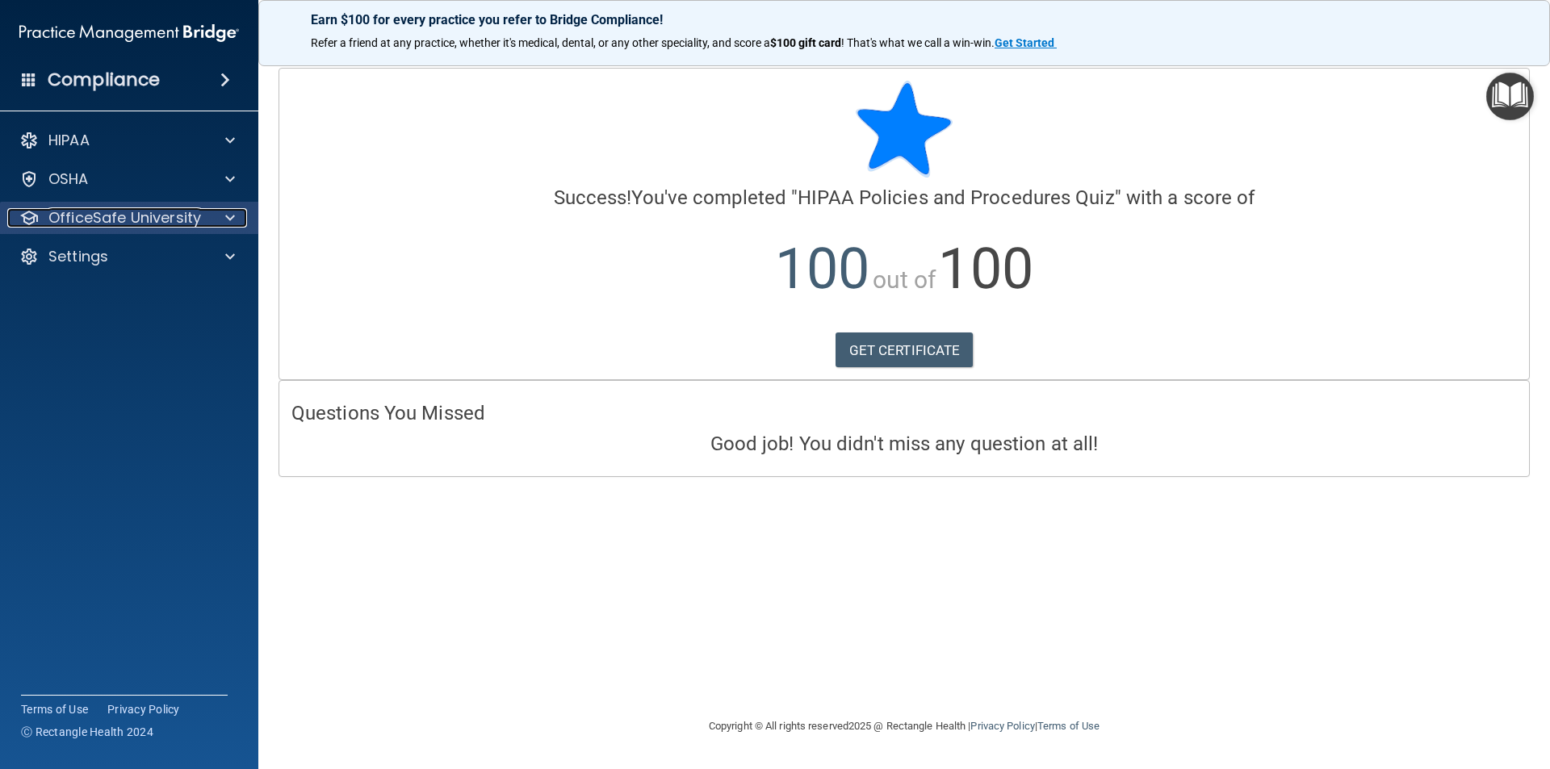
drag, startPoint x: 1433, startPoint y: 687, endPoint x: 103, endPoint y: 218, distance: 1409.5
click at [103, 218] on p "OfficeSafe University" at bounding box center [124, 217] width 153 height 19
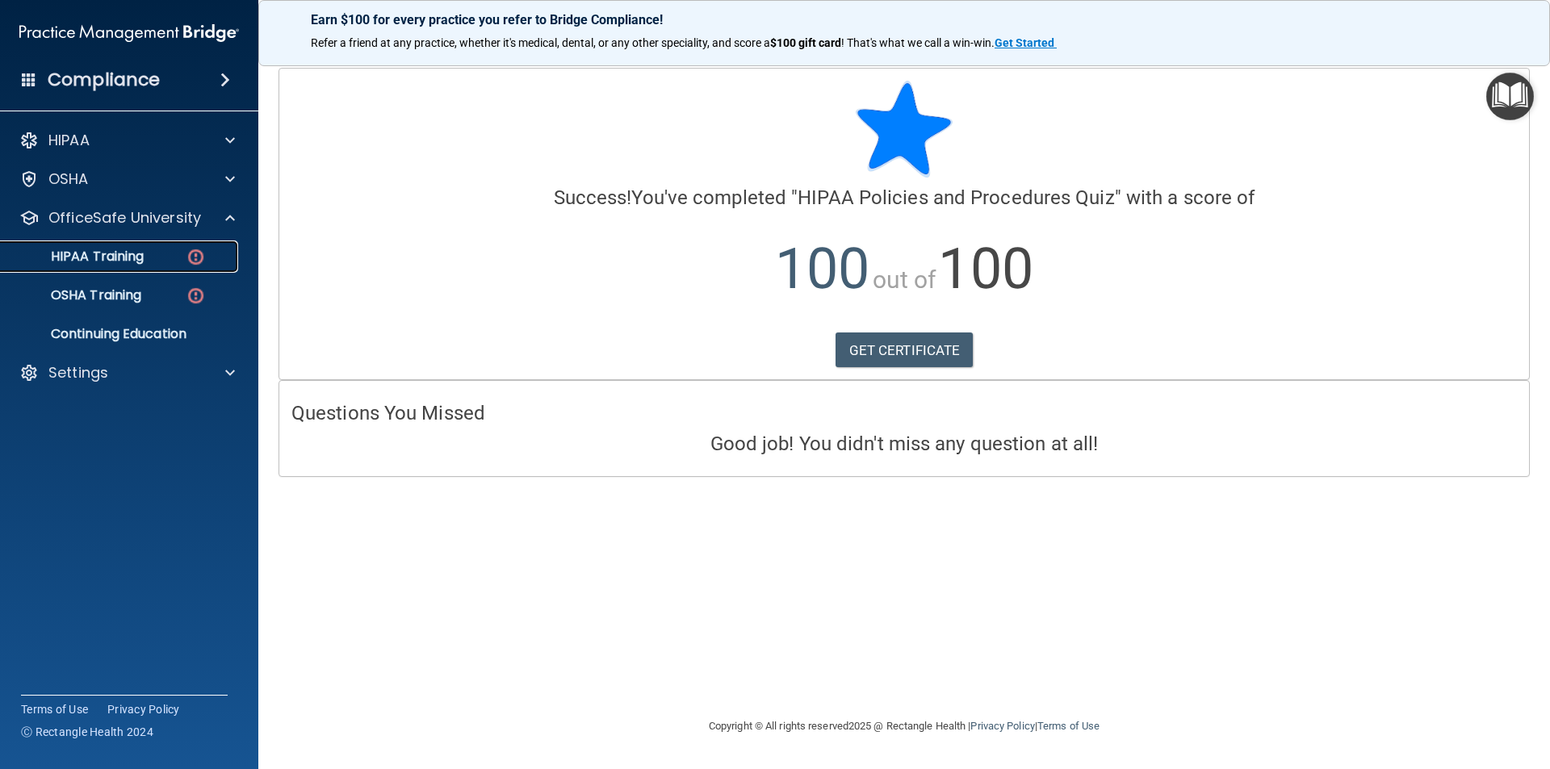
click at [132, 261] on p "HIPAA Training" at bounding box center [76, 257] width 133 height 16
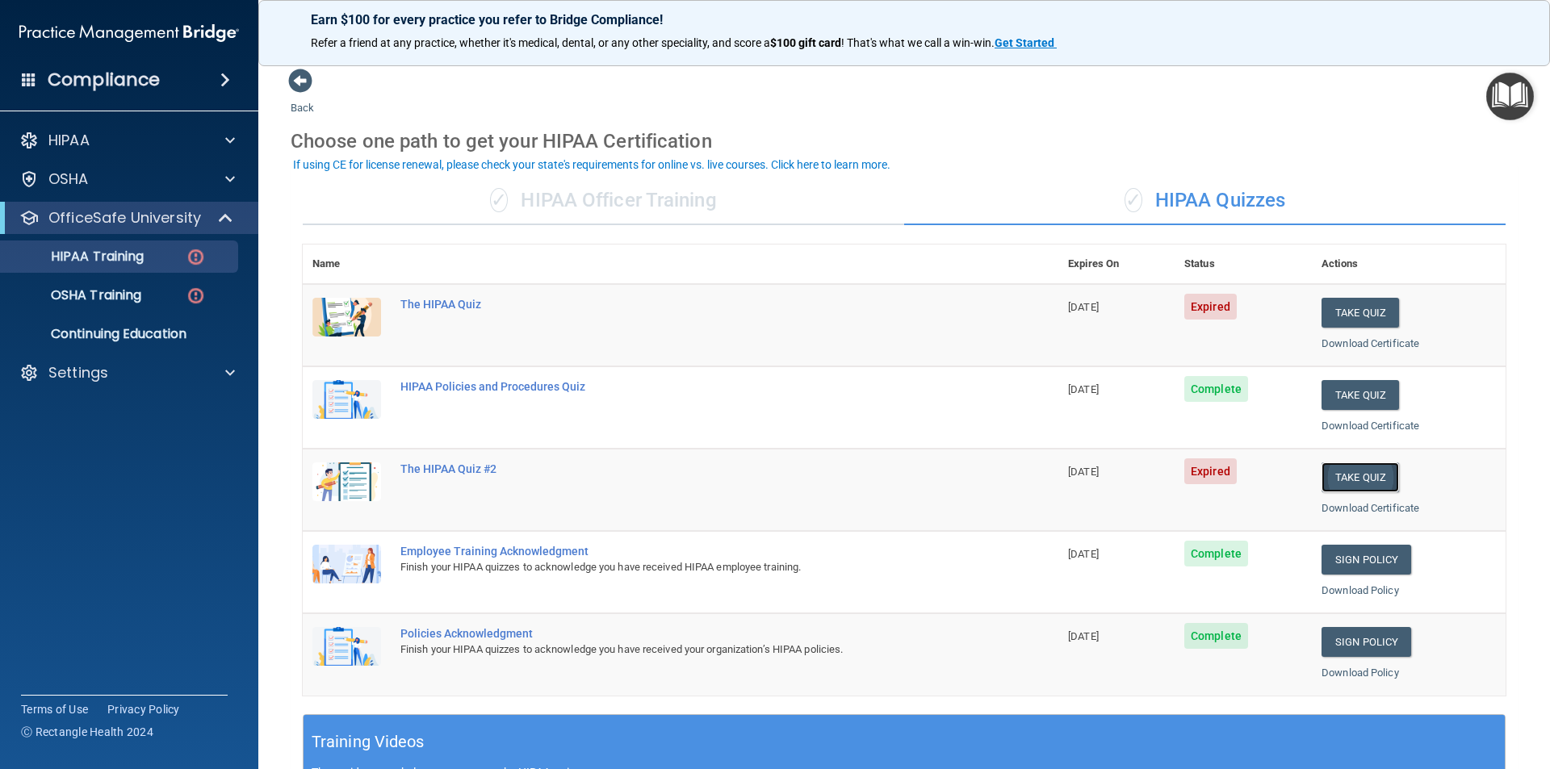
click at [1354, 473] on button "Take Quiz" at bounding box center [1359, 477] width 77 height 30
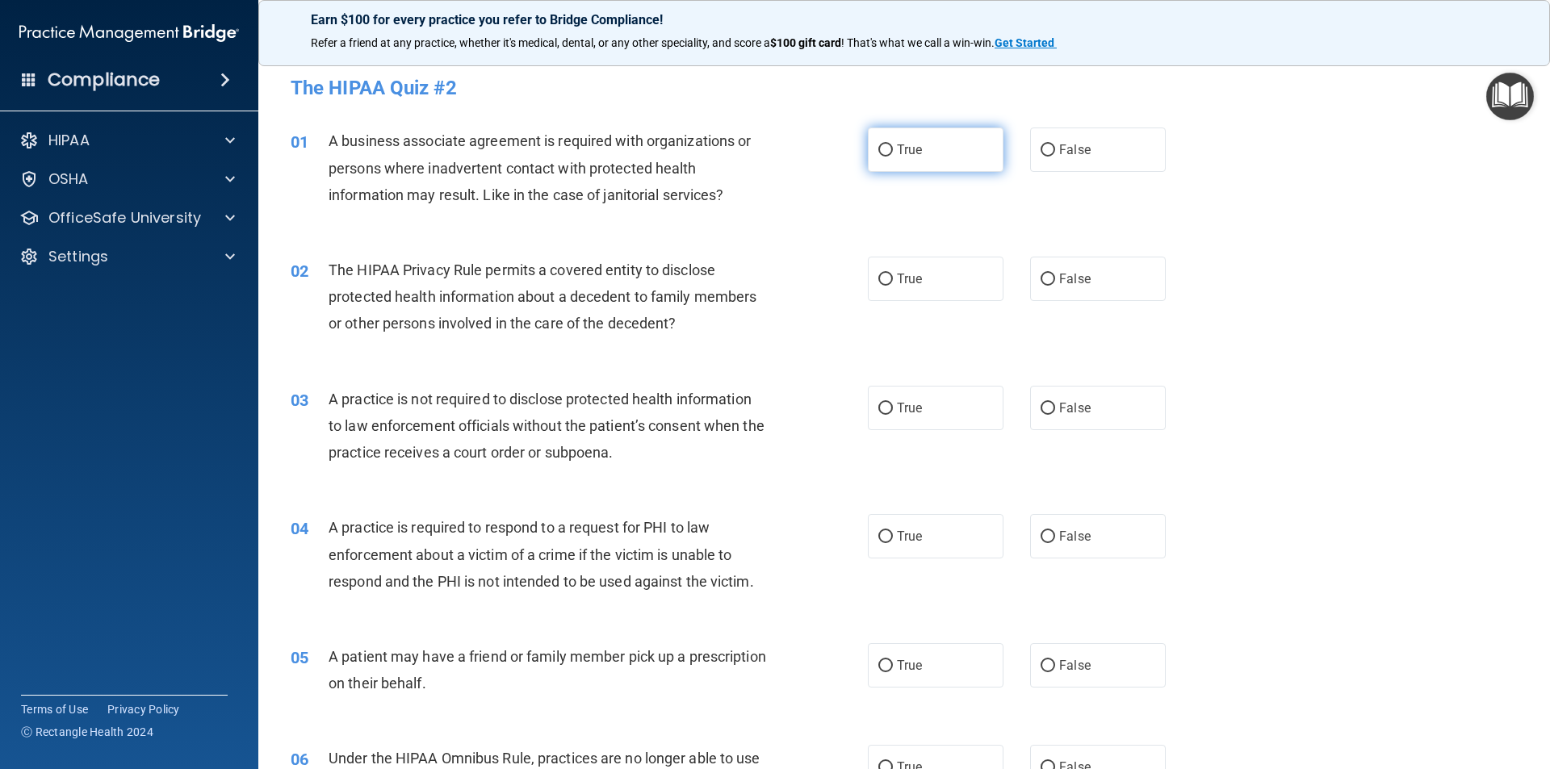
click at [897, 149] on span "True" at bounding box center [909, 149] width 25 height 15
click at [893, 149] on input "True" at bounding box center [885, 150] width 15 height 12
radio input "true"
click at [888, 281] on label "True" at bounding box center [936, 279] width 136 height 44
click at [888, 281] on input "True" at bounding box center [885, 280] width 15 height 12
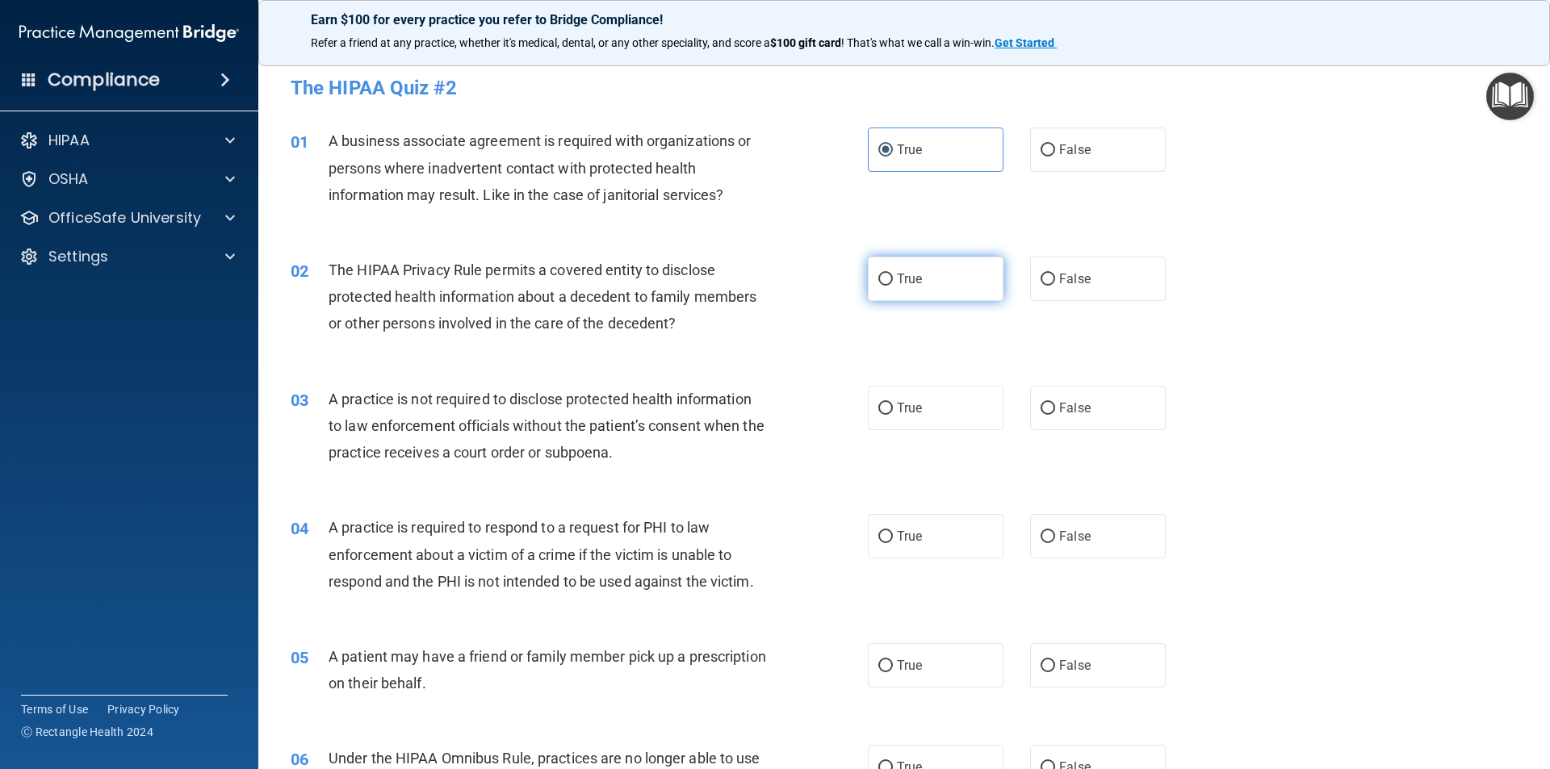
radio input "true"
click at [1040, 409] on input "False" at bounding box center [1047, 409] width 15 height 12
radio input "true"
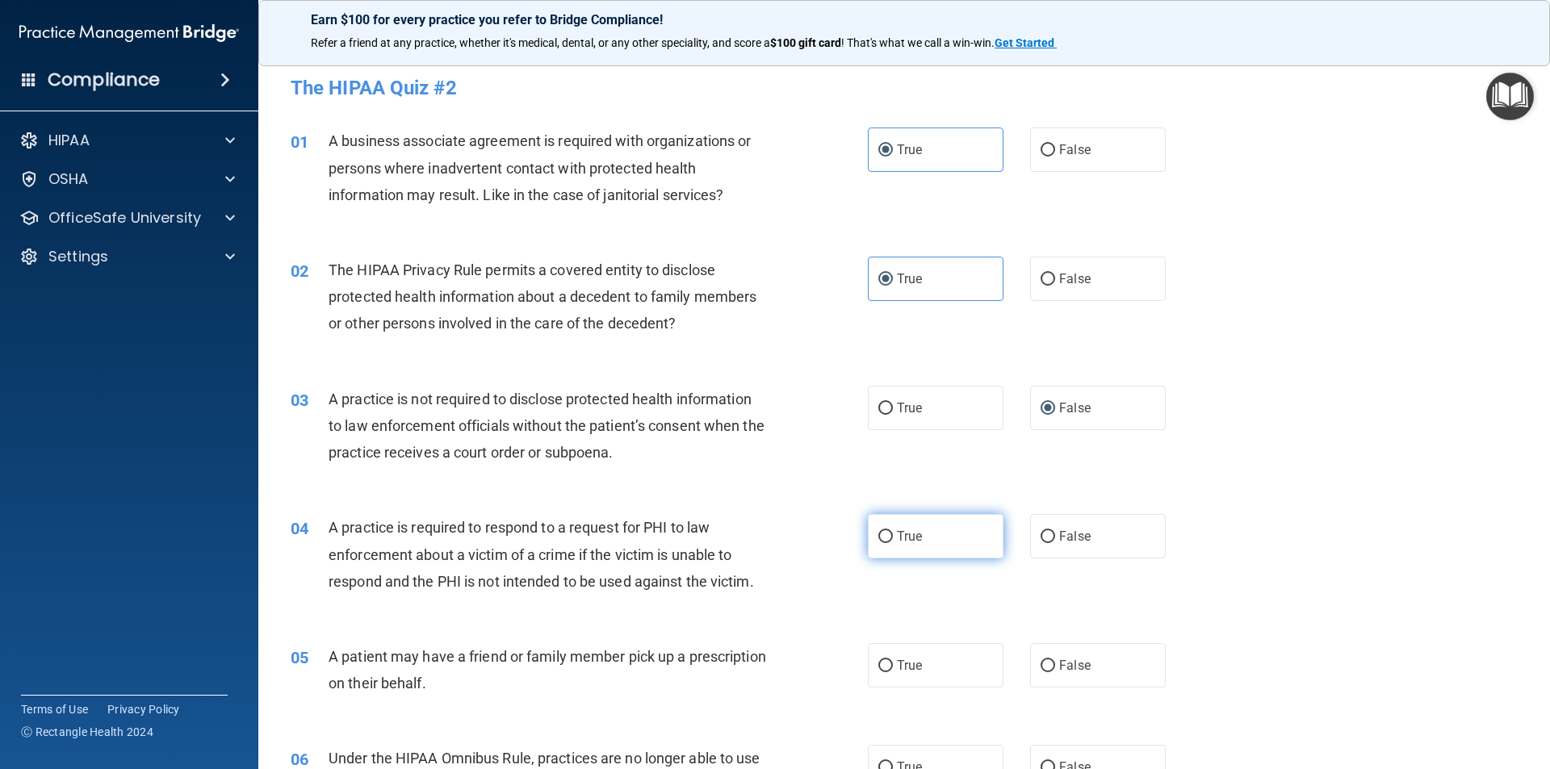
click at [915, 527] on label "True" at bounding box center [936, 536] width 136 height 44
click at [893, 531] on input "True" at bounding box center [885, 537] width 15 height 12
radio input "true"
click at [897, 667] on span "True" at bounding box center [909, 665] width 25 height 15
click at [891, 667] on input "True" at bounding box center [885, 666] width 15 height 12
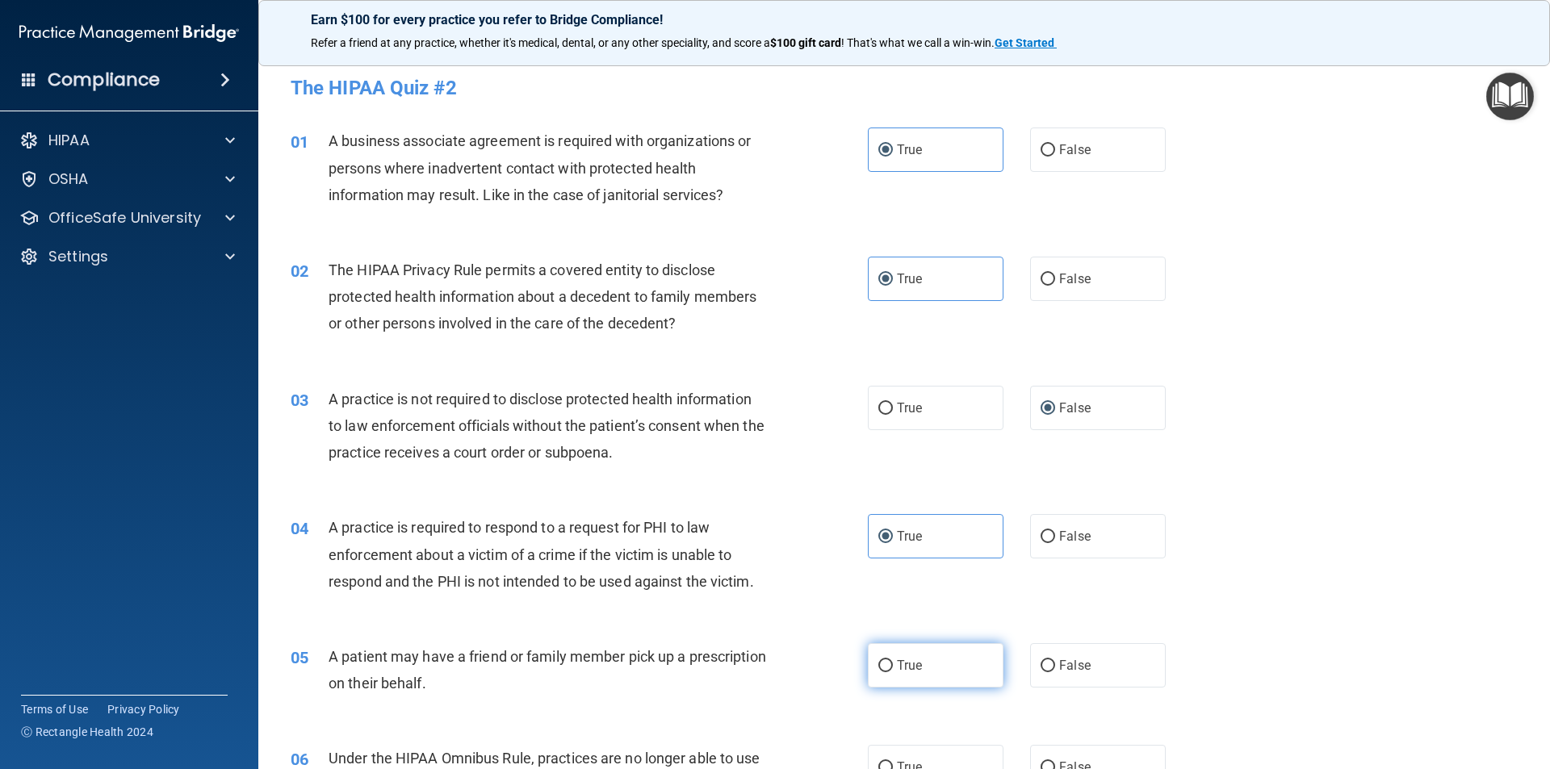
radio input "true"
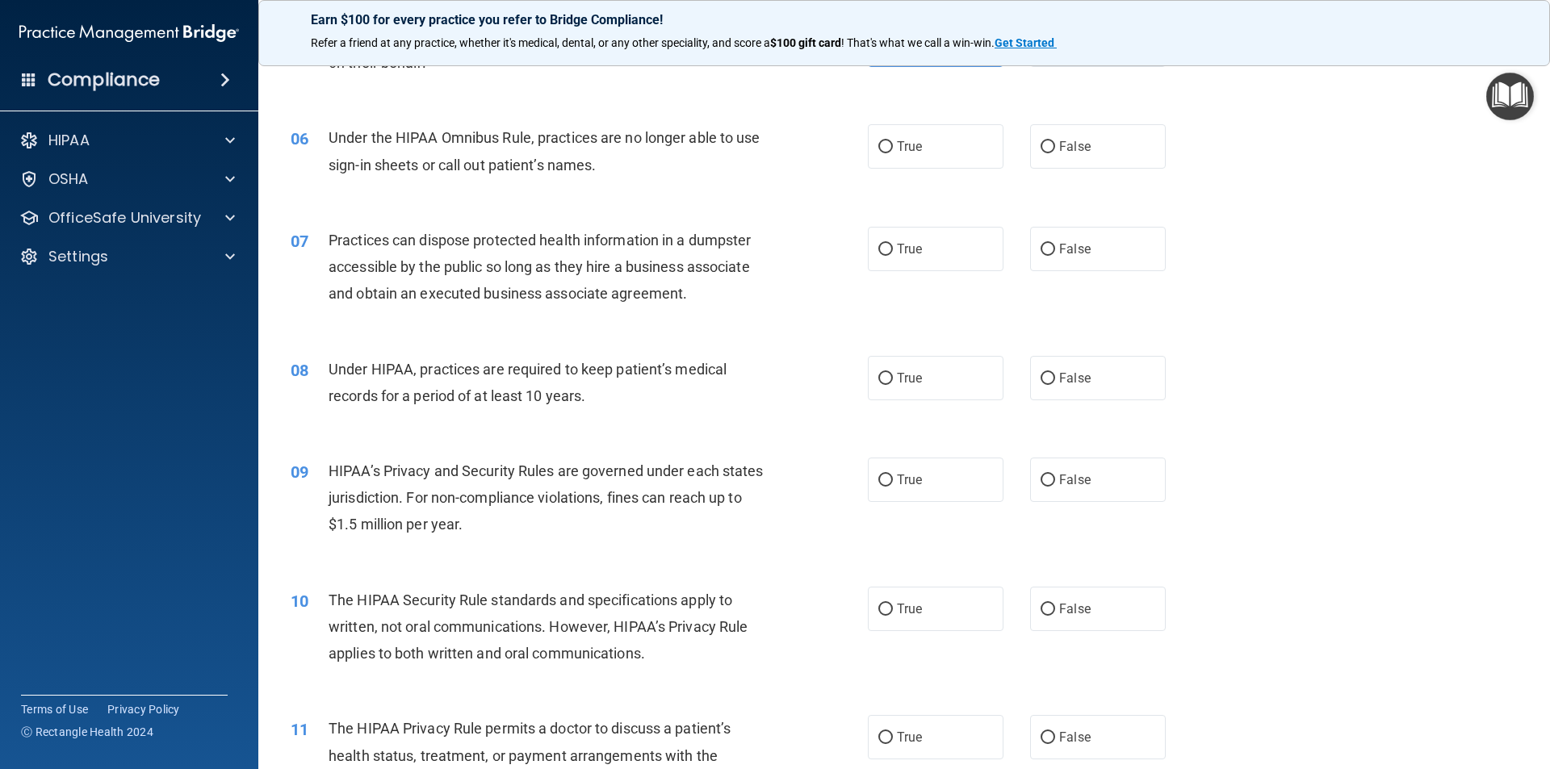
scroll to position [625, 0]
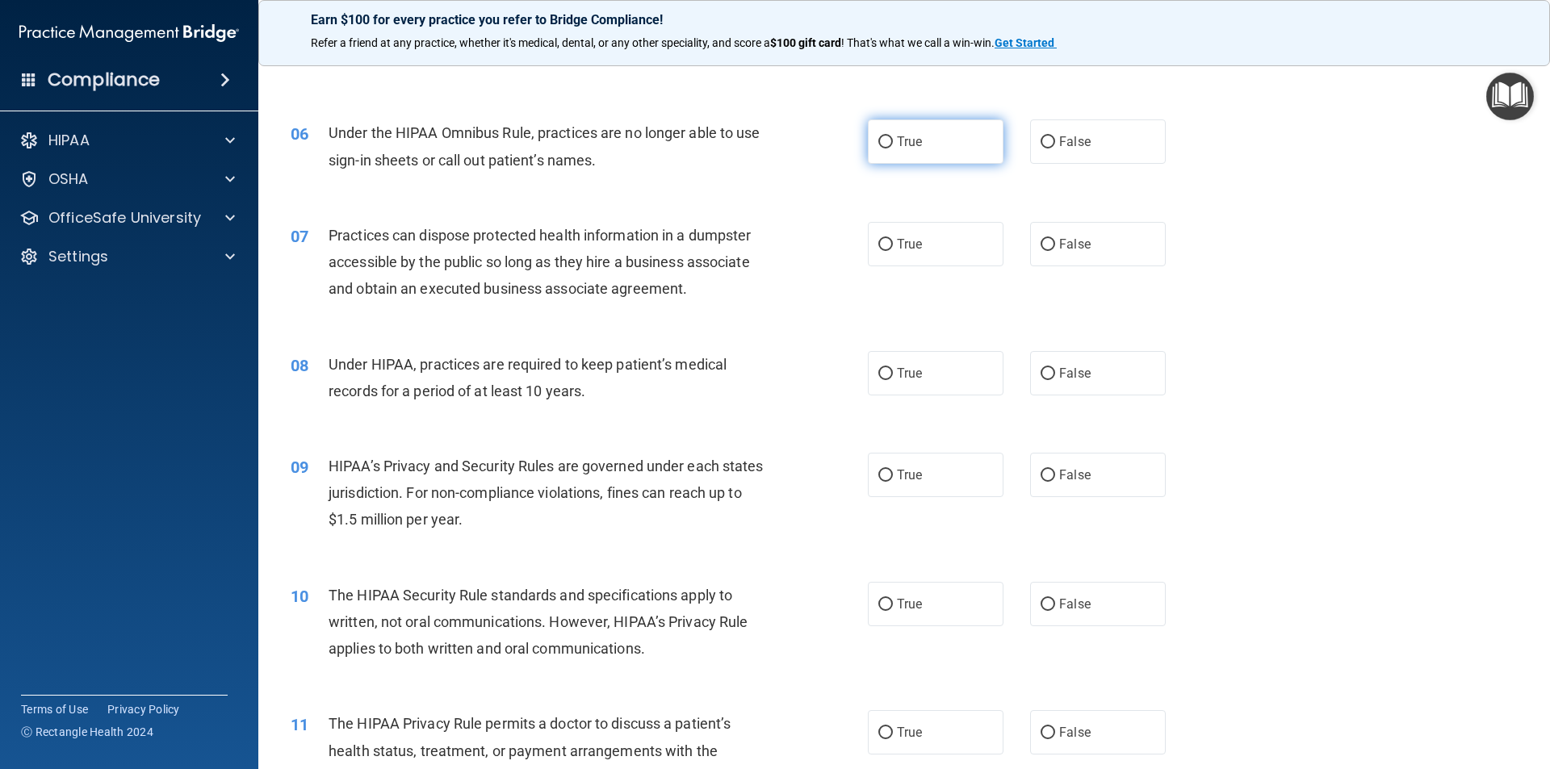
click at [898, 147] on span "True" at bounding box center [909, 141] width 25 height 15
click at [893, 147] on input "True" at bounding box center [885, 142] width 15 height 12
radio input "true"
click at [1059, 250] on span "False" at bounding box center [1074, 243] width 31 height 15
click at [1055, 250] on input "False" at bounding box center [1047, 245] width 15 height 12
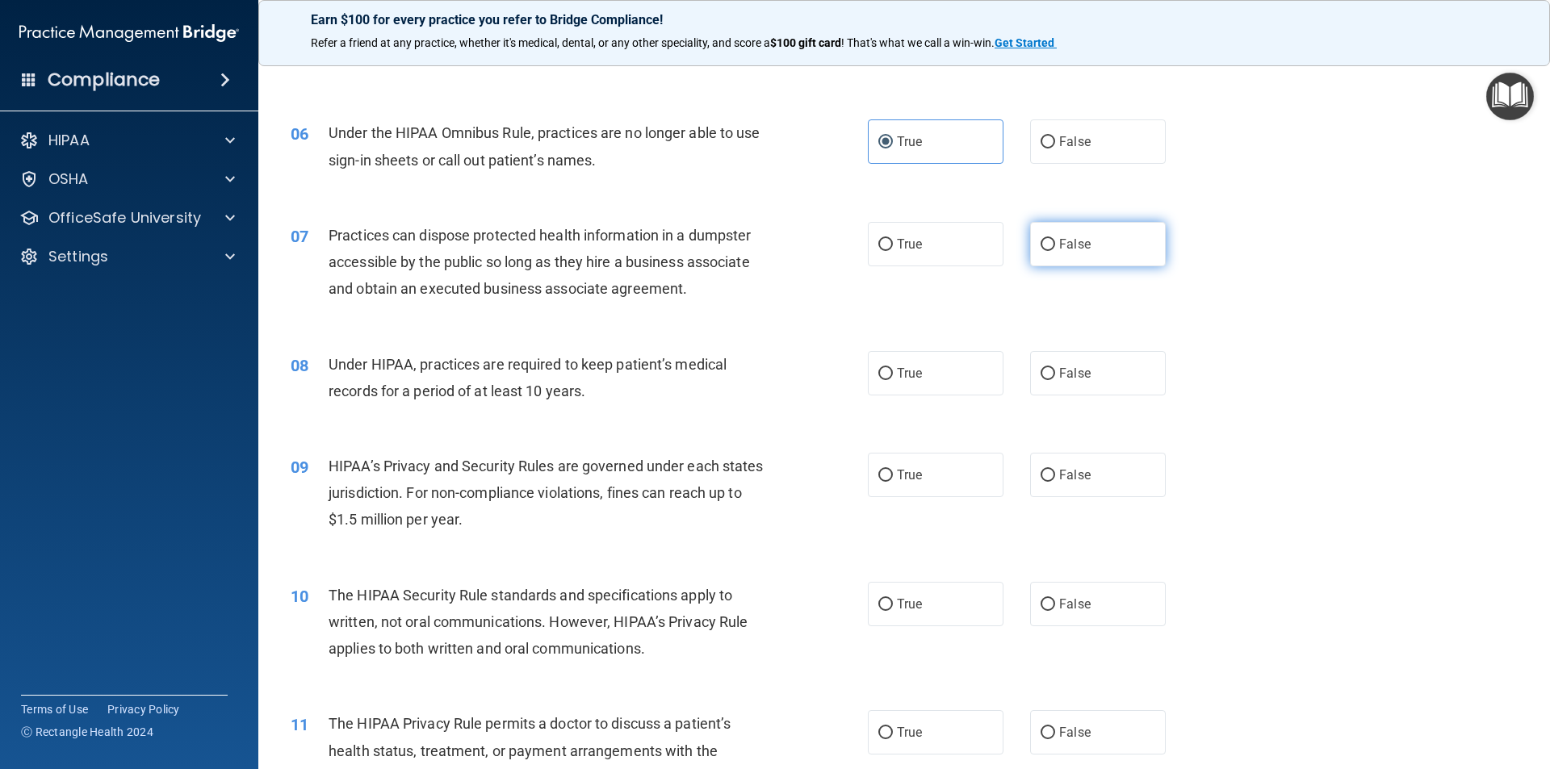
radio input "true"
